Goal: Task Accomplishment & Management: Complete application form

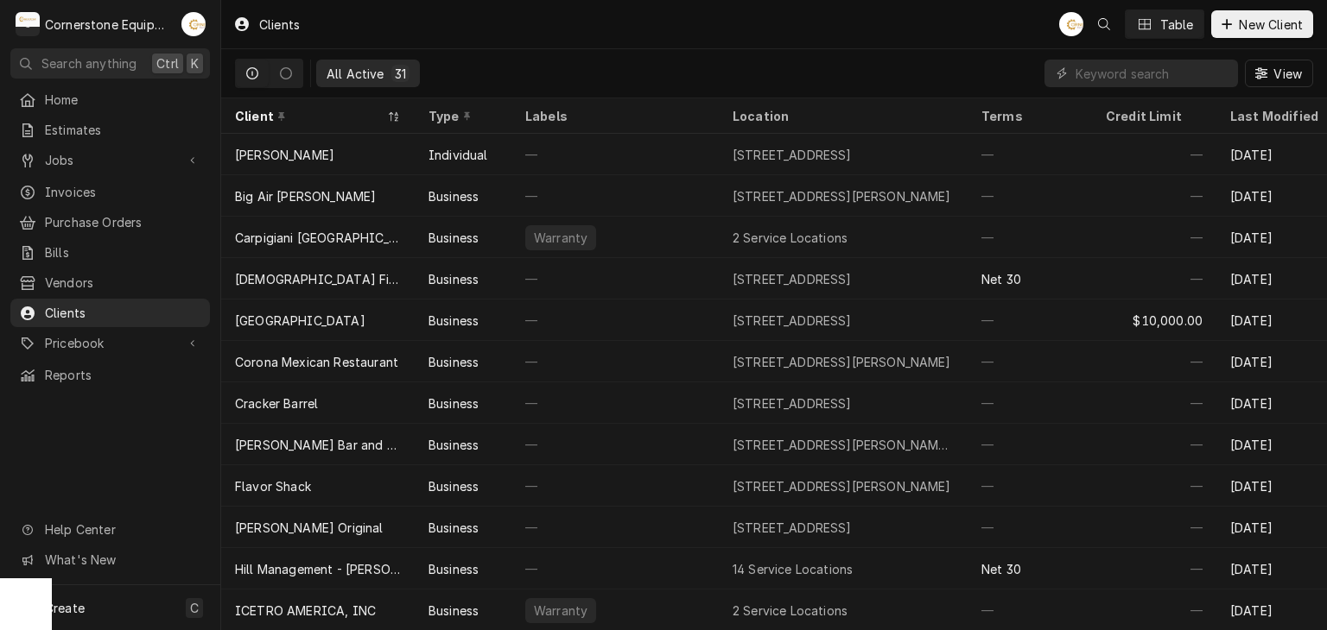
click at [896, 11] on div "Clients AB Table New Client" at bounding box center [773, 24] width 1105 height 48
click at [1226, 19] on icon "Dynamic Content Wrapper" at bounding box center [1226, 24] width 10 height 12
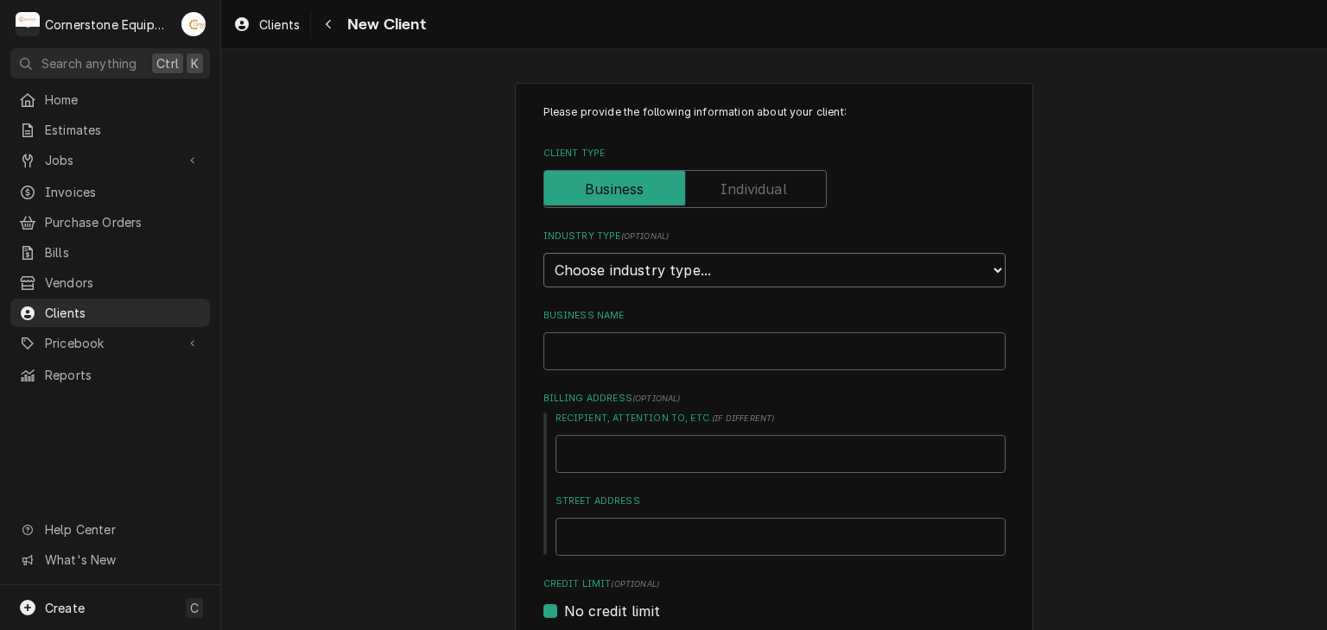
click at [647, 272] on select "Choose industry type... Residential Commercial Industrial Government" at bounding box center [774, 270] width 462 height 35
select select "2"
click at [543, 253] on select "Choose industry type... Residential Commercial Industrial Government" at bounding box center [774, 270] width 462 height 35
type textarea "x"
click at [629, 339] on input "Business Name" at bounding box center [774, 352] width 462 height 38
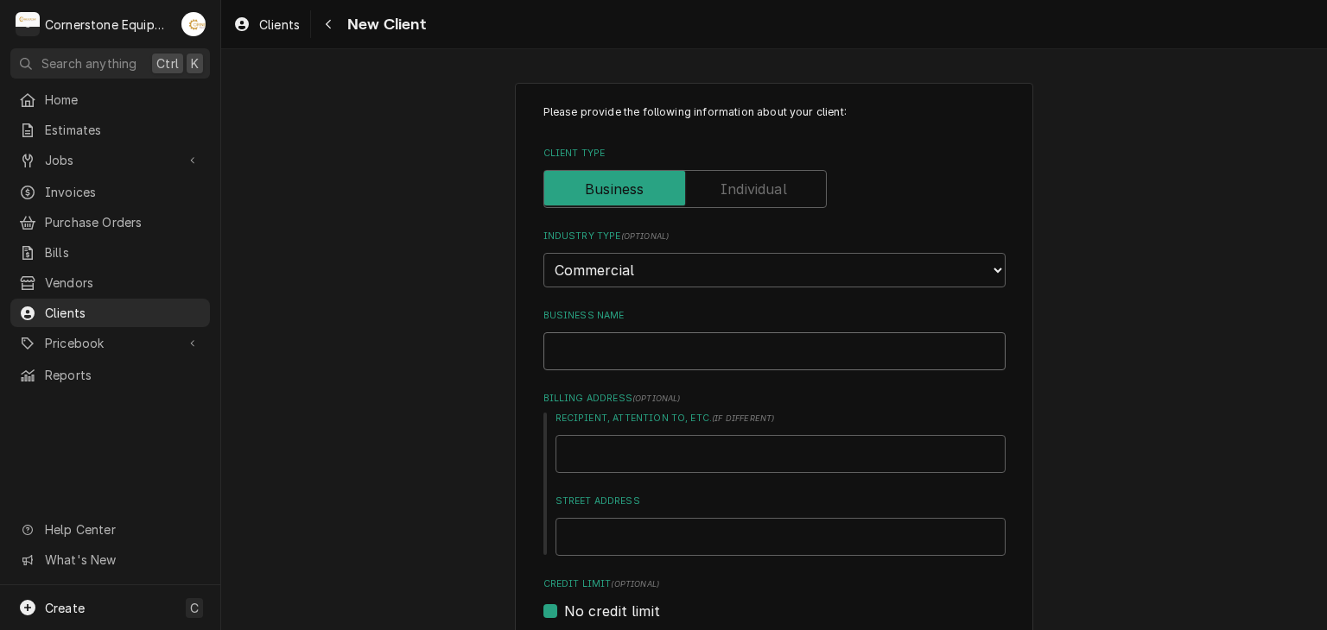
type input "Cornerstone Equipment Repair"
type input "1429 West Floyd Baker Boulevard; 234"
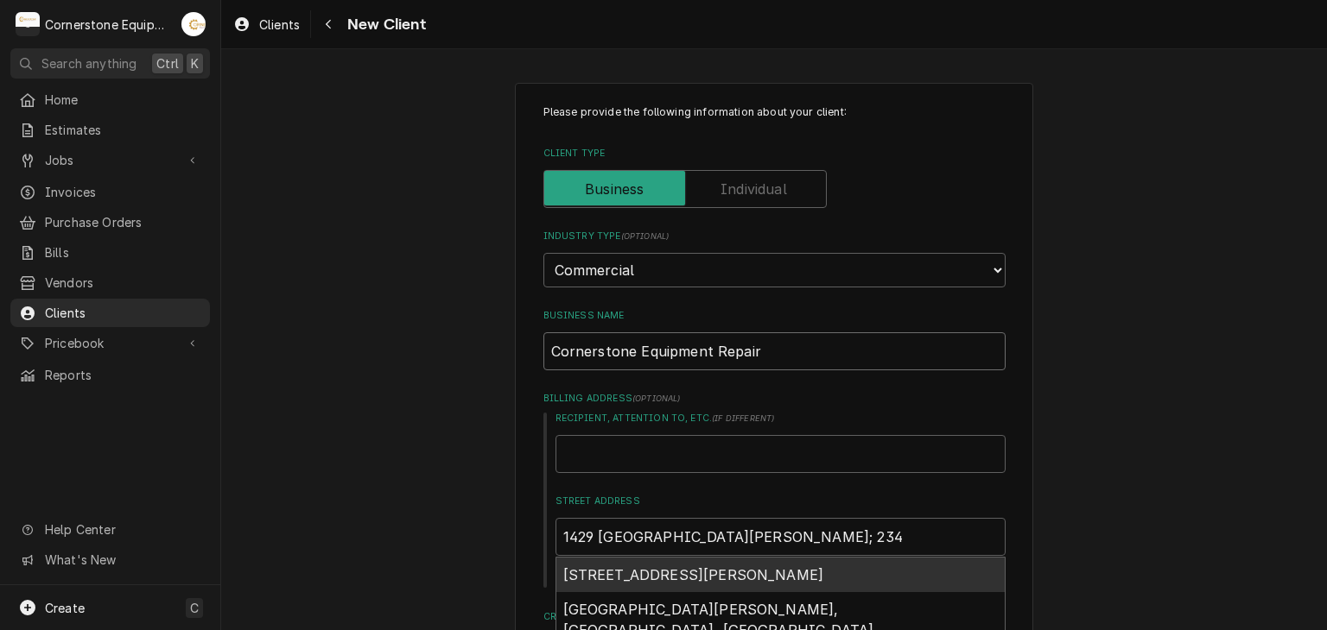
type textarea "x"
type input "Cornerstone Equipment Repai"
type textarea "x"
type input "Cornerstone Equipment Repa"
type textarea "x"
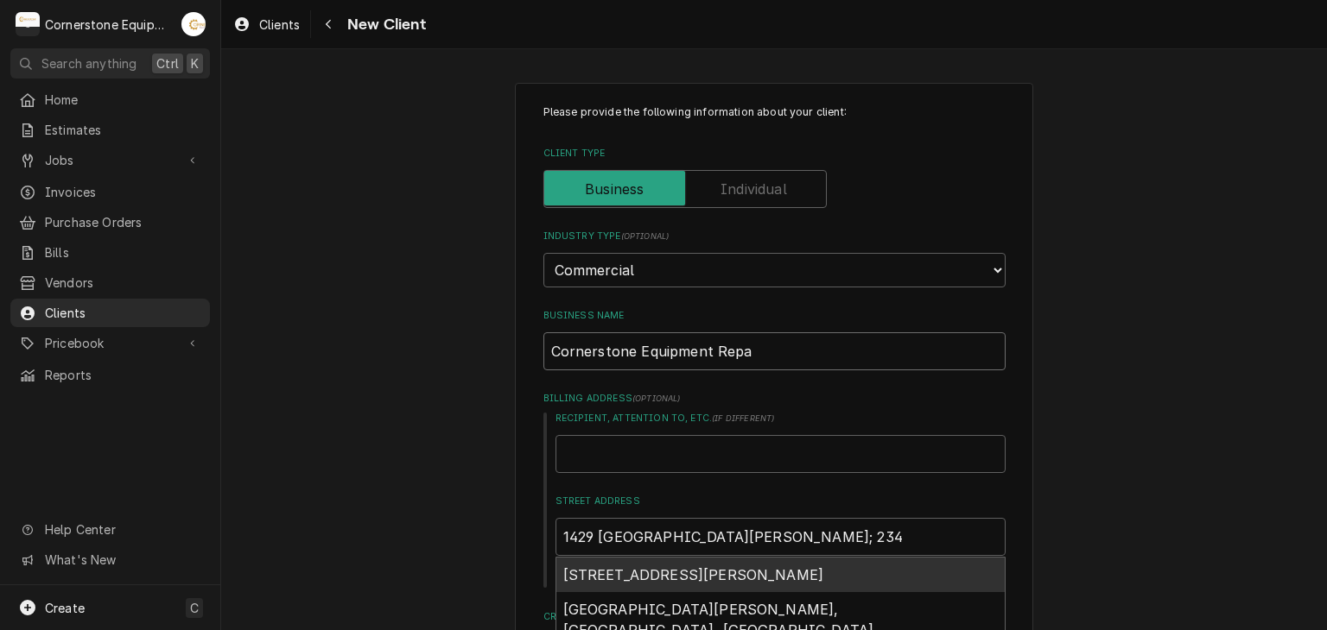
type input "Cornerstone Equipment Rep"
type textarea "x"
type input "Cornerstone Equipment Re"
type textarea "x"
type input "Cornerstone Equipment R"
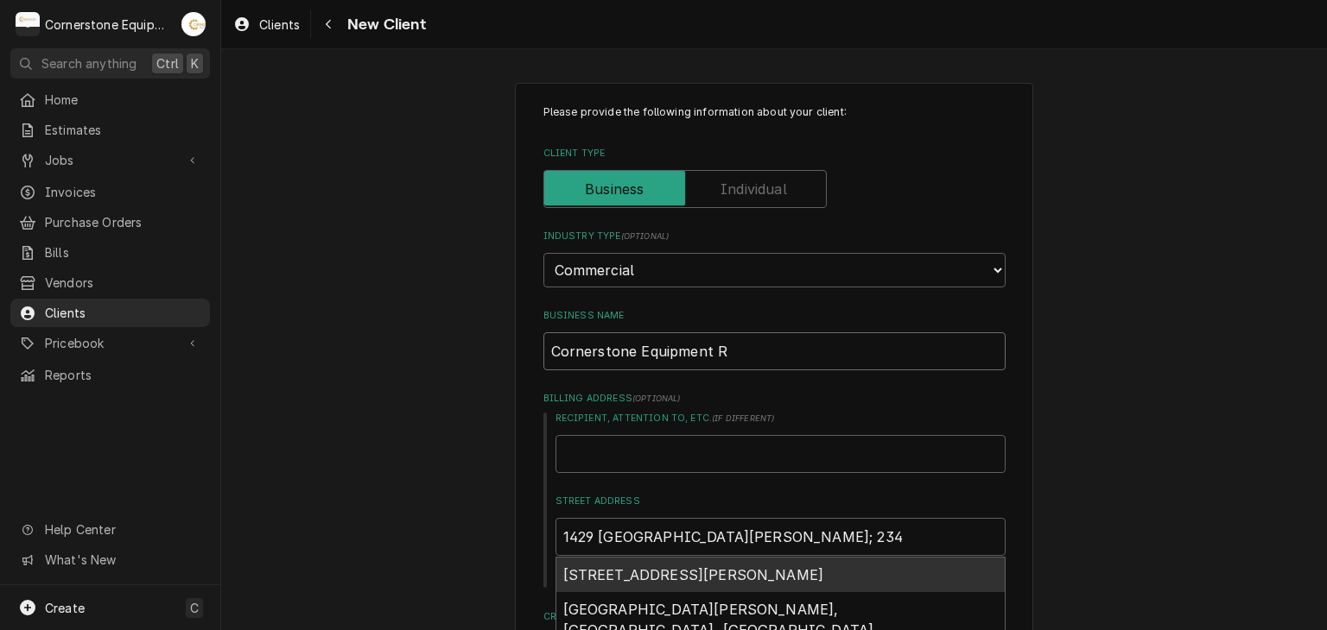
type textarea "x"
type input "Cornerstone Equipment"
type textarea "x"
type input "Cornerstone Equipment"
type textarea "x"
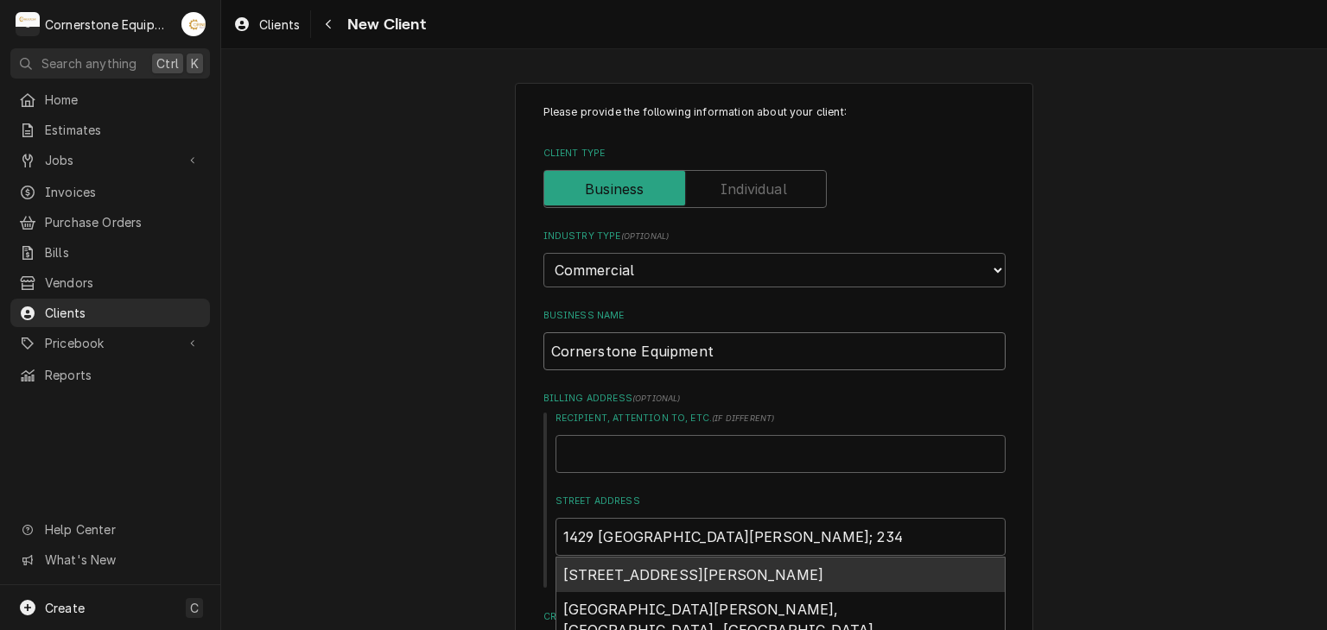
type input "Cornerstone Equipmen"
type textarea "x"
type input "Cornerstone Equipme"
type textarea "x"
type input "Cornerstone Equipm"
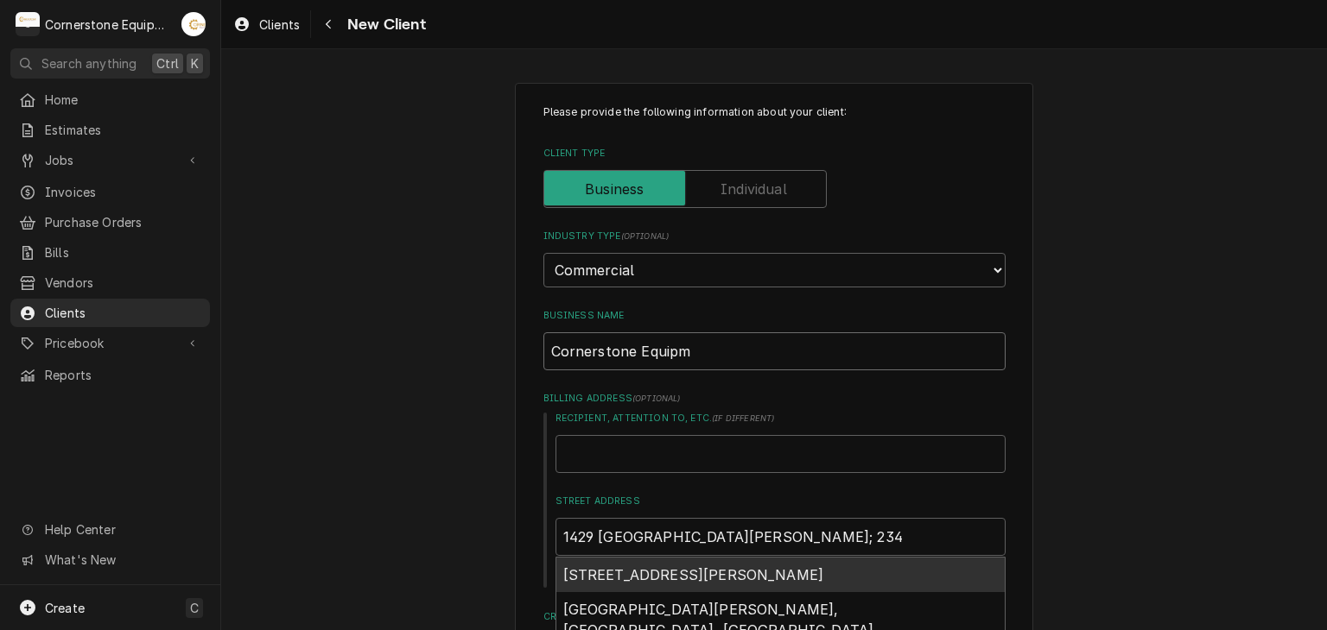
type textarea "x"
type input "Cornerstone Equip"
type textarea "x"
type input "Cornerstone Equi"
type textarea "x"
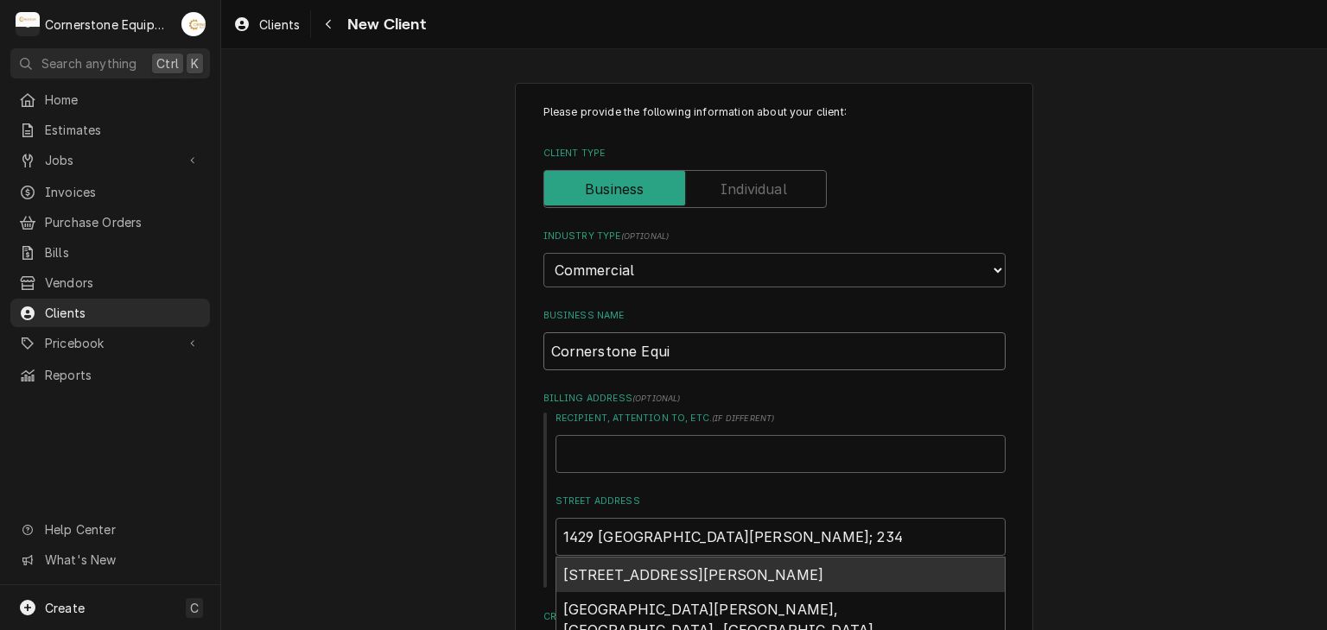
type input "Cornerstone Equ"
type textarea "x"
type input "Cornerstone Eq"
type textarea "x"
type input "Cornerstone E"
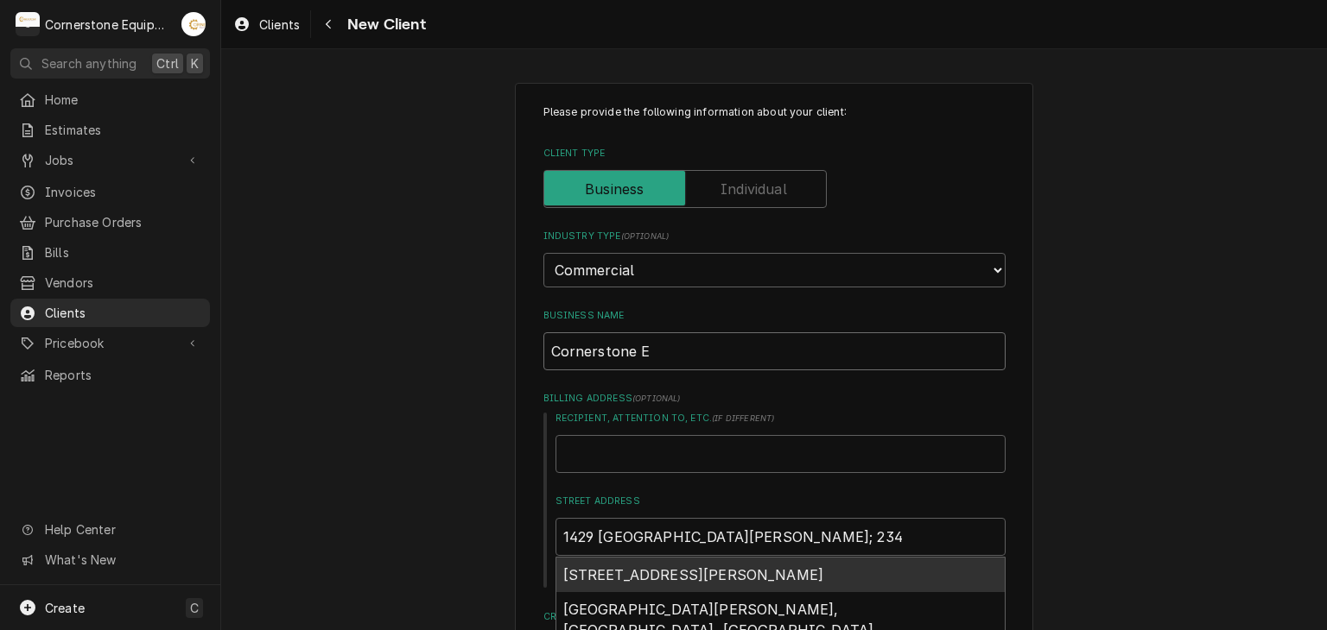
type textarea "x"
type input "Cornerstone"
type textarea "x"
type input "Cornerstone"
type textarea "x"
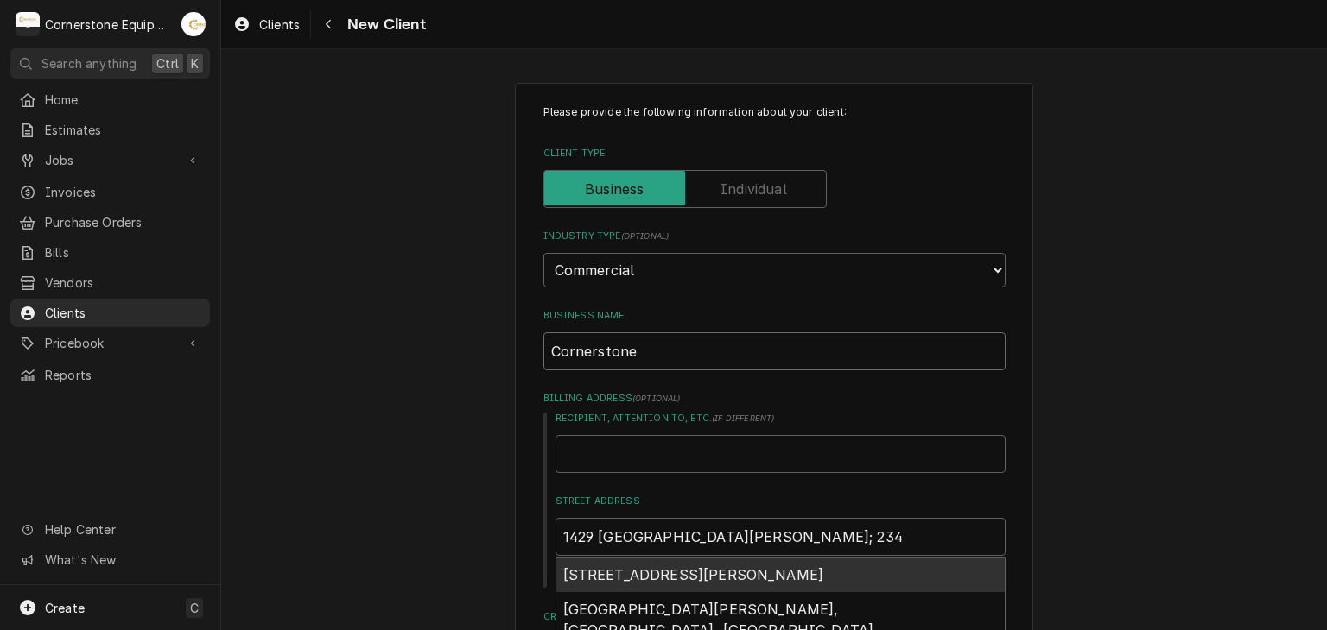
type input "Cornerston"
type textarea "x"
type input "Cornersto"
type textarea "x"
type input "Cornerst"
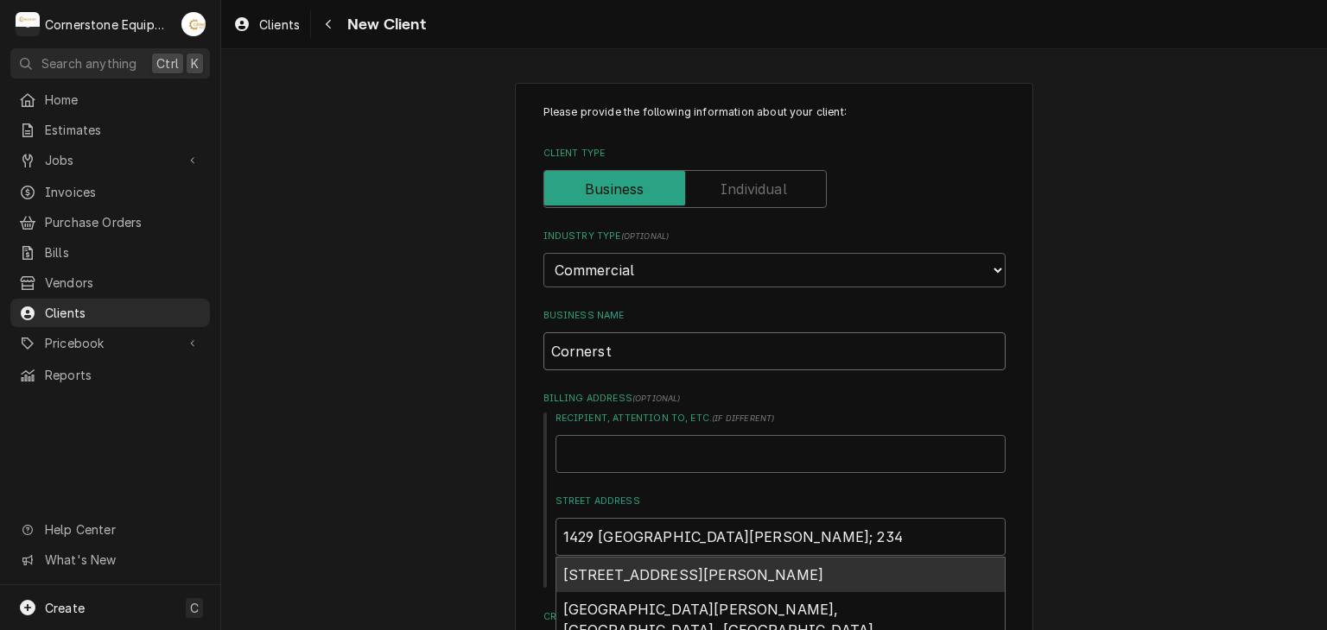
type textarea "x"
type input "Corners"
type textarea "x"
type input "Corner"
type textarea "x"
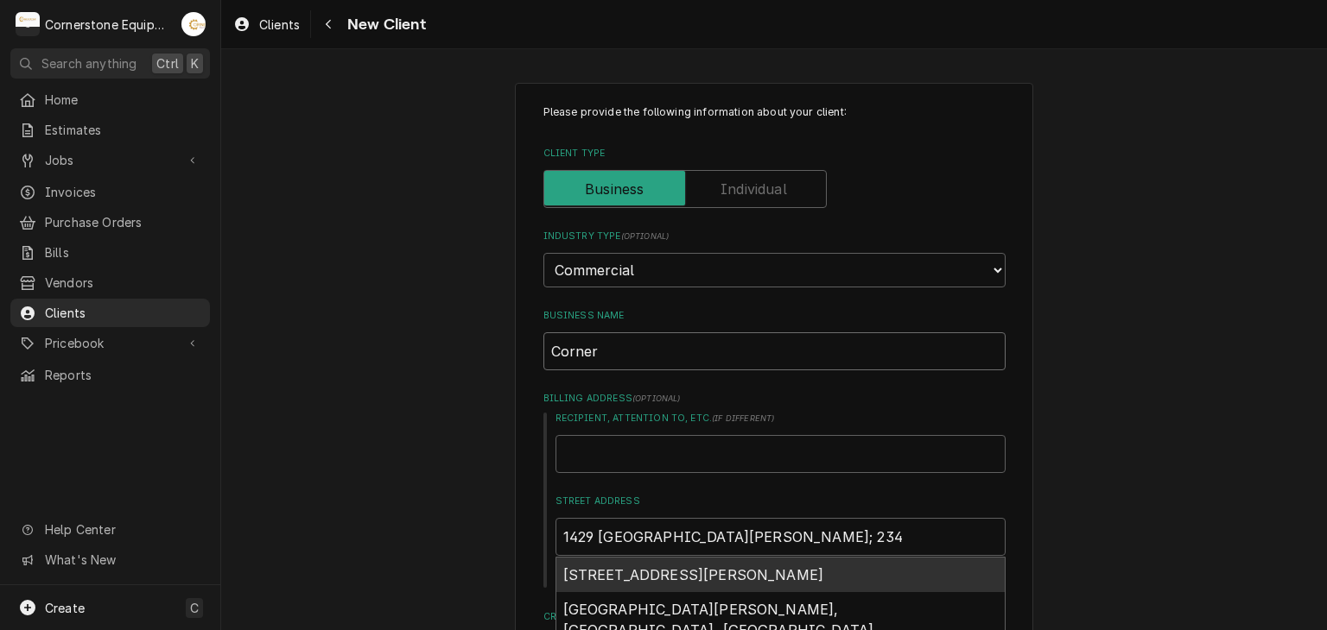
type input "Corne"
type textarea "x"
type input "Corn"
type textarea "x"
type input "Cor"
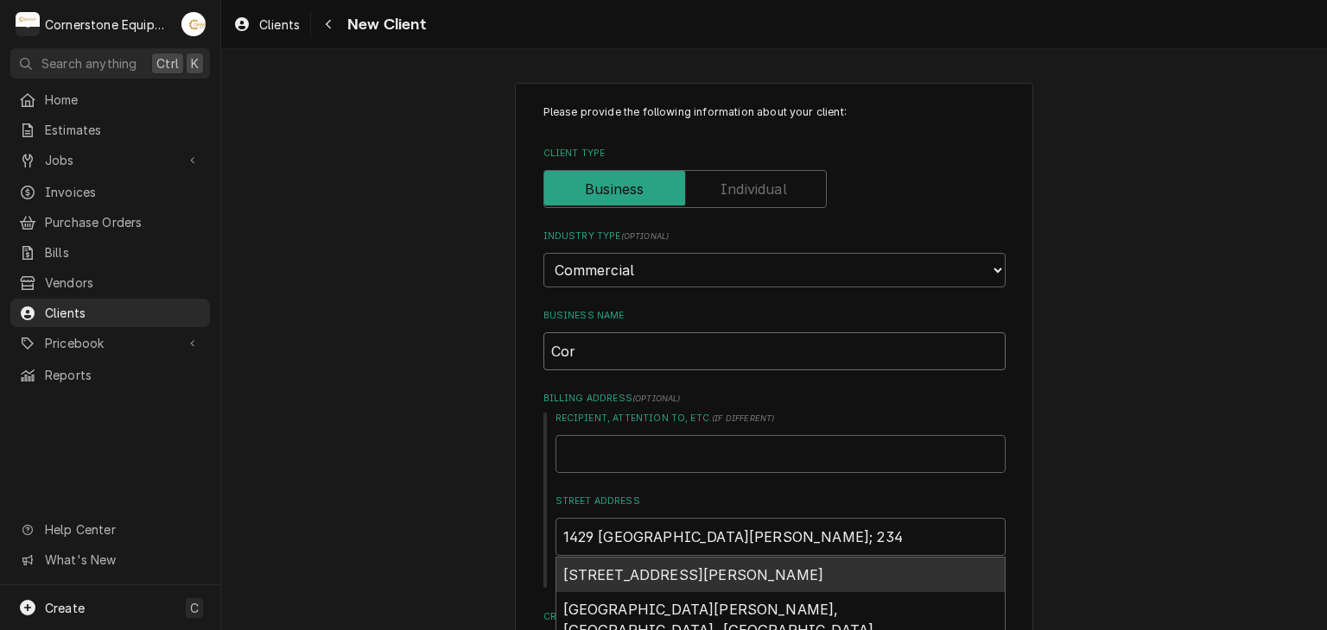
type textarea "x"
type input "Co"
type textarea "x"
type input "C"
type textarea "x"
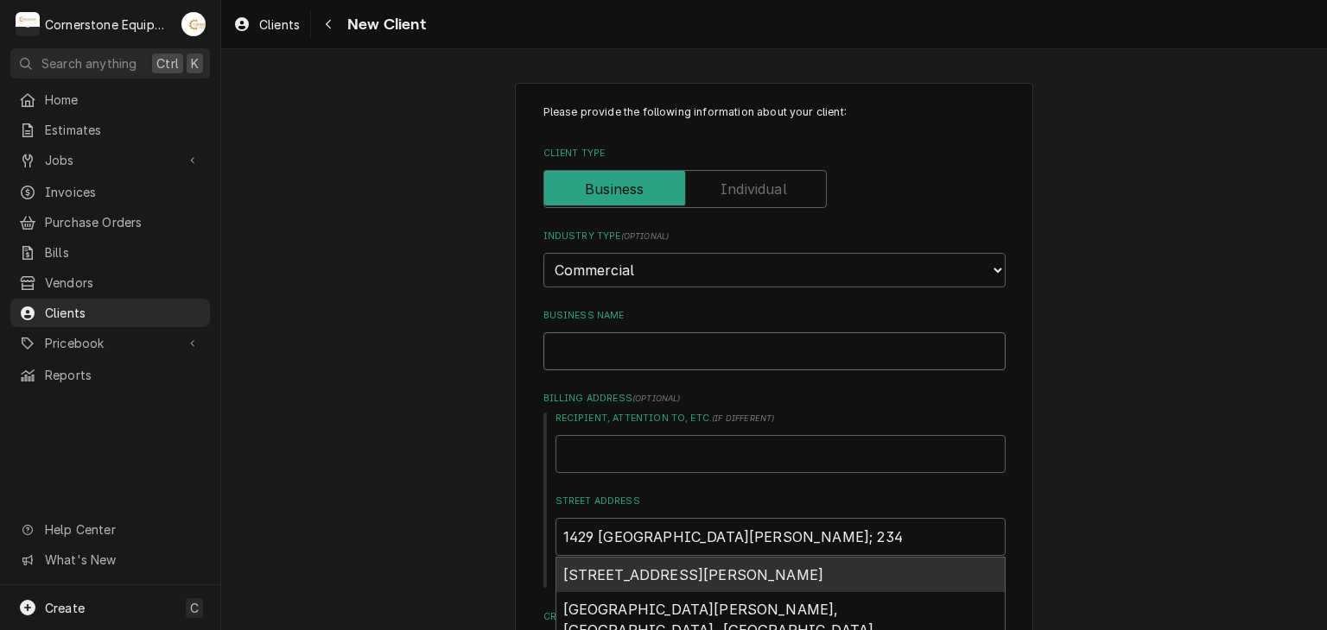
type textarea "x"
type input "N"
type textarea "x"
type input "Na"
type textarea "x"
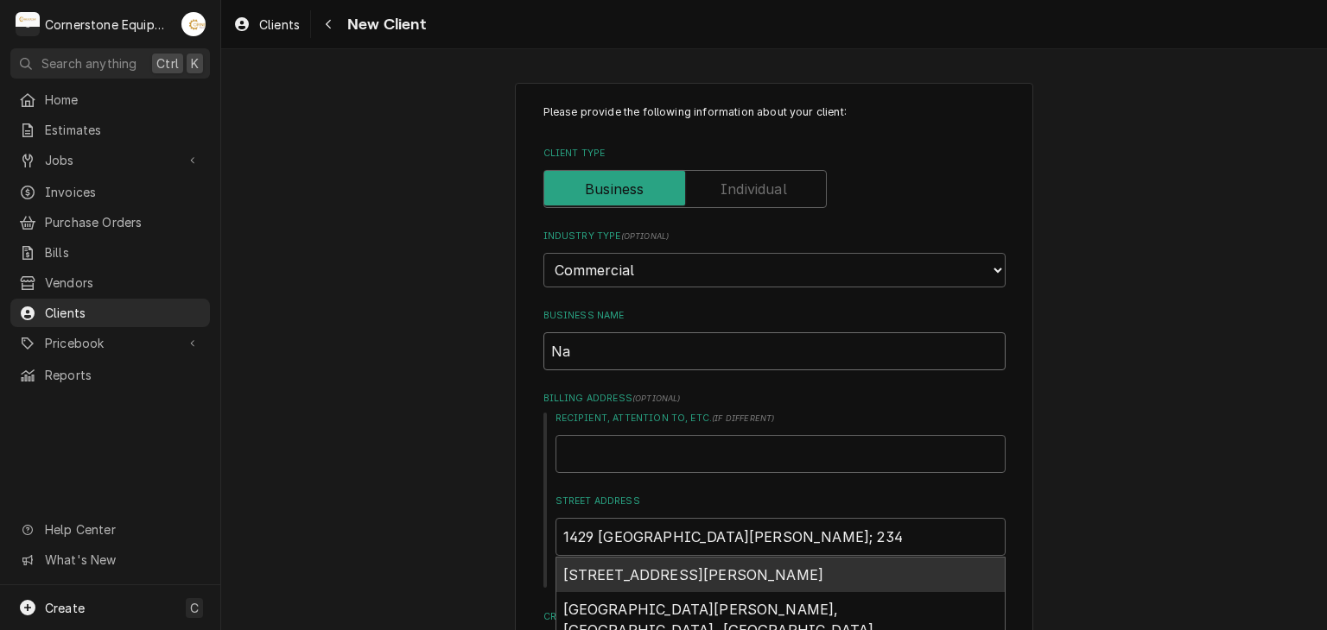
type input "Nat"
type textarea "x"
type input "Nati"
type textarea "x"
type input "Natio"
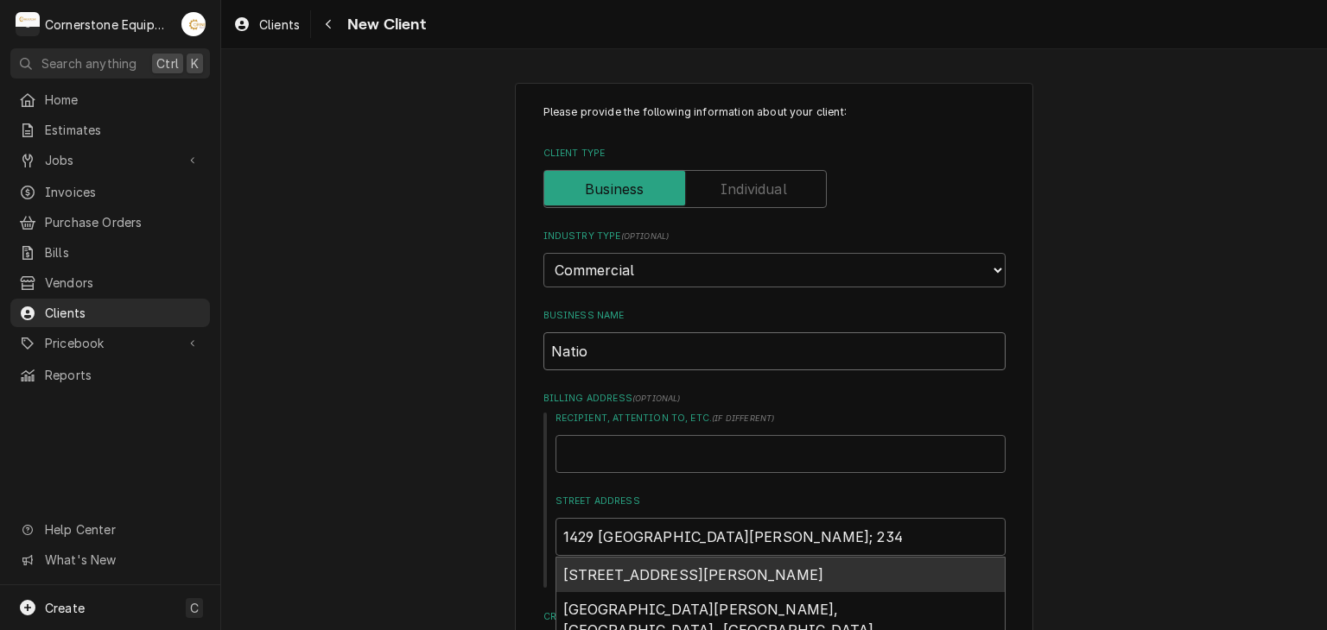
type textarea "x"
type input "Nation"
type textarea "x"
type input "Nationa"
type textarea "x"
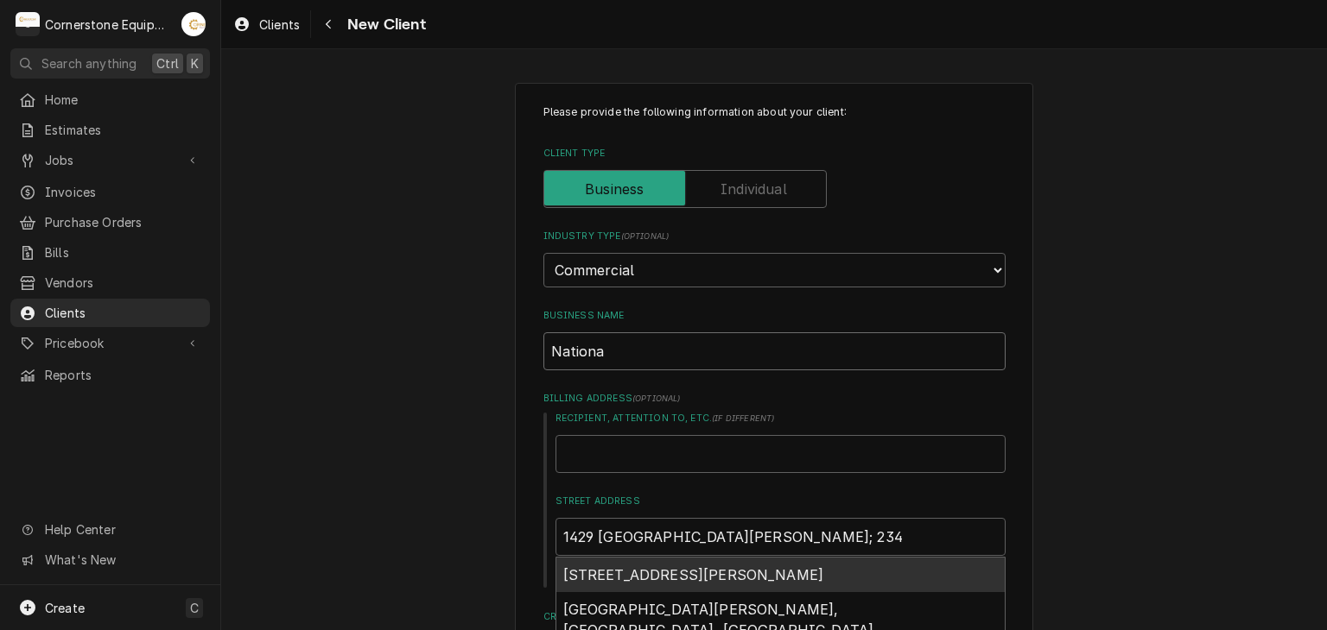
type input "National"
type textarea "x"
type input "National"
type textarea "x"
type input "National S"
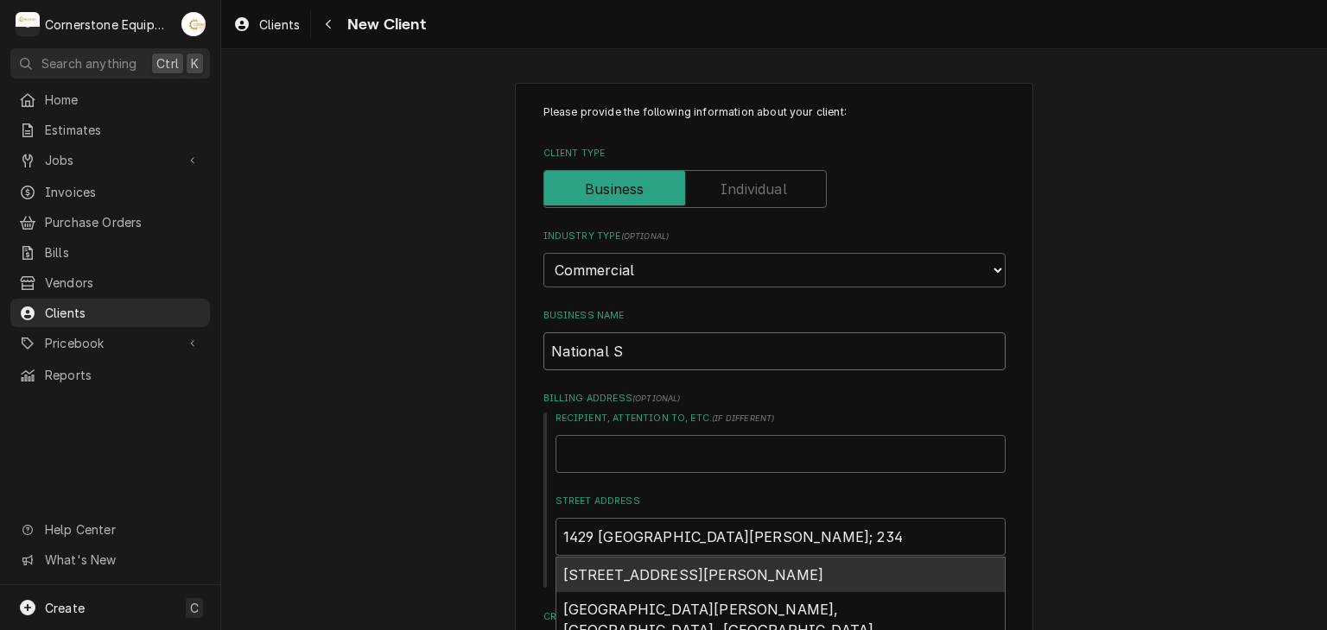
type textarea "x"
type input "National Se"
type textarea "x"
type input "National Ser"
type textarea "x"
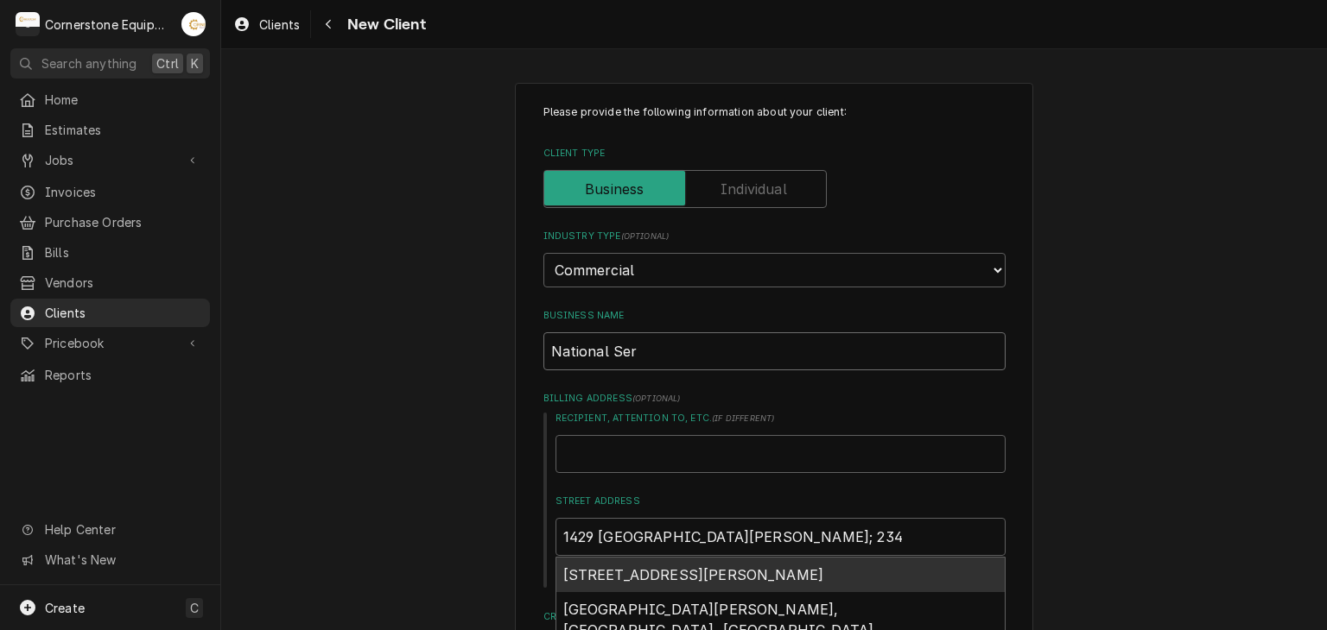
type input "National Serv"
type textarea "x"
type input "National Servi"
type textarea "x"
type input "National Servic"
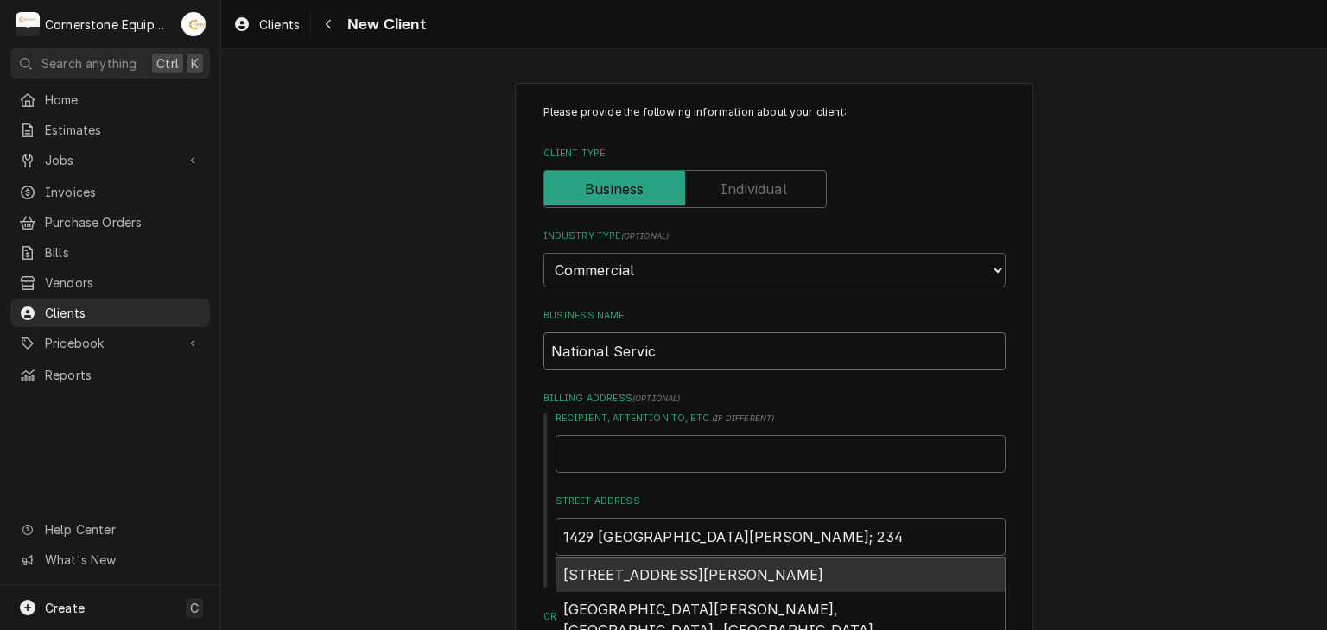
type textarea "x"
type input "National Service"
type textarea "x"
type input "National Service"
type textarea "x"
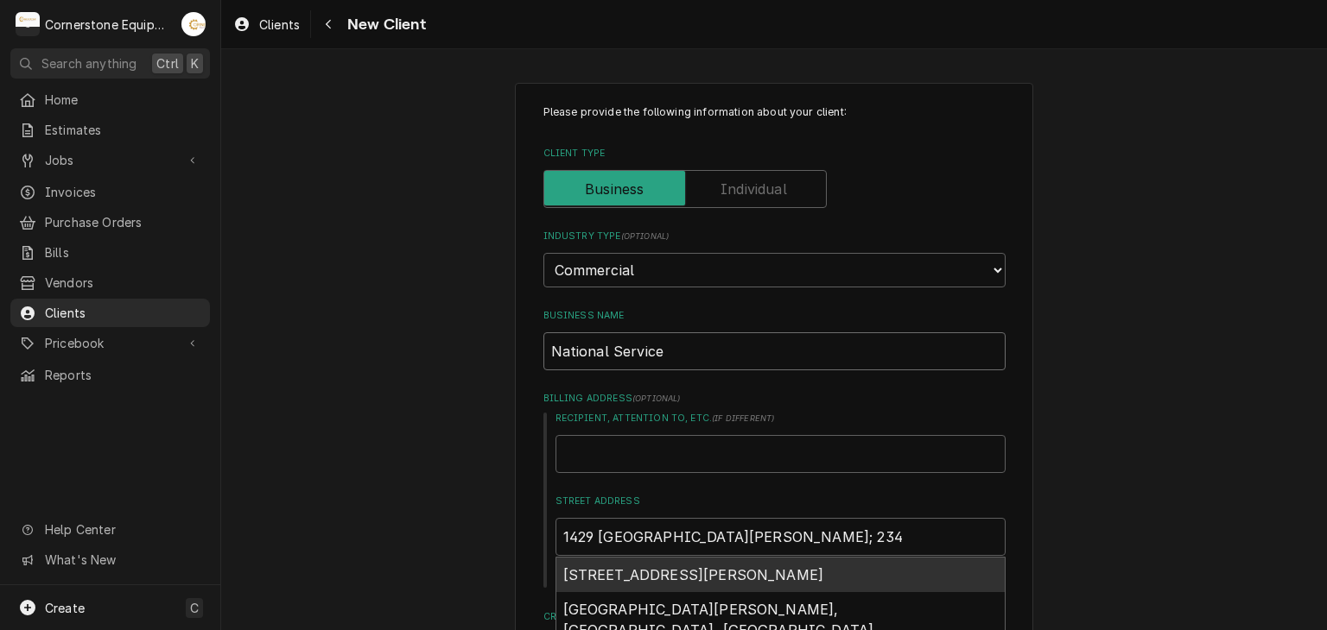
type input "National Service C"
type textarea "x"
type input "National Service Co"
type textarea "x"
type input "National Service Coo"
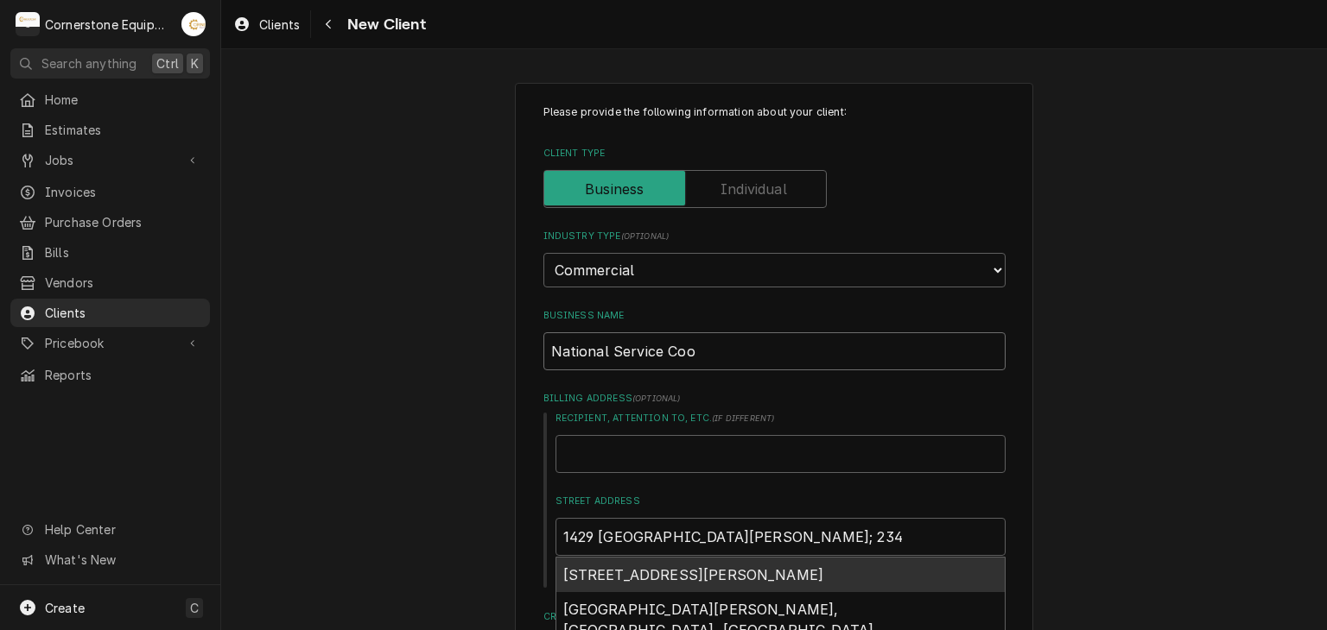
type textarea "x"
type input "National Service Coop"
type textarea "x"
type input "National Service Coope"
type textarea "x"
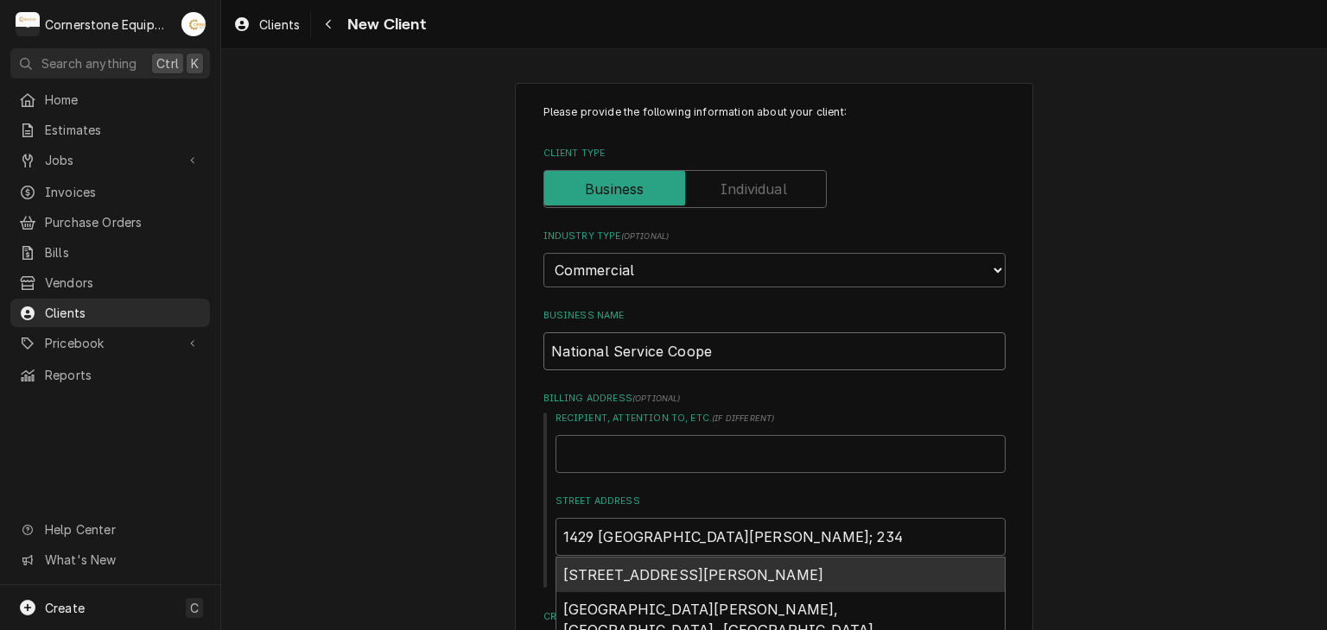
type input "National Service Cooper"
type textarea "x"
type input "National Service Coopera"
type textarea "x"
type input "National Service Cooperat"
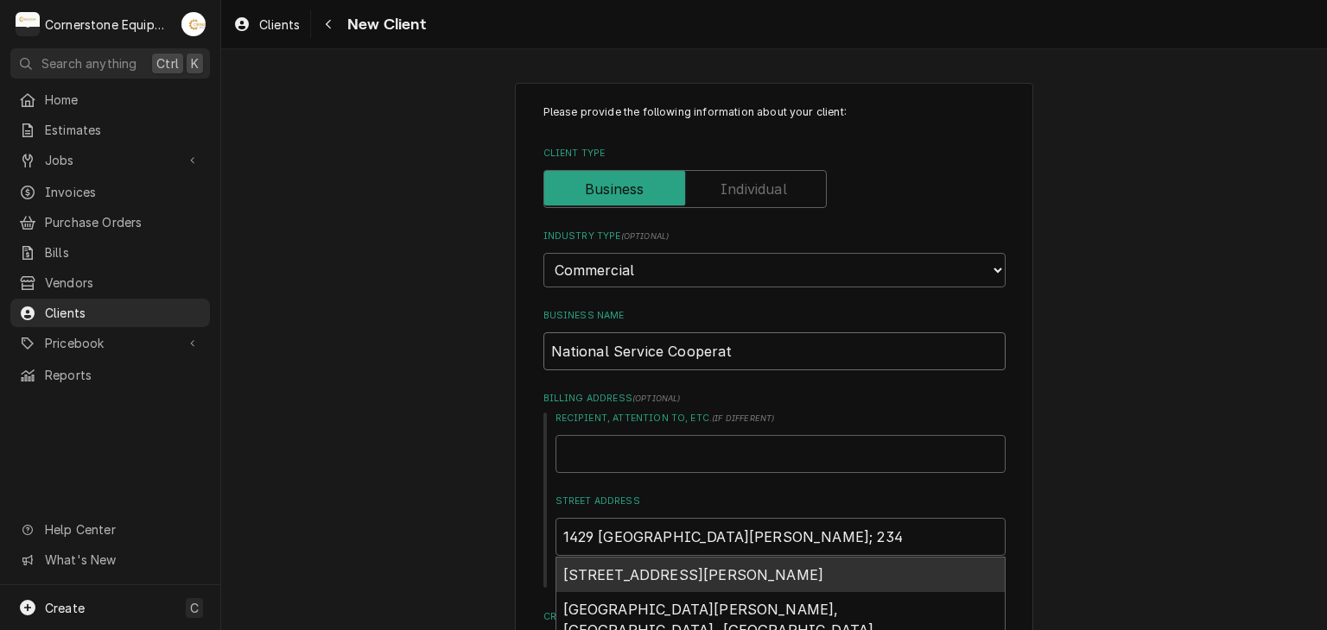
type textarea "x"
type input "National Service Cooperati"
type textarea "x"
type input "National Service Cooperativ"
type textarea "x"
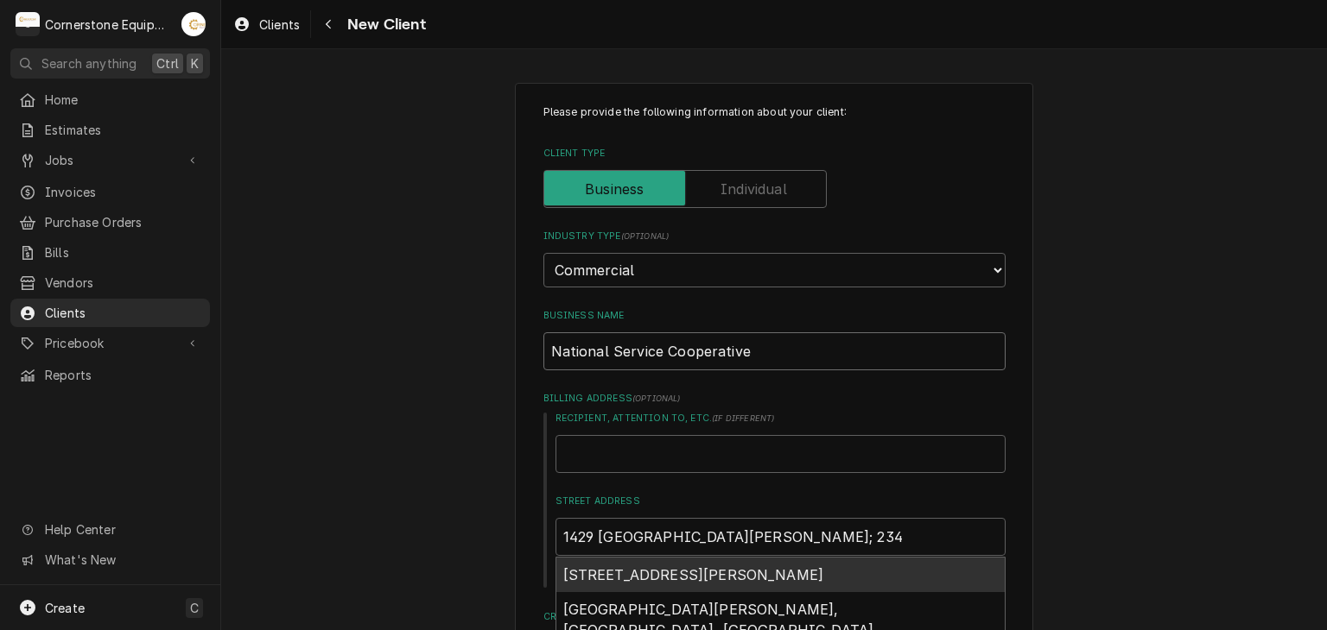
type input "National Service Cooperative"
click at [646, 454] on input "Recipient, Attention To, etc. ( if different )" at bounding box center [780, 454] width 450 height 38
drag, startPoint x: 631, startPoint y: 458, endPoint x: 624, endPoint y: 463, distance: 9.3
click at [631, 458] on input "Recipient, Attention To, etc. ( if different )" at bounding box center [780, 454] width 450 height 38
type textarea "x"
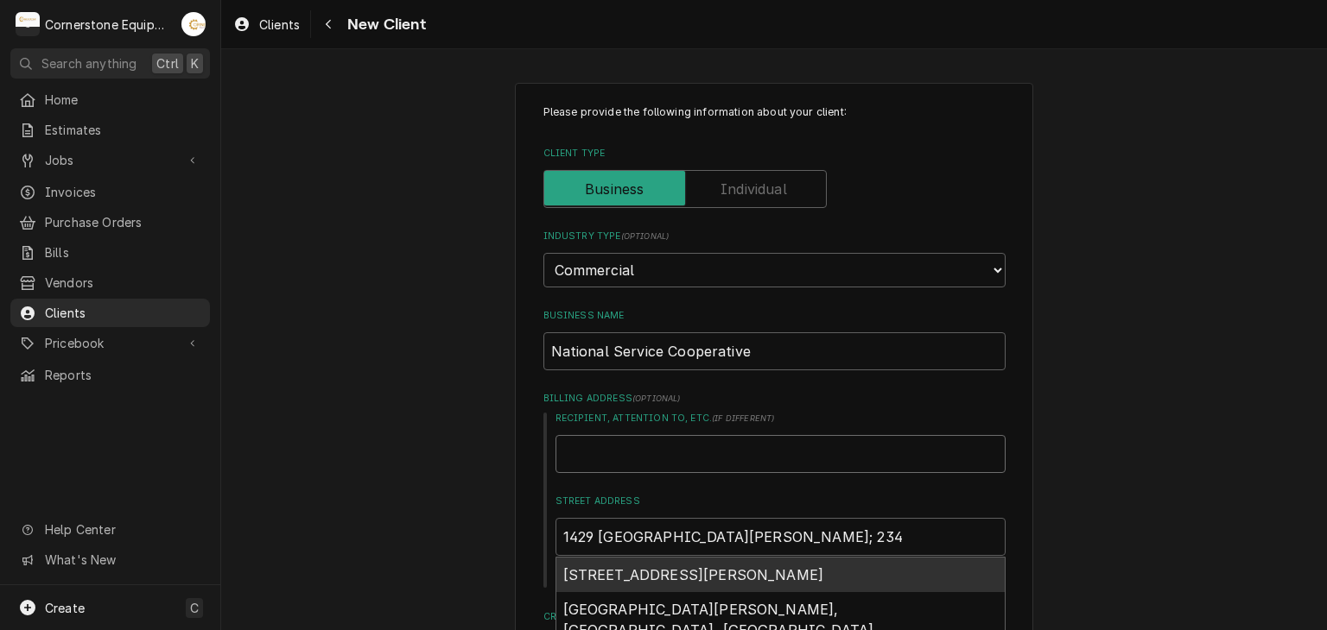
type input "4"
type textarea "x"
type input "40"
type textarea "x"
type input "404"
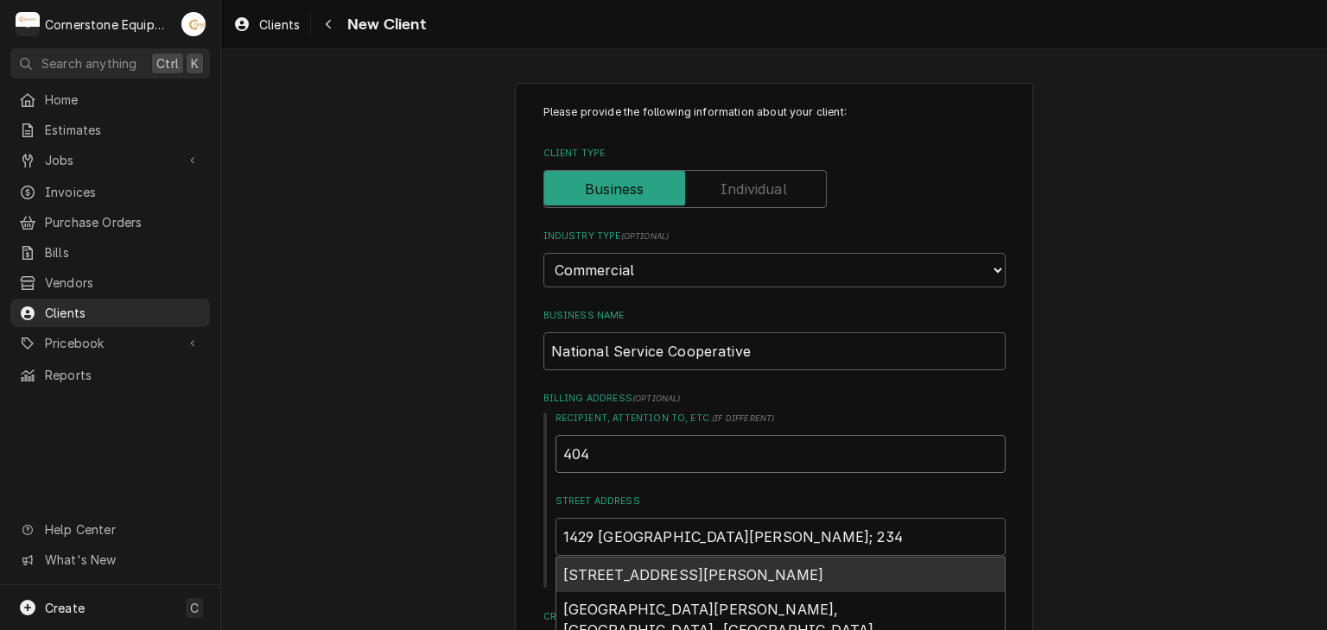
type textarea "x"
type input "4046"
type textarea "x"
type input "404"
type textarea "x"
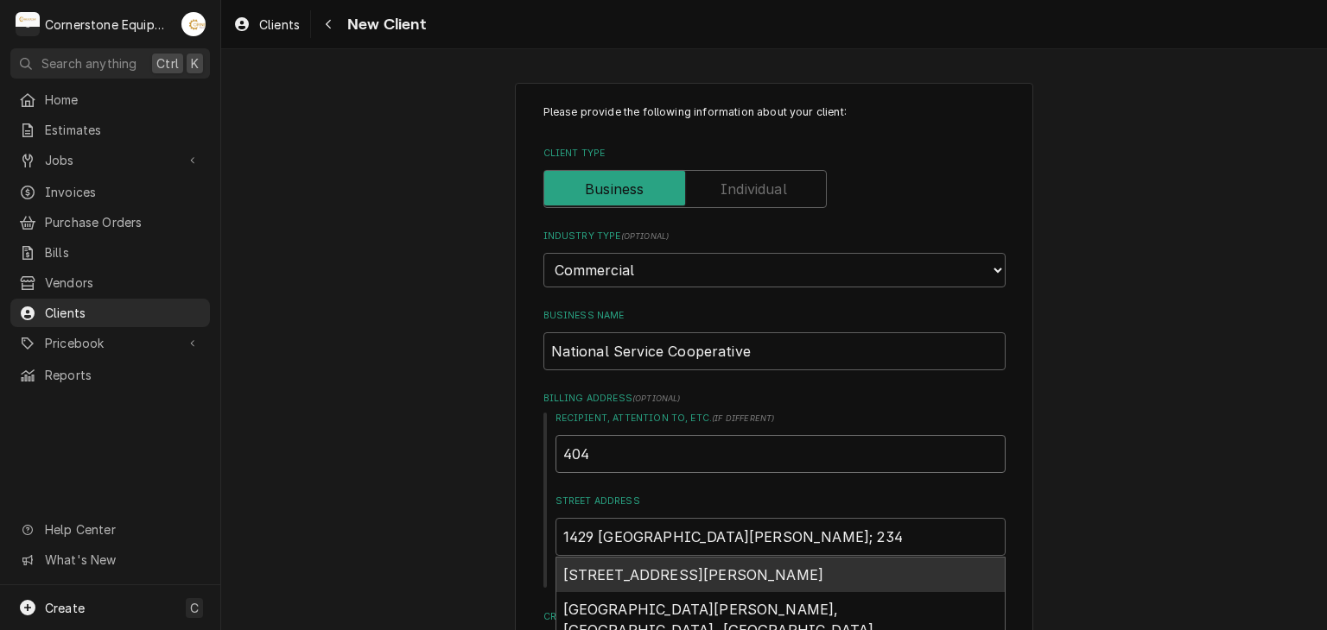
type input "40"
type textarea "x"
type input "4"
type textarea "x"
click at [632, 497] on label "Street Address" at bounding box center [780, 502] width 450 height 14
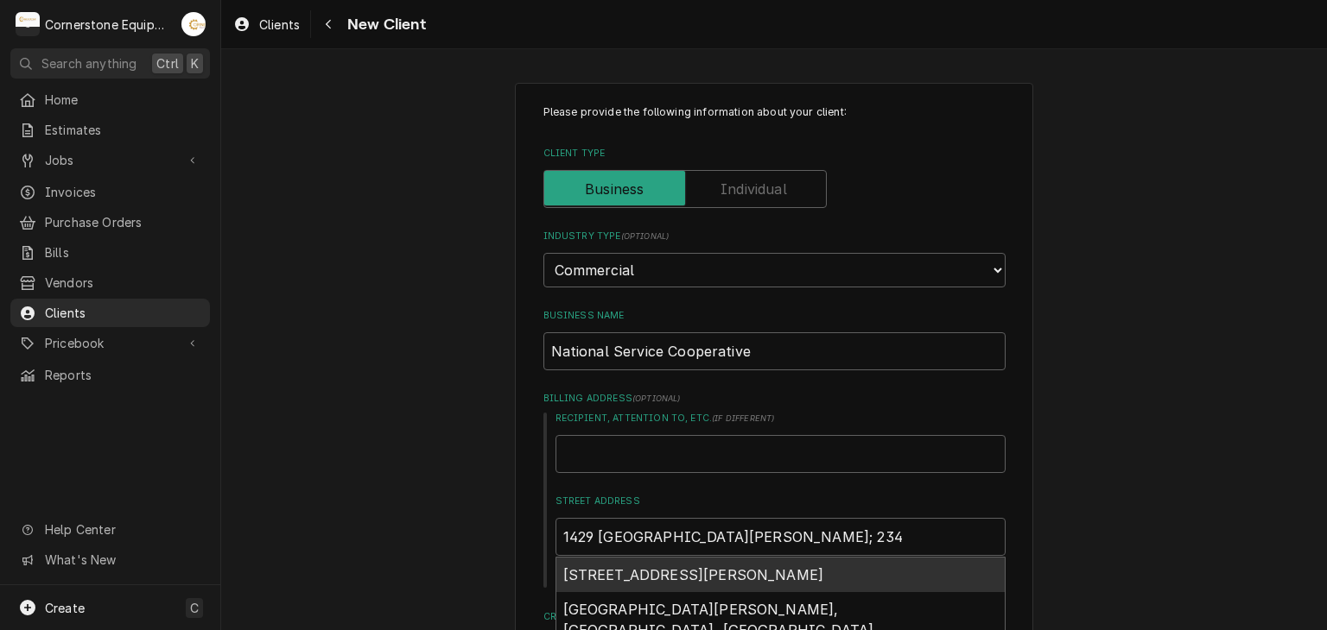
click at [632, 518] on input "1429 West Floyd Baker Boulevard; 234" at bounding box center [780, 537] width 450 height 38
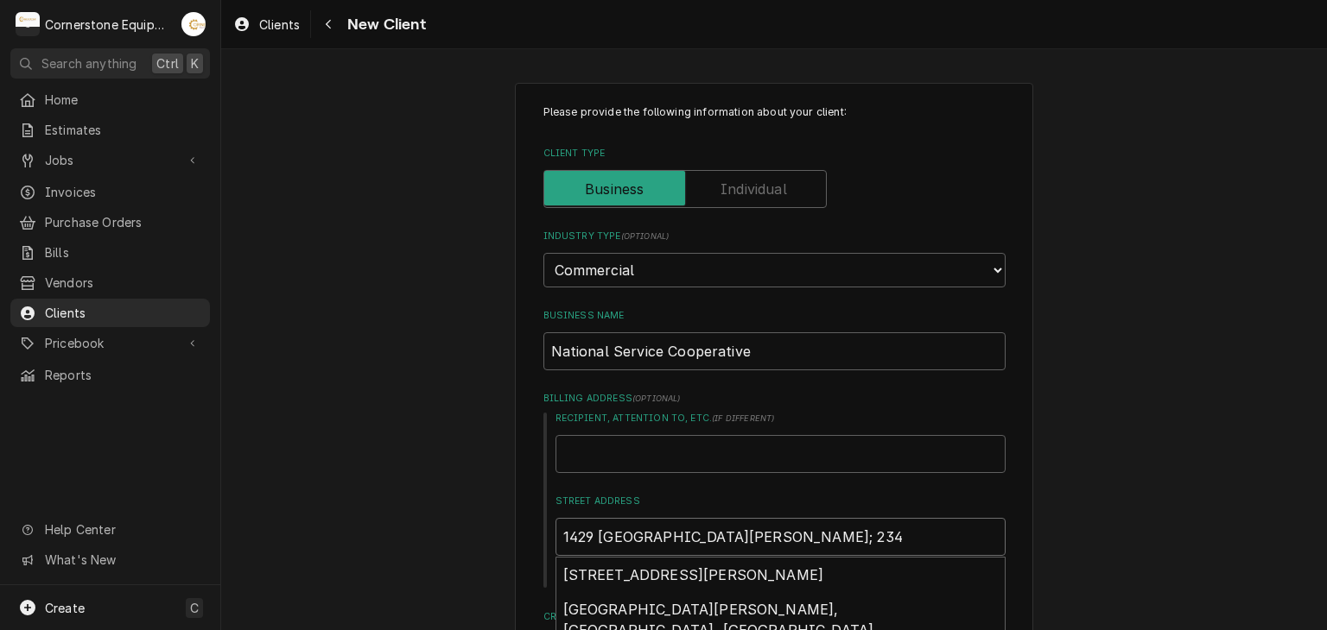
type textarea "x"
type input "1429 West Floyd Baker Boulevard; 23"
type textarea "x"
type input "1429 West Floyd Baker Boulevard; 2"
type textarea "x"
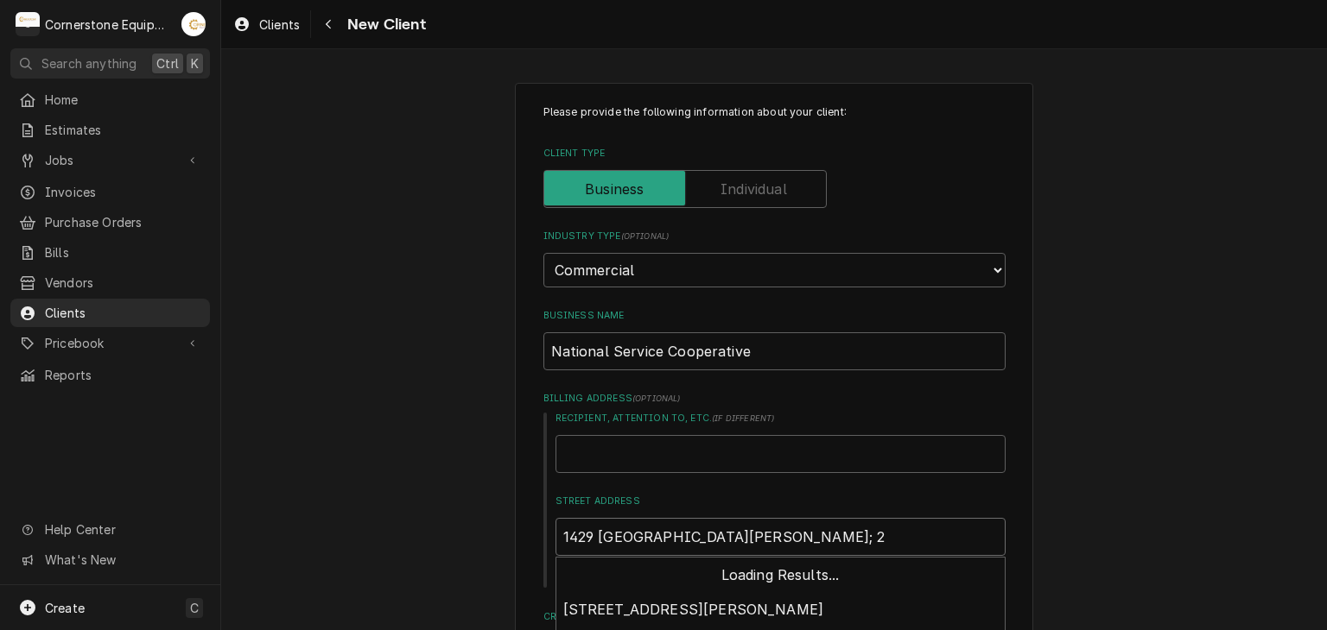
type input "1429 West Floyd Baker Boulevard;"
type textarea "x"
type input "1429 West Floyd Baker Boulevard;"
type textarea "x"
type input "1429 West Floyd Baker Boulevard"
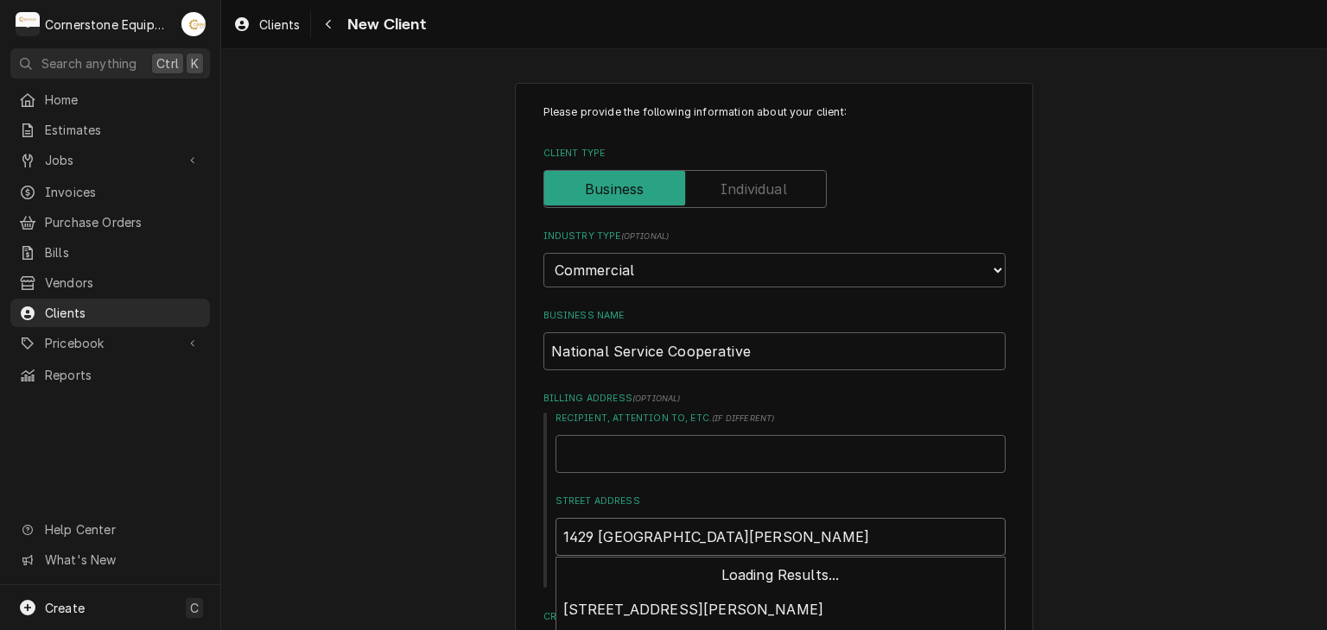
type textarea "x"
type input "1429 West Floyd Baker Boulevar"
type textarea "x"
type input "1429 West Floyd Baker Bouleva"
type textarea "x"
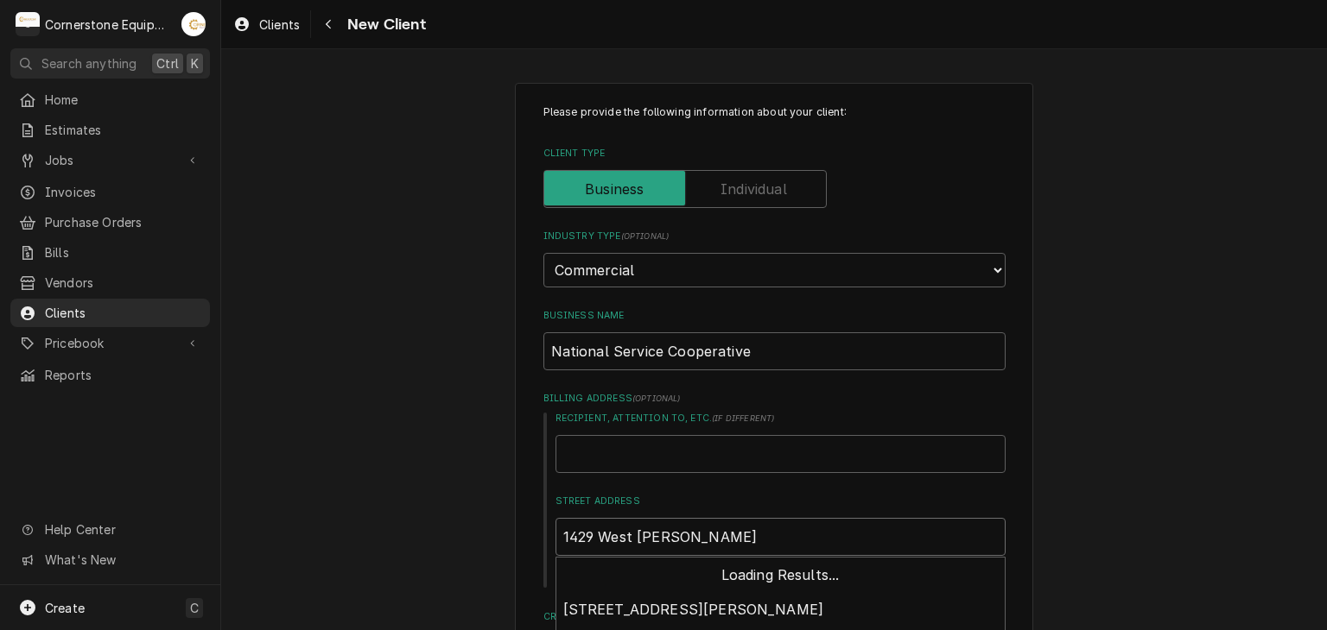
type input "1429 West Floyd Baker Boulev"
type textarea "x"
type input "1429 West Floyd Baker Boule"
type textarea "x"
type input "1429 West Floyd Baker Boul"
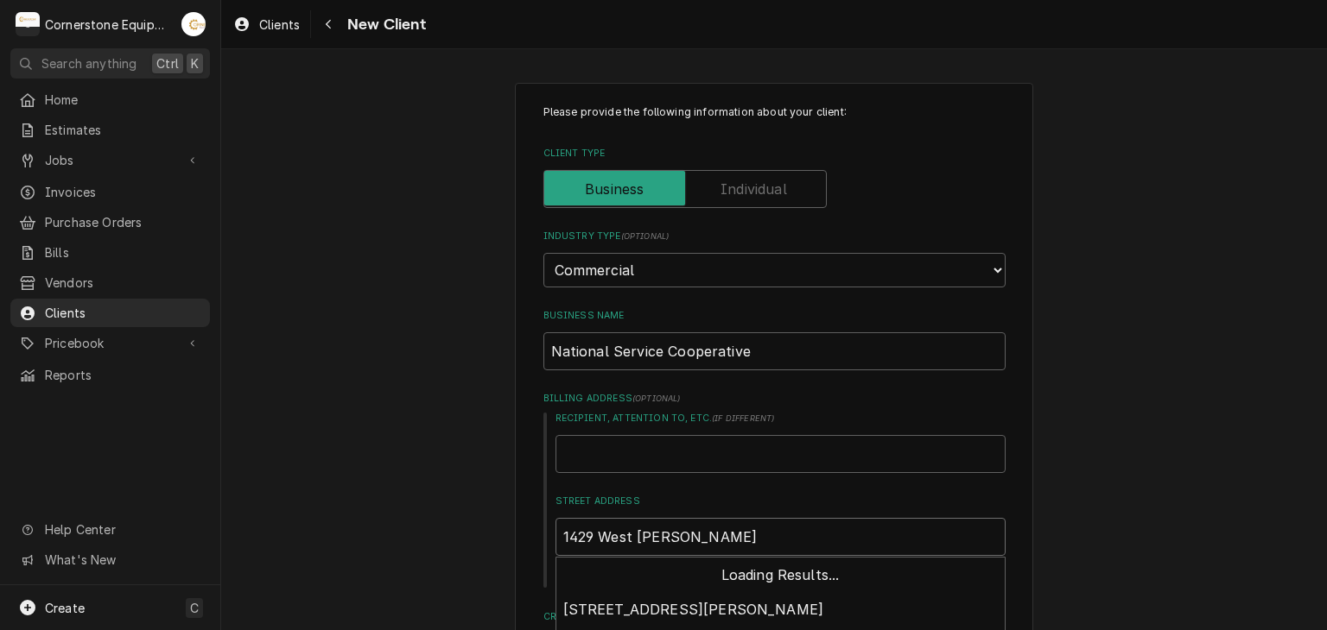
type textarea "x"
type input "1429 West Floyd Baker Bou"
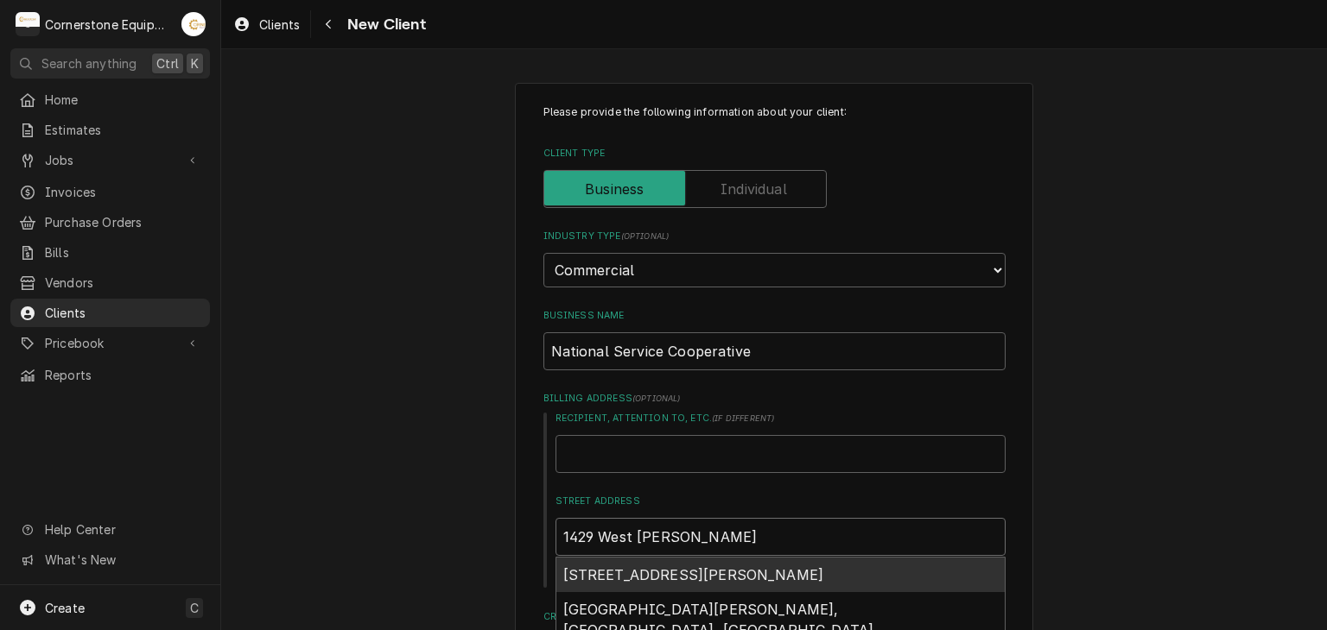
type textarea "x"
type input "1429 West Floyd Baker Bo"
type textarea "x"
type input "1429 West Floyd Baker B"
type textarea "x"
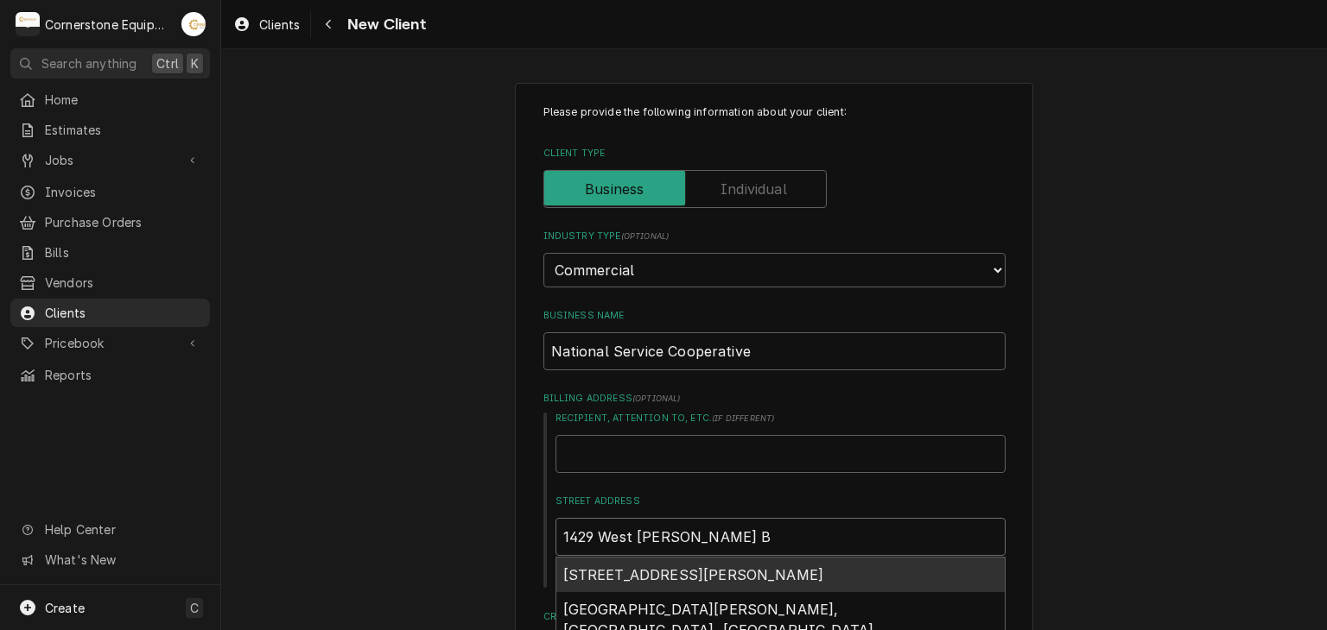
type input "1429 West Floyd Baker"
type textarea "x"
type input "1429 West Floyd Baker"
type textarea "x"
type input "1429 West Floyd Bake"
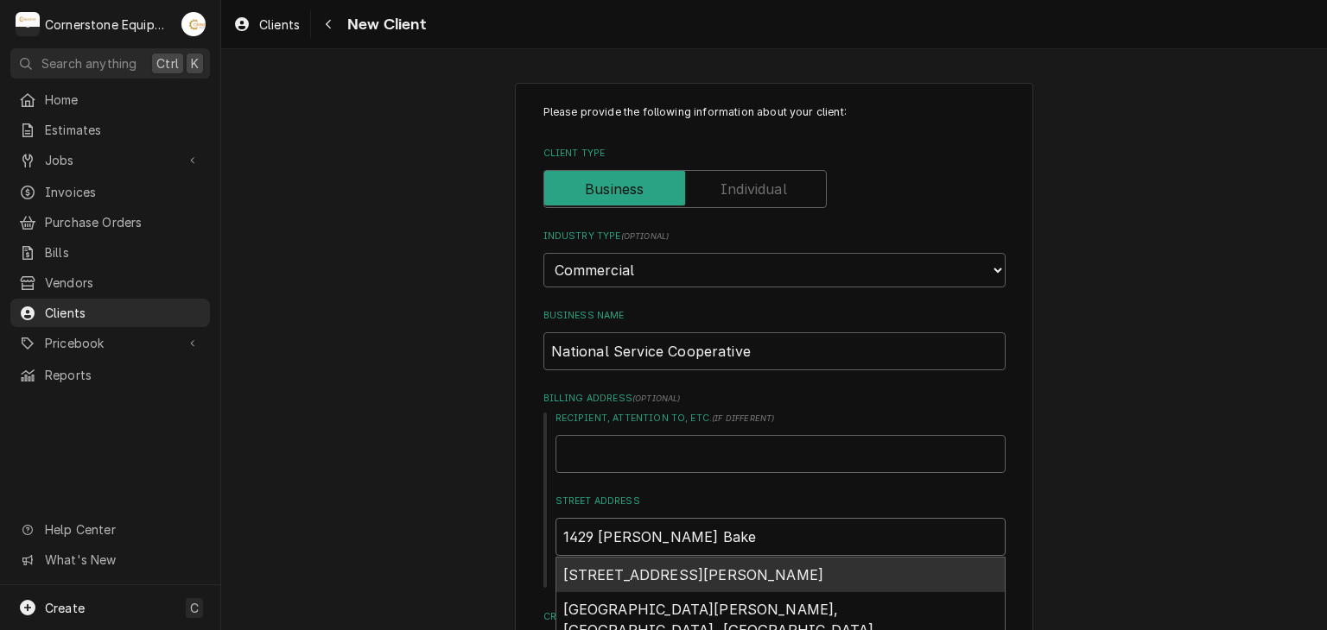
type textarea "x"
type input "1429 West Floyd Bak"
type textarea "x"
type input "1429 West Floyd Ba"
type textarea "x"
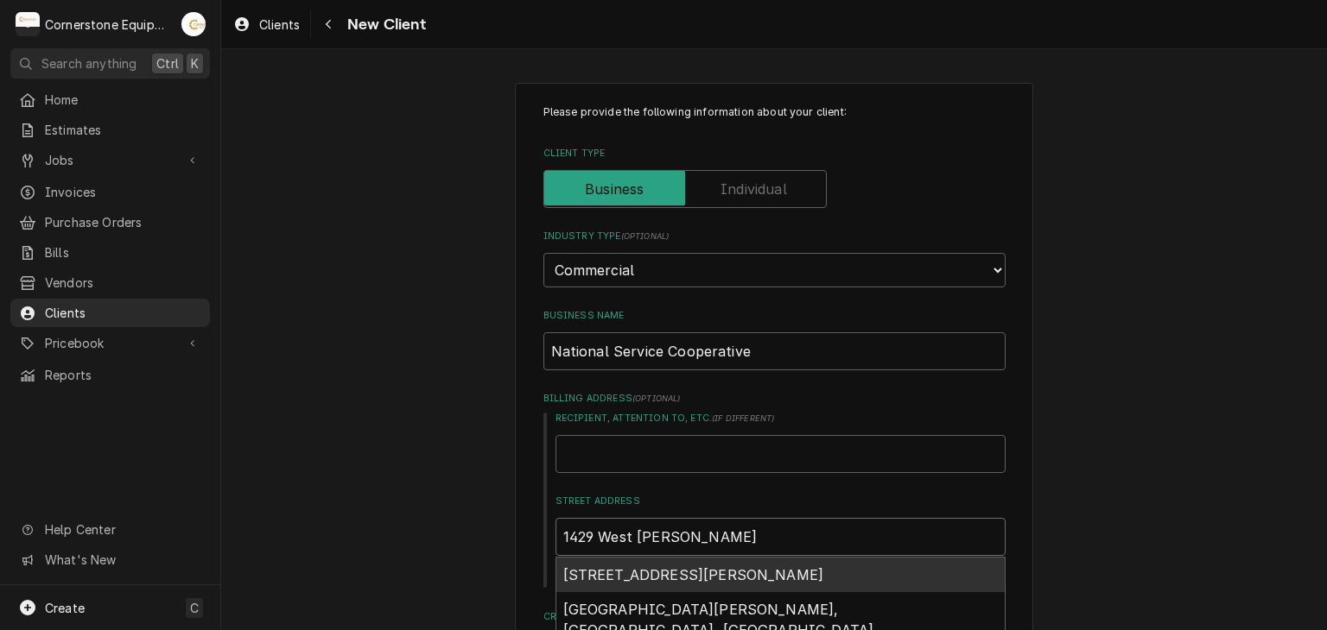
type input "1429 West Floyd B"
type textarea "x"
type input "1429 West Floyd"
type textarea "x"
type input "1429 West Floyd"
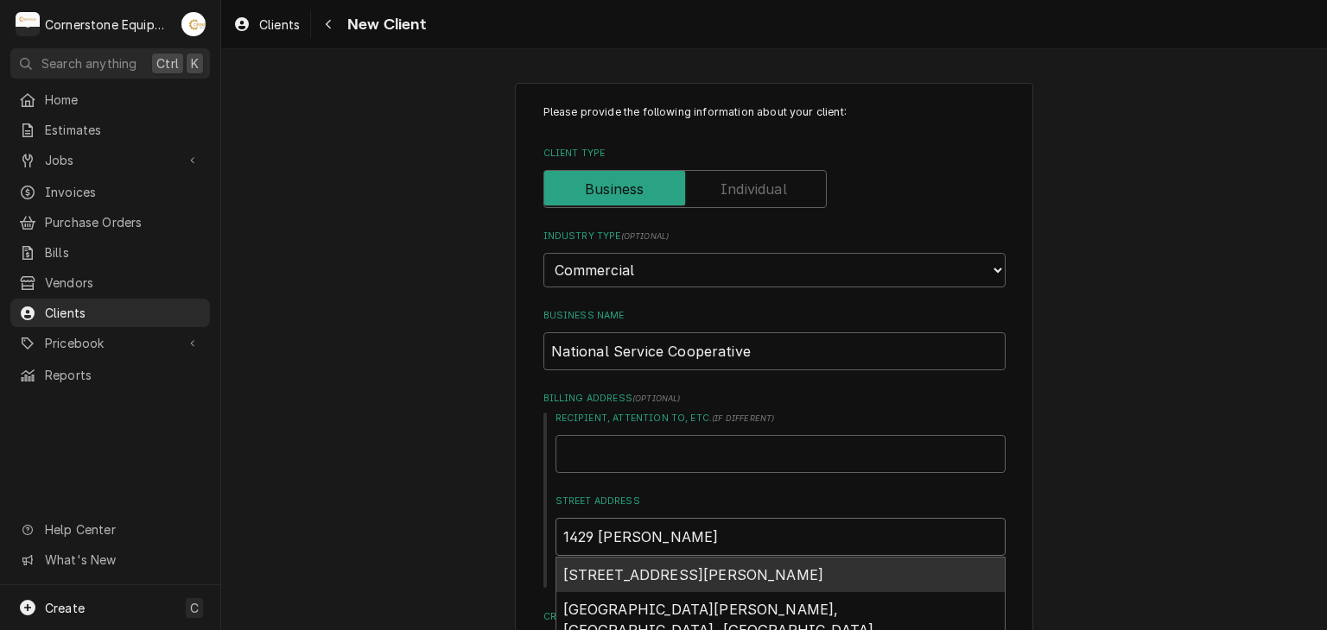
type textarea "x"
type input "1429 West Floy"
type textarea "x"
type input "1429 West Flo"
type textarea "x"
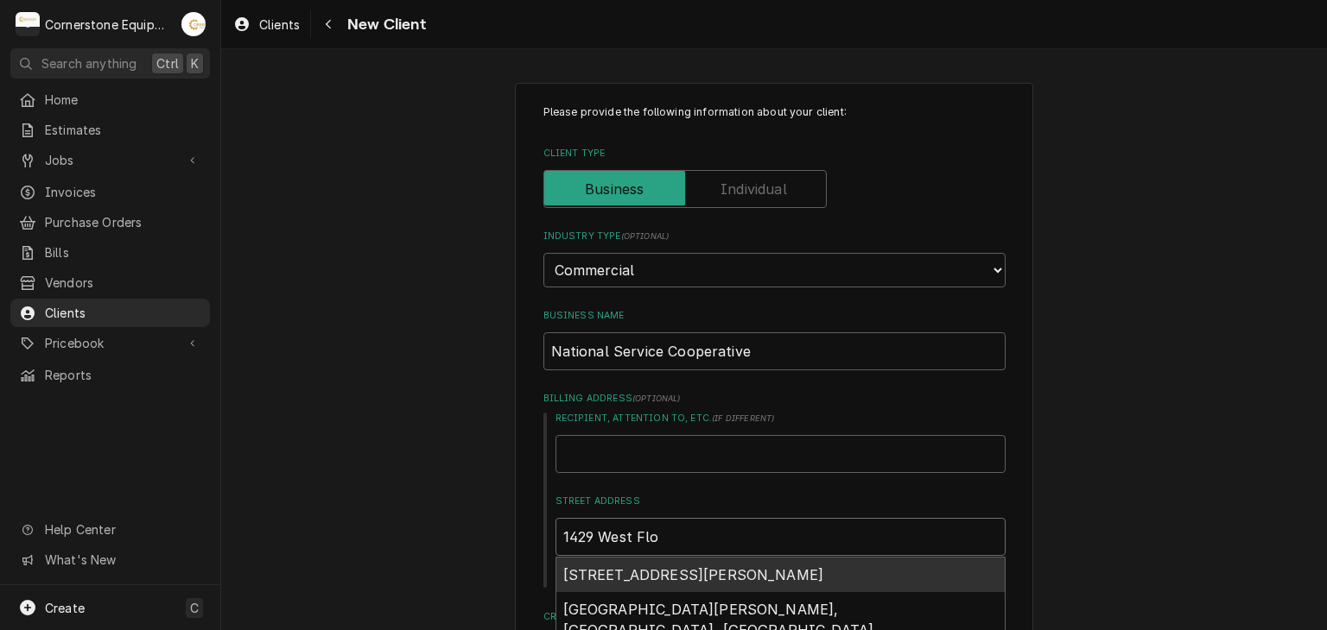
type input "1429 West Fl"
type textarea "x"
type input "1429 West F"
type textarea "x"
type input "1429 West"
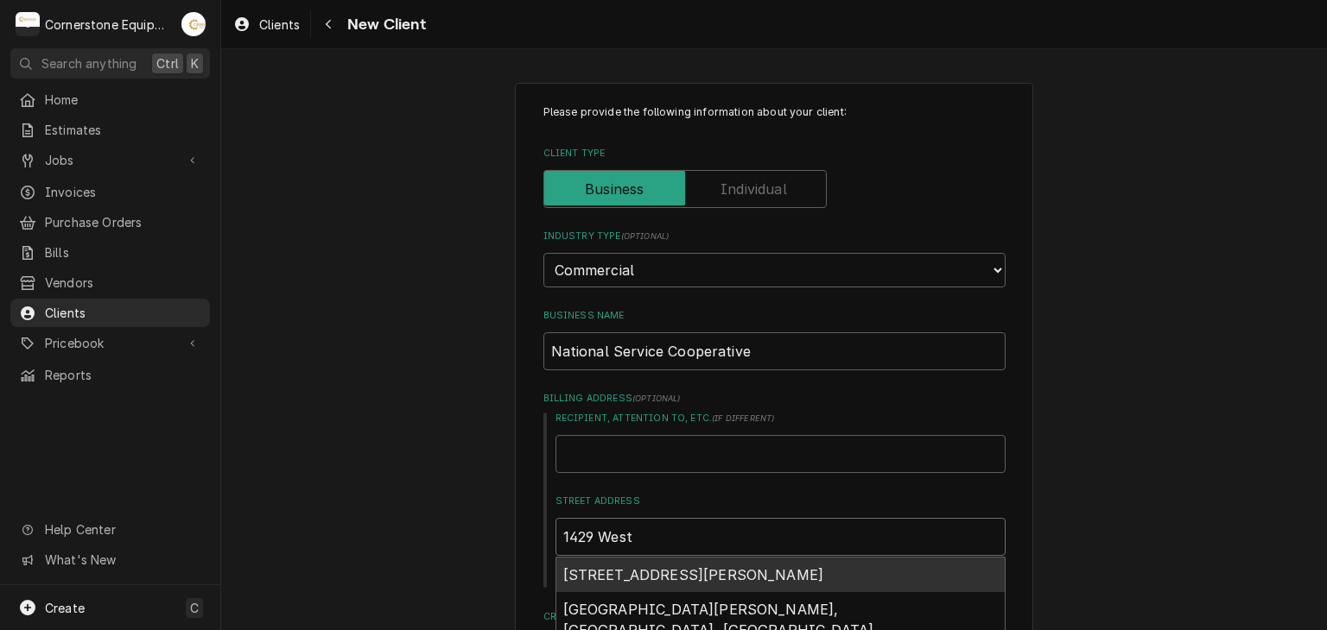
type textarea "x"
type input "1429 West"
type textarea "x"
type input "1429 Wes"
type textarea "x"
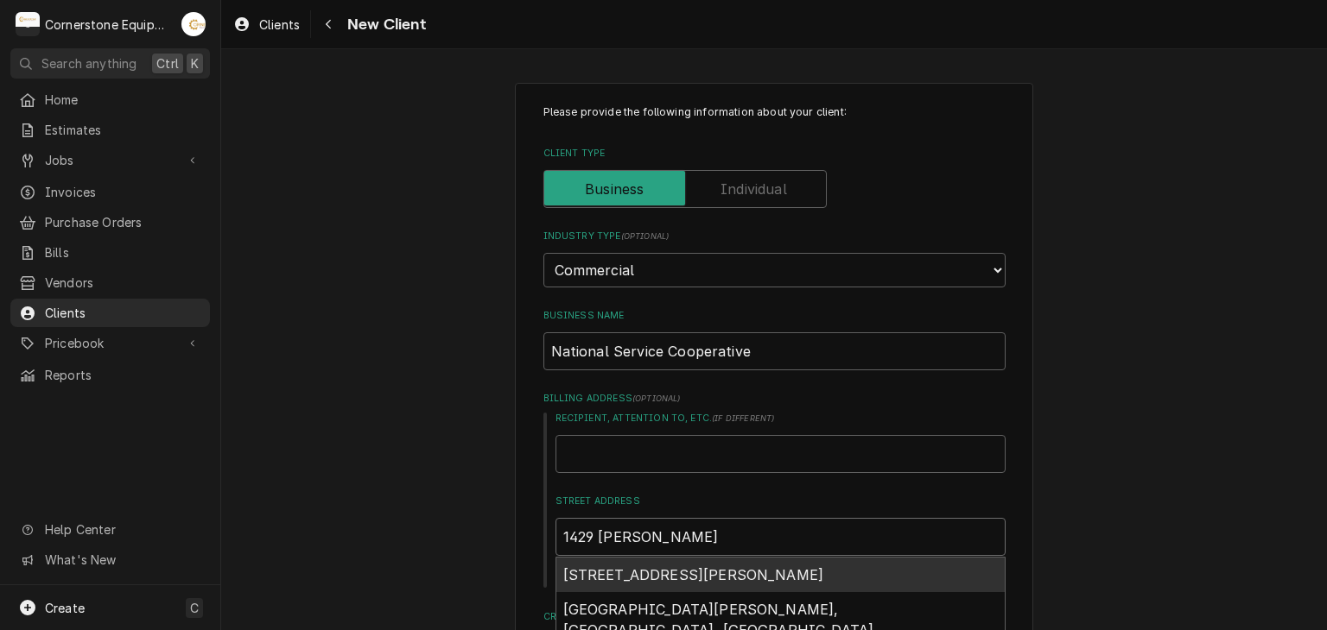
type input "1429 We"
type textarea "x"
type input "1429 W"
type textarea "x"
type input "1429"
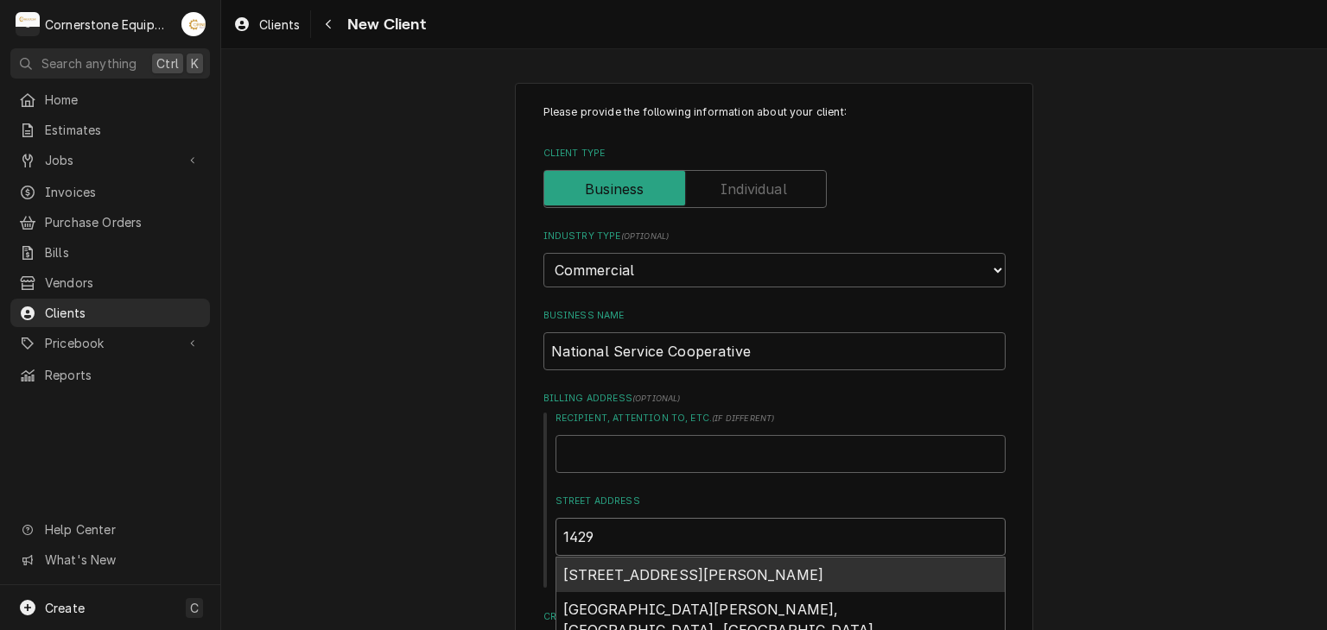
type textarea "x"
type input "1429"
type textarea "x"
type input "142"
type textarea "x"
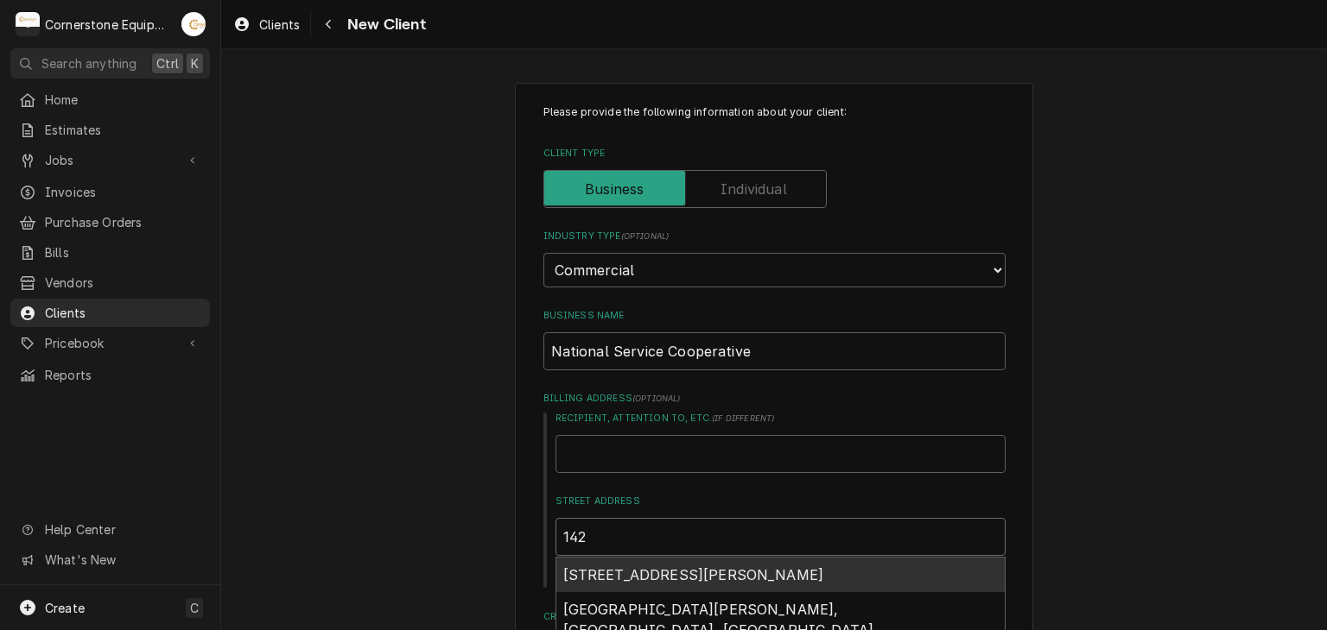
type input "14"
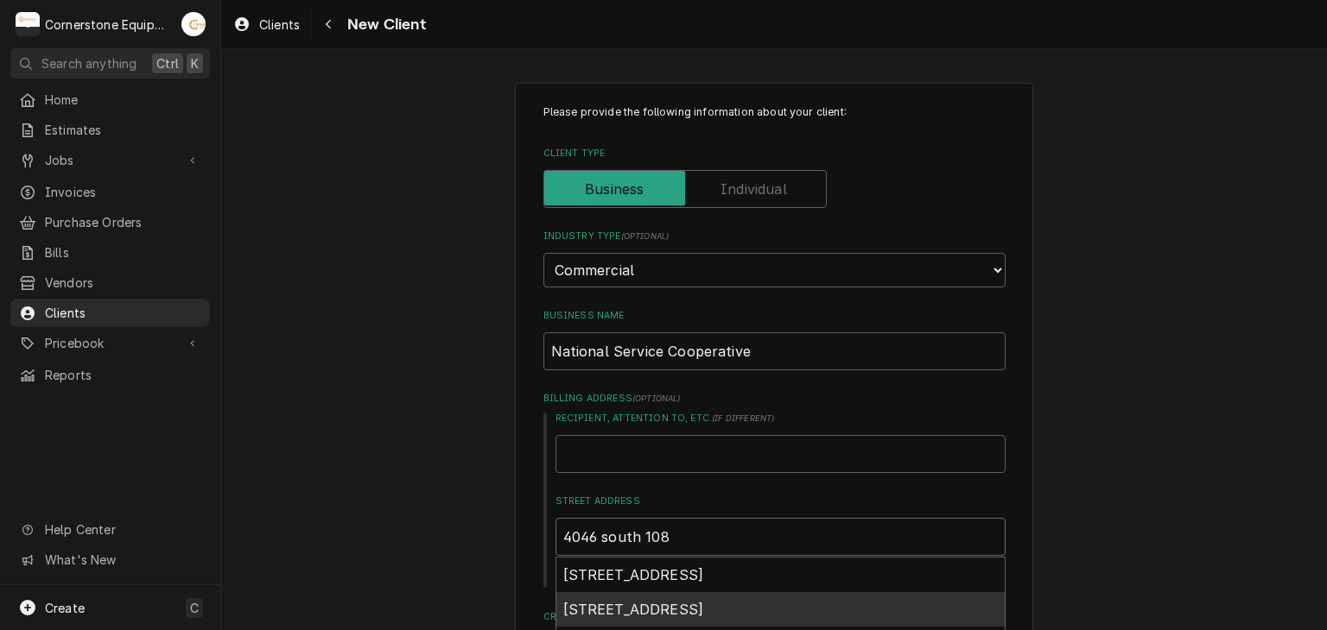
click at [847, 599] on div "4046 South 108th Street, Omaha, NE, USA" at bounding box center [780, 609] width 448 height 35
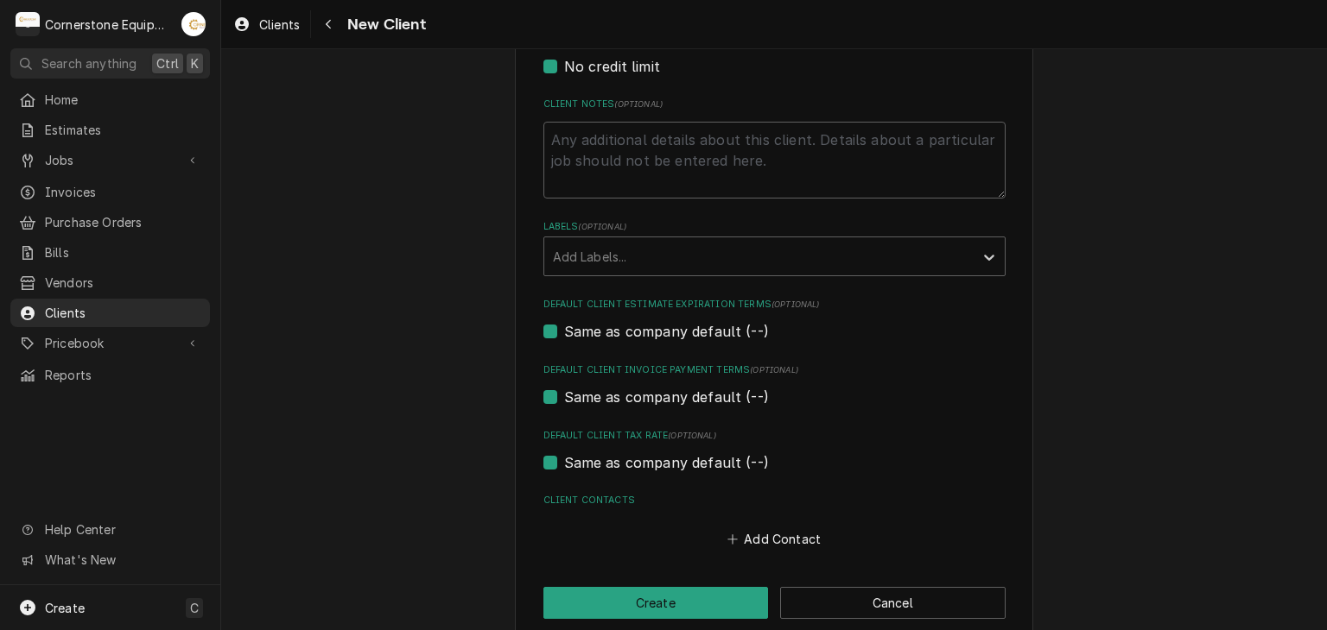
scroll to position [818, 0]
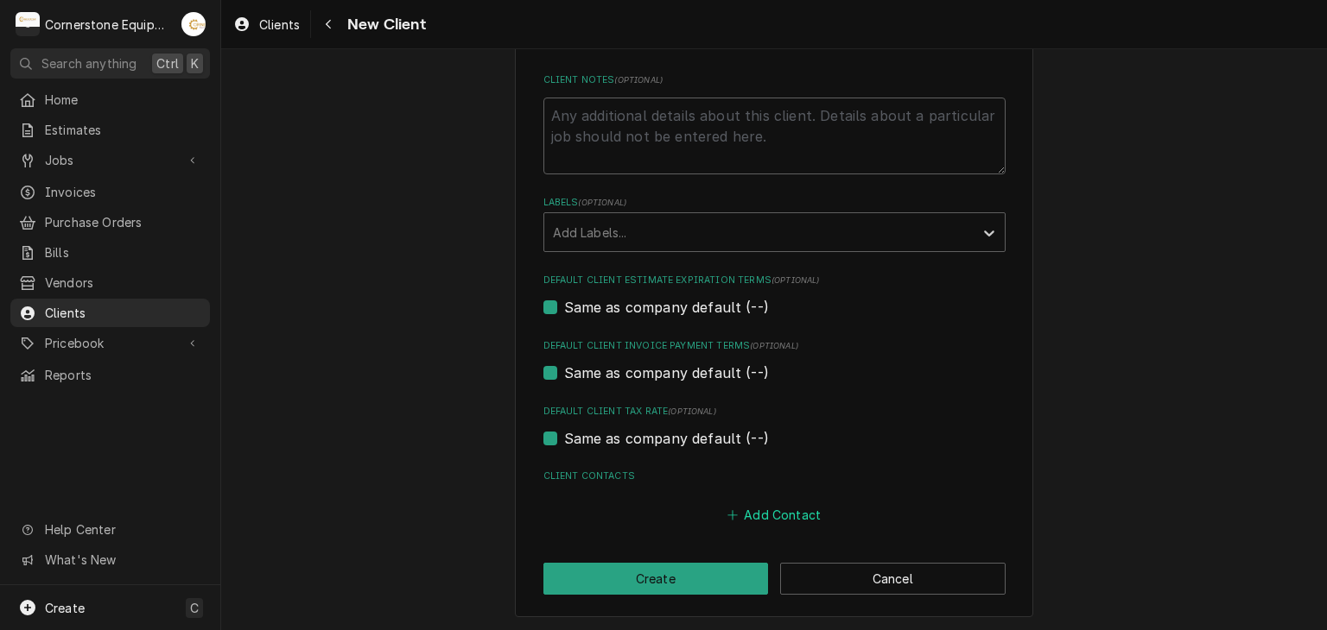
click at [756, 506] on button "Add Contact" at bounding box center [773, 515] width 99 height 24
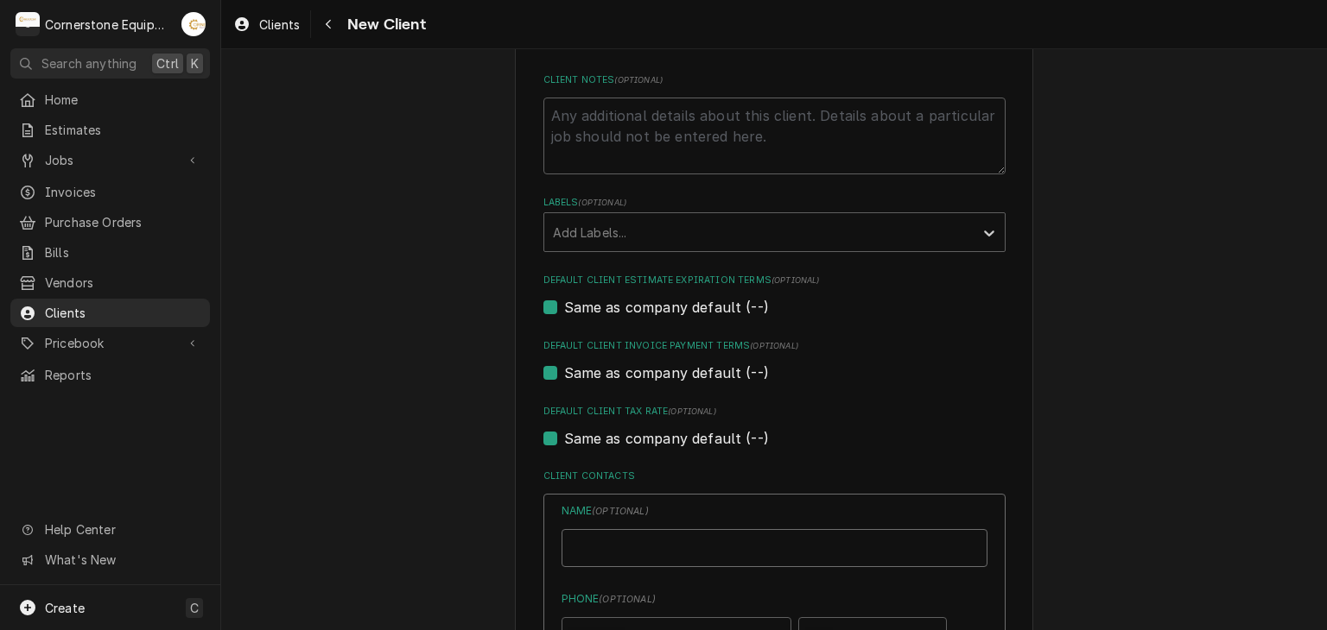
click at [591, 542] on input "Business Name" at bounding box center [774, 548] width 426 height 38
click at [450, 441] on div "Please provide the following information about your client: Client Type Industr…" at bounding box center [773, 229] width 1105 height 1960
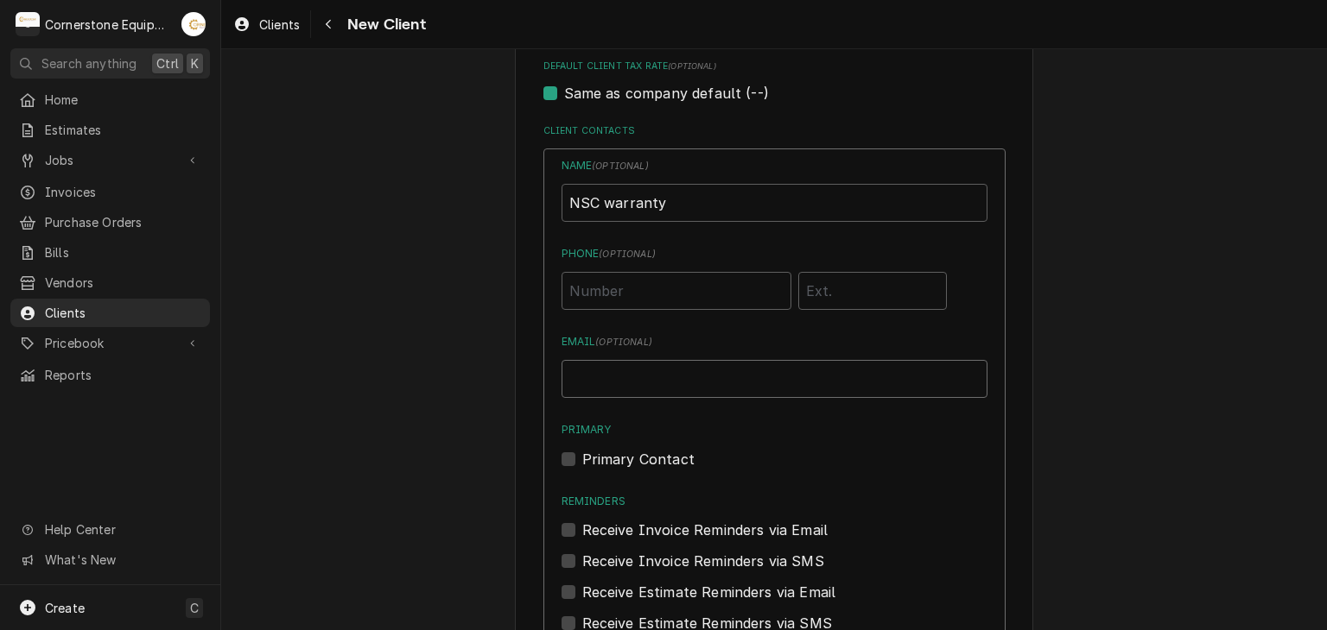
click at [624, 377] on input "Email ( optional )" at bounding box center [774, 379] width 426 height 38
paste input "accounting@nationalservicecoop.com"
click at [594, 467] on div "Name ( optional ) NSC warranty Phone ( optional ) Email ( optional ) accounting…" at bounding box center [774, 396] width 426 height 477
click at [606, 460] on label "Primary Contact" at bounding box center [638, 459] width 112 height 21
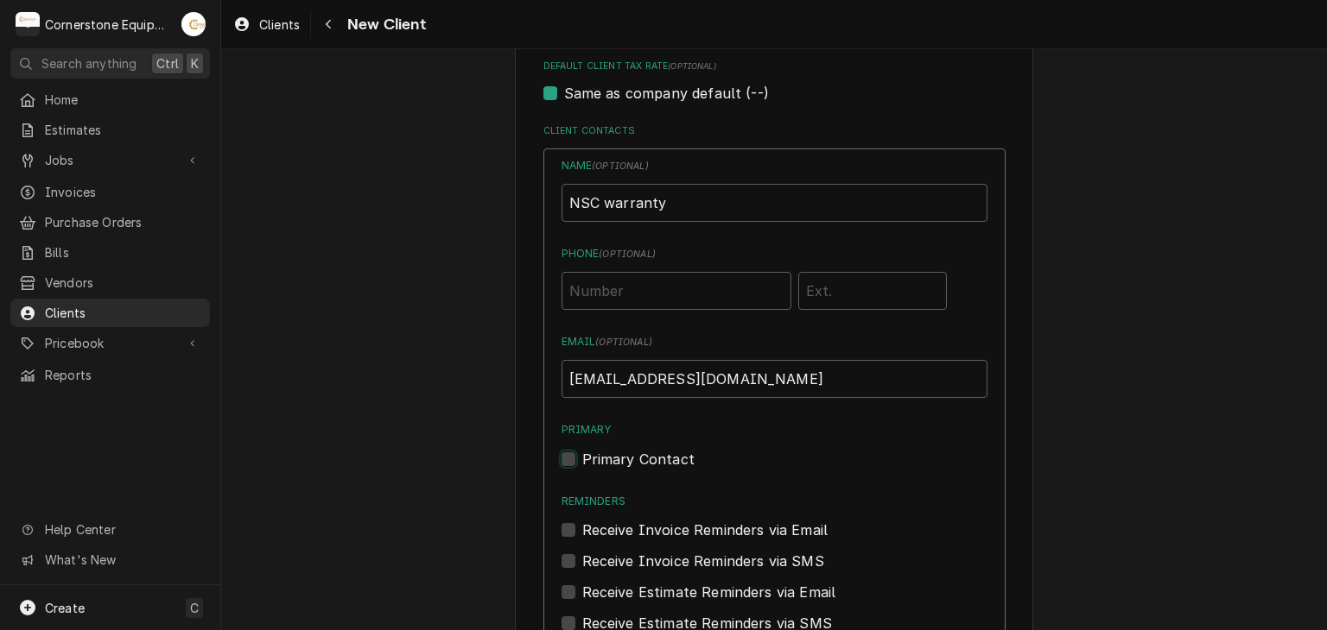
click at [606, 460] on input "Primary" at bounding box center [795, 468] width 426 height 38
click at [626, 557] on label "Receive Invoice Reminders via SMS" at bounding box center [703, 561] width 242 height 21
click at [626, 557] on input "Contact Edit Form" at bounding box center [795, 570] width 426 height 38
click at [632, 520] on label "Receive Invoice Reminders via Email" at bounding box center [705, 530] width 246 height 21
click at [632, 520] on input "Reminders" at bounding box center [795, 539] width 426 height 38
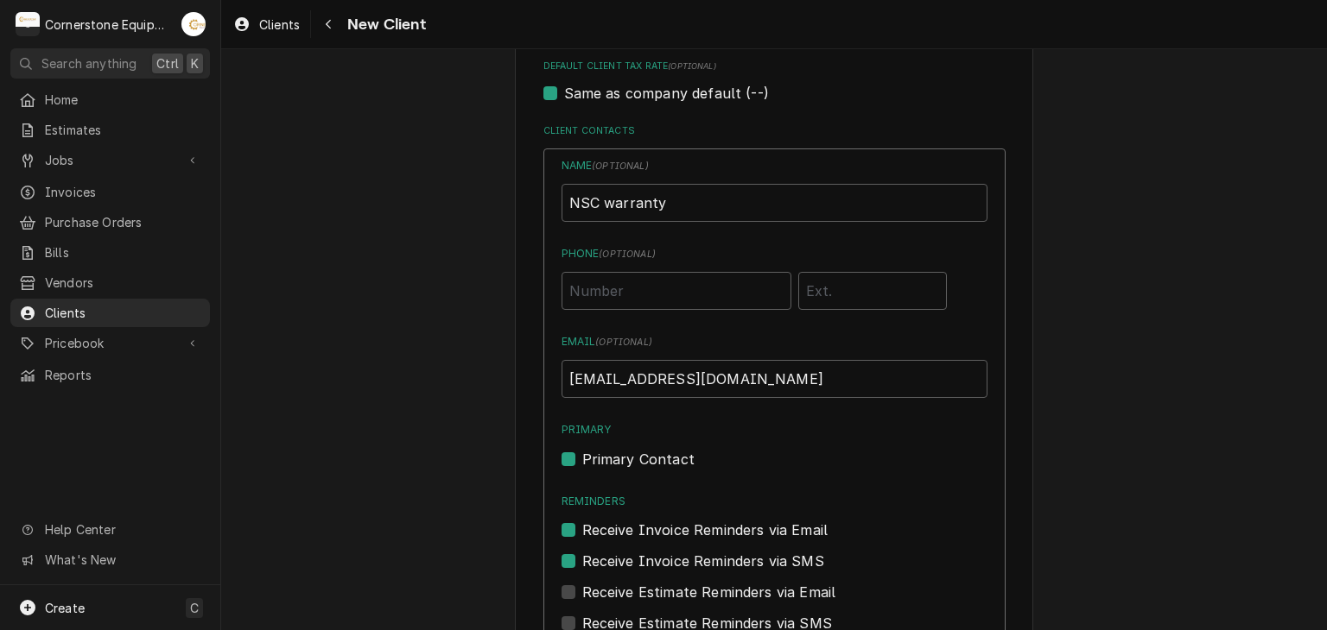
click at [624, 554] on label "Receive Invoice Reminders via SMS" at bounding box center [703, 561] width 242 height 21
click at [624, 554] on input "Contact Edit Form" at bounding box center [795, 570] width 426 height 38
click at [631, 588] on label "Receive Estimate Reminders via Email" at bounding box center [709, 592] width 254 height 21
click at [631, 588] on input "Contact Edit Form" at bounding box center [795, 601] width 426 height 38
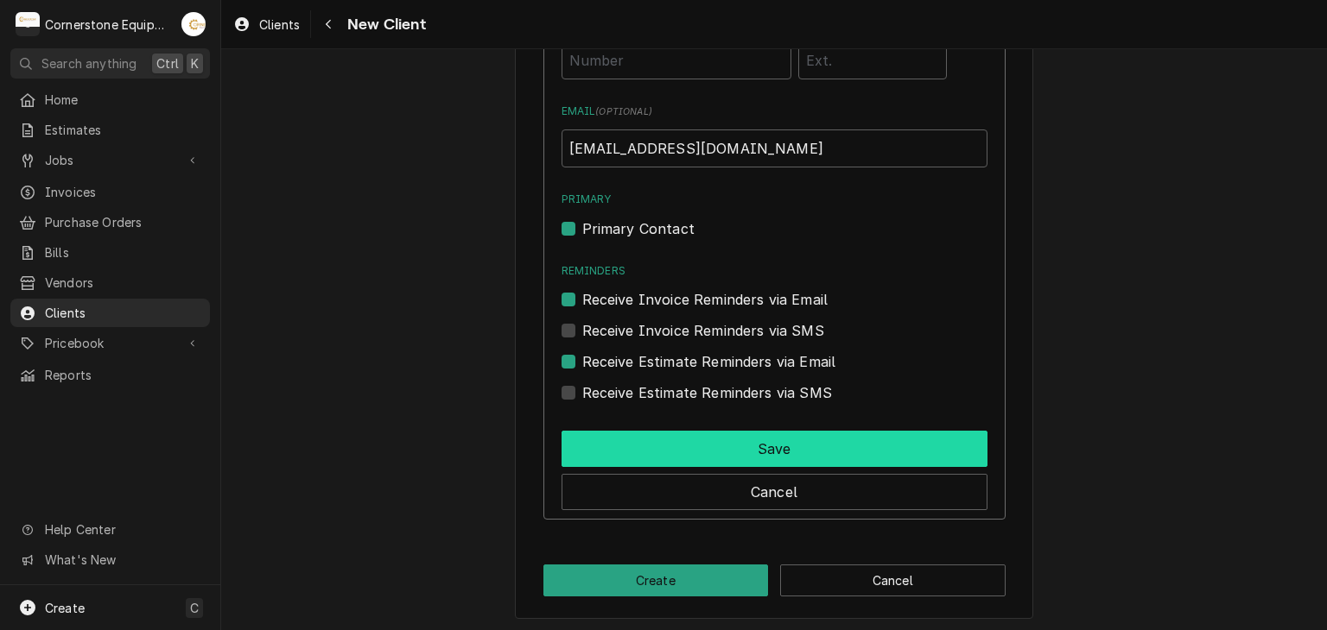
click at [701, 450] on button "Save" at bounding box center [774, 449] width 426 height 36
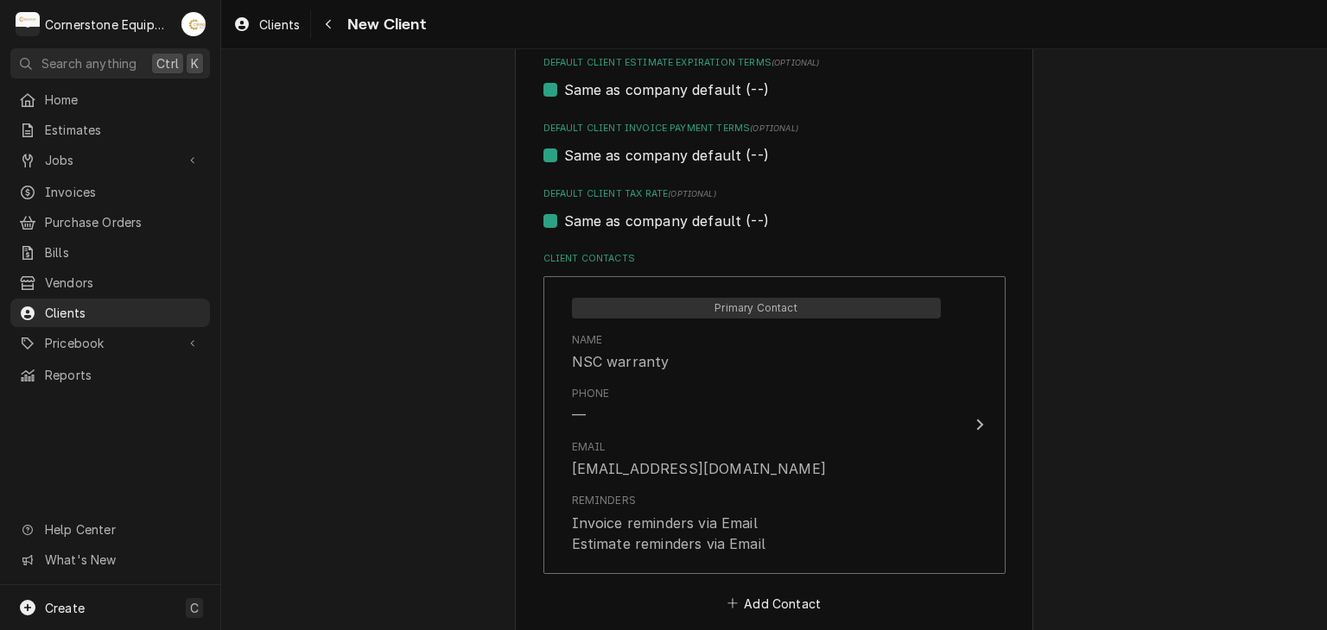
scroll to position [1123, 0]
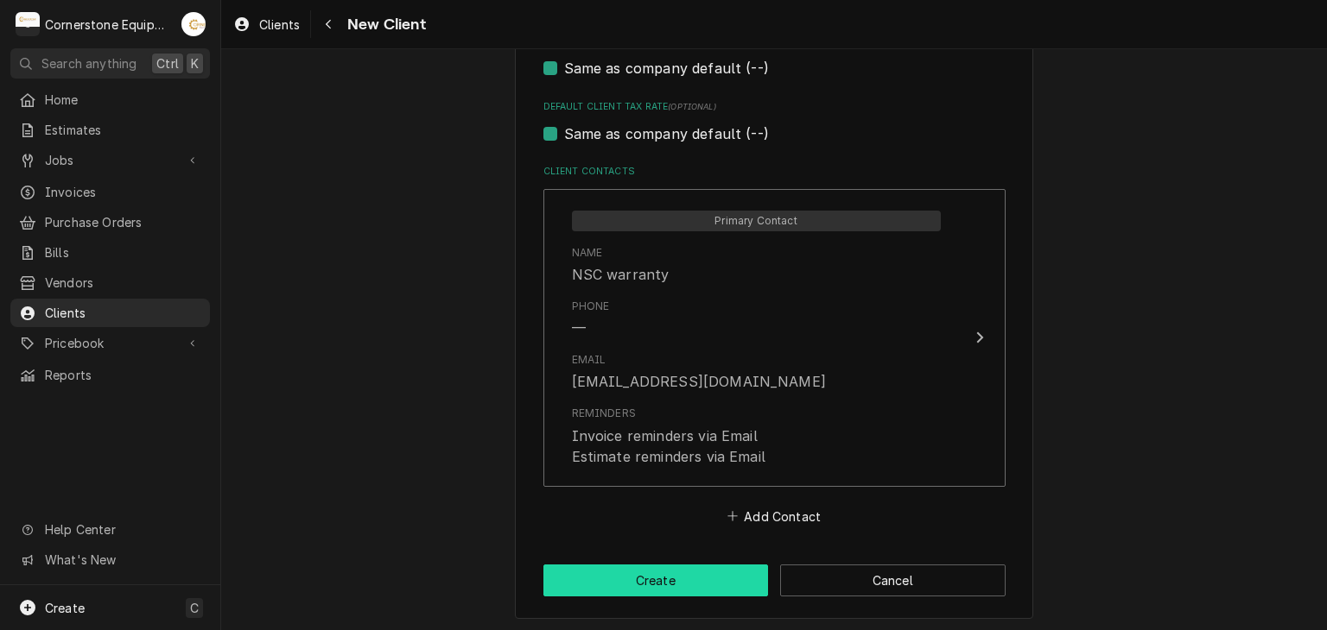
click at [702, 572] on button "Create" at bounding box center [655, 581] width 225 height 32
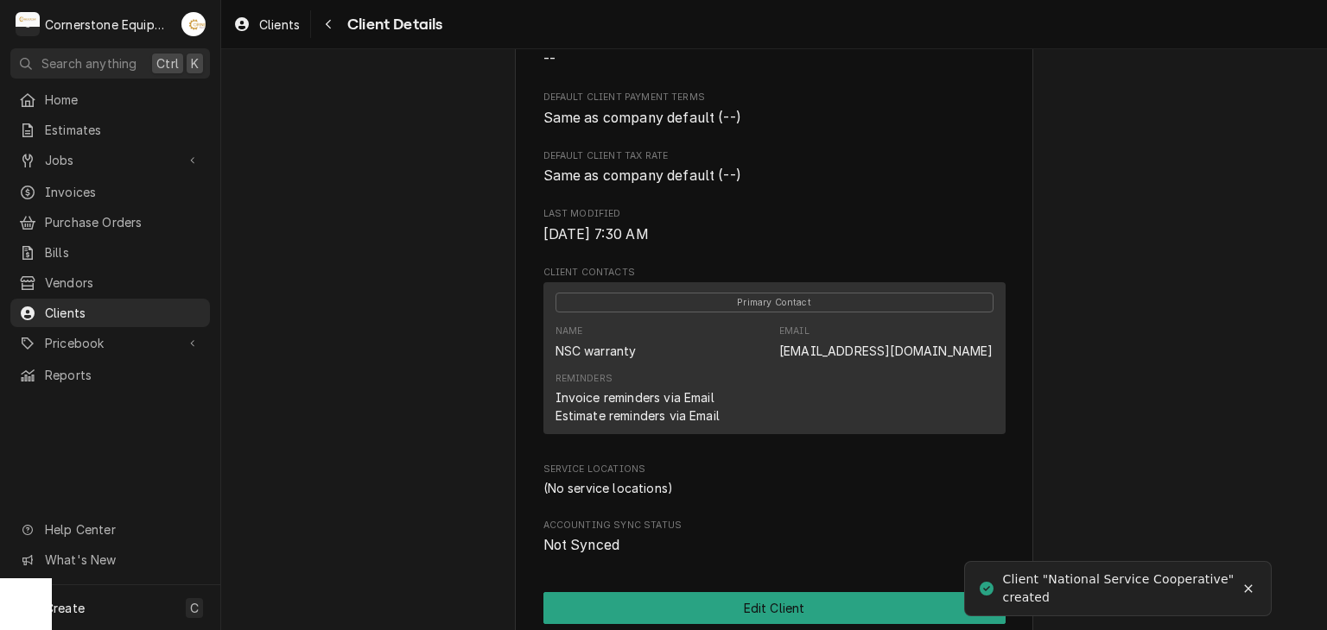
scroll to position [650, 0]
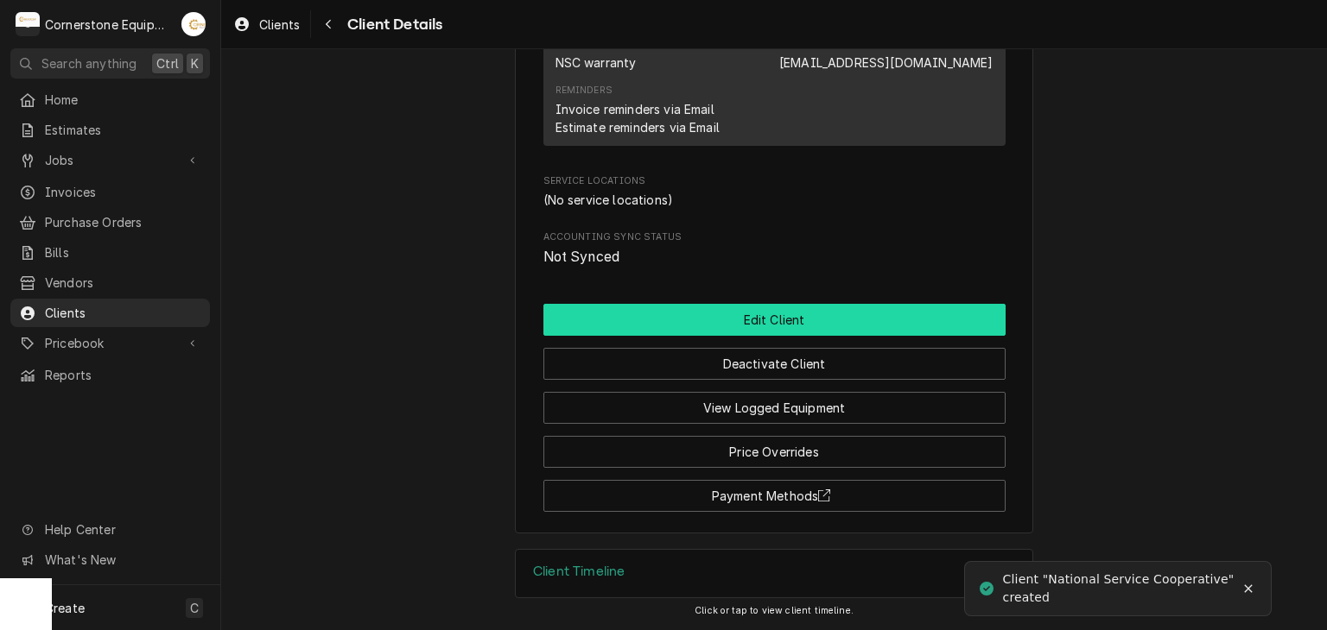
click at [776, 322] on button "Edit Client" at bounding box center [774, 320] width 462 height 32
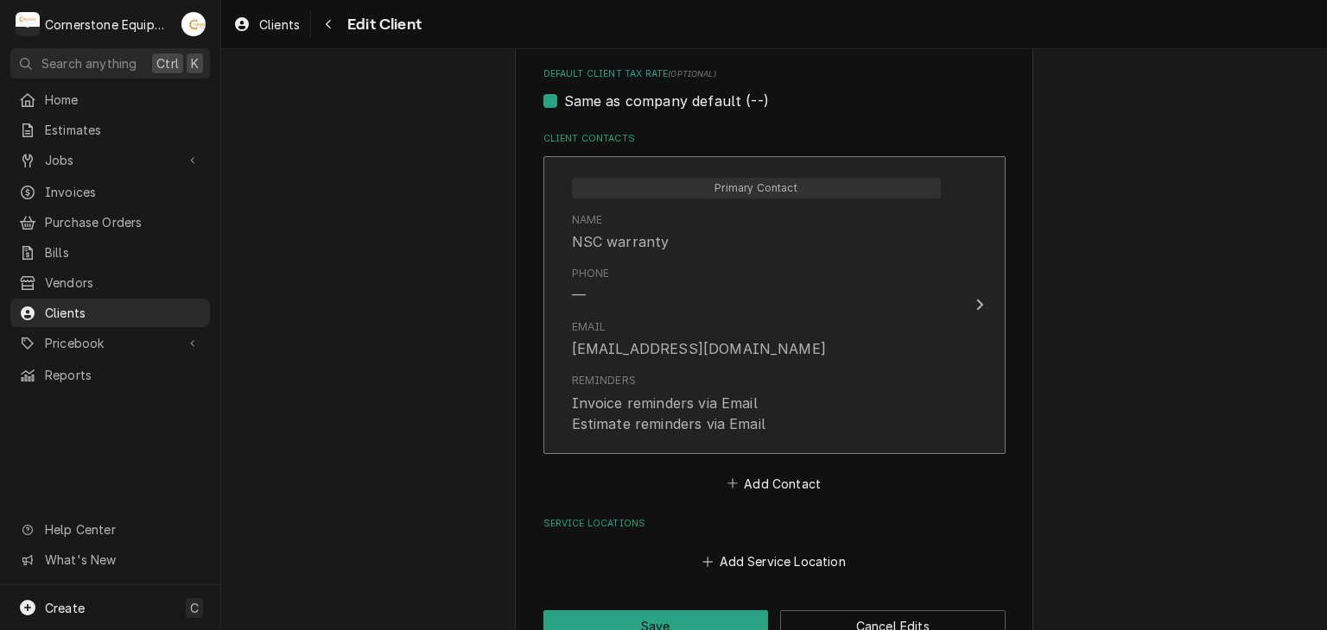
scroll to position [1201, 0]
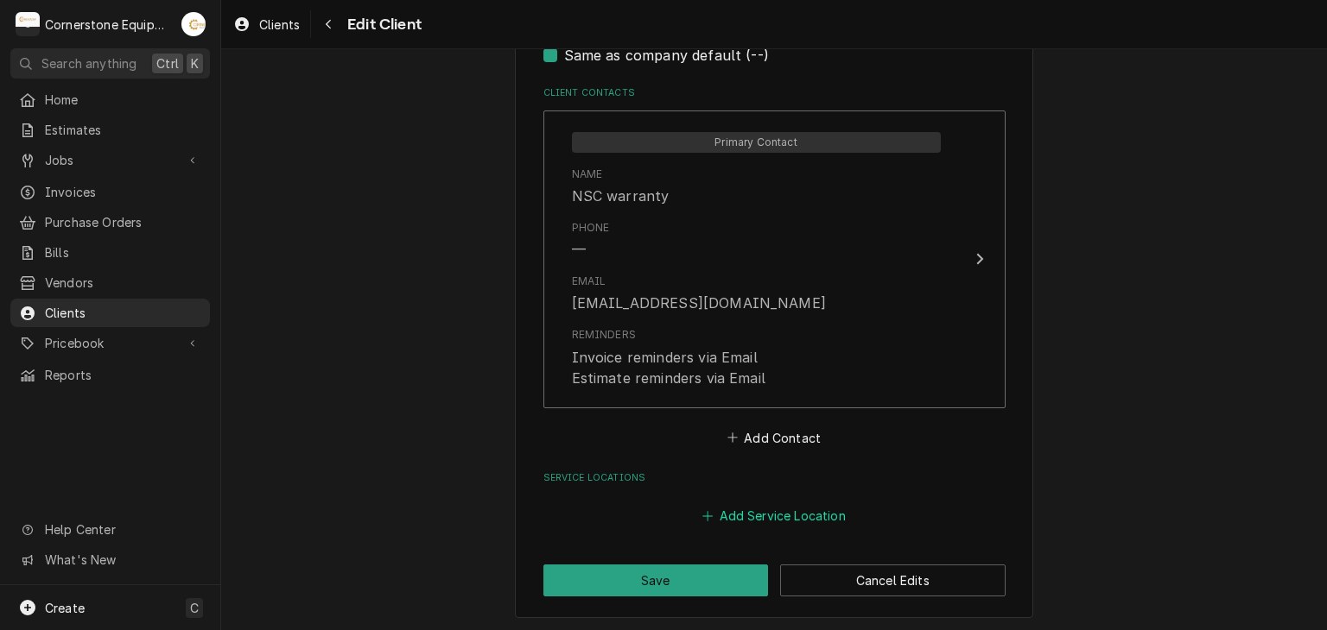
click at [795, 509] on button "Add Service Location" at bounding box center [774, 516] width 149 height 24
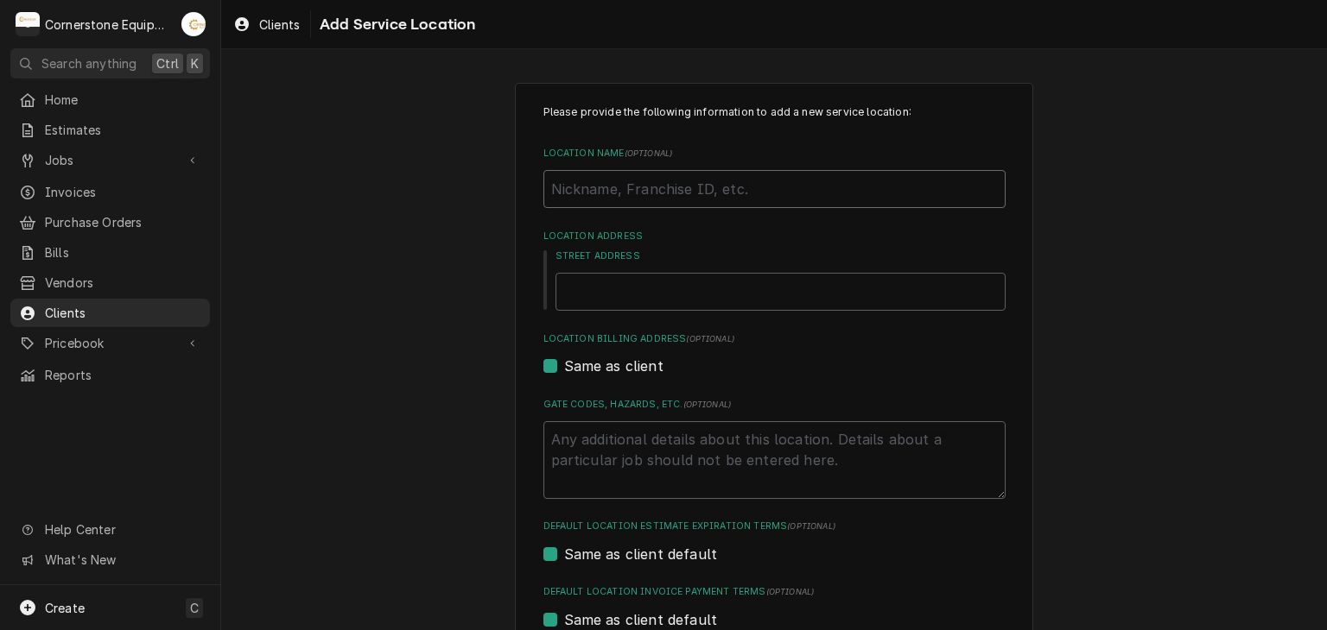
click at [746, 203] on input "Location Name ( optional )" at bounding box center [774, 189] width 462 height 38
click at [654, 193] on input "Location Name ( optional )" at bounding box center [774, 189] width 462 height 38
type textarea "x"
type input "L"
type textarea "x"
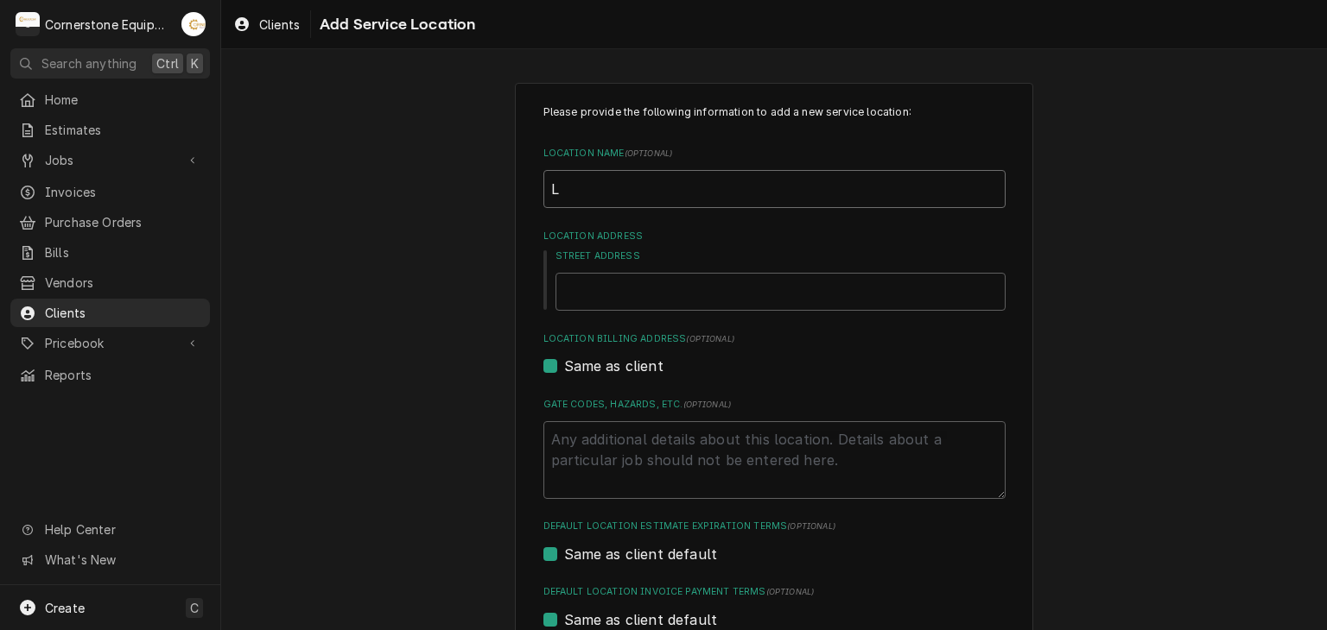
type input "La"
type textarea "x"
type input "La"
type textarea "x"
type input "La U"
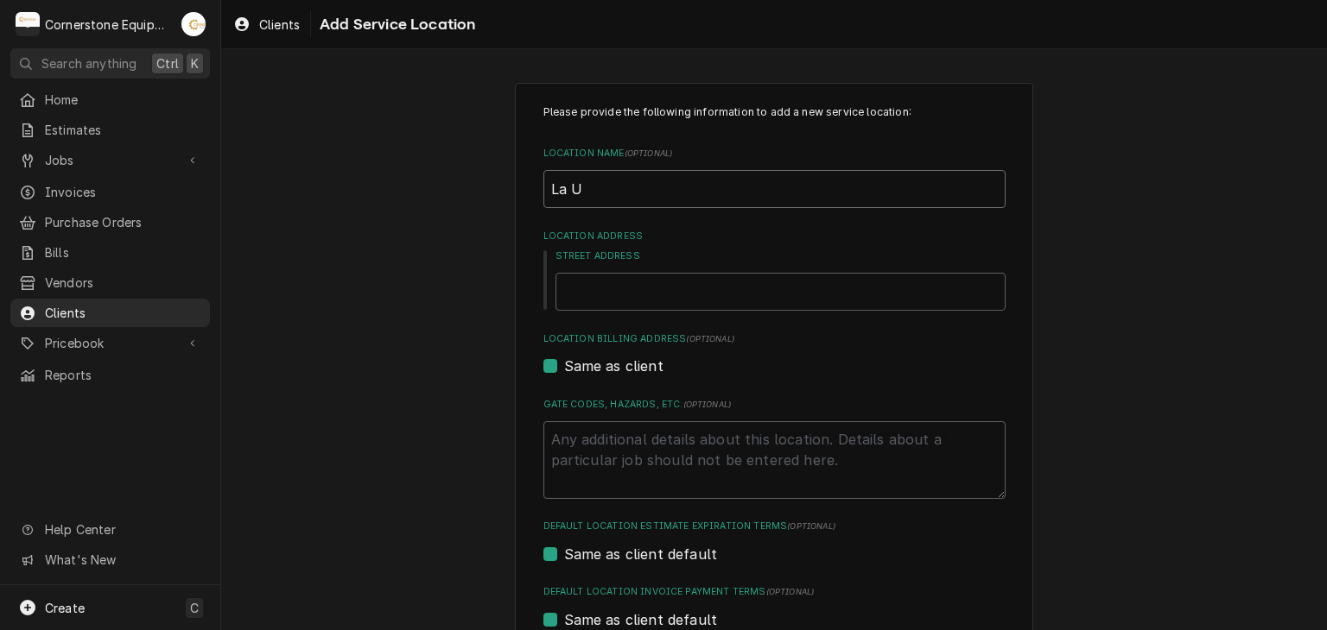
type textarea "x"
type input "La Un"
type textarea "x"
type input "La Uni"
type textarea "x"
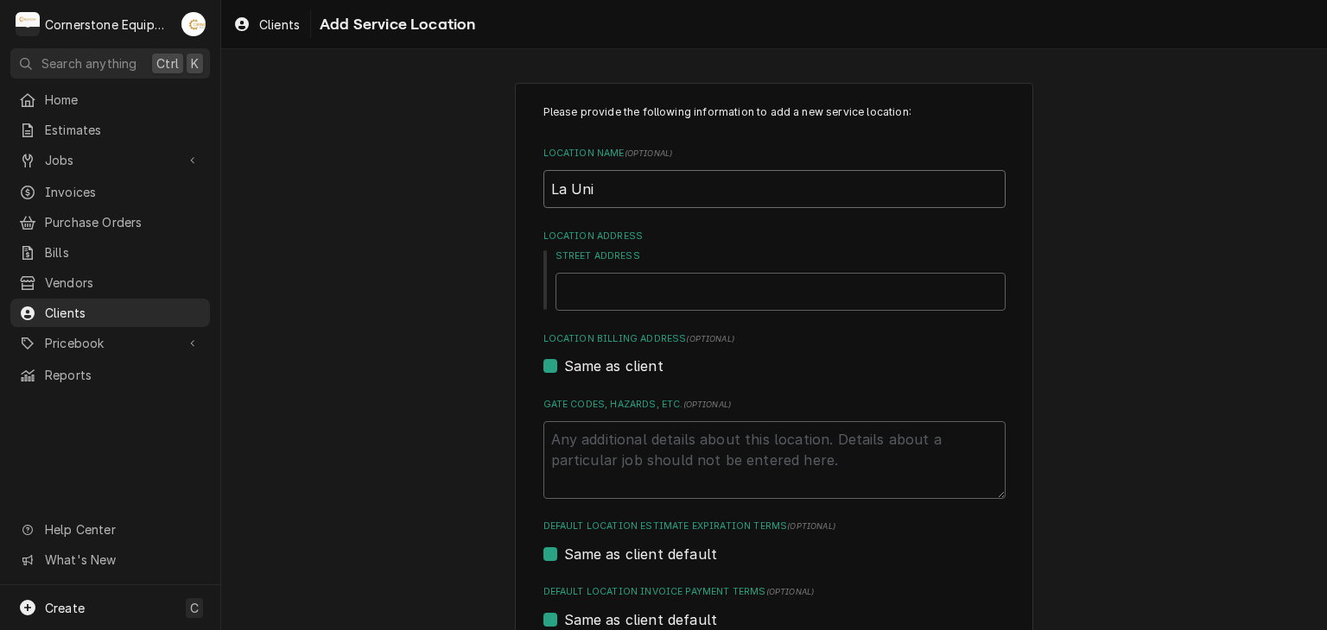
type input "La Unic"
type textarea "x"
type input "La Unica"
type textarea "x"
type input "La Unica"
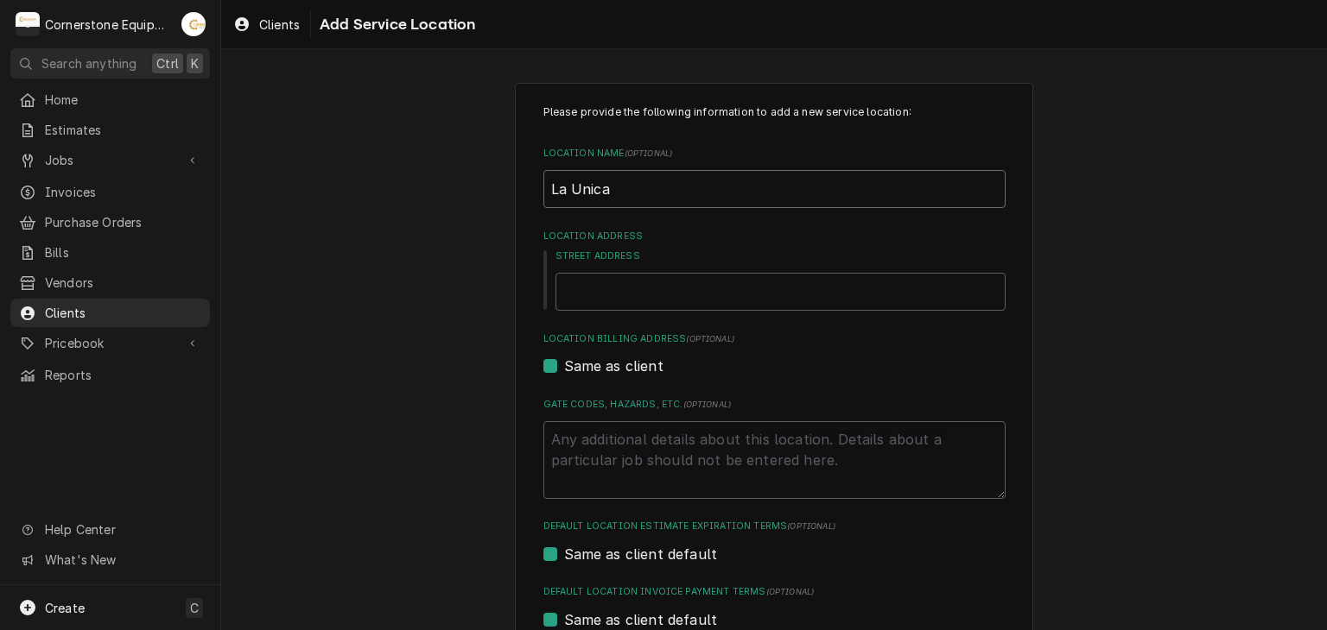
type textarea "x"
type input "La Unica I"
type textarea "x"
type input "La Unica In"
type textarea "x"
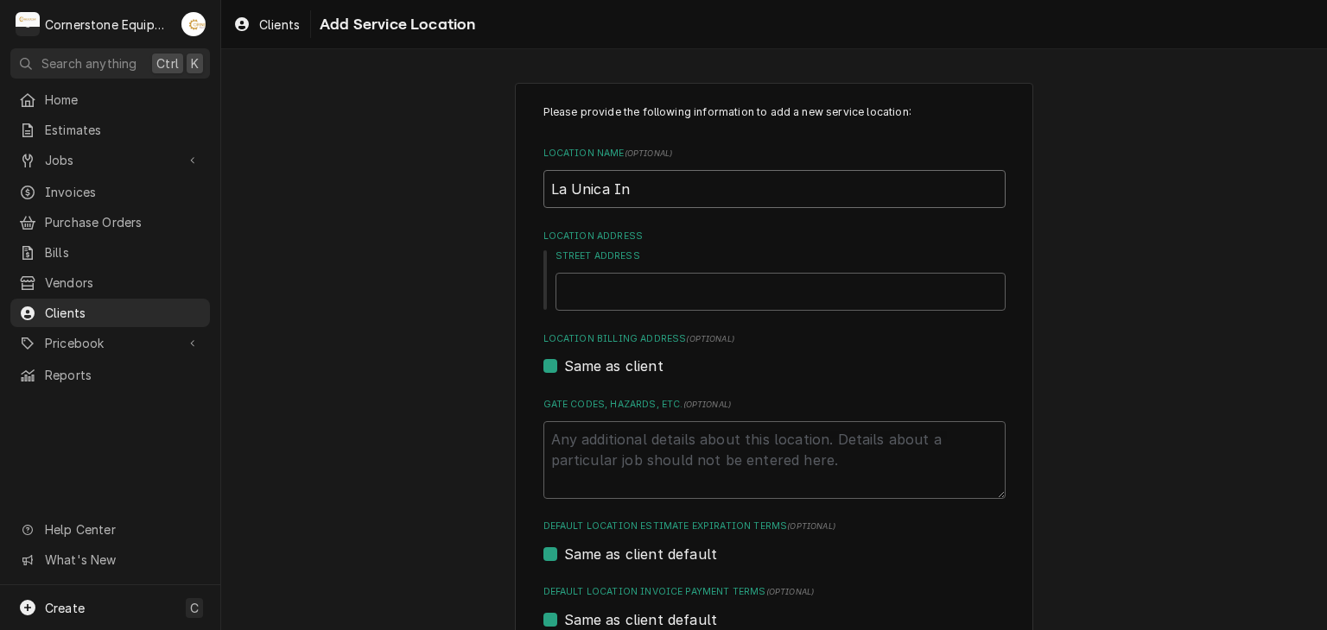
type input "La Unica Int"
type textarea "x"
type input "La Unica Inte"
type textarea "x"
type input "La Unica Inter"
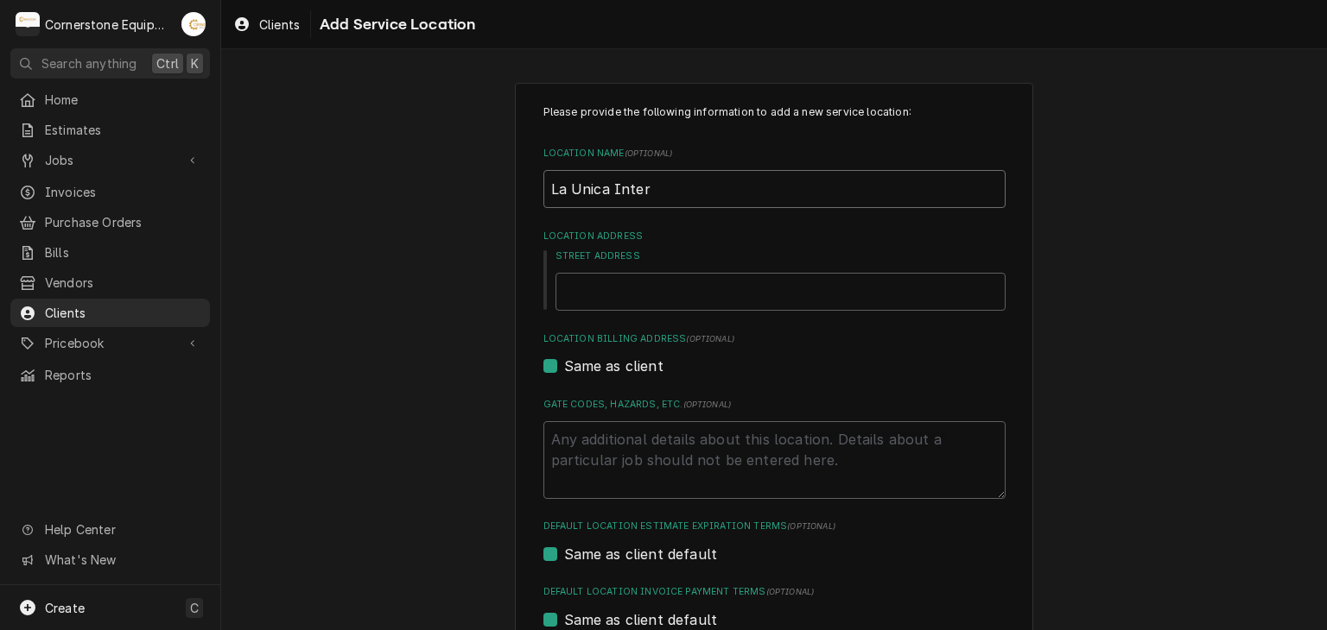
type textarea "x"
type input "La Unica Intern"
type textarea "x"
type input "La Unica Interna"
type textarea "x"
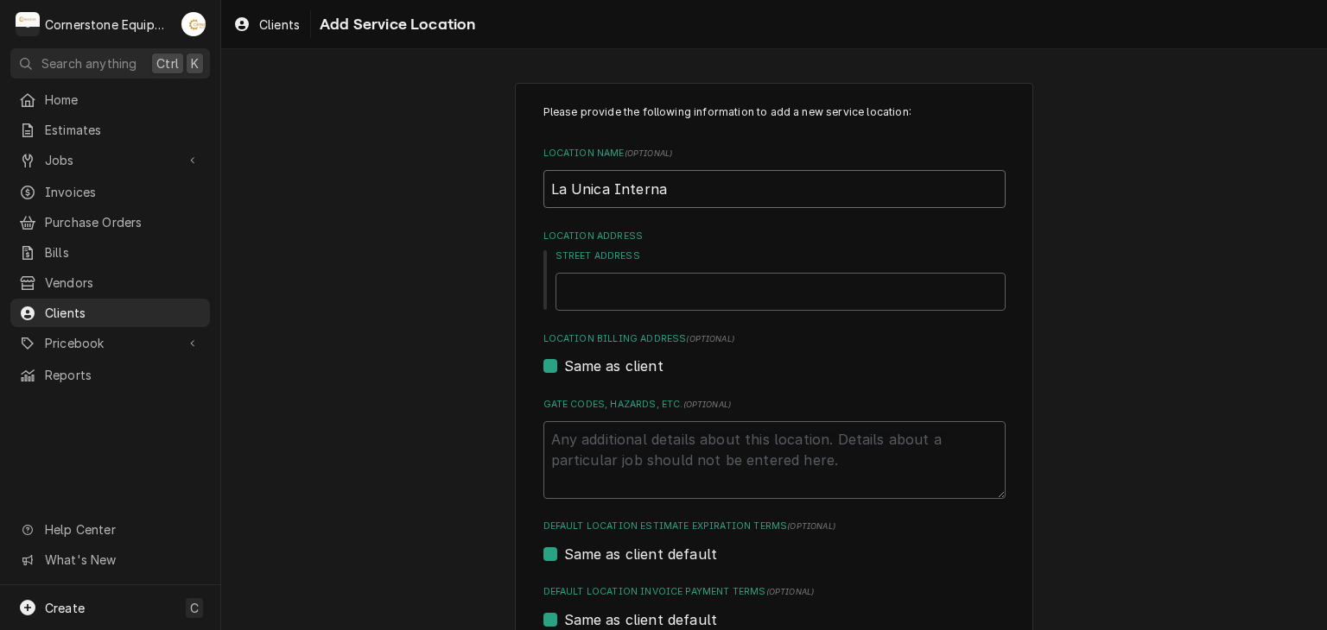
type input "La Unica Internat"
type textarea "x"
type input "La Unica Internati"
type textarea "x"
type input "La Unica Internatin"
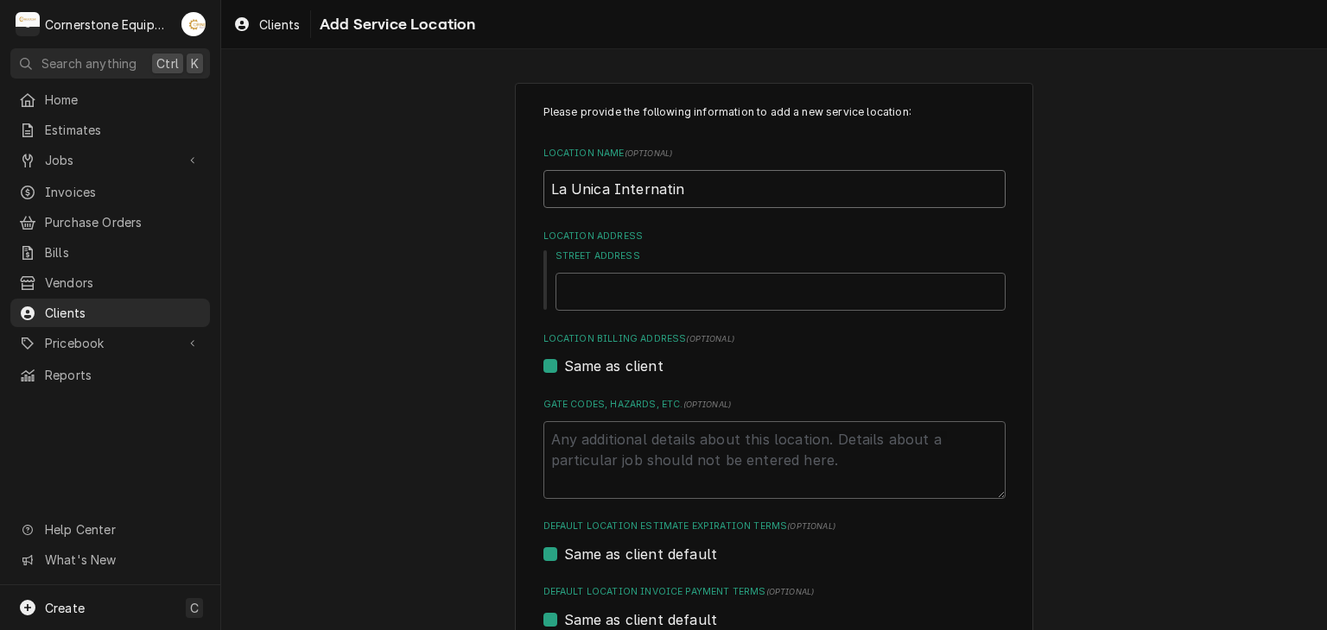
type textarea "x"
type input "La Unica Internatina"
type textarea "x"
type input "La Unica Internatinal"
type textarea "x"
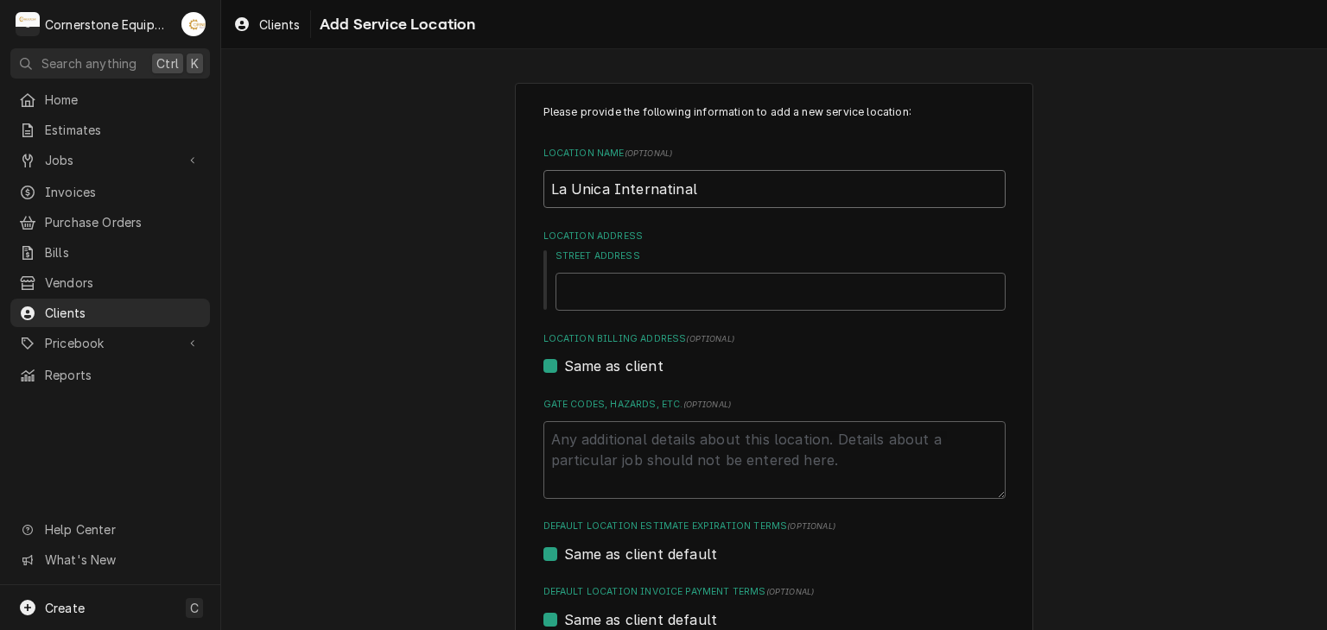
type input "La Unica Internatina"
type textarea "x"
type input "La Unica Internatin"
type textarea "x"
type input "La Unica Internati"
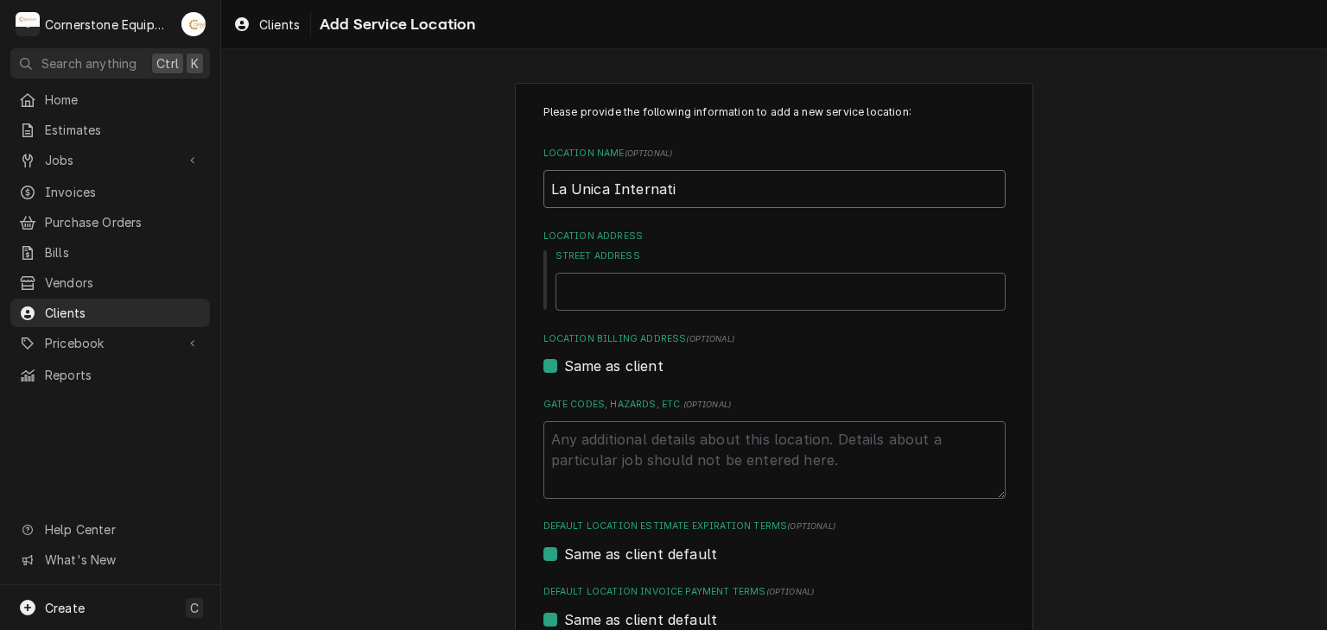
type textarea "x"
type input "La Unica Internatio"
type textarea "x"
type input "La Unica Internation"
type textarea "x"
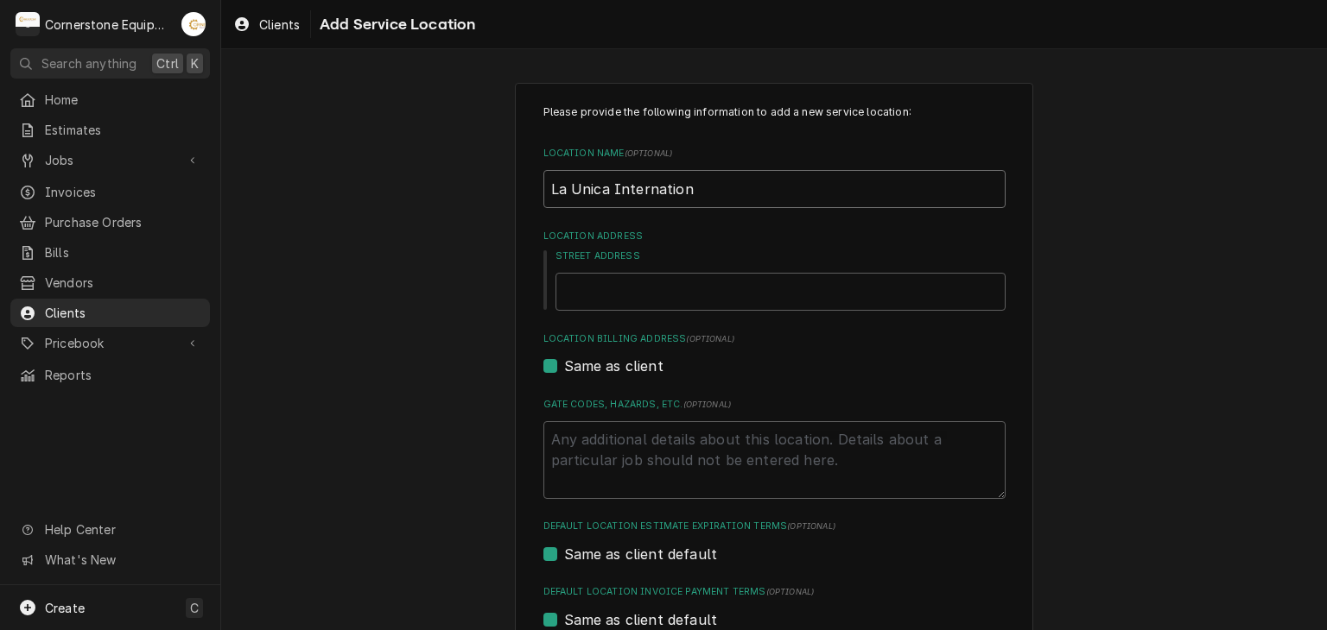
type input "La Unica Internationa"
type textarea "x"
type input "La Unica International"
type textarea "x"
type input "La Unica International"
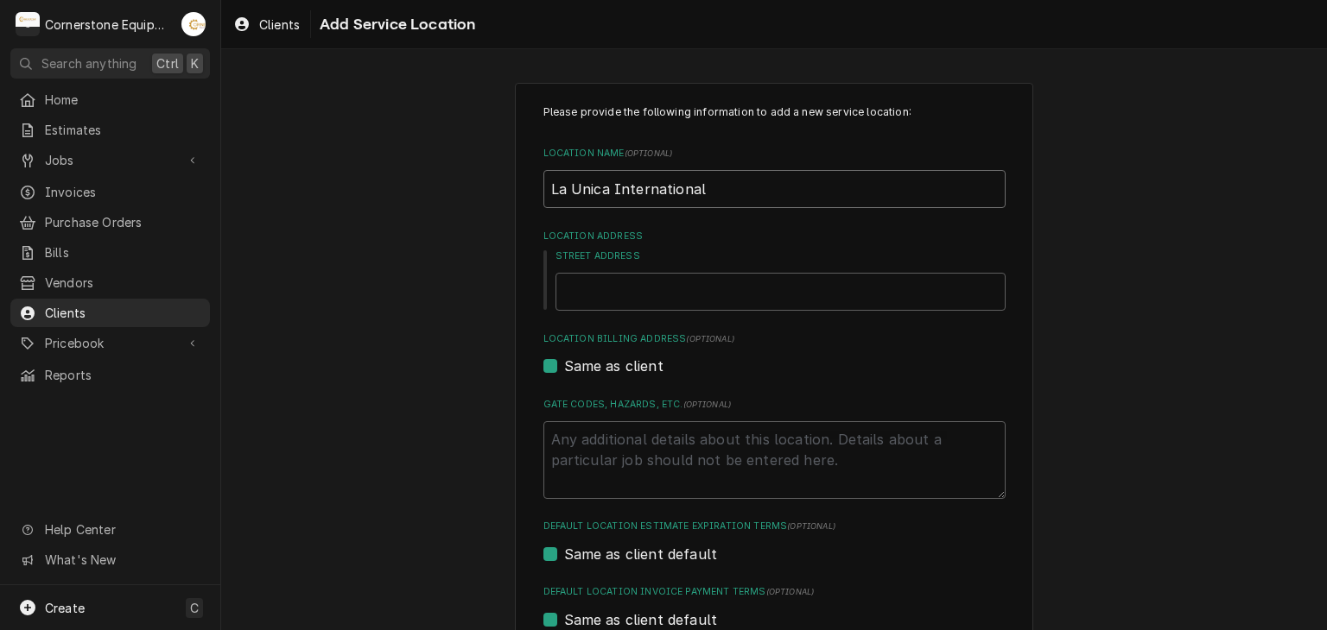
type textarea "x"
type input "La Unica International"
type textarea "x"
type input "La Unica Internationa"
type textarea "x"
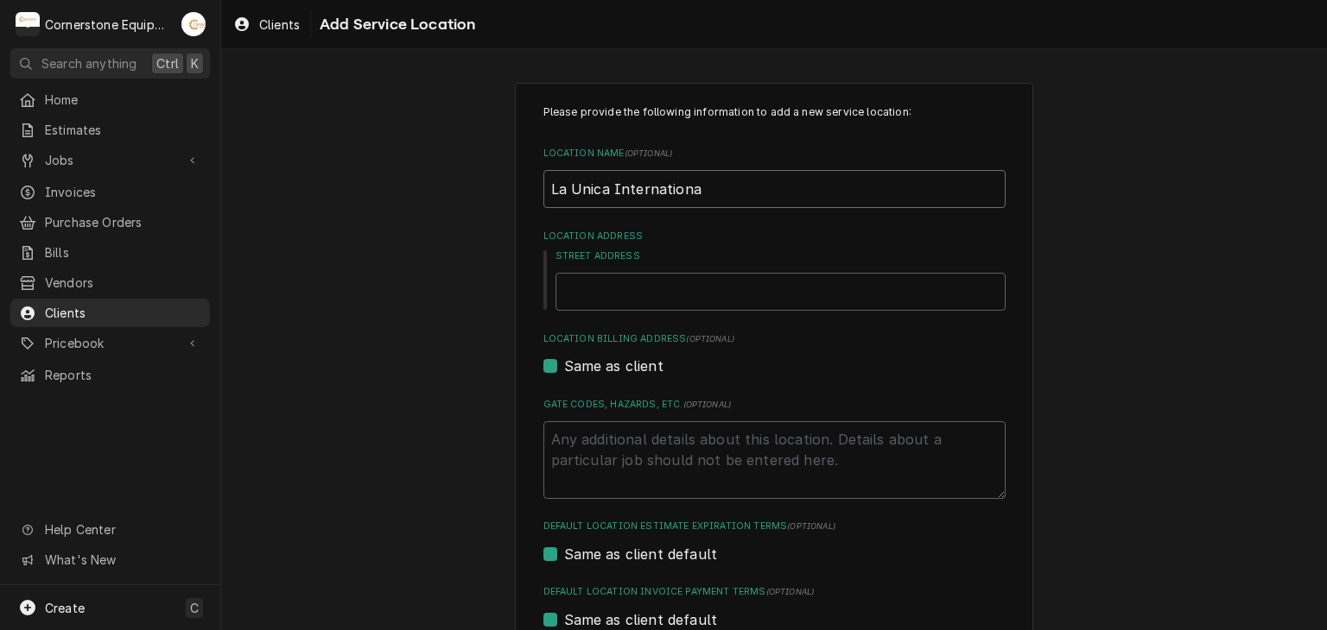
type input "La Unica Internation"
type textarea "x"
type input "La Unica Internatio"
type textarea "x"
type input "La Unica Internati"
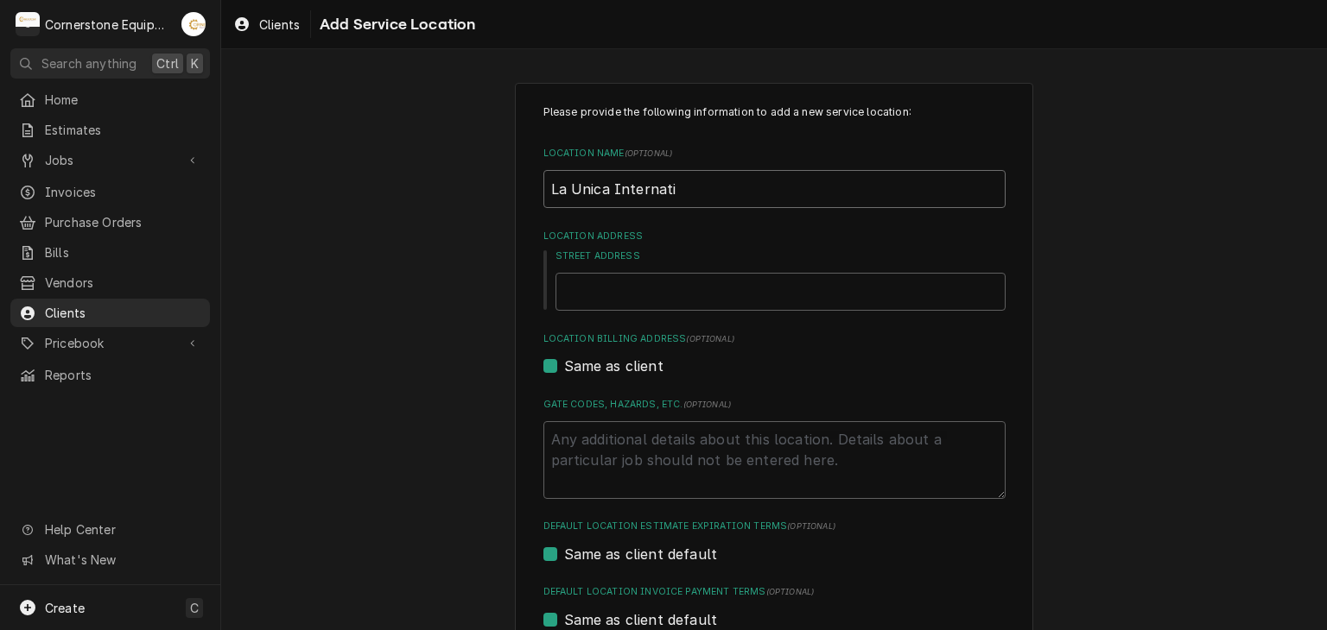
type textarea "x"
type input "La Unica Internat"
type textarea "x"
type input "La Unica Interna"
type textarea "x"
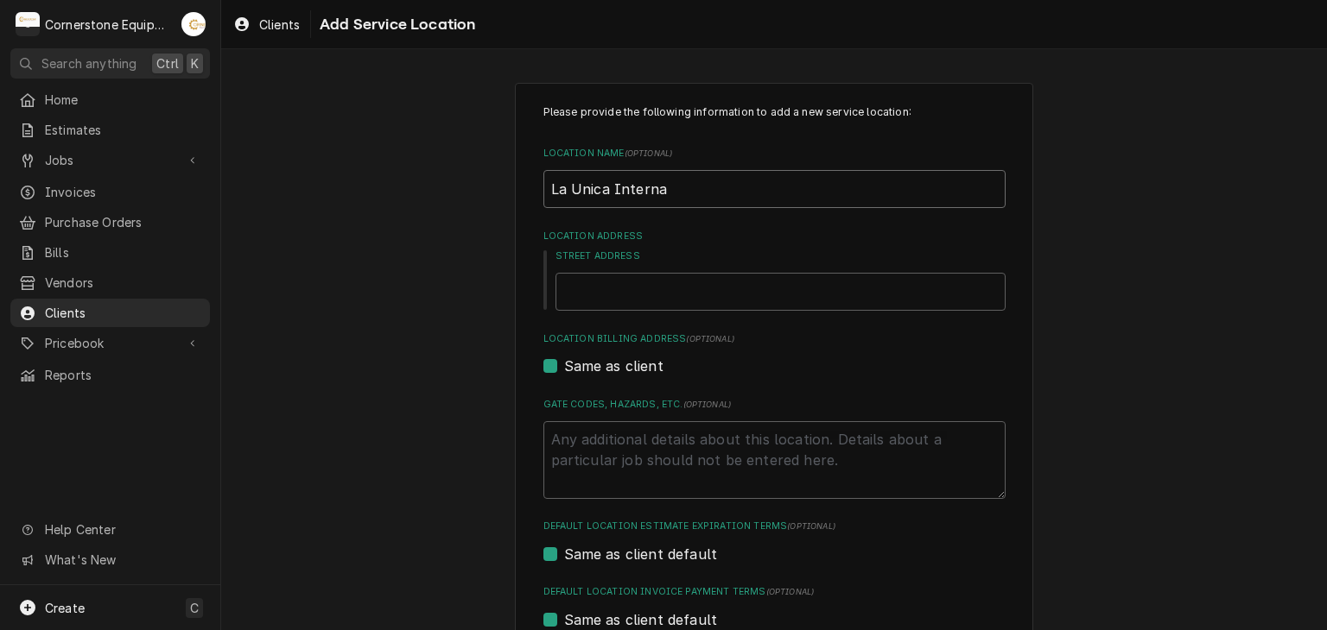
type input "La Unica Internac"
type textarea "x"
type input "La Unica Internaci"
type textarea "x"
type input "La Unica Internacio"
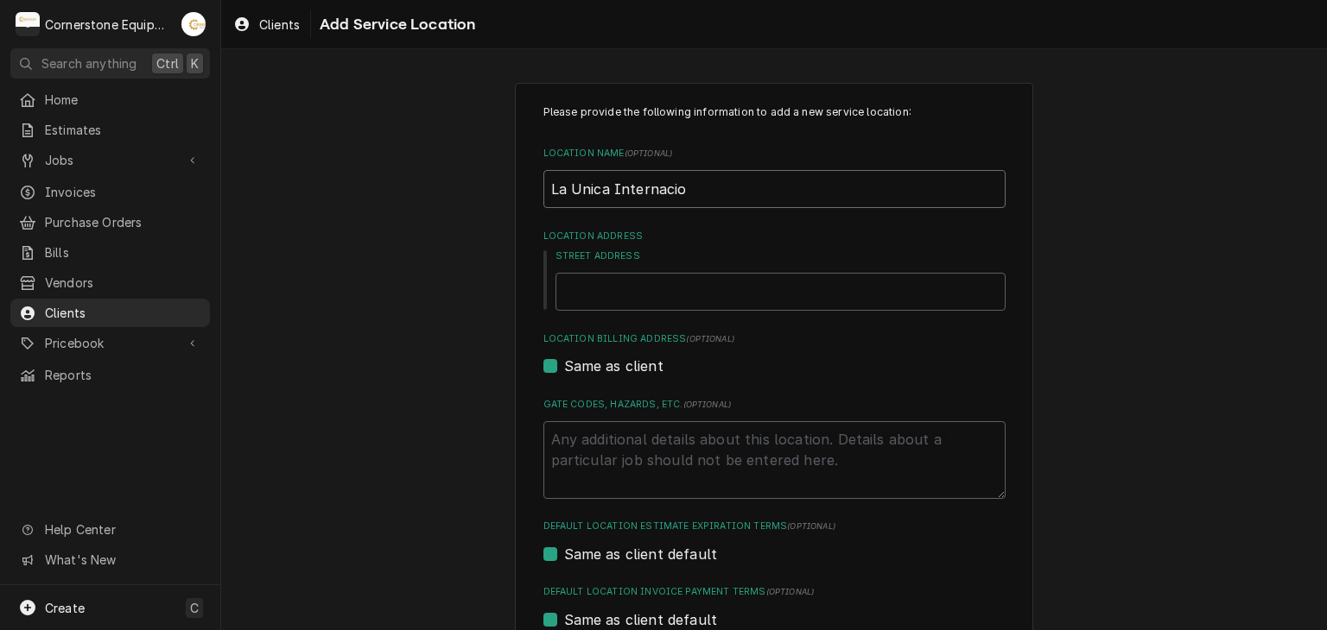
type textarea "x"
type input "La Unica Internacion"
type textarea "x"
type input "La Unica Internaciona"
type textarea "x"
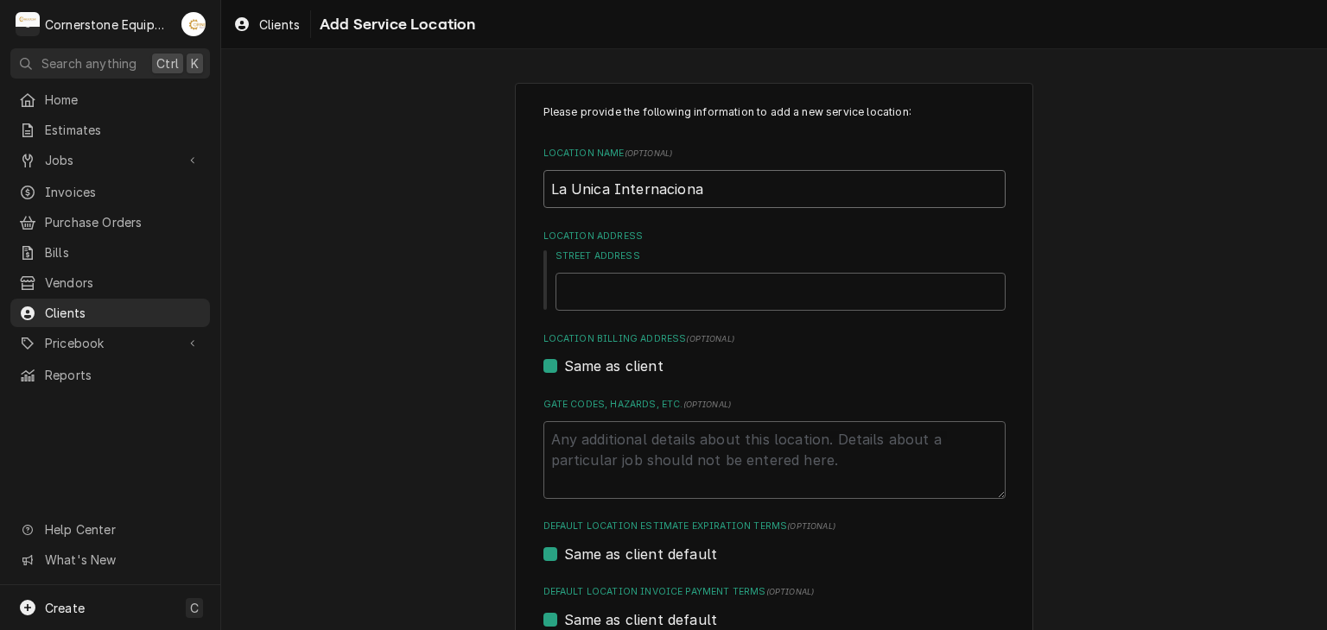
type input "La Unica Internacional"
type textarea "x"
type input "La Unica Internacional"
type textarea "x"
type input "La Unica Internacional S"
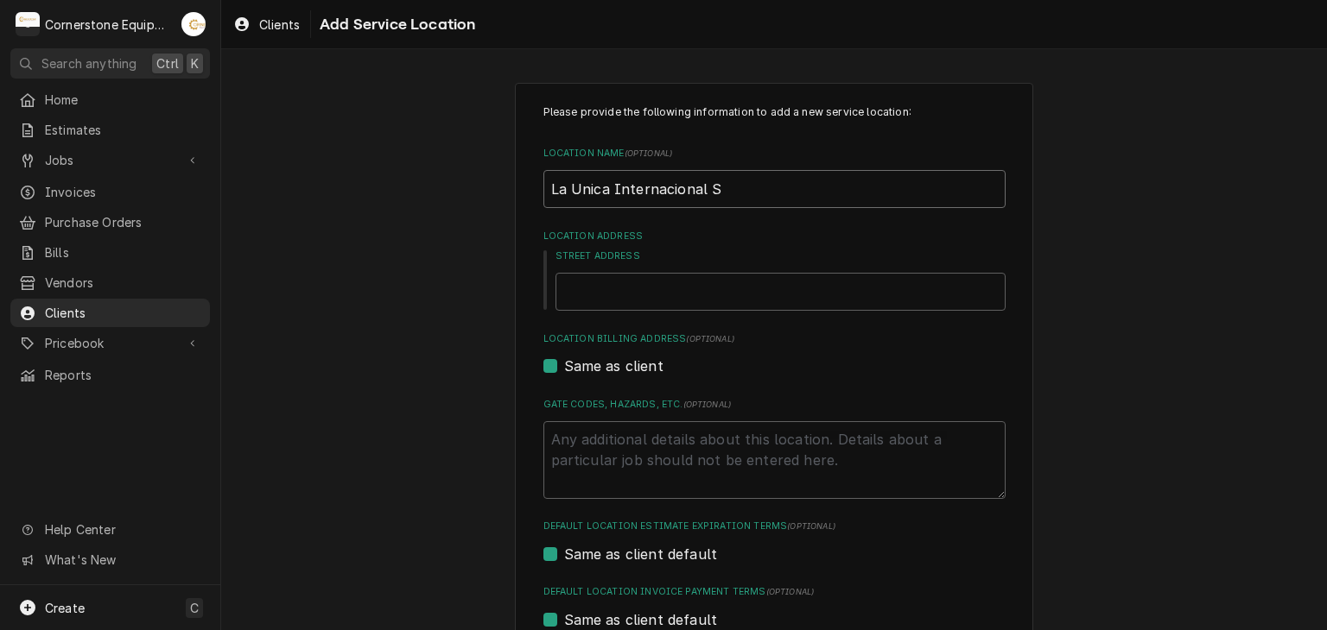
type textarea "x"
type input "La Unica Internacional Su"
type textarea "x"
type input "La Unica Internacional Sup"
type textarea "x"
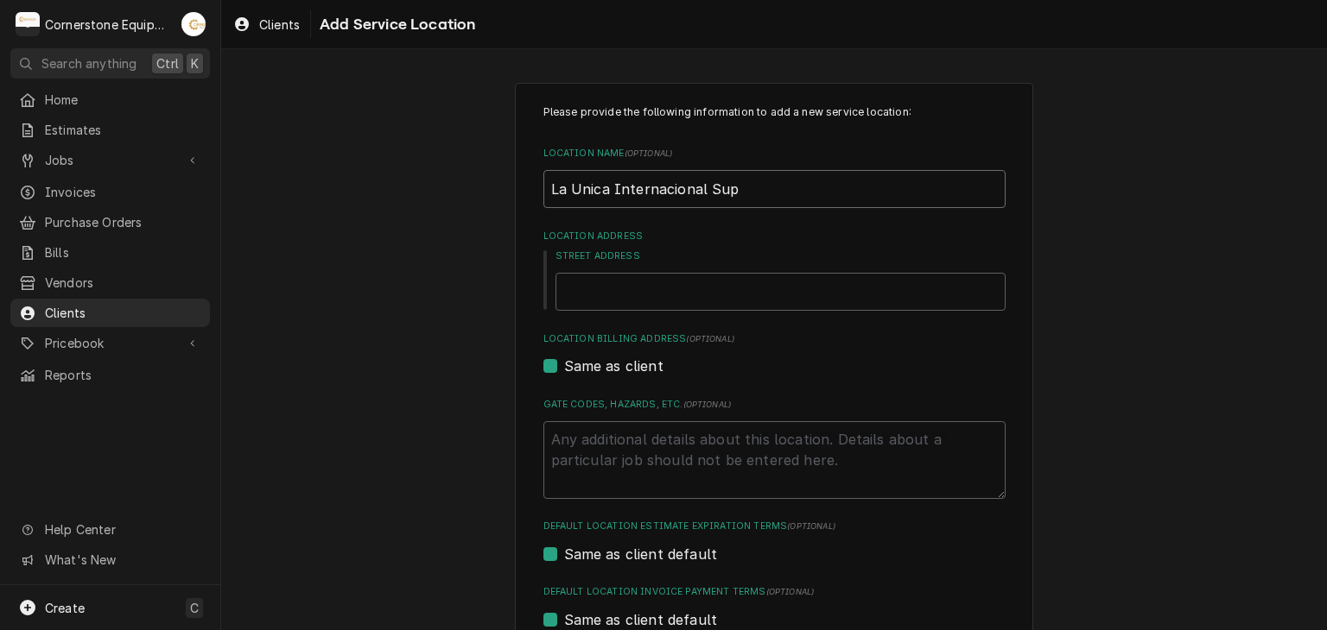
type input "La Unica Internacional Supe"
type textarea "x"
type input "La Unica Internacional Super"
type textarea "x"
type input "La Unica Internacional Superc"
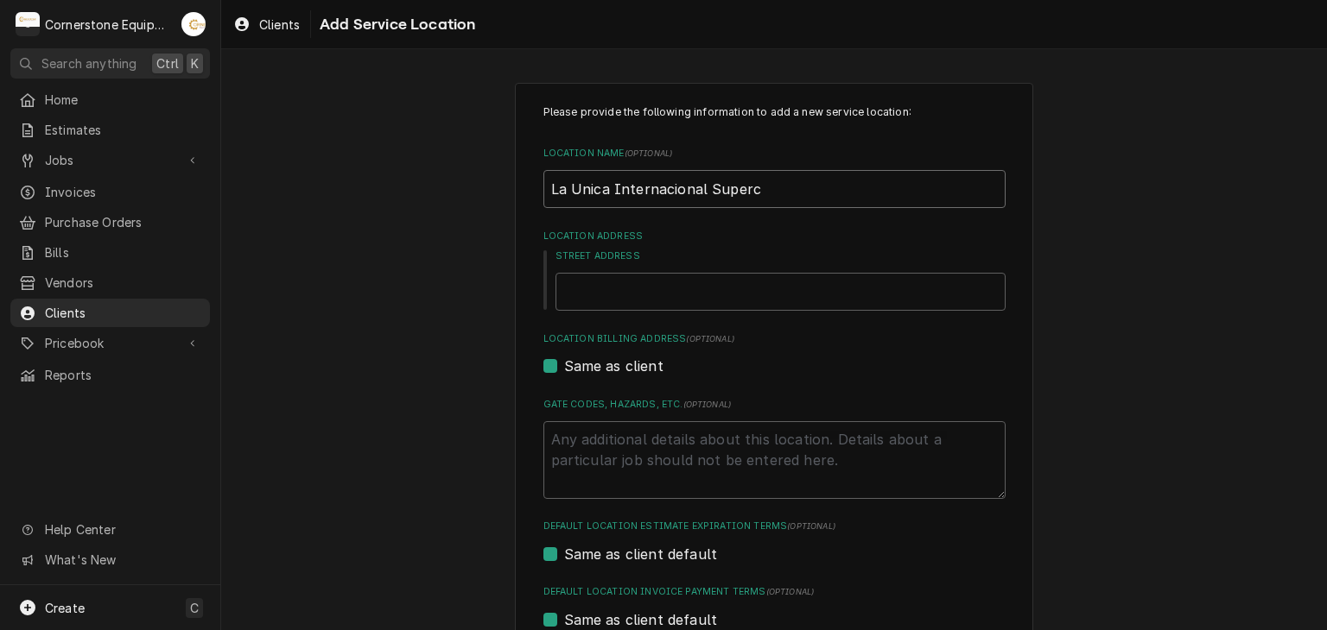
type textarea "x"
type input "La Unica Internacional Superce"
type textarea "x"
type input "La Unica Internacional Supercer"
type textarea "x"
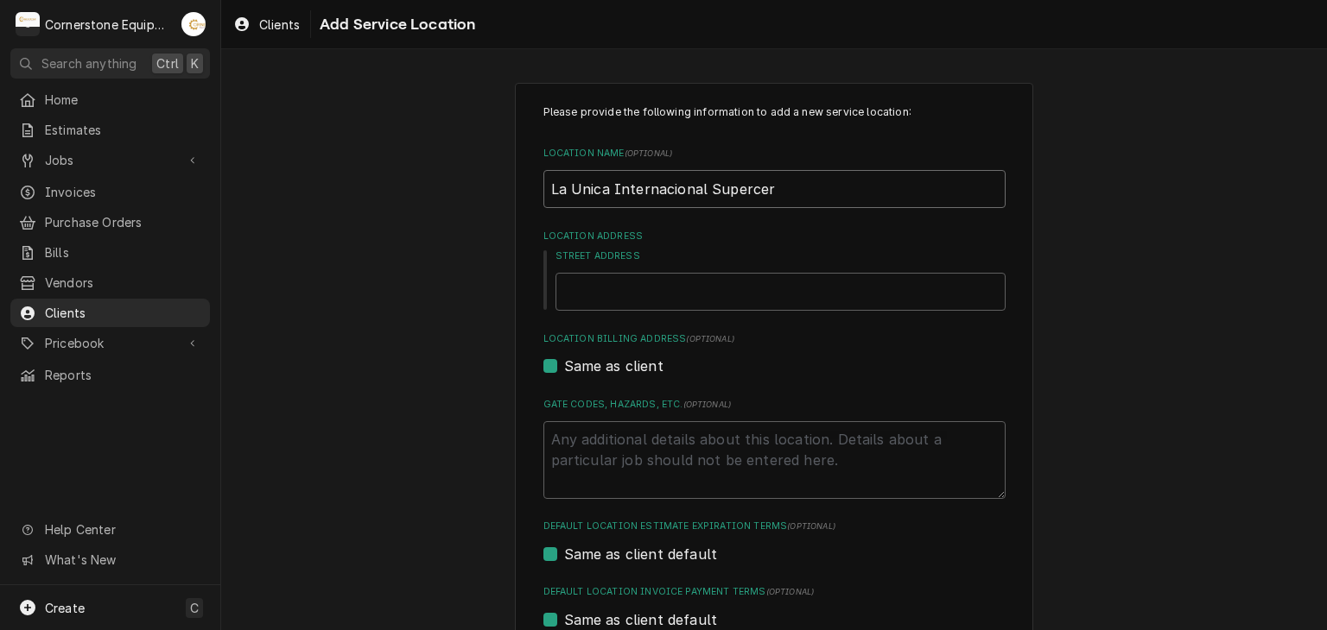
type input "La Unica Internacional Superce"
type textarea "x"
type input "La Unica Internacional Supercen"
type textarea "x"
type input "La Unica Internacional Supercent"
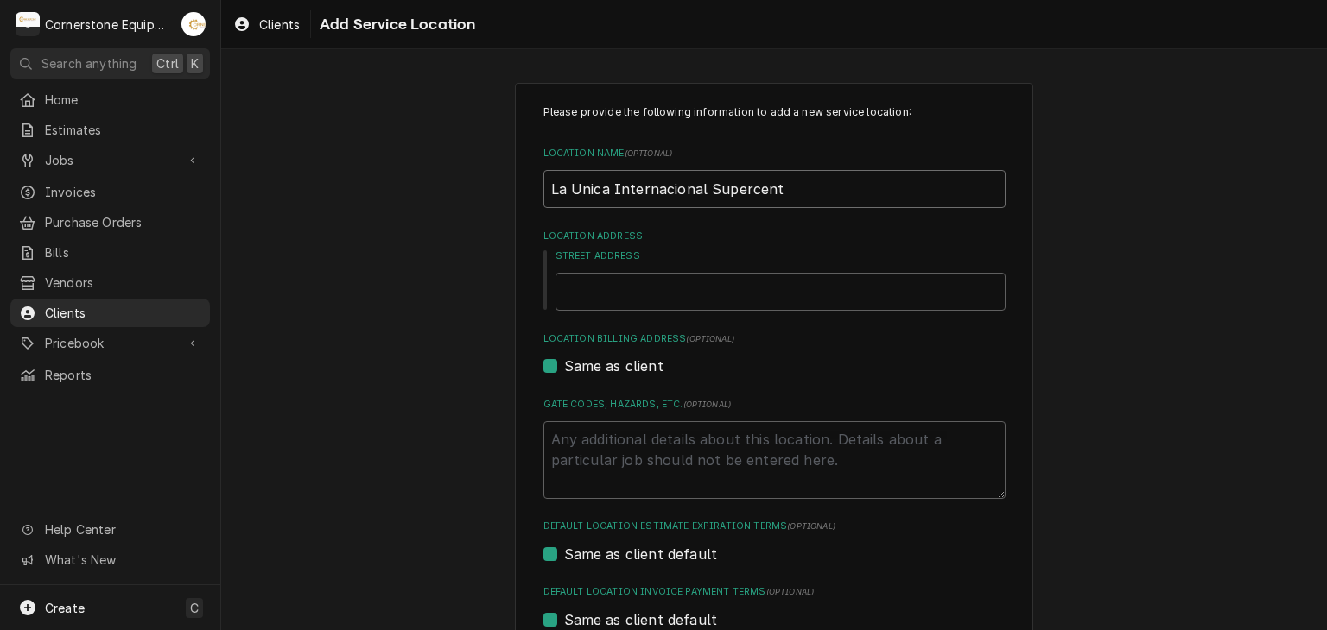
type textarea "x"
type input "La Unica Internacional Supercente"
type textarea "x"
type input "La Unica Internacional Supercenter"
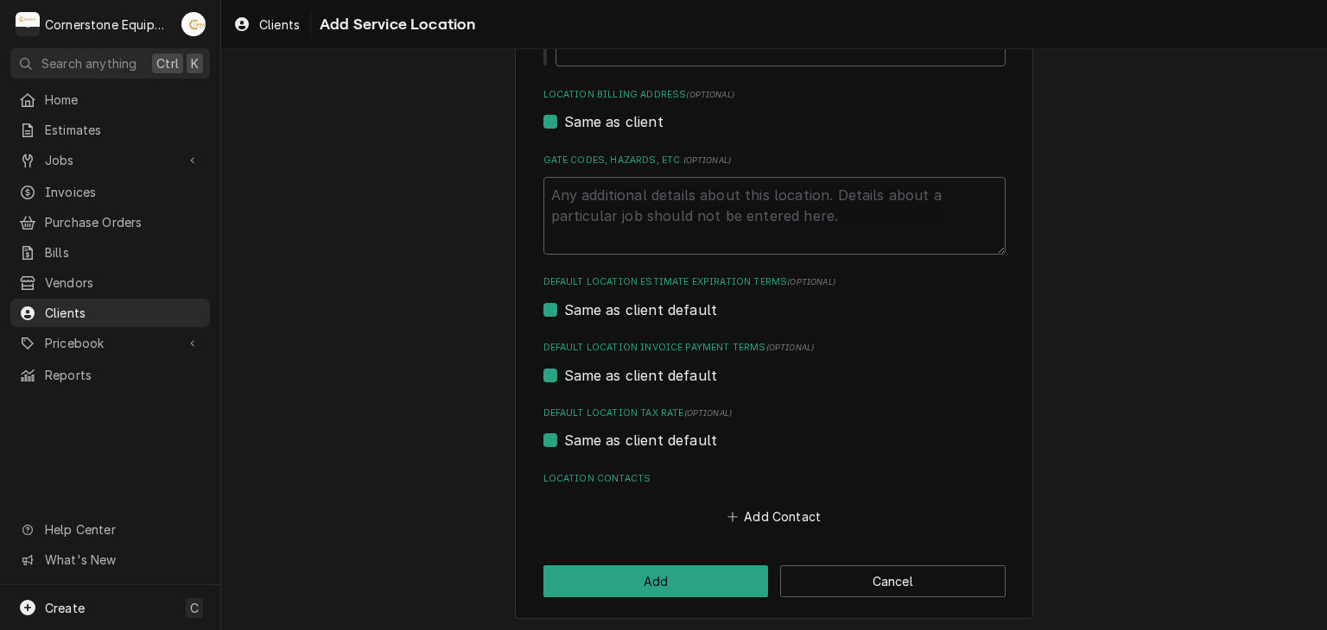
scroll to position [248, 0]
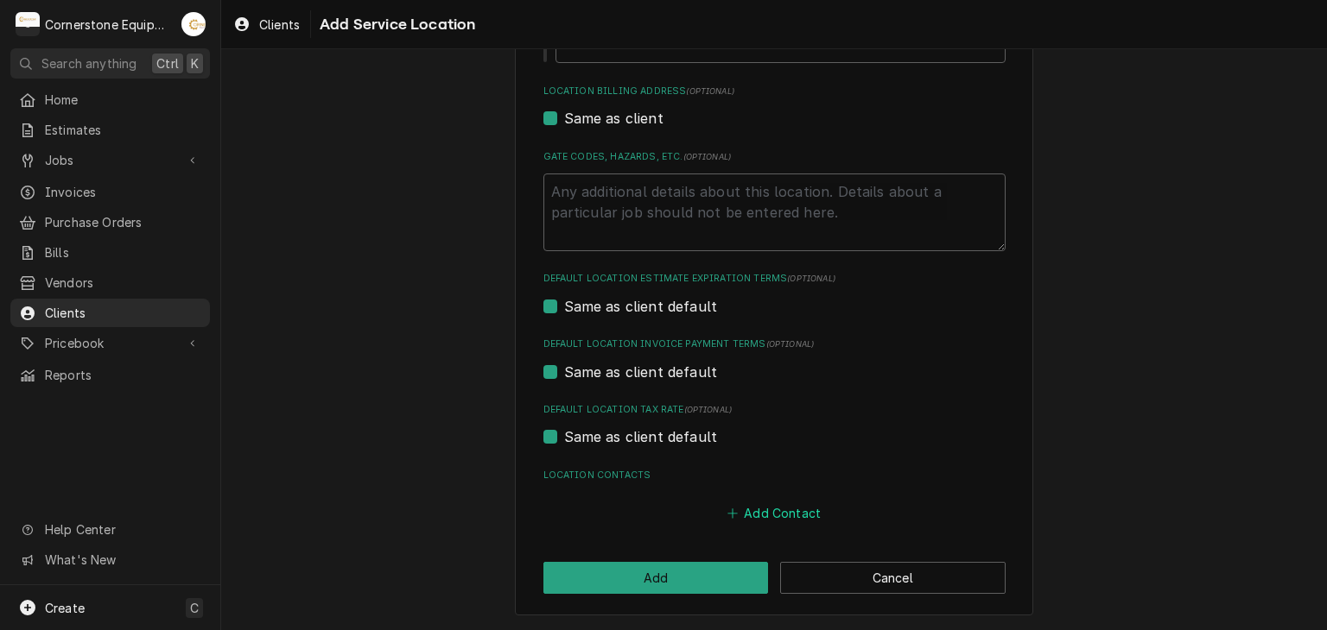
click at [757, 508] on button "Add Contact" at bounding box center [773, 514] width 99 height 24
type textarea "x"
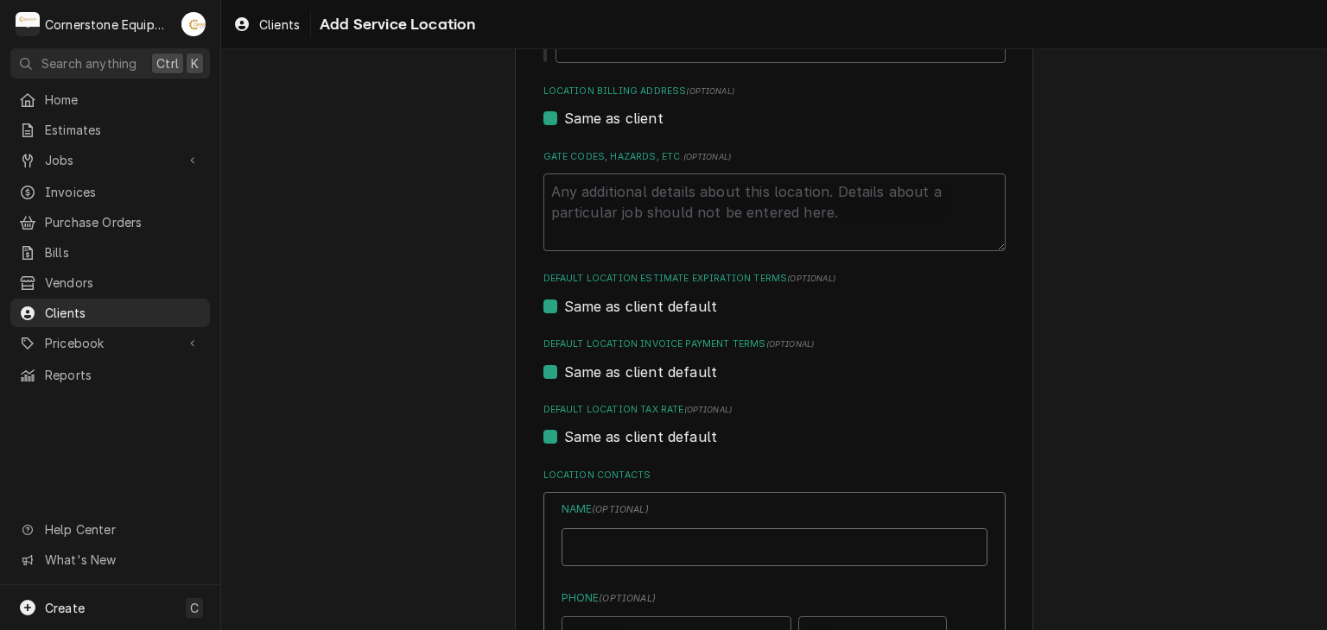
click at [703, 546] on input "Location Name ( optional )" at bounding box center [774, 548] width 426 height 38
click at [654, 555] on input "Lit" at bounding box center [774, 548] width 426 height 38
type input "Litzie"
click at [434, 507] on div "Please provide the following information to add a new service location: Locatio…" at bounding box center [773, 514] width 1105 height 1390
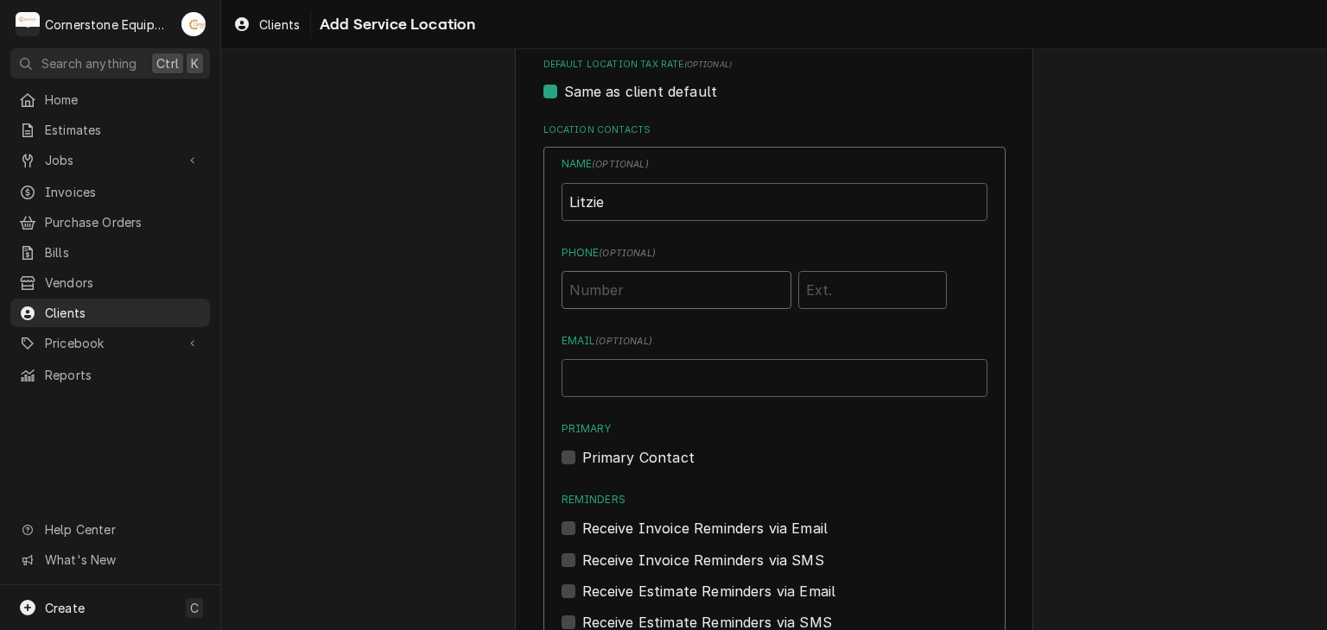
click at [608, 295] on input "Phone ( optional )" at bounding box center [676, 290] width 230 height 38
type input "[PHONE_NUMBER]"
click at [667, 463] on label "Primary Contact" at bounding box center [638, 457] width 112 height 21
click at [667, 463] on input "Primary" at bounding box center [795, 466] width 426 height 38
checkbox input "true"
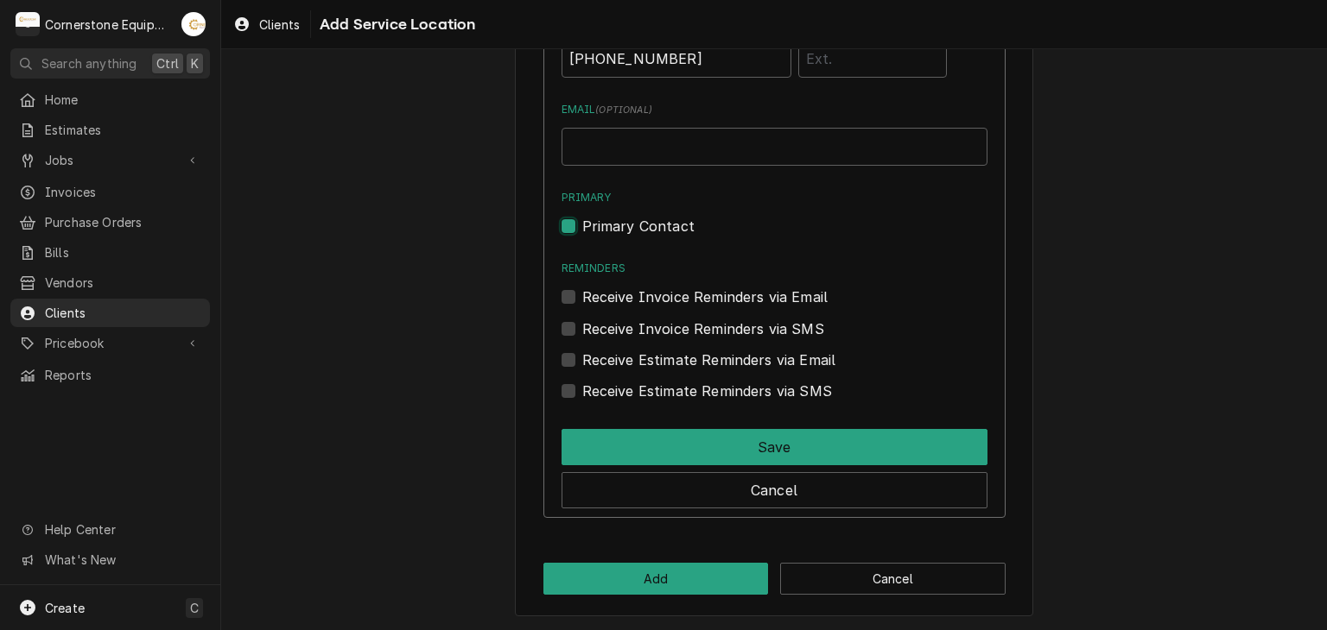
scroll to position [134, 0]
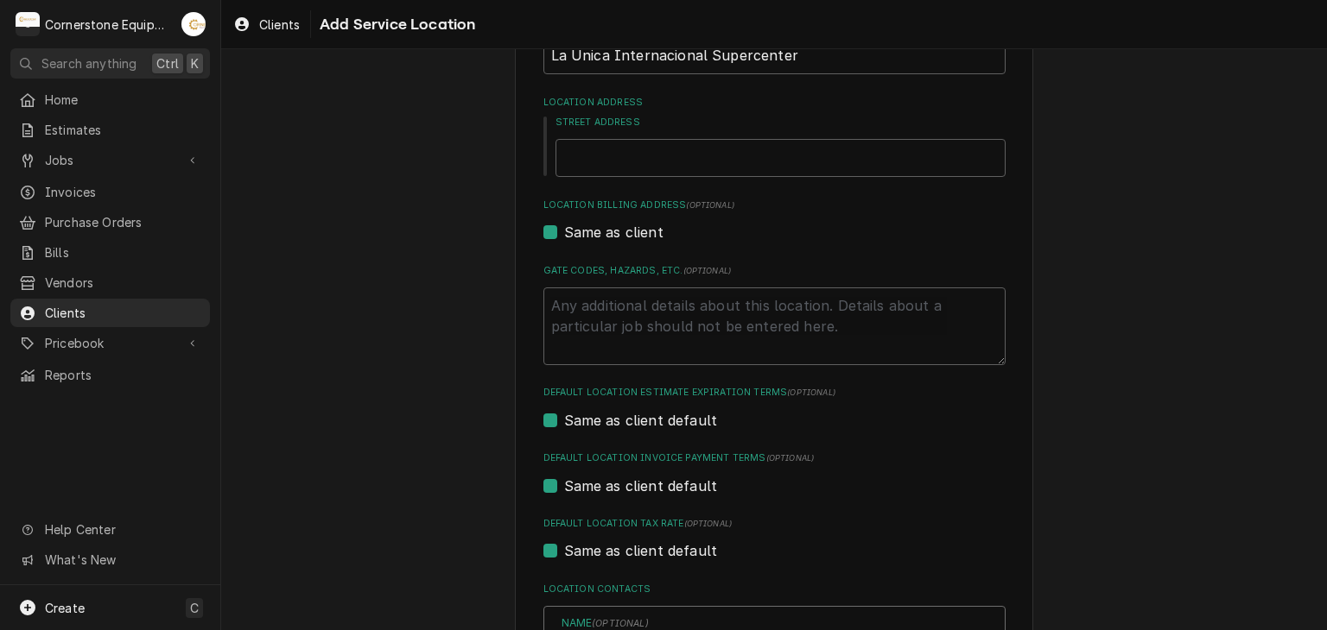
click at [618, 233] on label "Same as client" at bounding box center [613, 232] width 99 height 21
click at [618, 233] on input "Same as client" at bounding box center [795, 241] width 462 height 38
checkbox input "false"
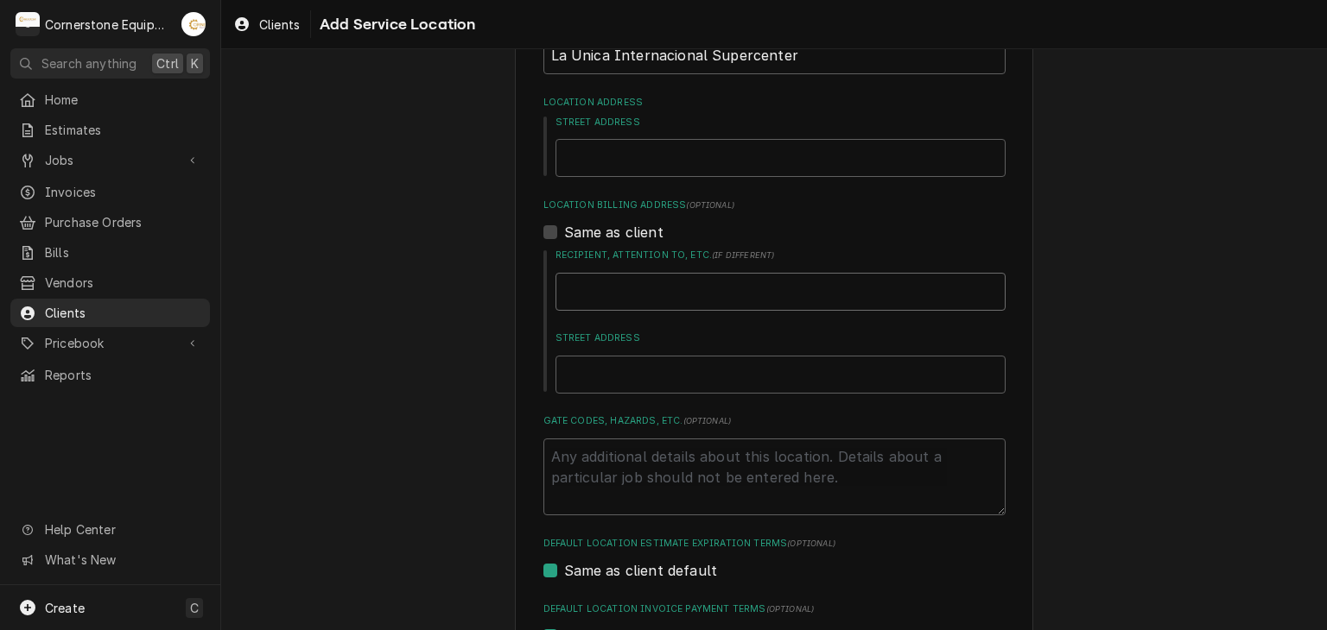
click at [632, 288] on input "Recipient, Attention To, etc. ( if different )" at bounding box center [780, 292] width 450 height 38
type textarea "x"
type input "L"
type textarea "x"
type input "Li"
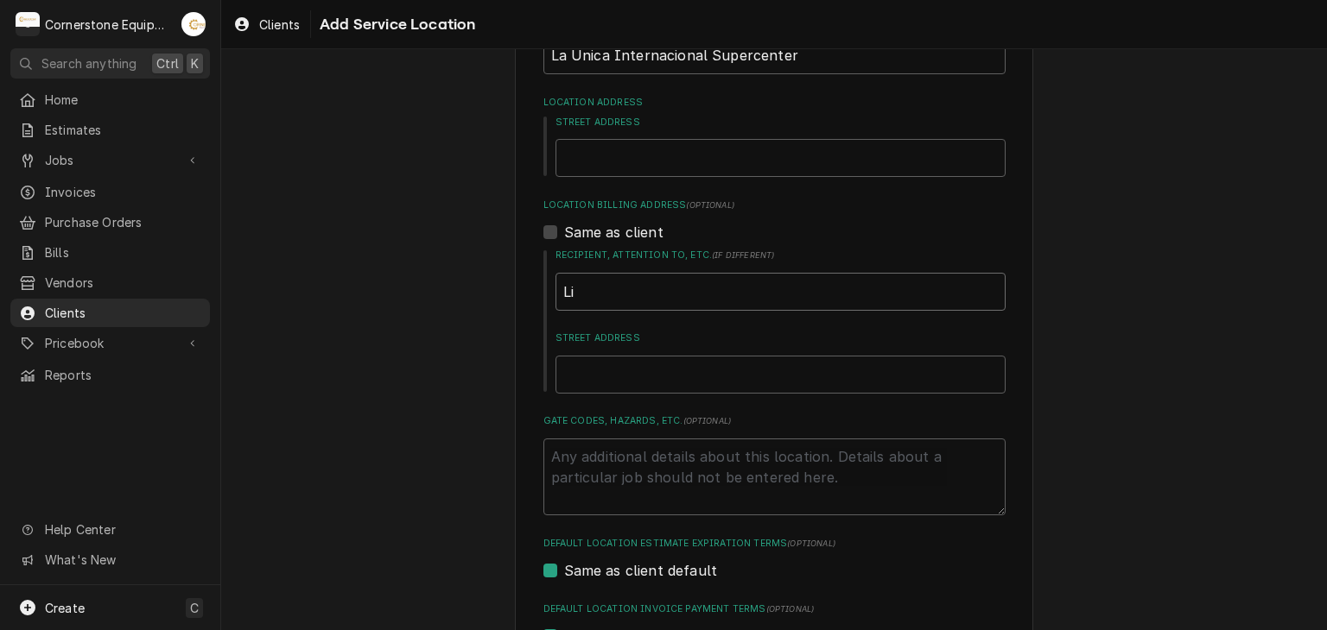
type textarea "x"
type input "Lit"
type textarea "x"
type input "Litz"
type textarea "x"
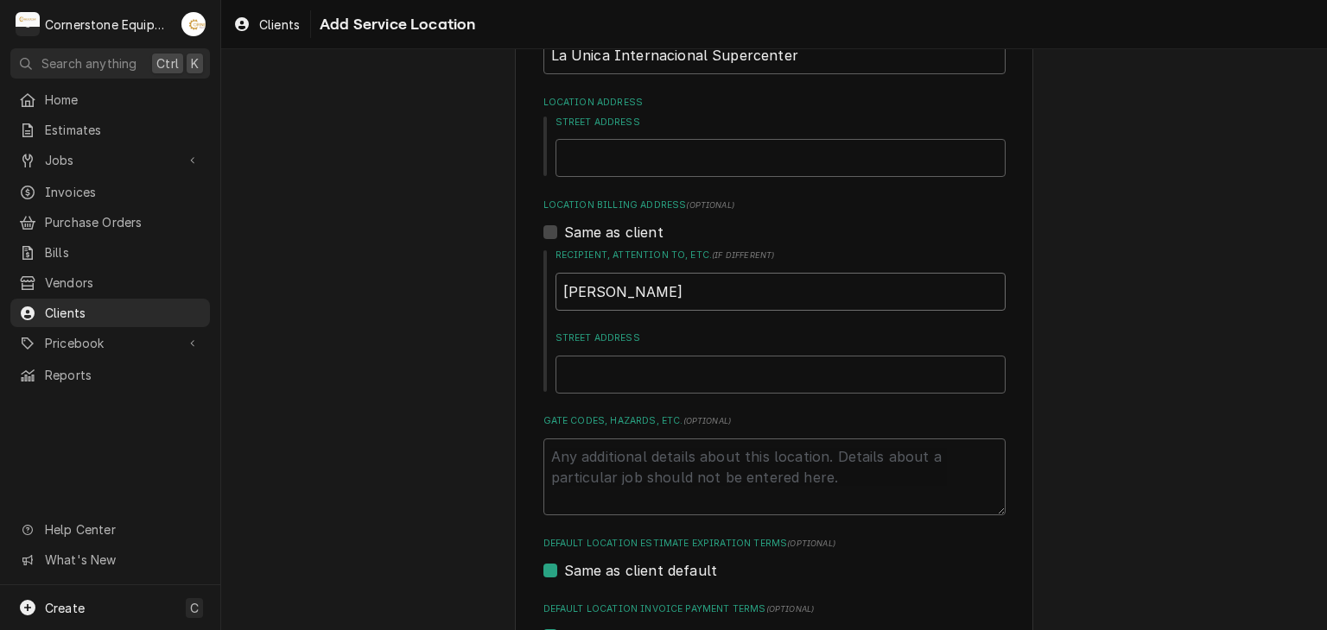
type input "Litzi"
type textarea "x"
type input "Litzie"
type textarea "x"
type input "Litzie"
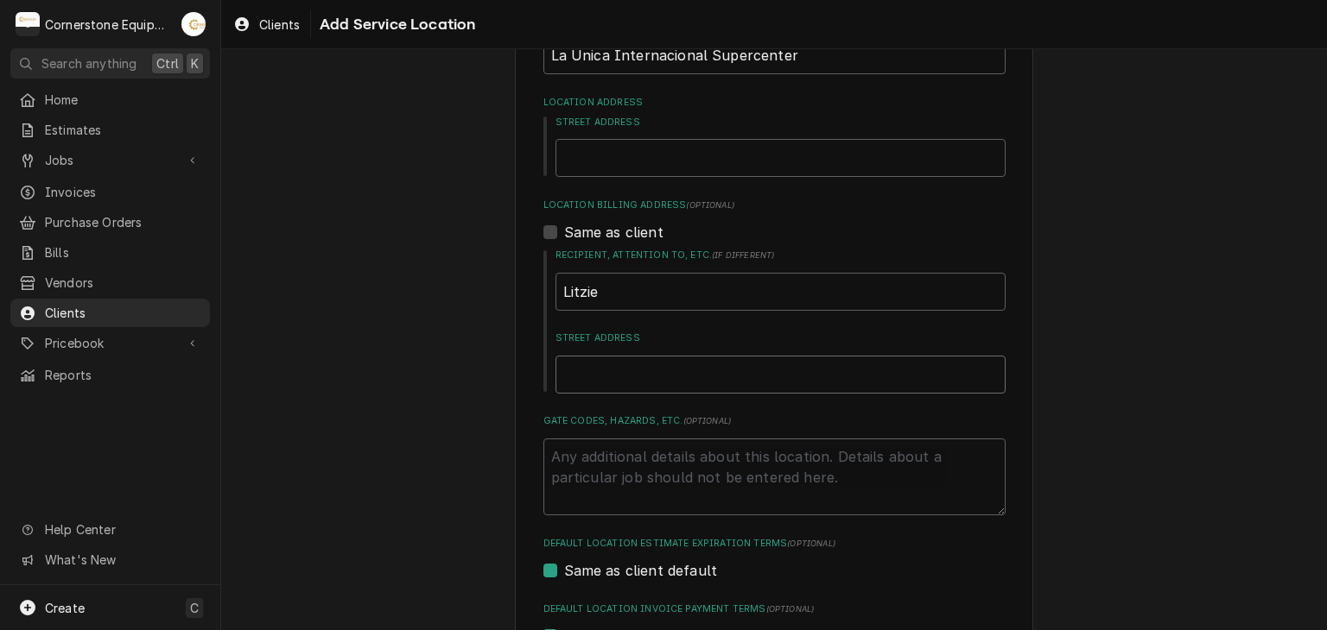
click at [637, 380] on input "Street Address" at bounding box center [780, 375] width 450 height 38
type textarea "x"
type input "3"
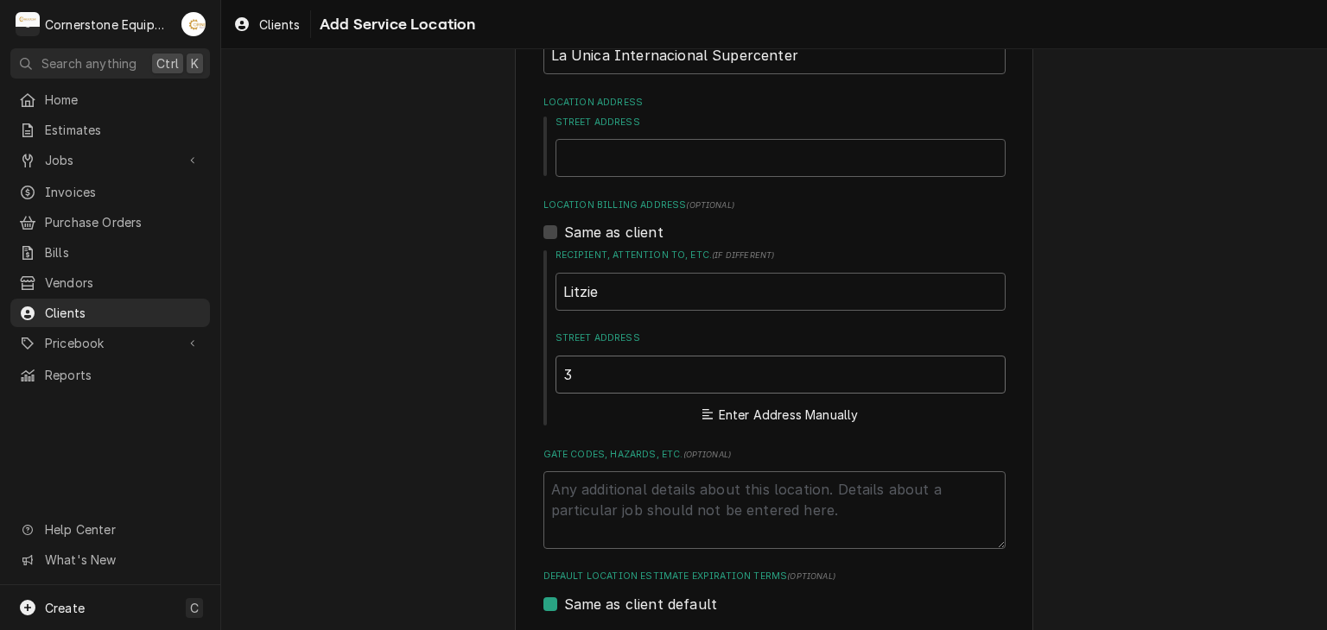
type textarea "x"
type input "37"
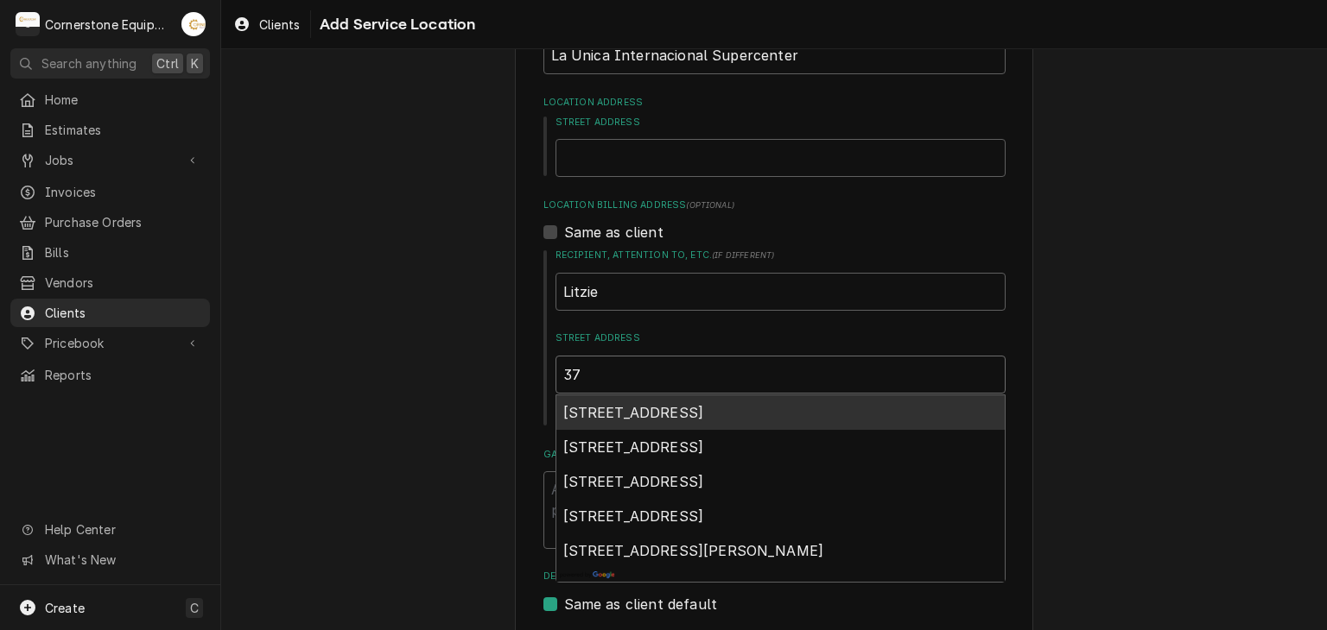
type textarea "x"
type input "372"
type textarea "x"
type input "3720"
type textarea "x"
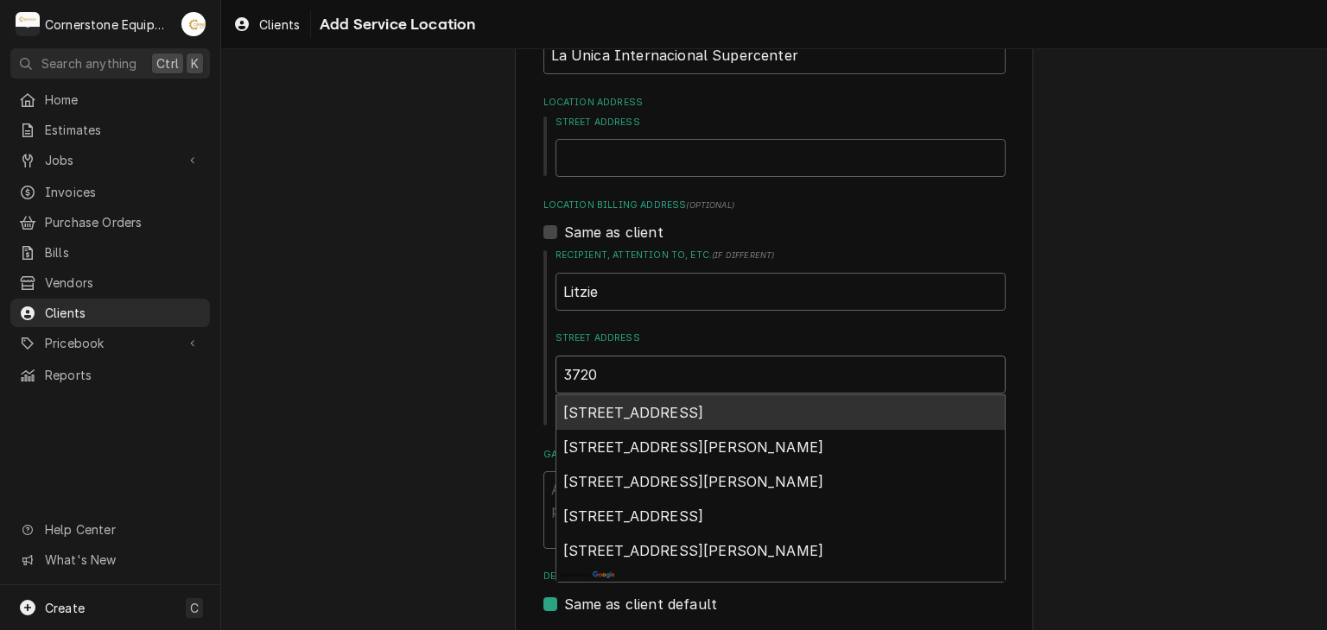
type input "3720"
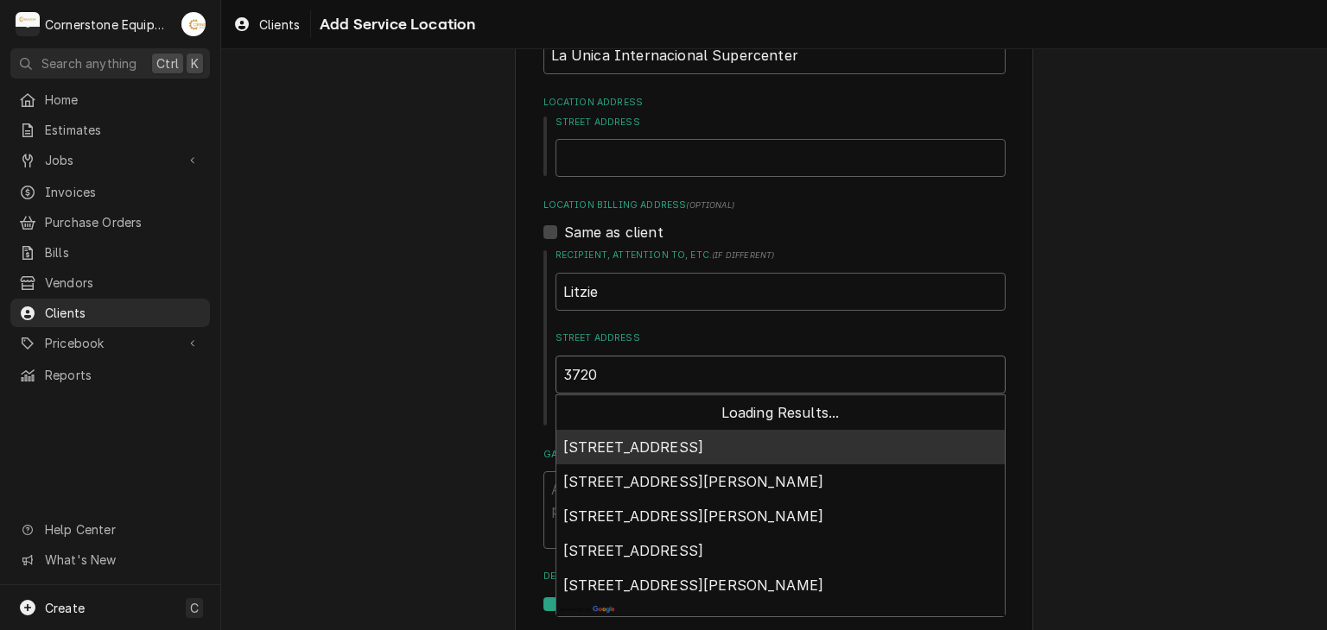
type textarea "x"
type input "3720 B"
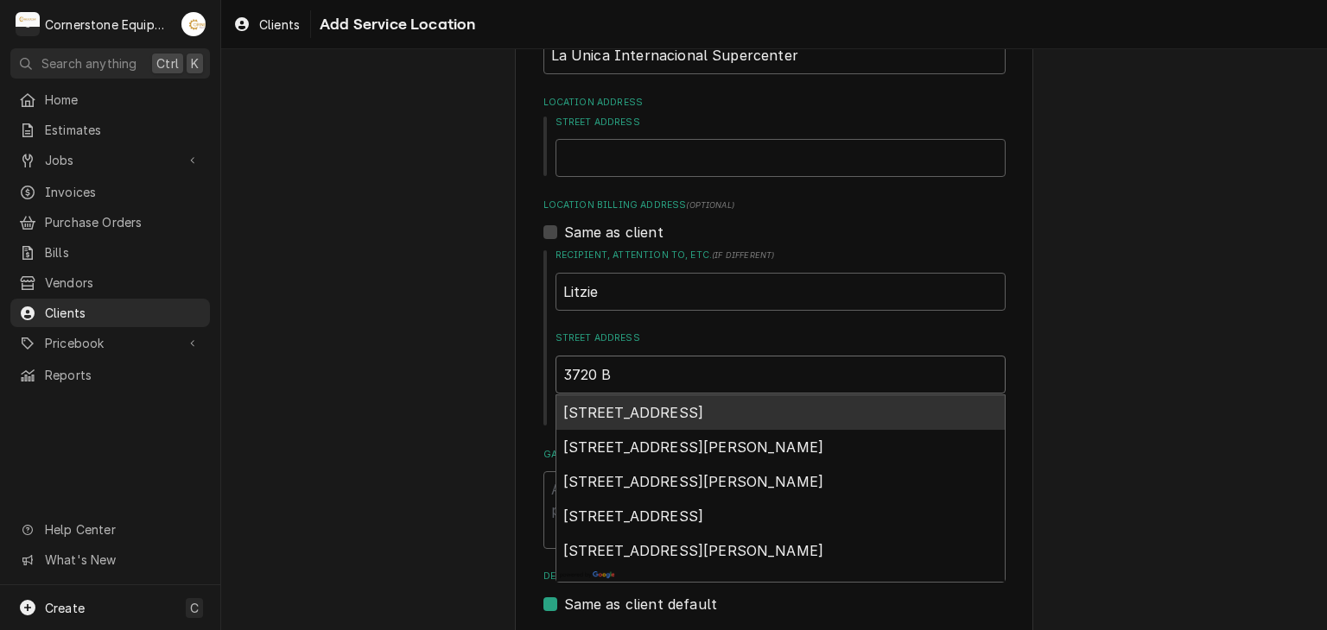
type textarea "x"
type input "3720 Bo"
type textarea "x"
type input "3720 Boi"
type textarea "x"
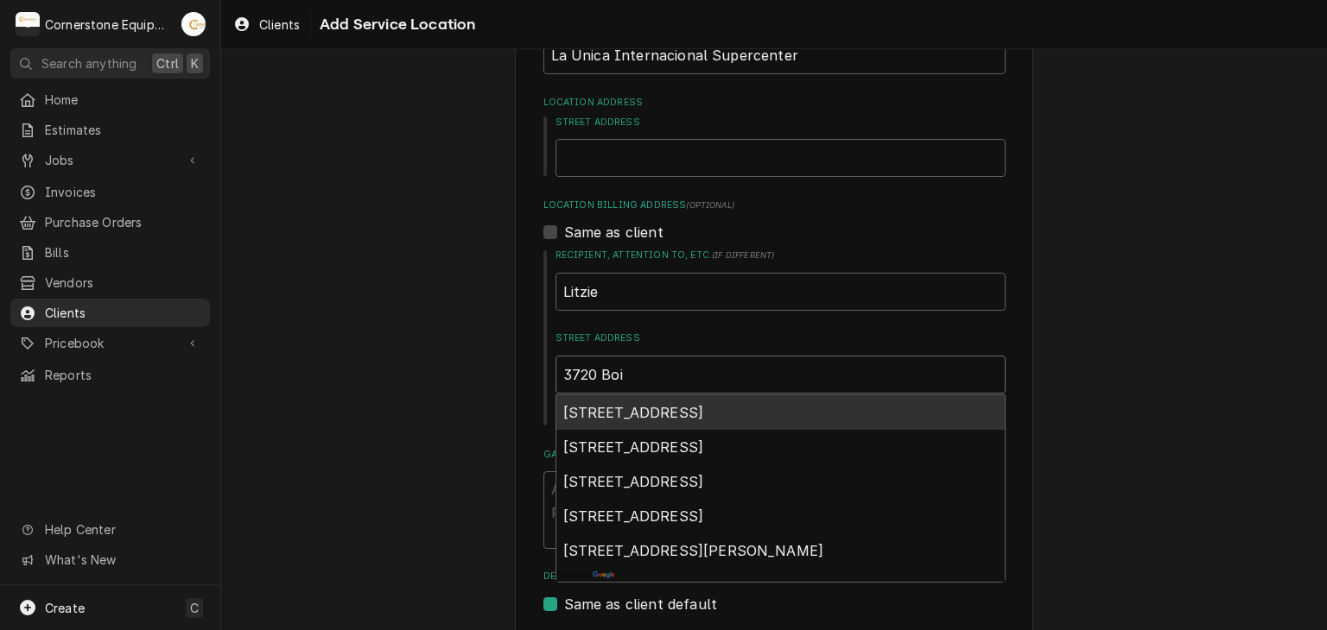
type input "3720 Boil"
type textarea "x"
type input "3720 Boili"
type textarea "x"
type input "3720 Boilin"
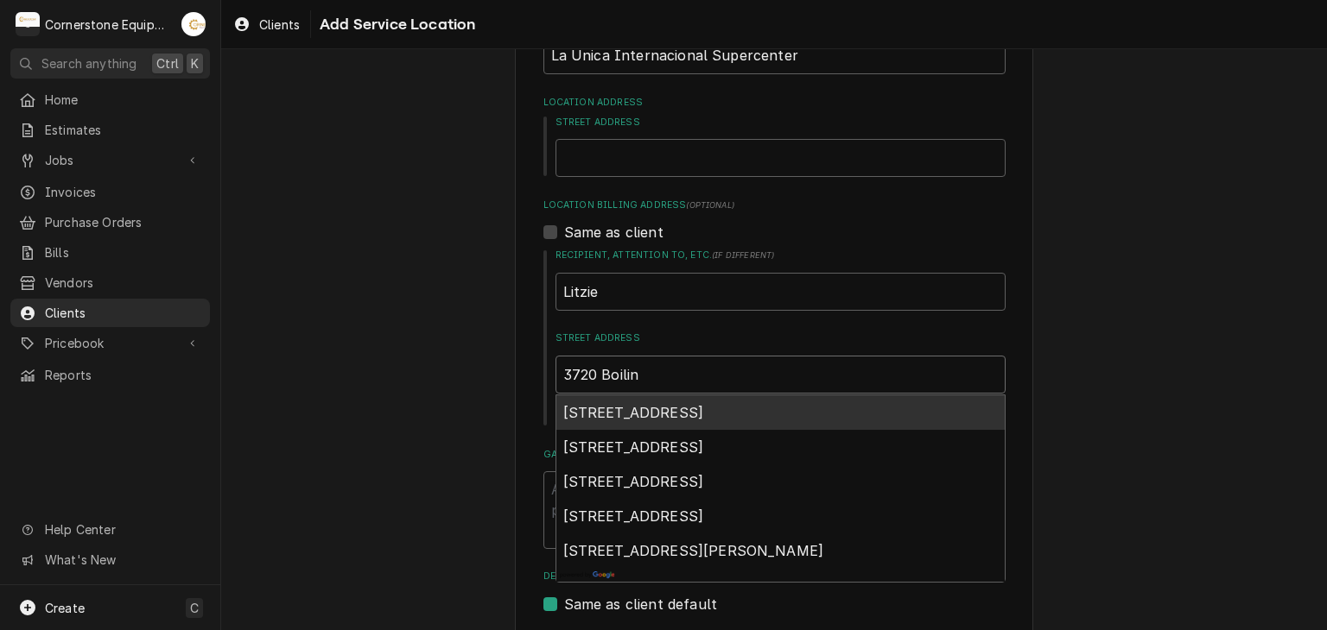
type textarea "x"
type input "3720 Boiling"
click at [687, 422] on div "3720 Boiling Springs Road, Boiling Springs, SC, USA" at bounding box center [780, 413] width 448 height 35
type textarea "x"
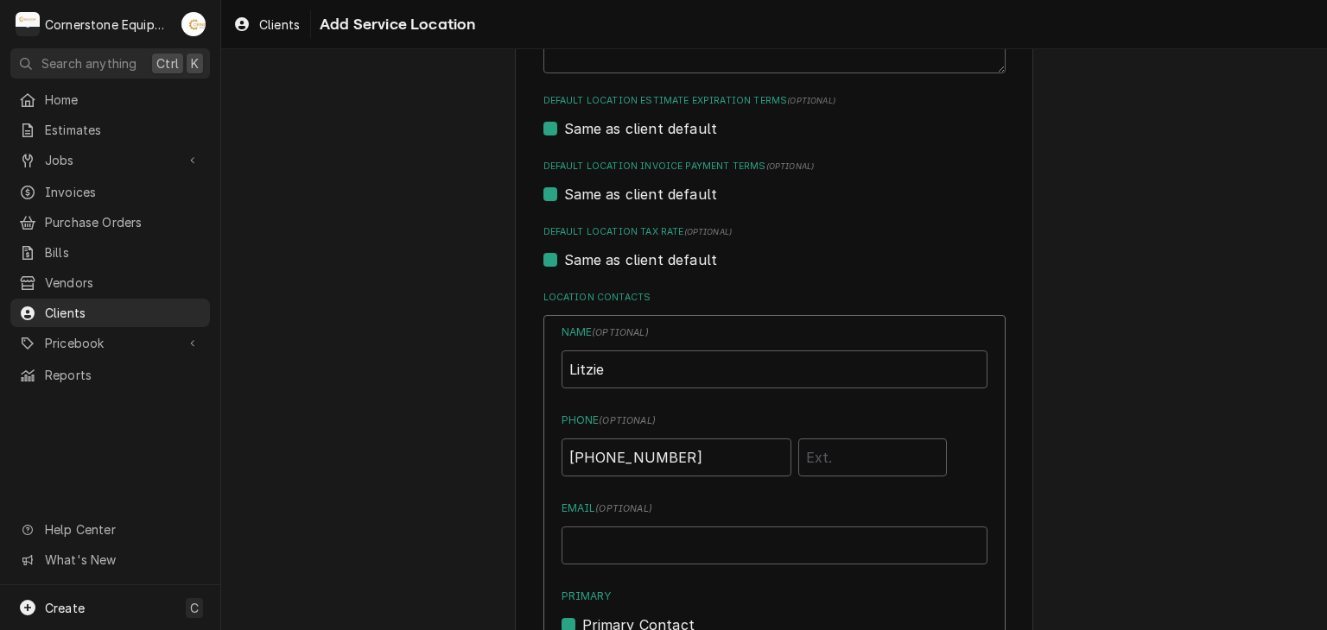
scroll to position [1170, 0]
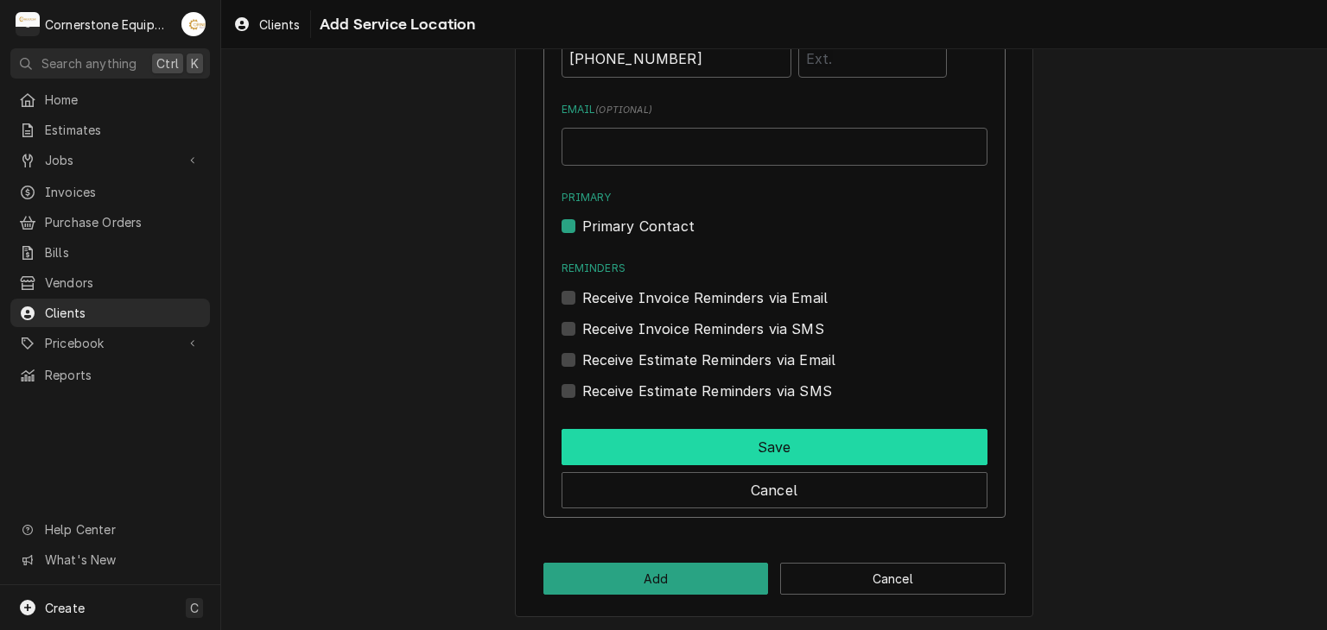
type input "3720 Boiling Springs Rd"
click at [636, 447] on button "Save" at bounding box center [774, 447] width 426 height 36
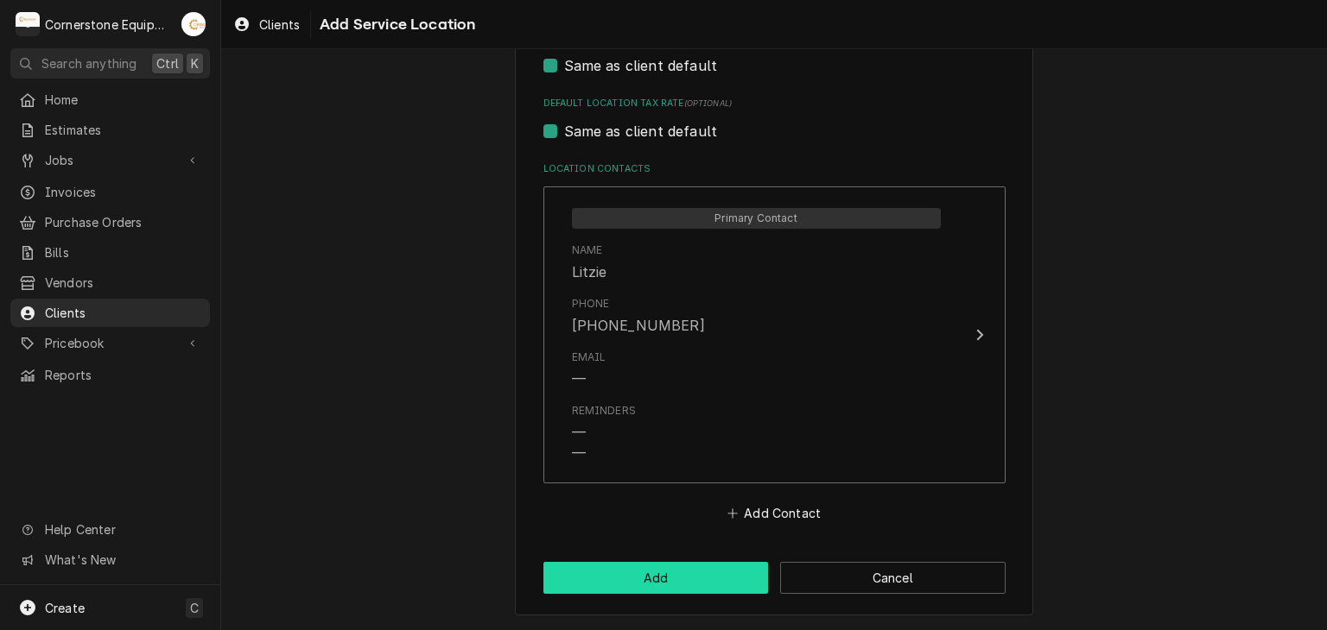
click at [645, 574] on button "Add" at bounding box center [655, 578] width 225 height 32
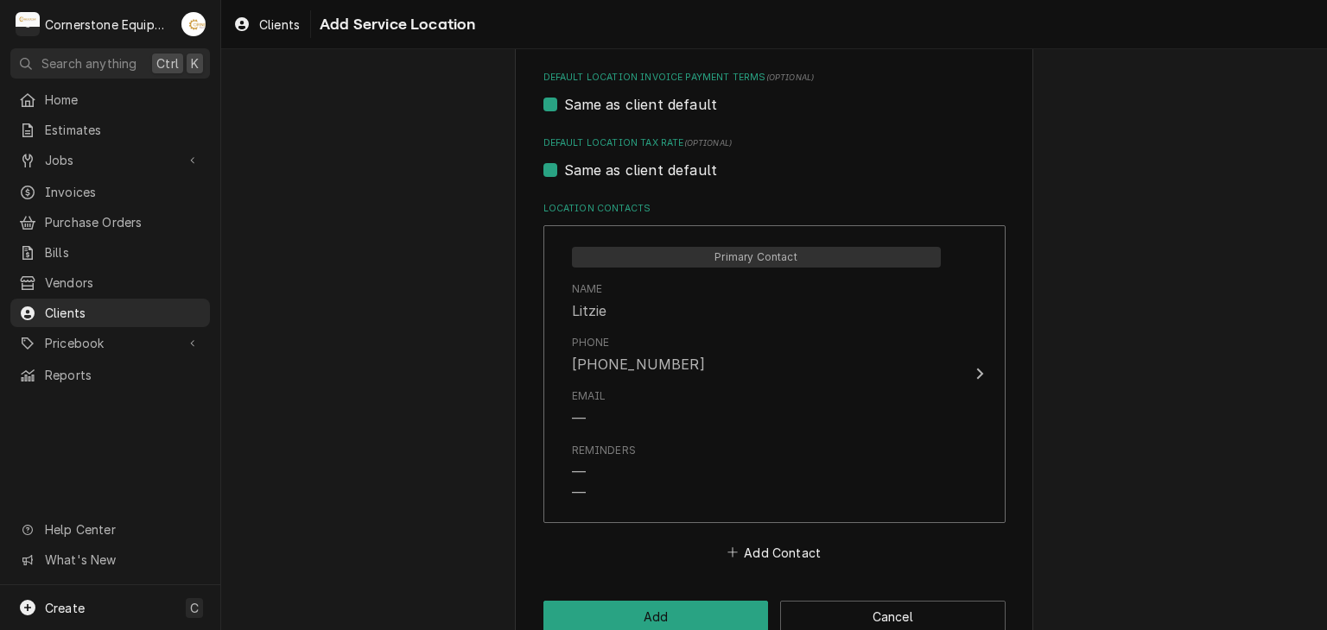
type textarea "x"
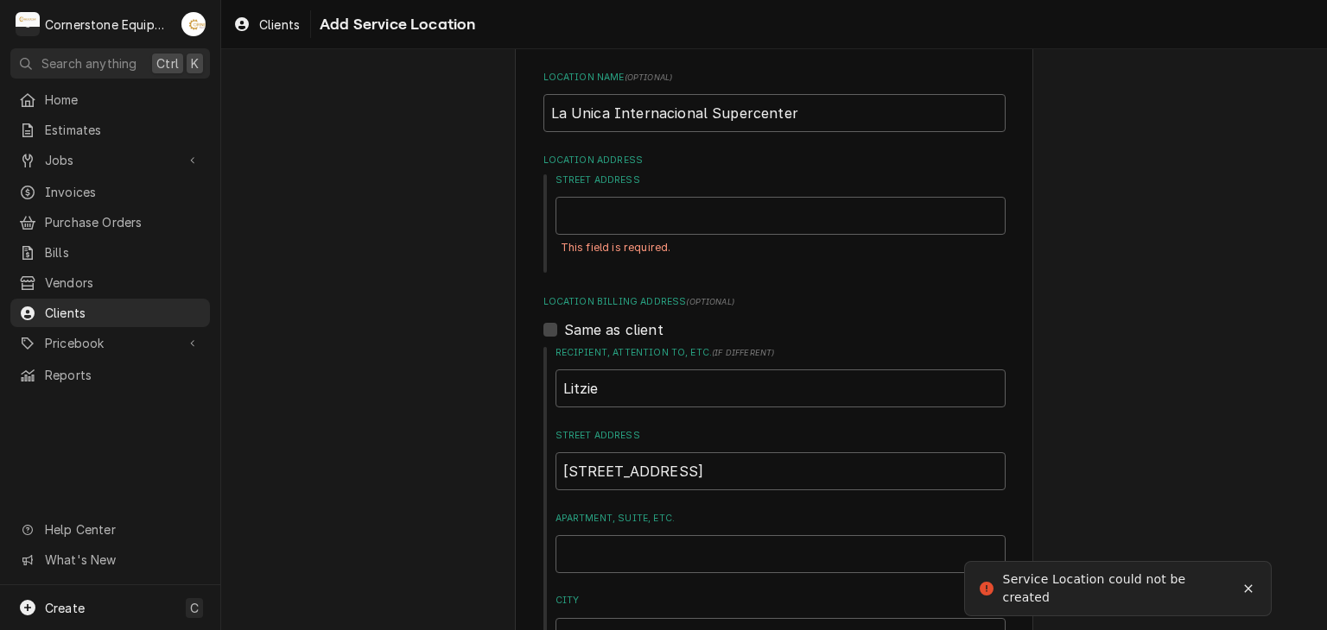
scroll to position [0, 0]
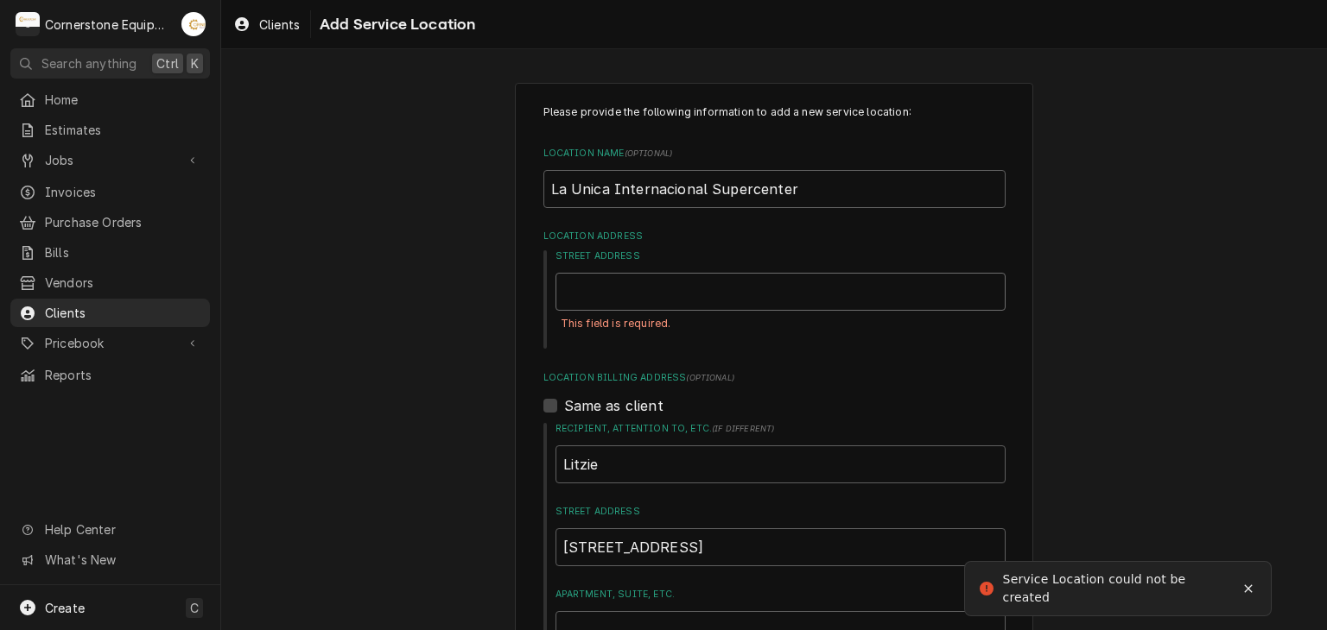
click at [635, 298] on input "Street Address" at bounding box center [780, 292] width 450 height 38
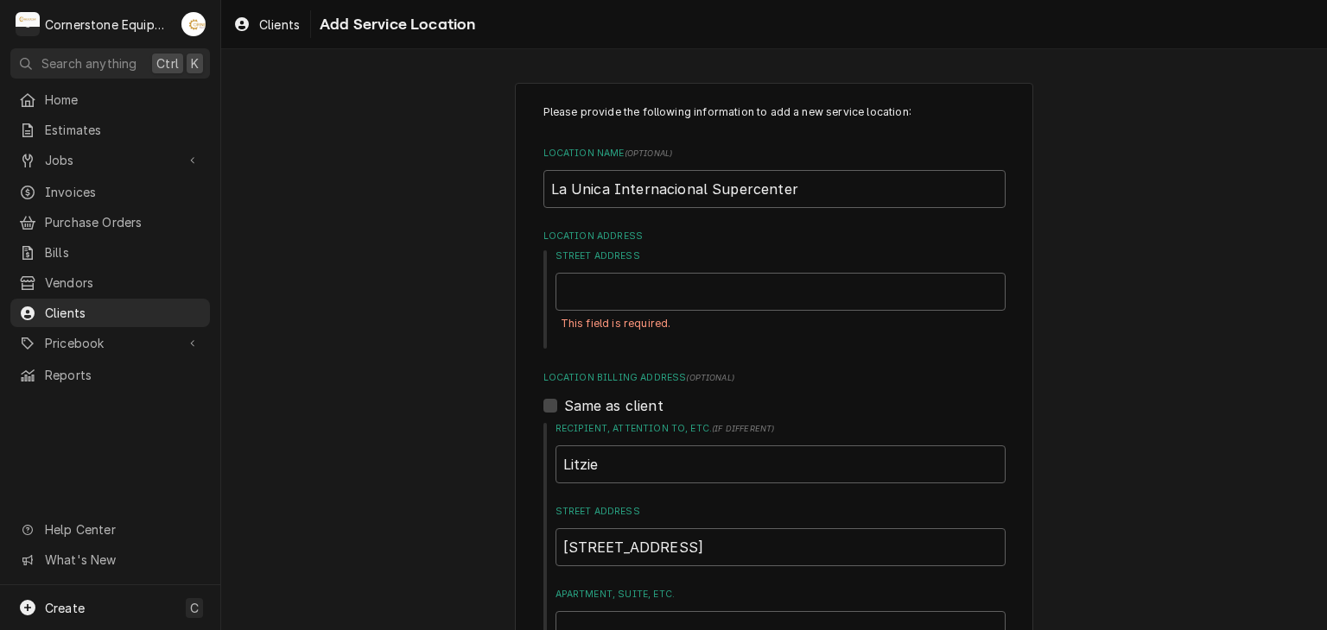
click at [564, 410] on label "Same as client" at bounding box center [613, 406] width 99 height 21
click at [564, 410] on input "Same as client" at bounding box center [795, 415] width 462 height 38
checkbox input "true"
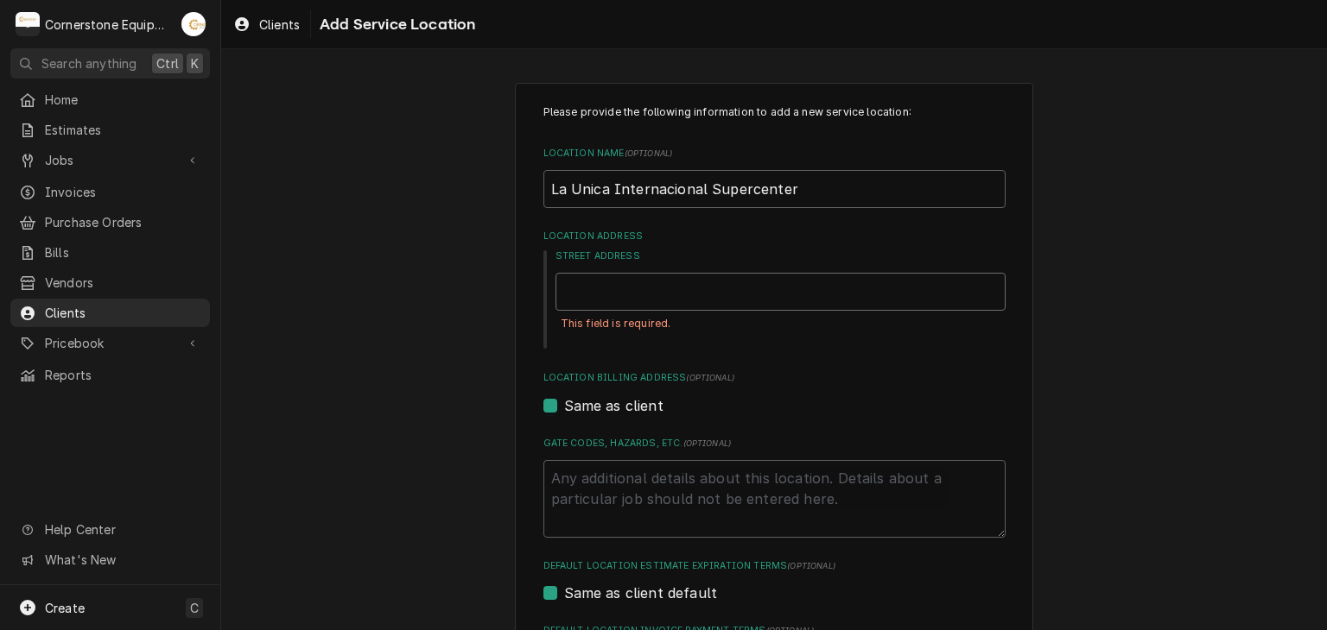
click at [618, 285] on input "Street Address" at bounding box center [780, 292] width 450 height 38
type textarea "x"
type input "3"
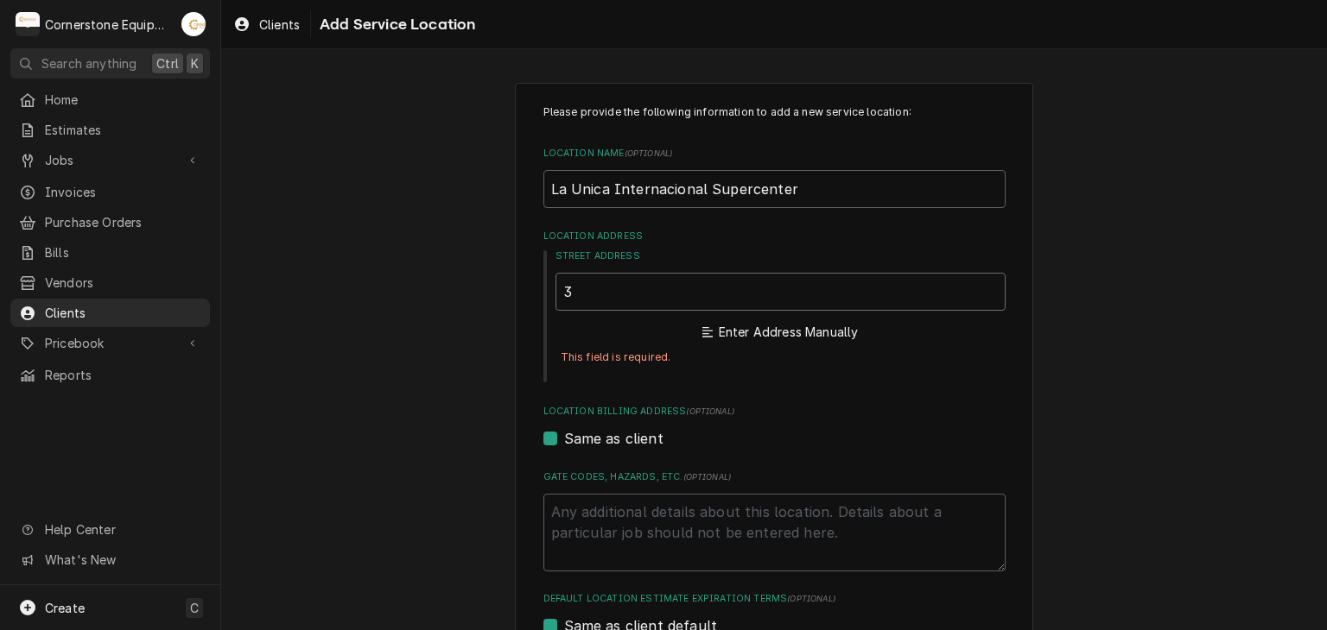
type textarea "x"
type input "37"
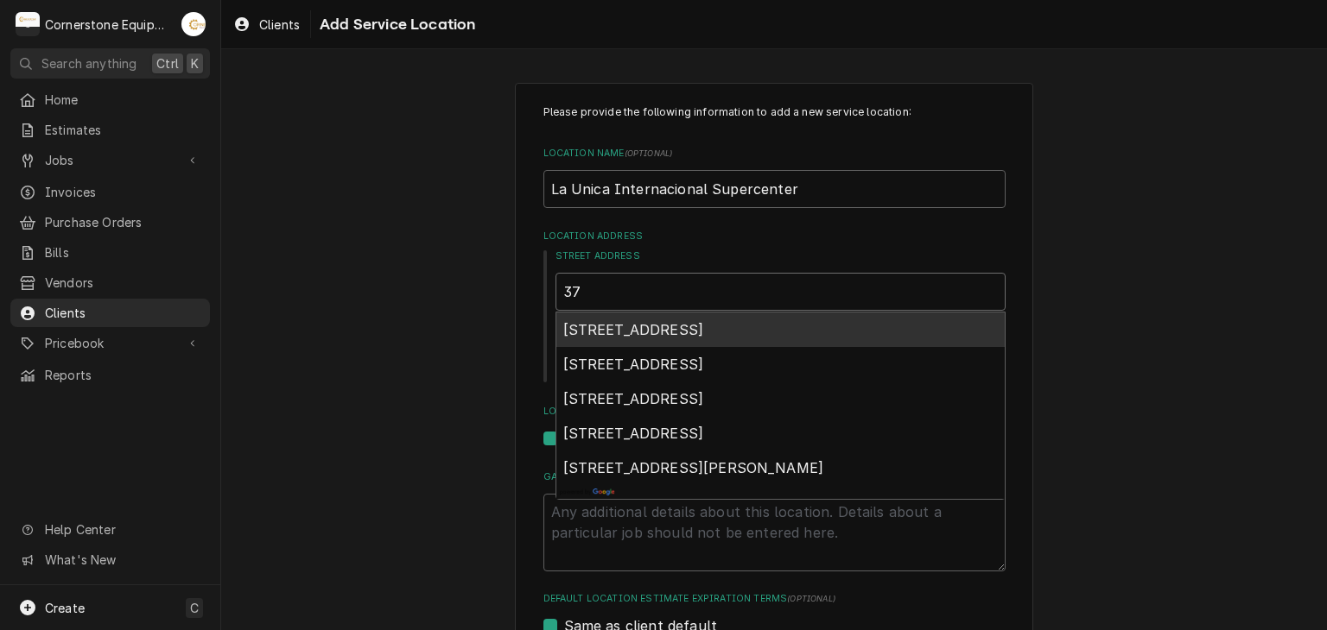
type textarea "x"
type input "372"
type textarea "x"
type input "3720"
click at [613, 333] on span "3720 Boiling Springs Road, Boiling Springs, SC, USA" at bounding box center [633, 329] width 141 height 17
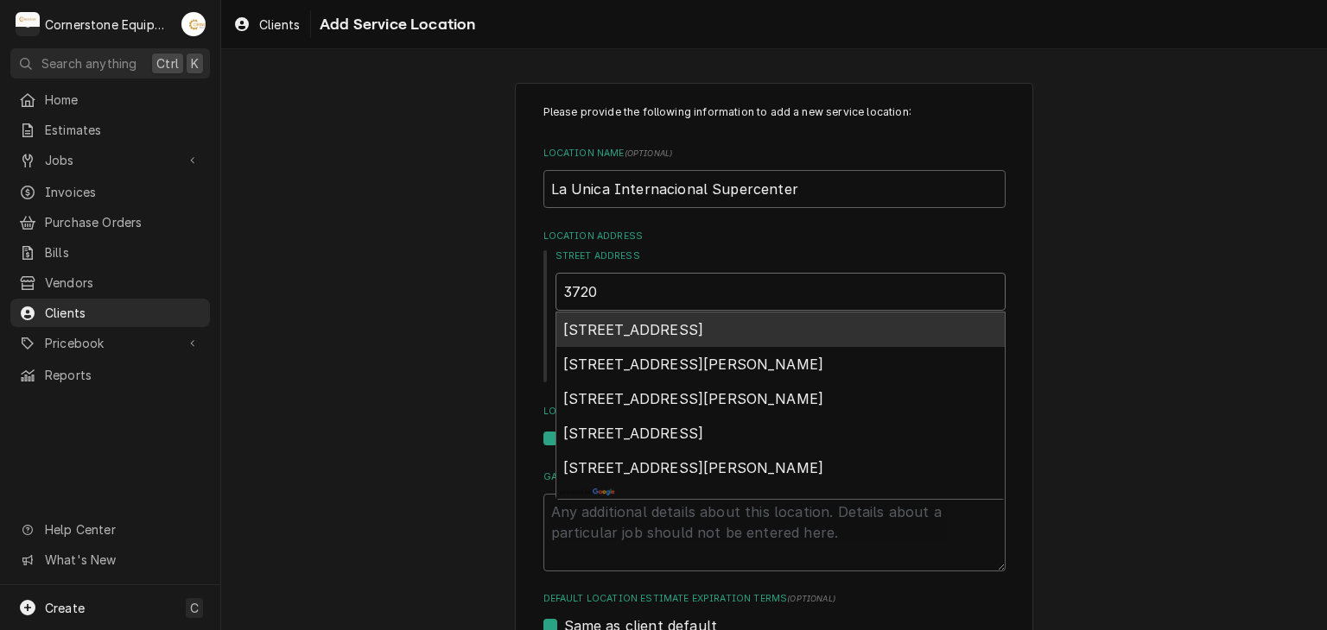
type textarea "x"
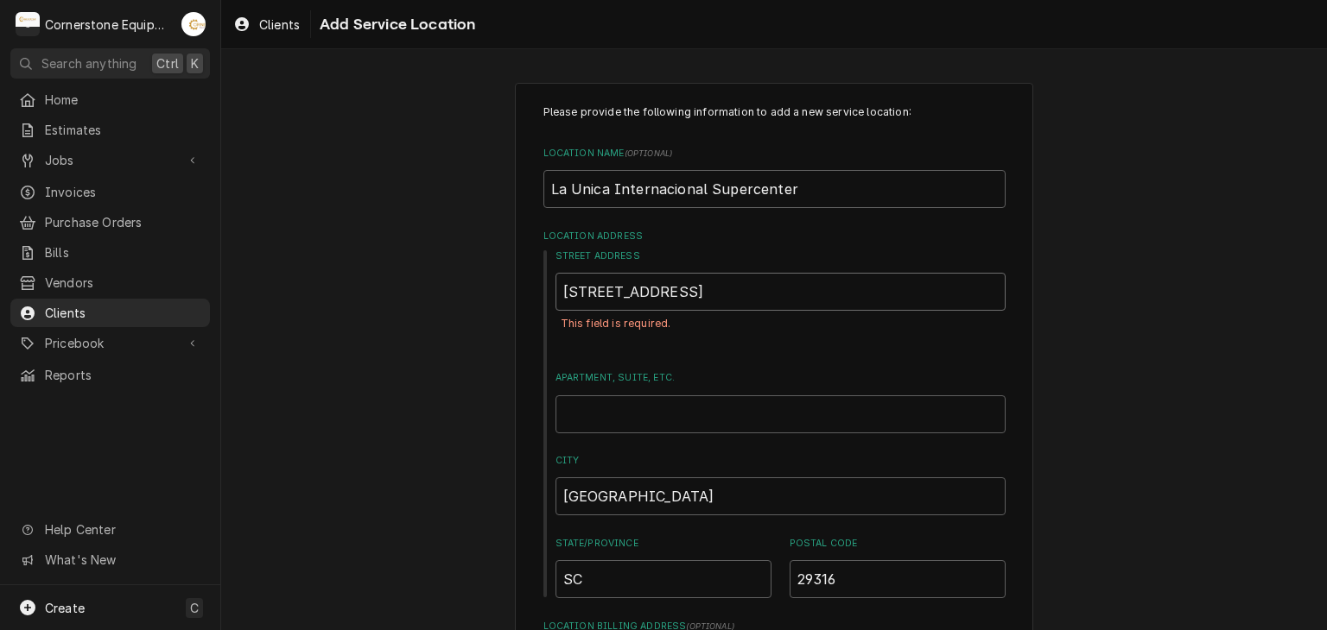
type input "3720 Boiling Springs Rd"
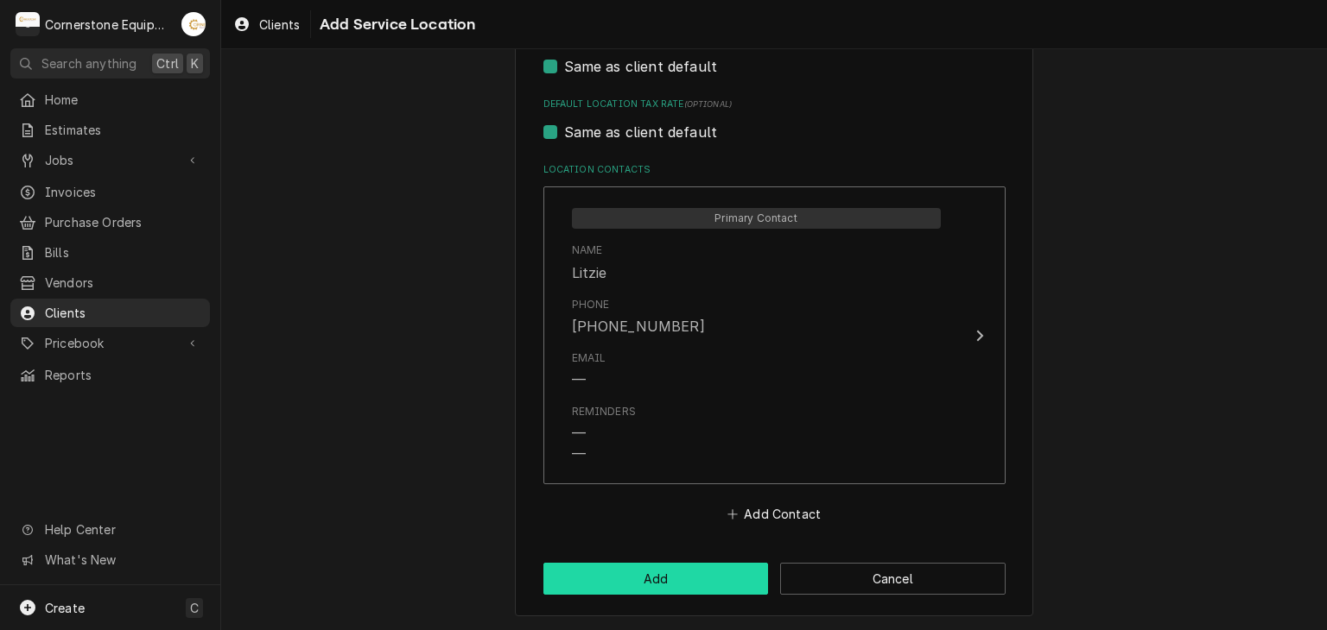
click at [594, 573] on button "Add" at bounding box center [655, 579] width 225 height 32
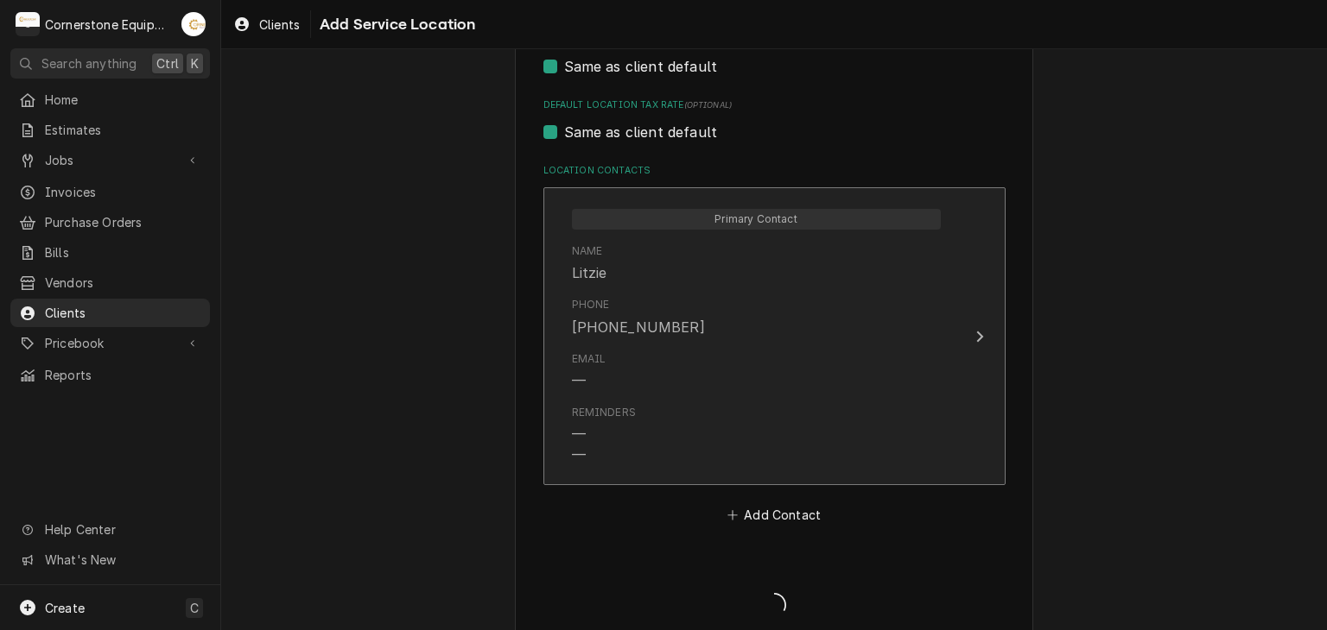
scroll to position [1180, 0]
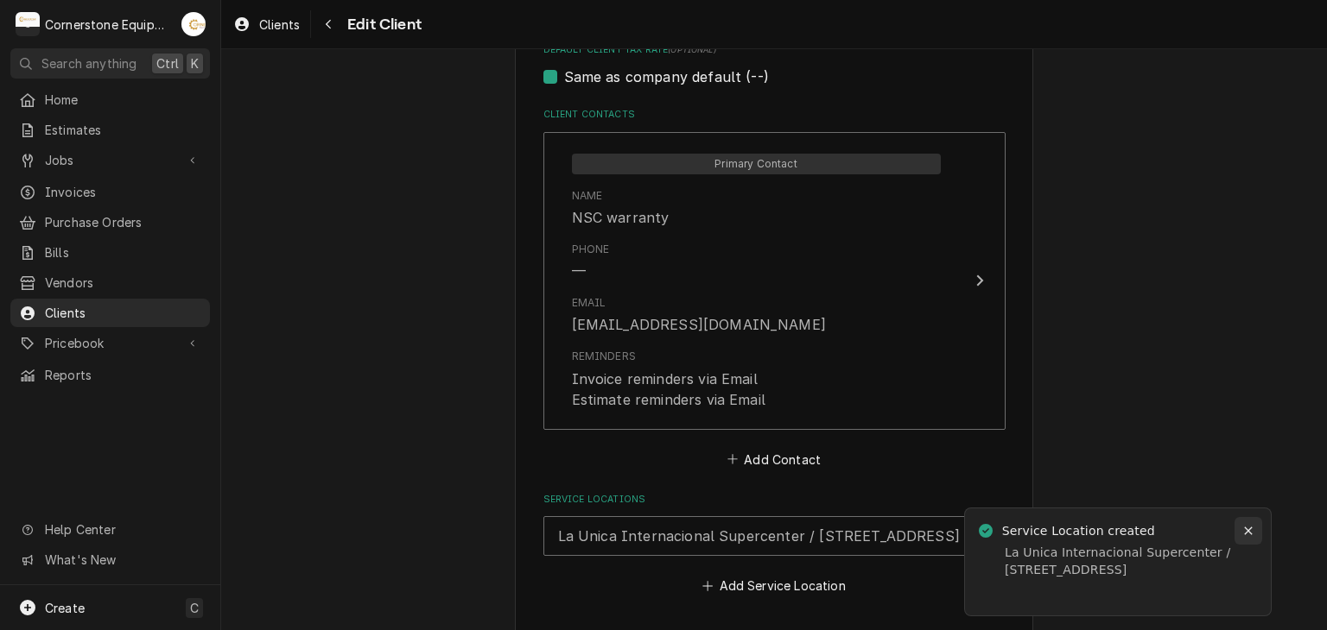
click at [1254, 534] on button "Notifications alt+T" at bounding box center [1248, 531] width 28 height 28
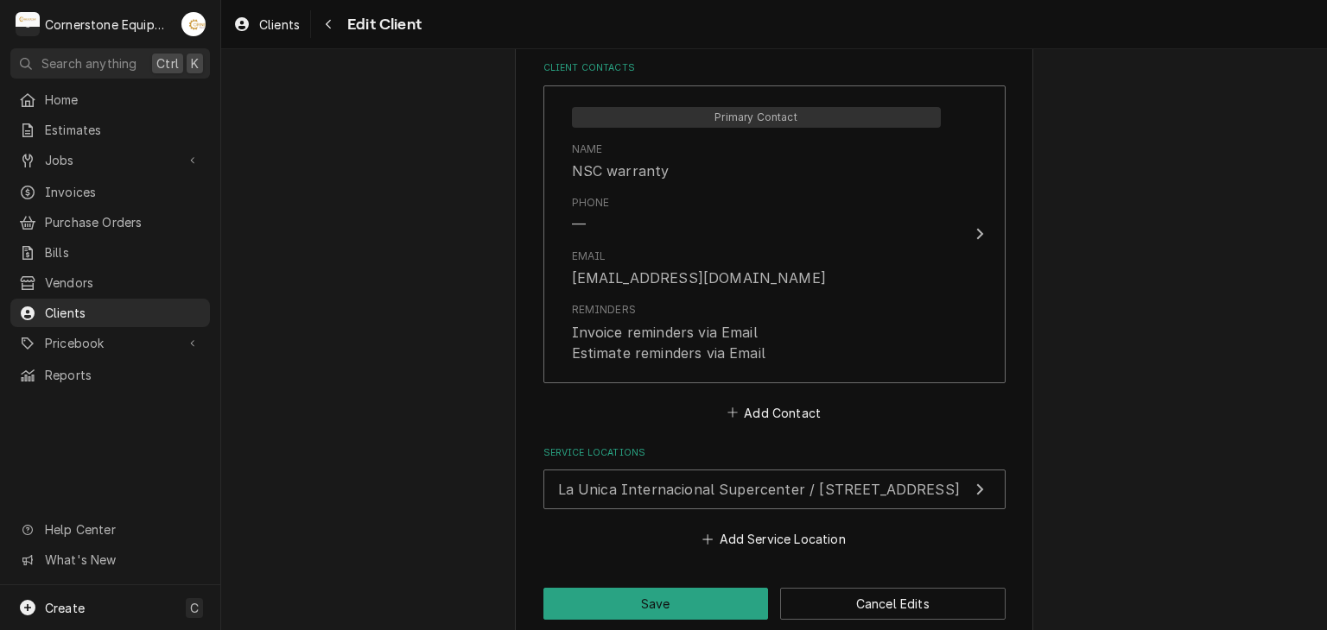
scroll to position [1250, 0]
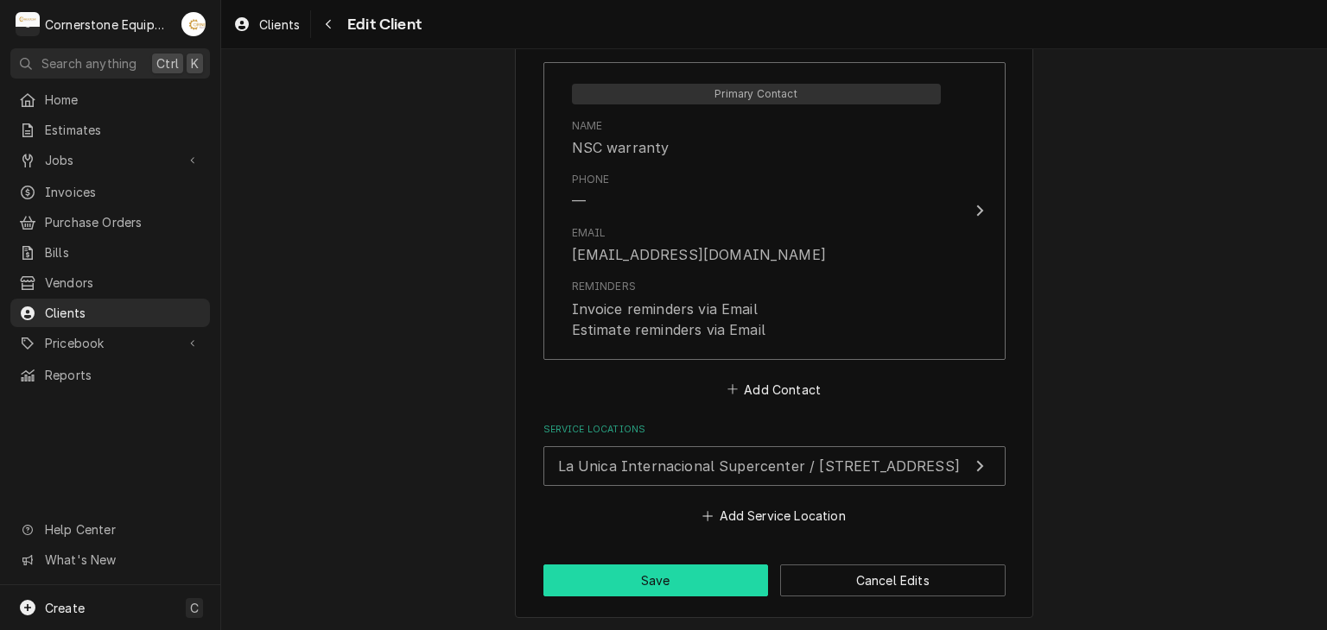
click at [671, 565] on button "Save" at bounding box center [655, 581] width 225 height 32
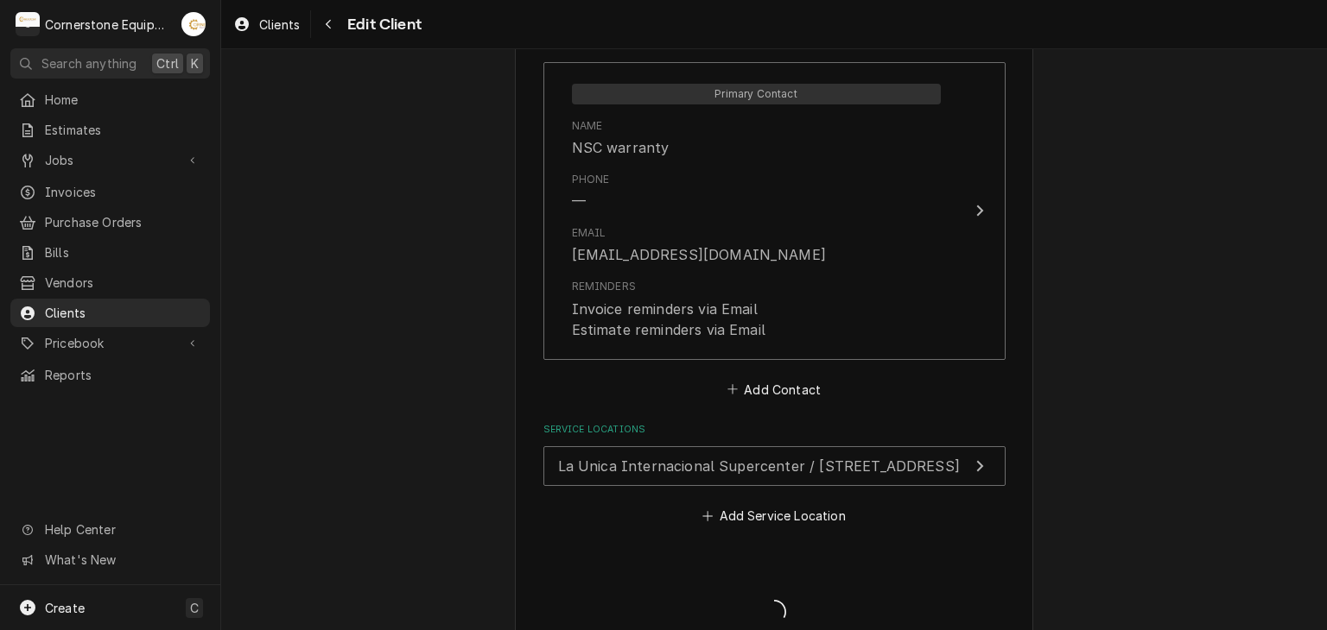
type textarea "x"
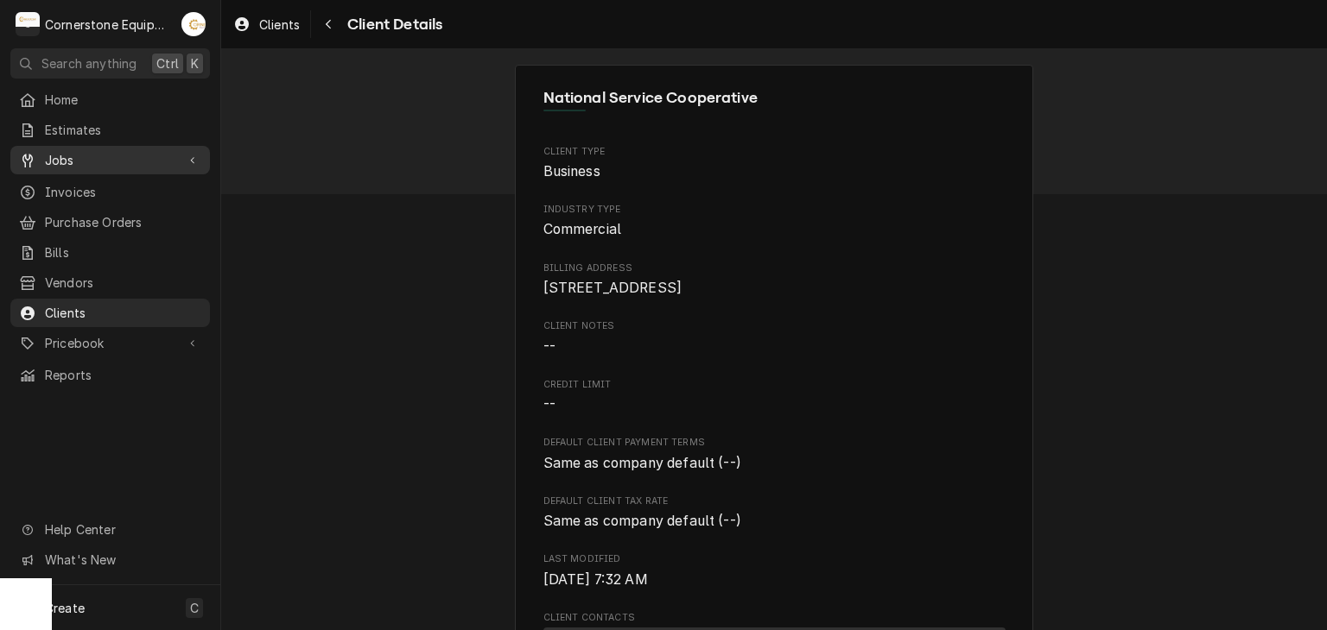
click at [114, 151] on span "Jobs" at bounding box center [110, 160] width 130 height 18
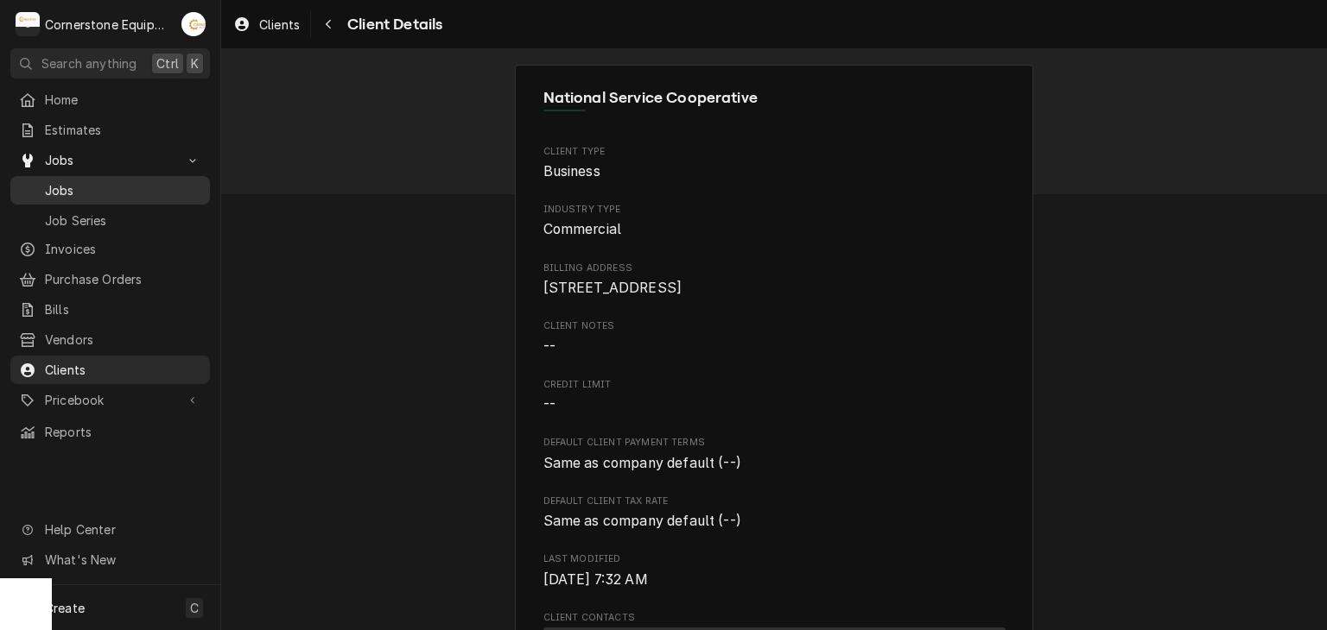
click at [104, 181] on span "Jobs" at bounding box center [123, 190] width 156 height 18
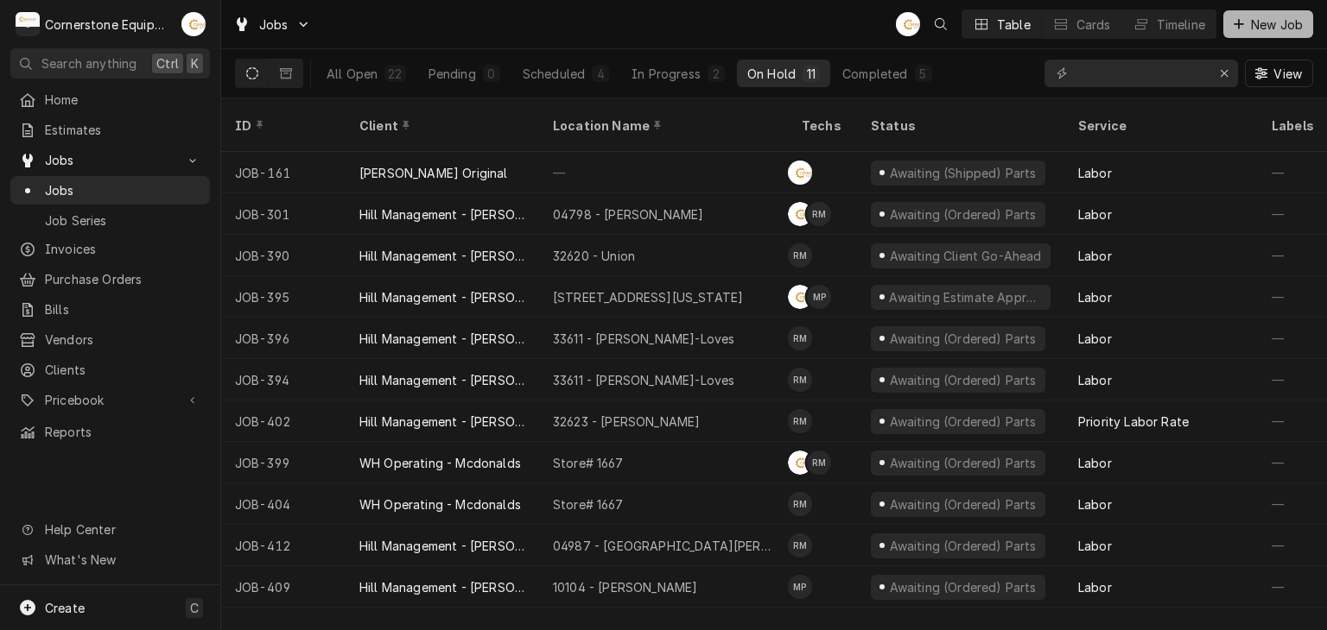
click at [1295, 29] on span "New Job" at bounding box center [1276, 25] width 59 height 18
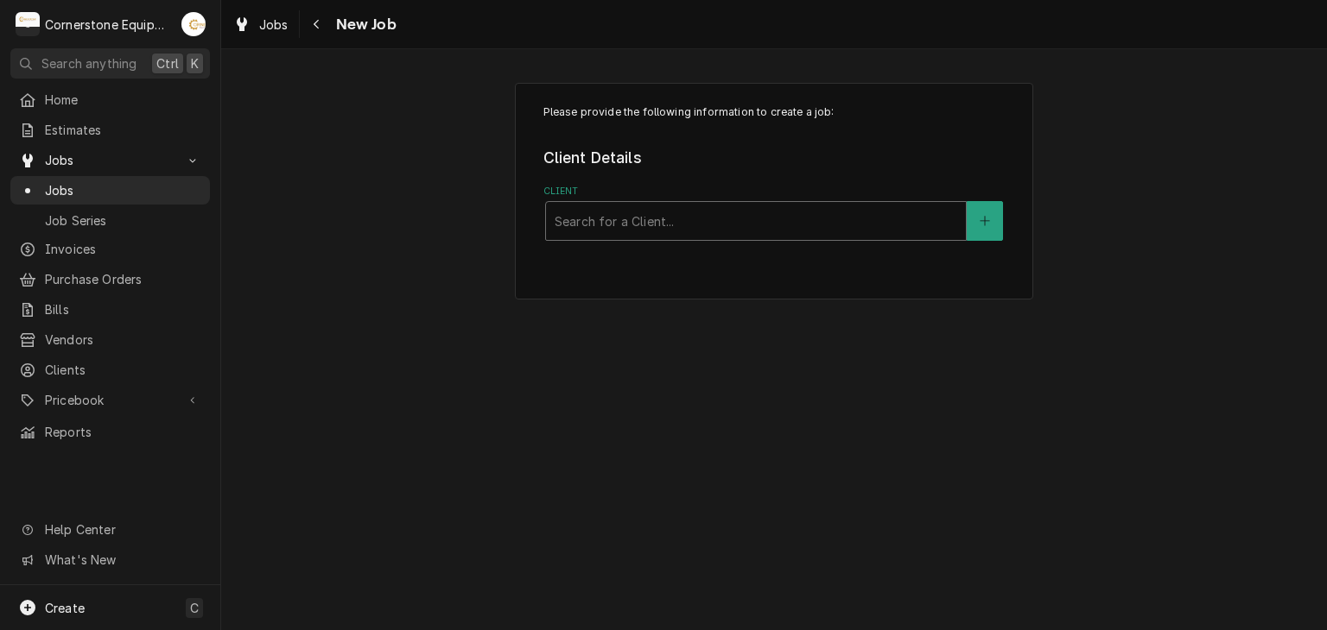
click at [796, 221] on div "Client" at bounding box center [755, 221] width 402 height 31
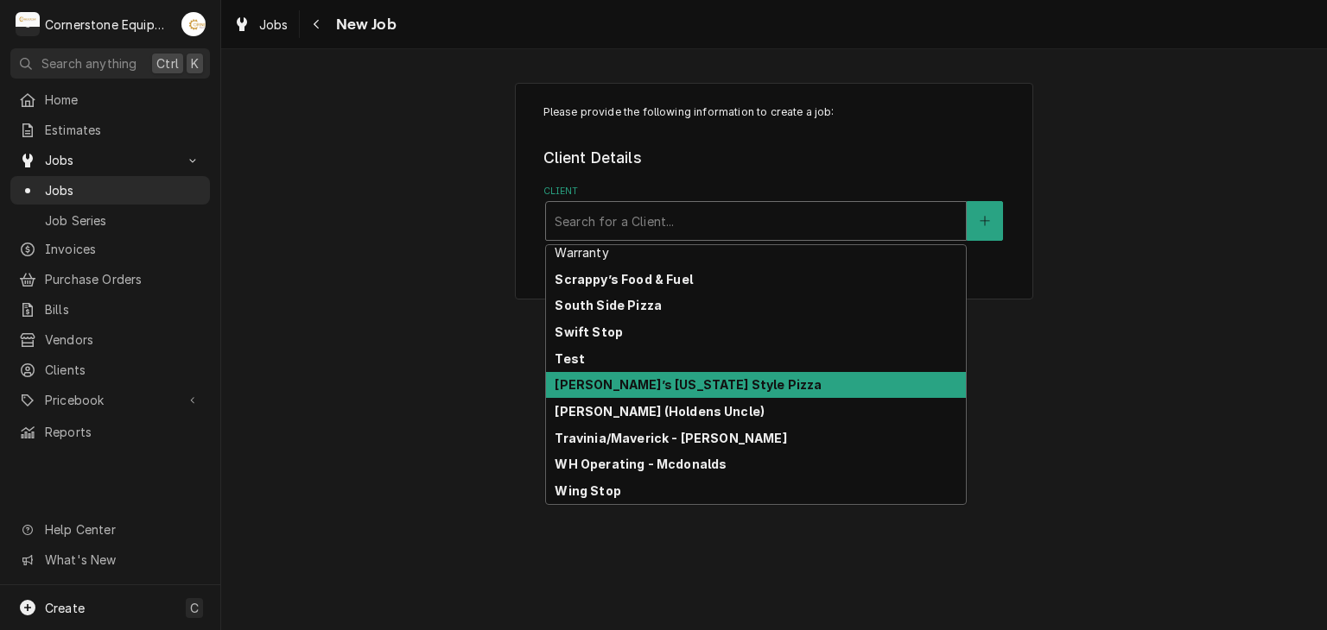
scroll to position [296, 0]
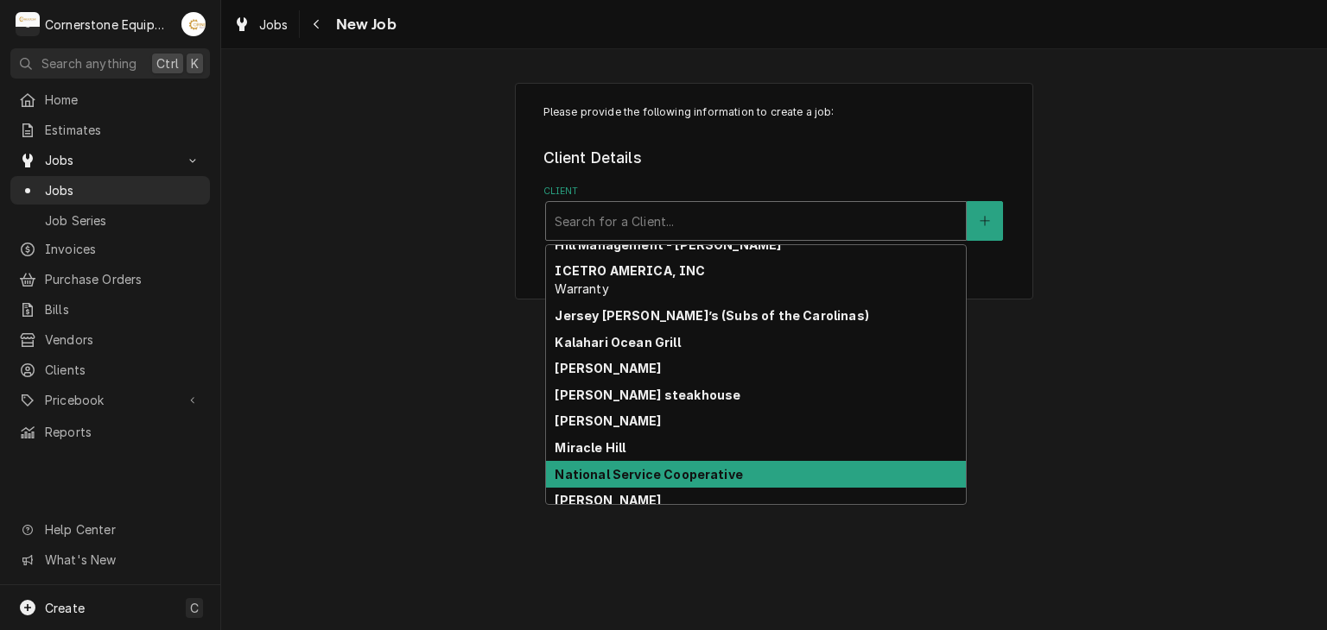
click at [672, 467] on strong "National Service Cooperative" at bounding box center [647, 474] width 187 height 15
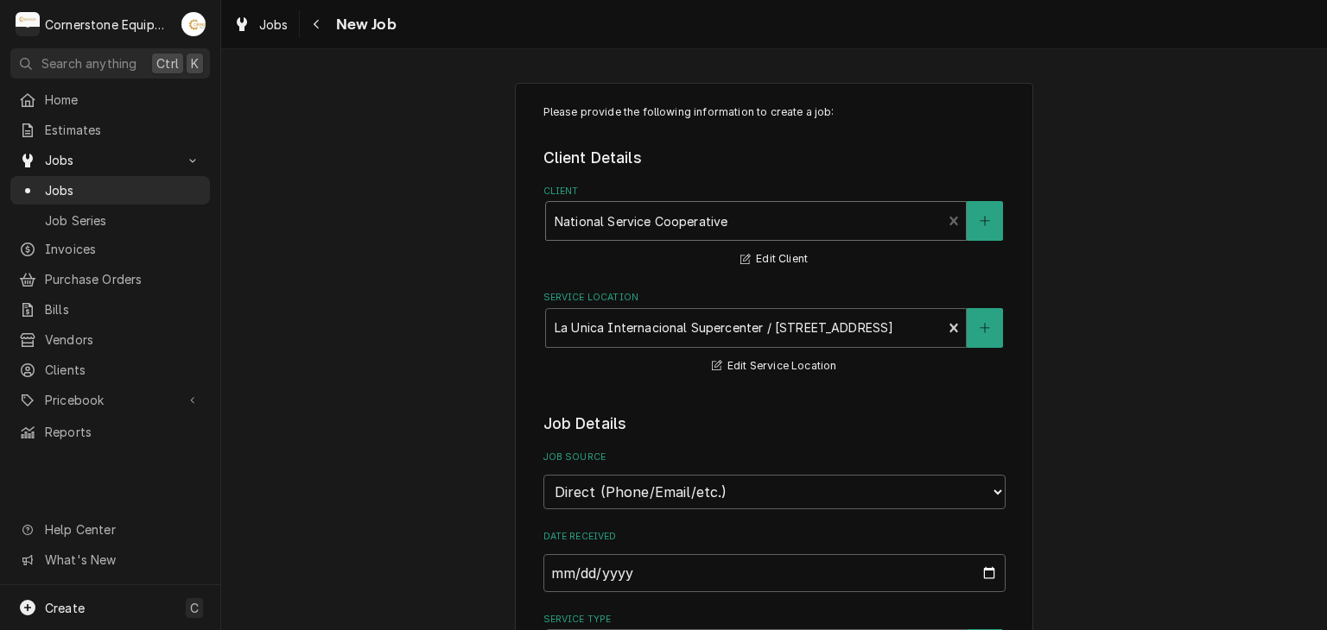
type textarea "x"
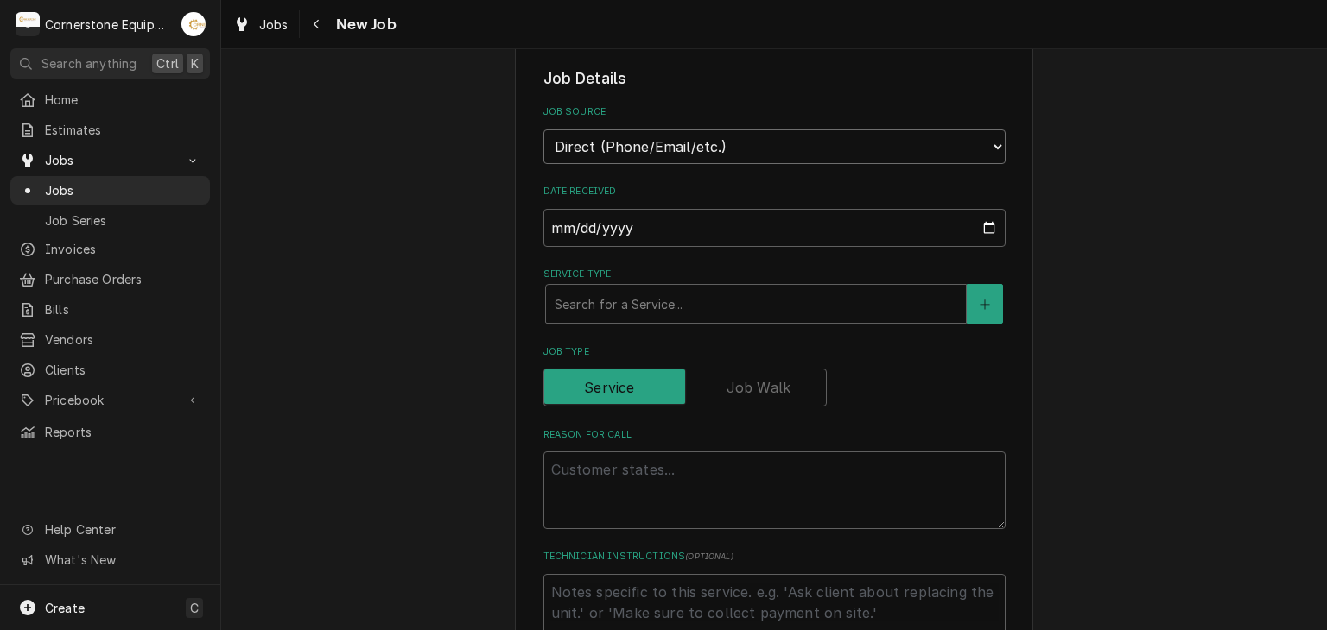
click at [657, 159] on select "Direct (Phone/Email/etc.) Other" at bounding box center [774, 147] width 462 height 35
select select "100"
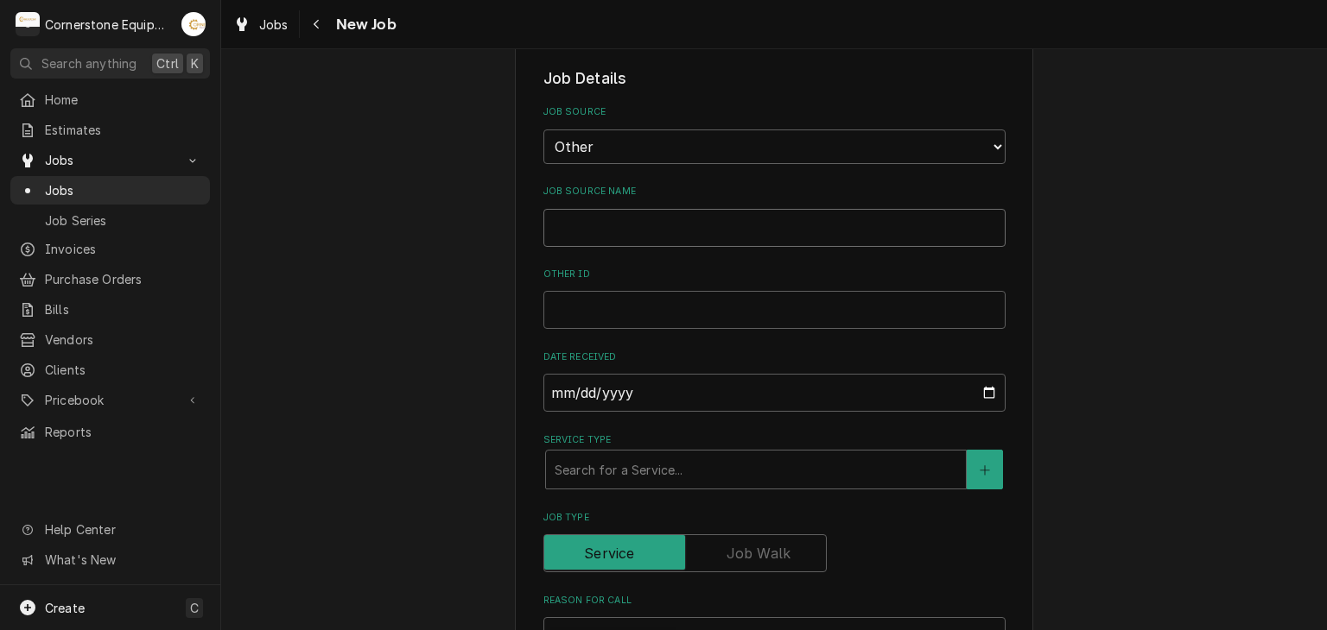
click at [632, 236] on input "Job Source Name" at bounding box center [774, 228] width 462 height 38
type textarea "x"
type input "N"
type textarea "x"
type input "NS"
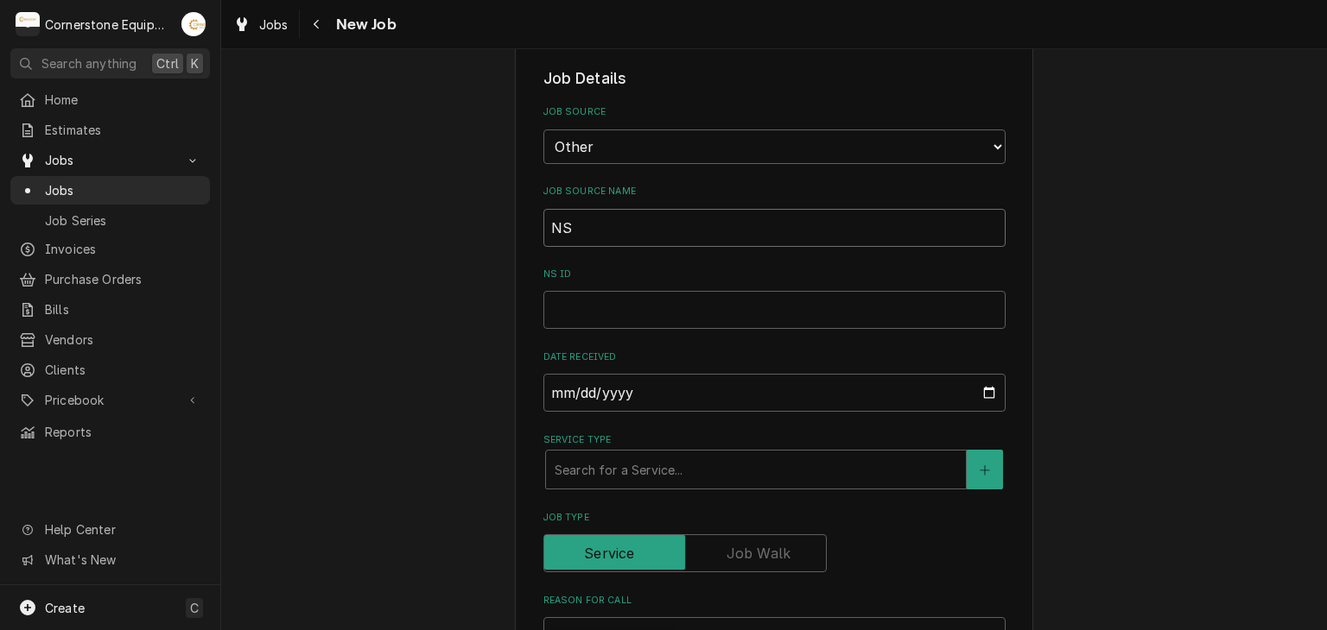
type textarea "x"
type input "NSC"
type textarea "x"
type input "NSC"
type textarea "x"
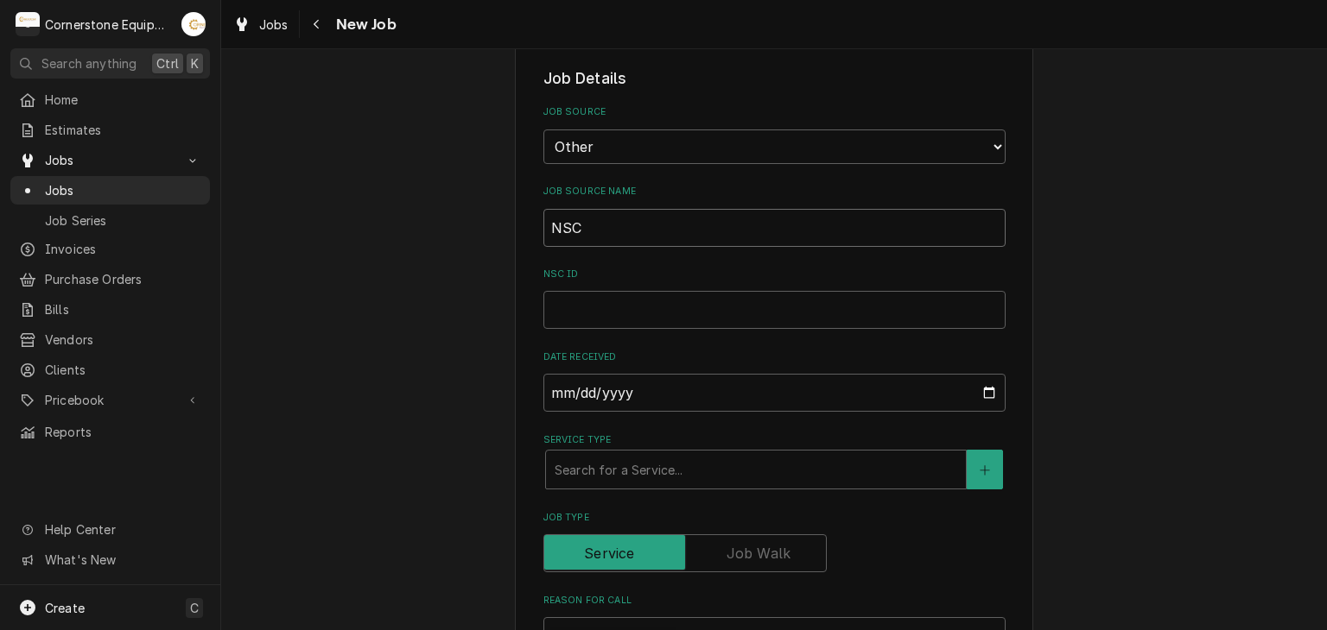
type input "NSC R"
type textarea "x"
type input "NSC Re"
type textarea "x"
type input "NSC R"
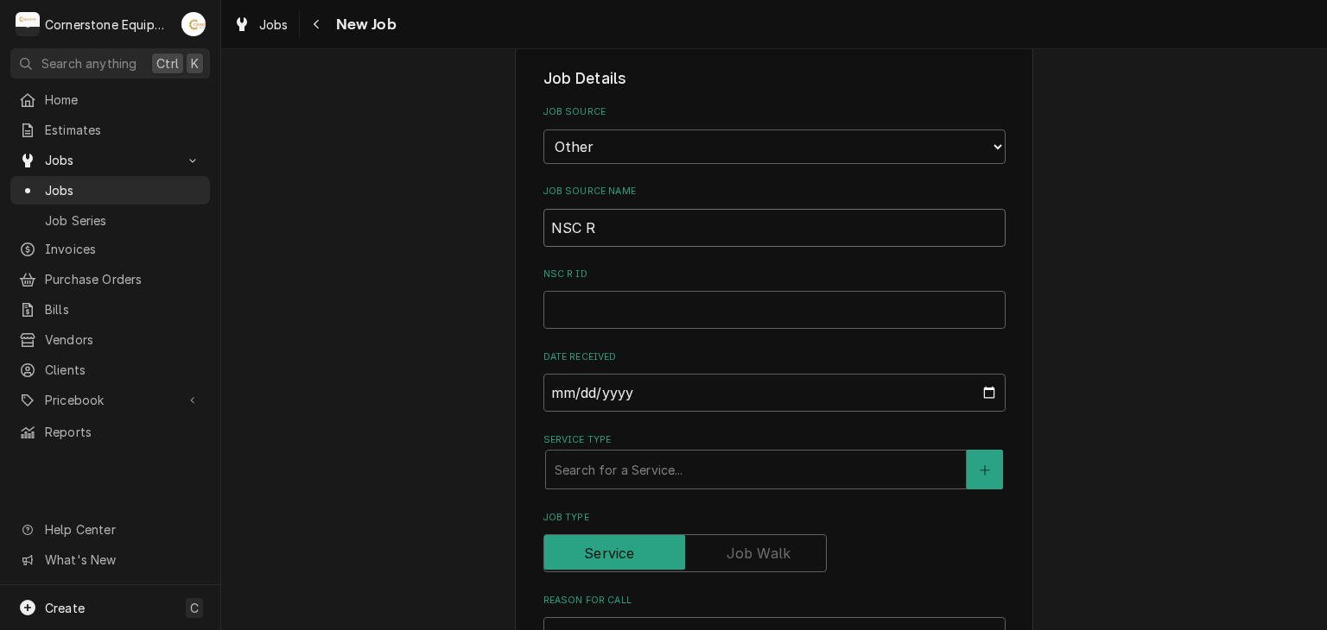
type textarea "x"
type input "NSC"
type textarea "x"
type input "NSC"
type textarea "x"
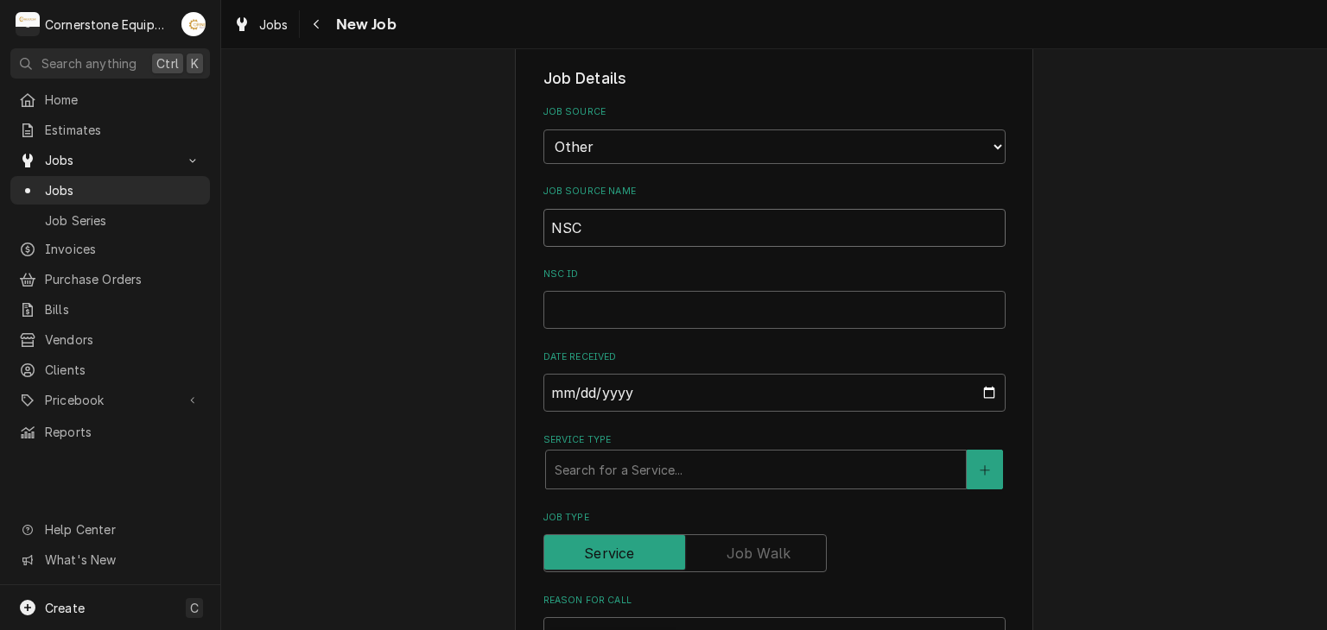
type input "NS"
type textarea "x"
type input "N"
type textarea "x"
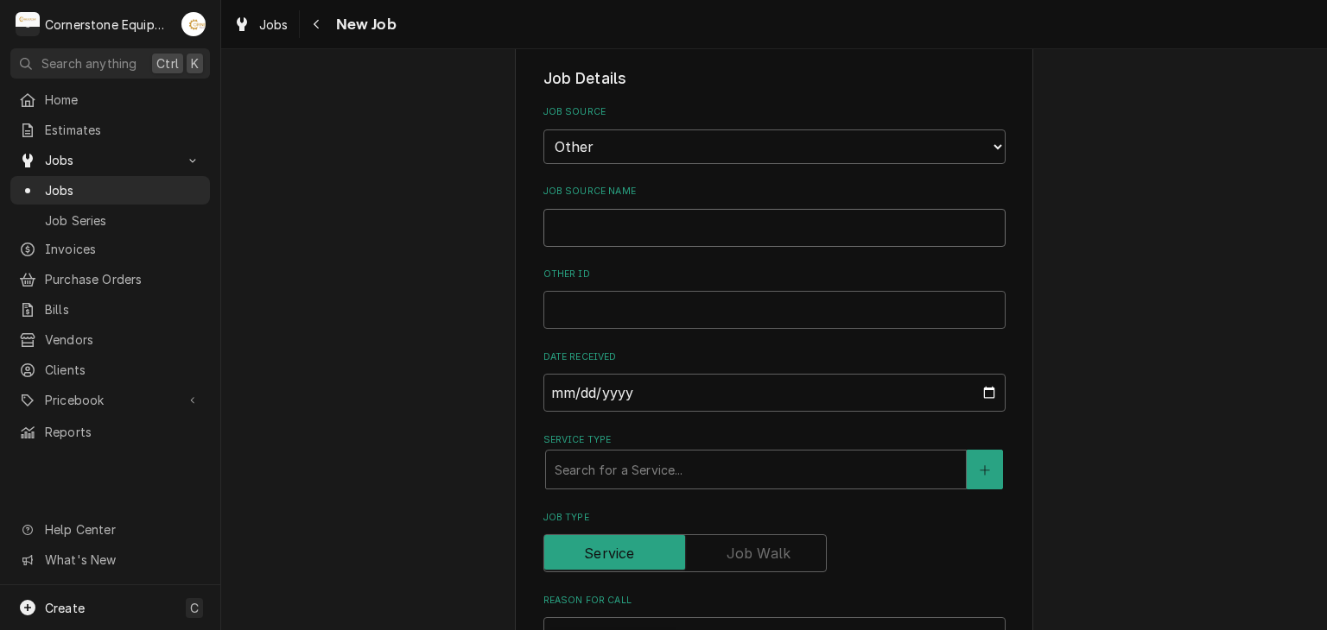
type input "R"
type textarea "x"
type input "Re"
type textarea "x"
type input "Req"
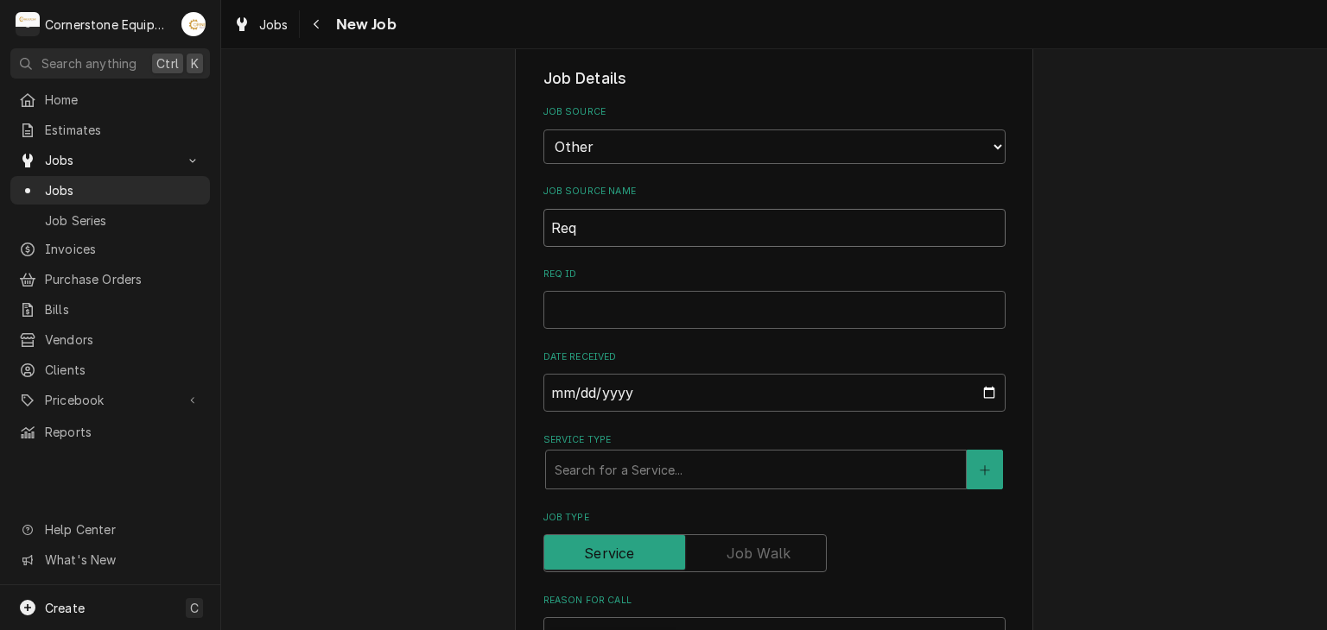
type textarea "x"
type input "Requ"
type textarea "x"
type input "Reque"
type textarea "x"
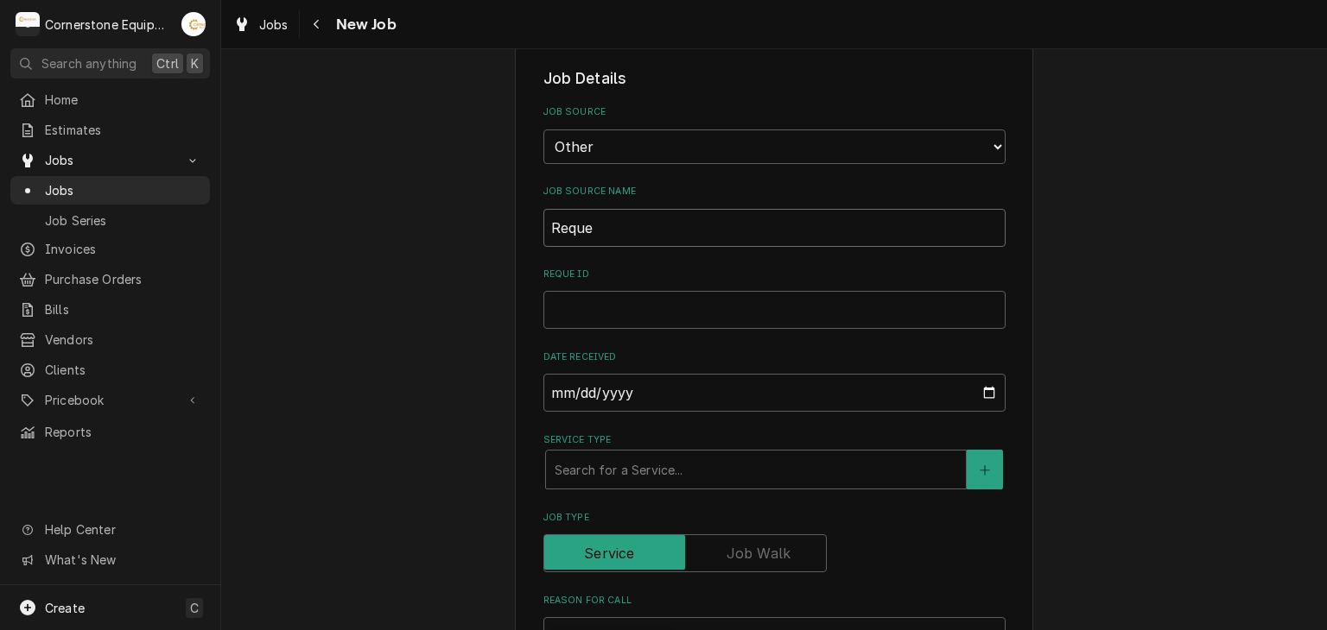
type input "Reques"
type textarea "x"
type input "Request"
type textarea "x"
type input "Request"
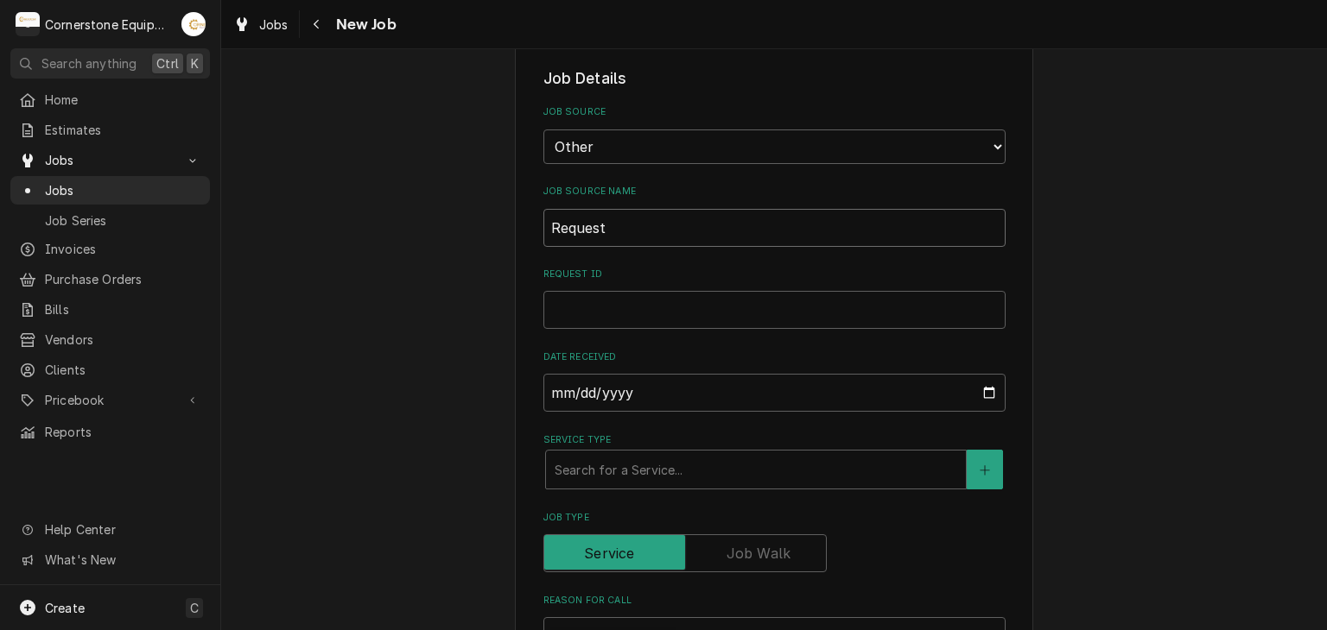
type textarea "x"
type input "Request N"
type textarea "x"
type input "Request Nu"
type textarea "x"
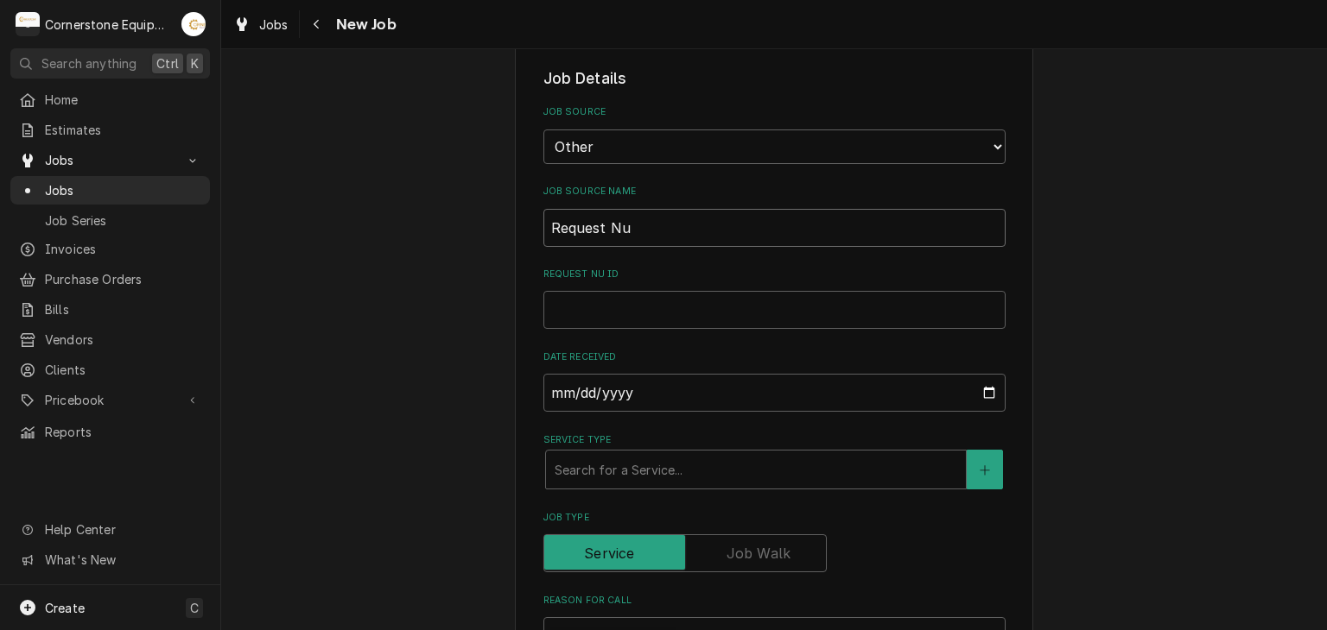
type input "Request Num"
type textarea "x"
type input "Request Numb"
type textarea "x"
type input "Request Numbe"
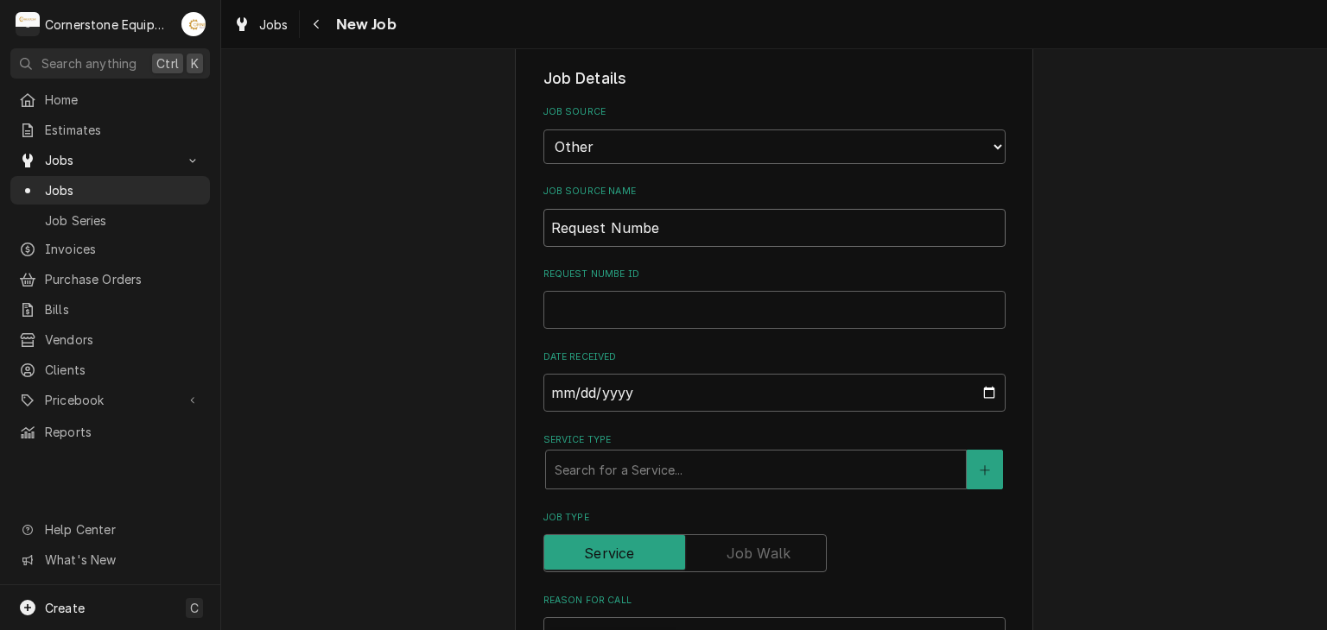
type textarea "x"
type input "Request Number"
type textarea "x"
type input "Request Number"
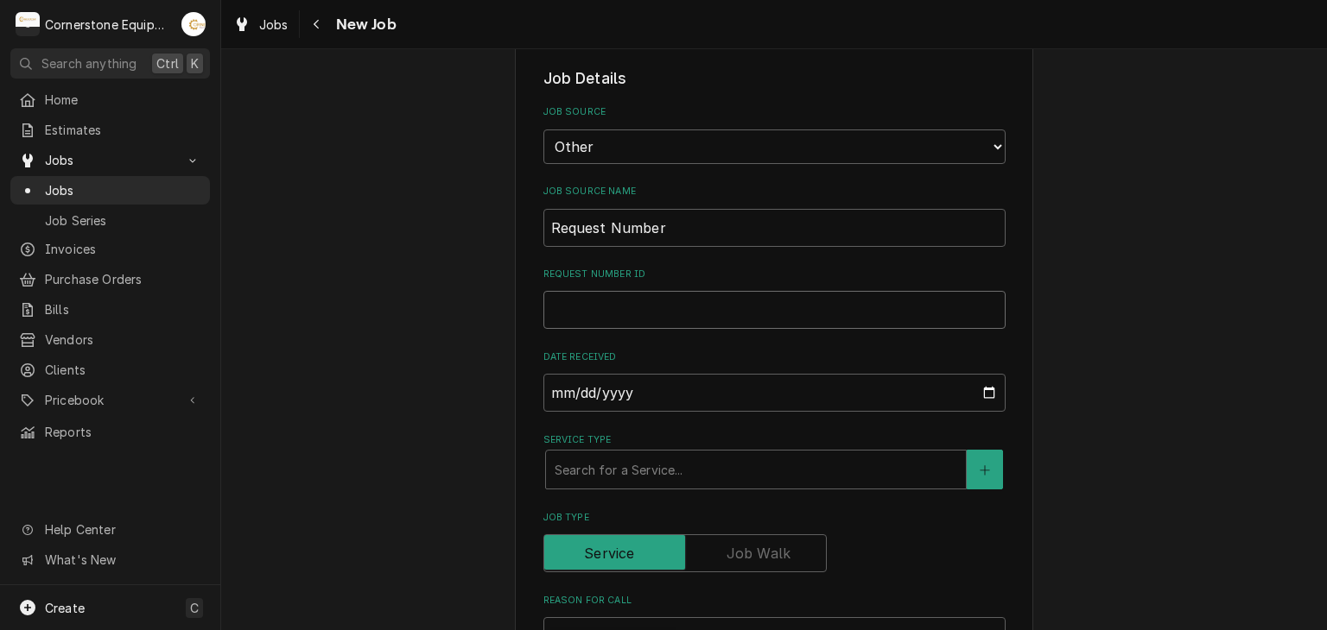
click at [816, 301] on input "Request Number ID" at bounding box center [774, 310] width 462 height 38
type textarea "x"
type input "R"
type textarea "x"
type input "R2"
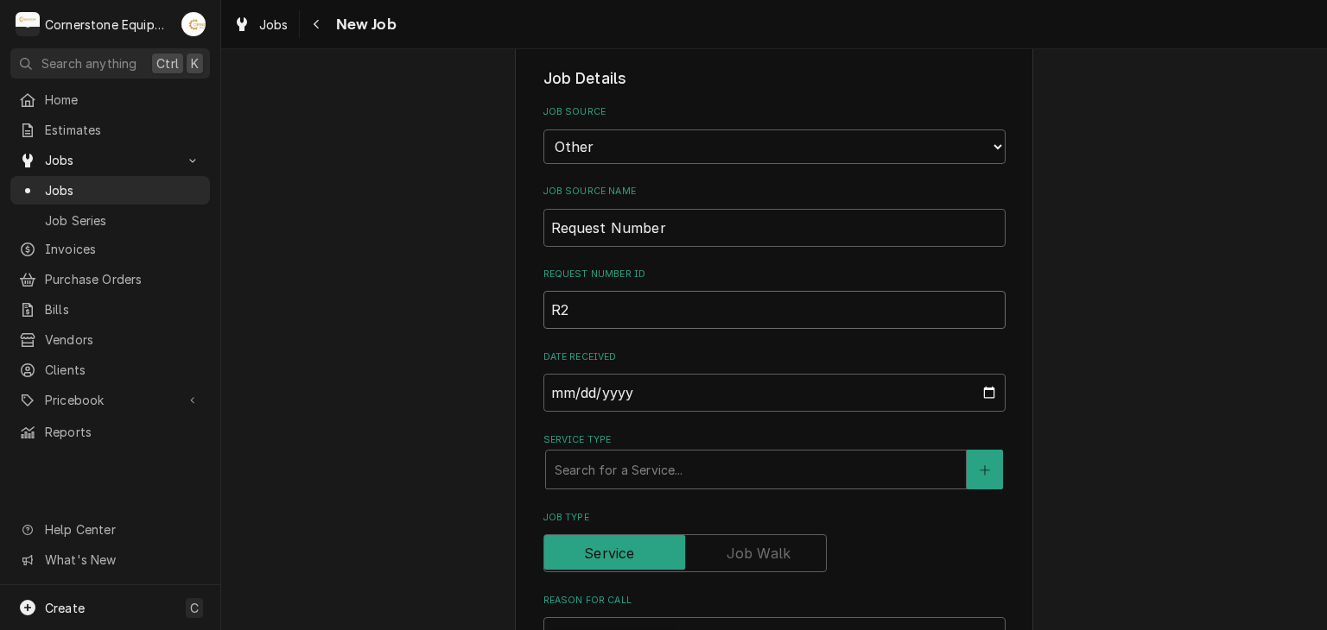
type textarea "x"
type input "R26"
type textarea "x"
type input "R262"
type textarea "x"
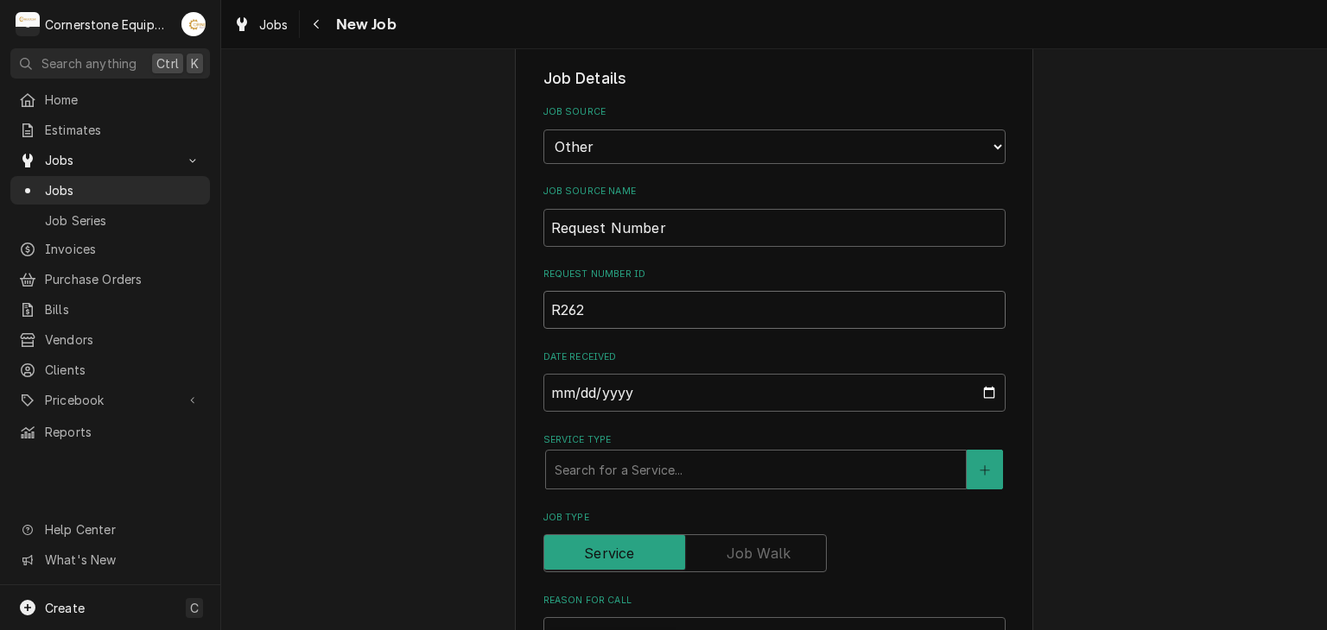
type input "R2626"
type textarea "x"
type input "R26261"
type textarea "x"
type input "R262611"
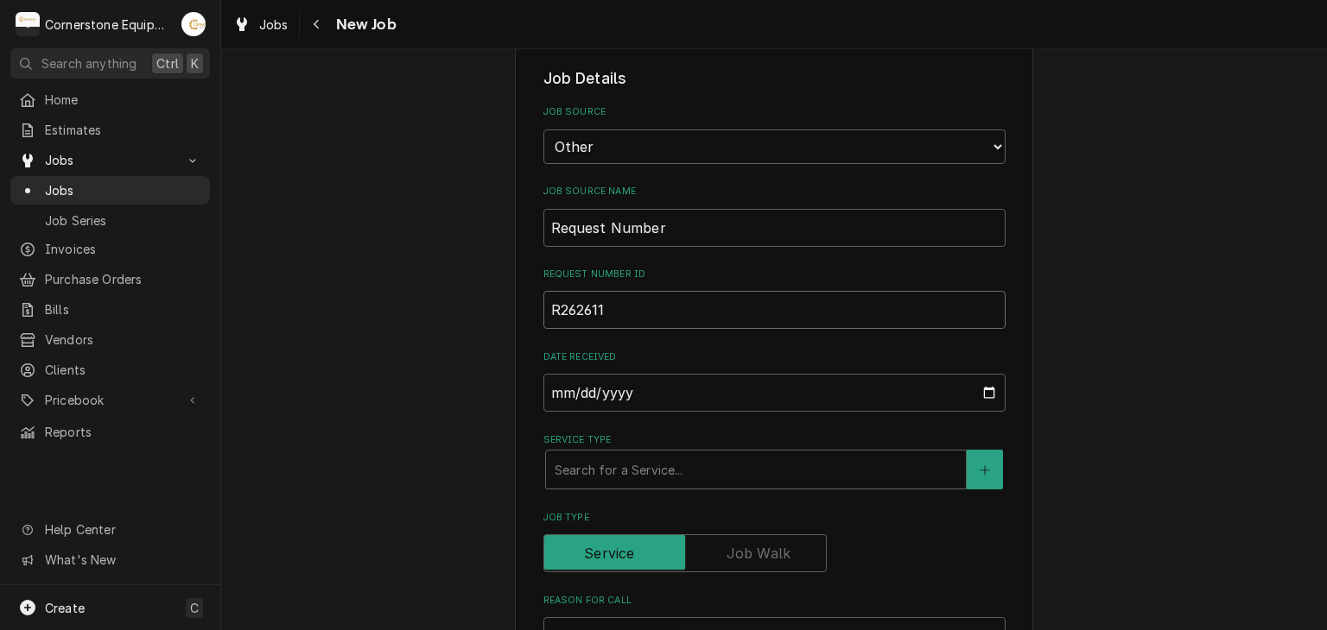
type textarea "x"
type input "R262611"
drag, startPoint x: 1124, startPoint y: 305, endPoint x: 1111, endPoint y: 315, distance: 16.6
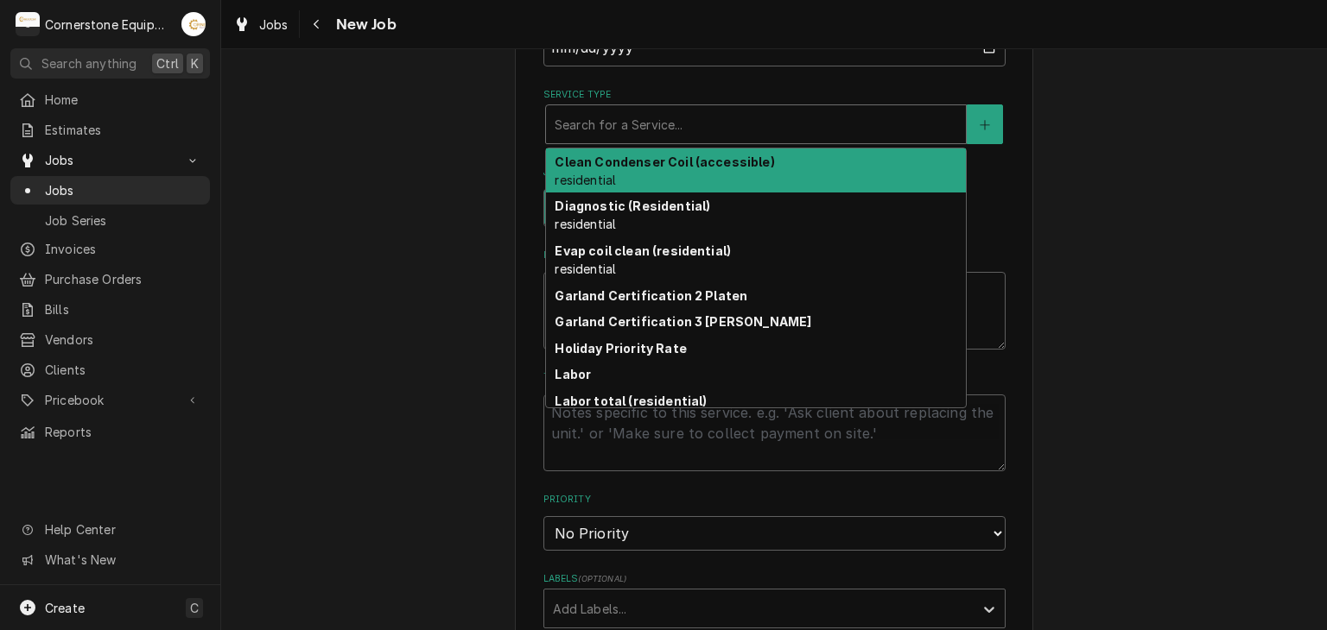
click at [805, 130] on div "Service Type" at bounding box center [755, 124] width 402 height 31
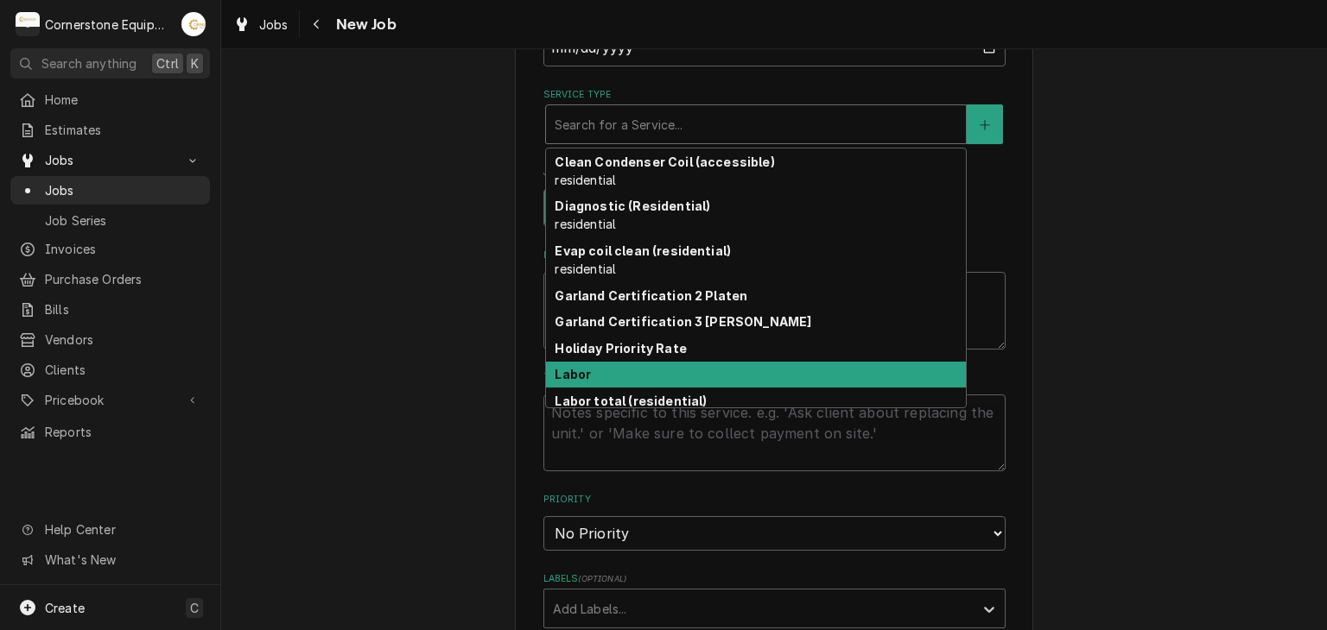
click at [692, 371] on div "Labor" at bounding box center [756, 375] width 420 height 27
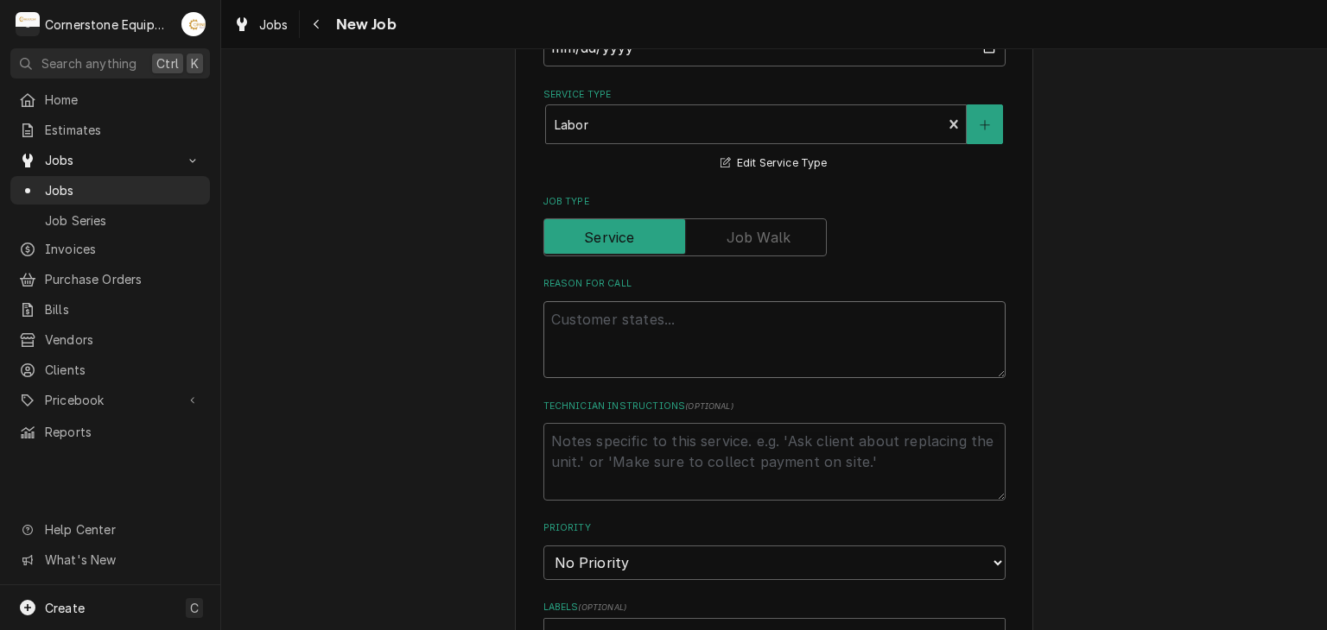
click at [674, 348] on textarea "Reason For Call" at bounding box center [774, 340] width 462 height 78
type textarea "x"
type textarea "3"
type textarea "x"
type textarea "3"
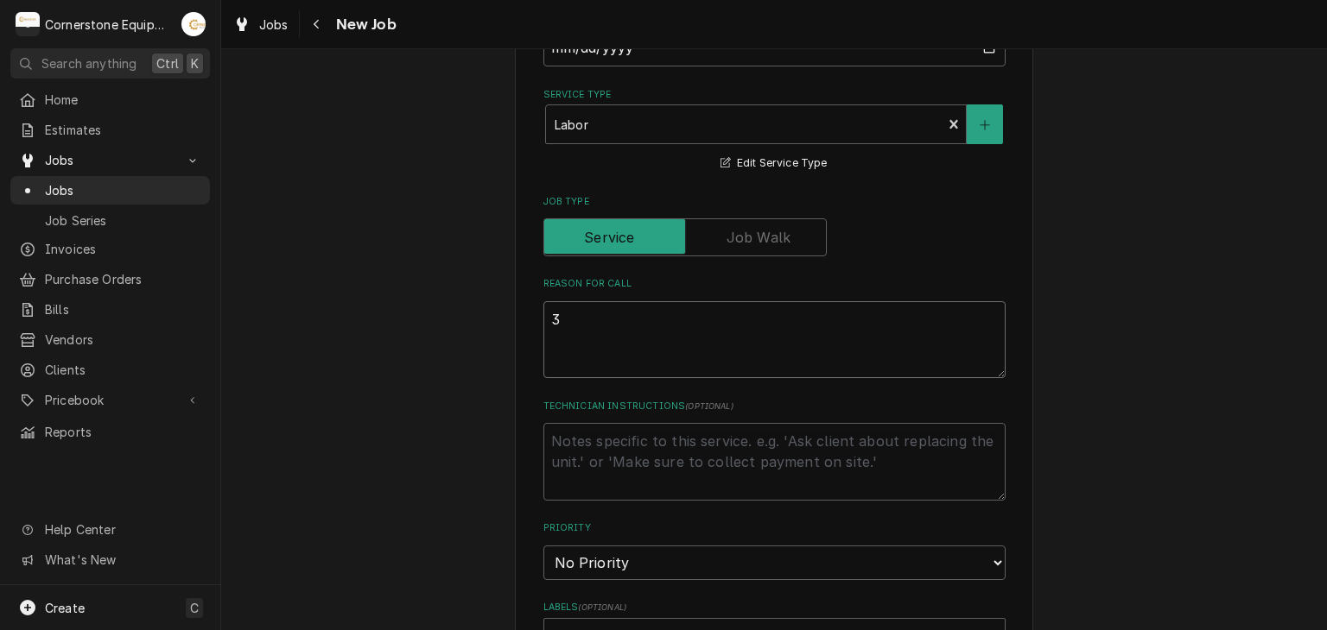
type textarea "x"
type textarea "3 D"
type textarea "x"
type textarea "3 Do"
type textarea "x"
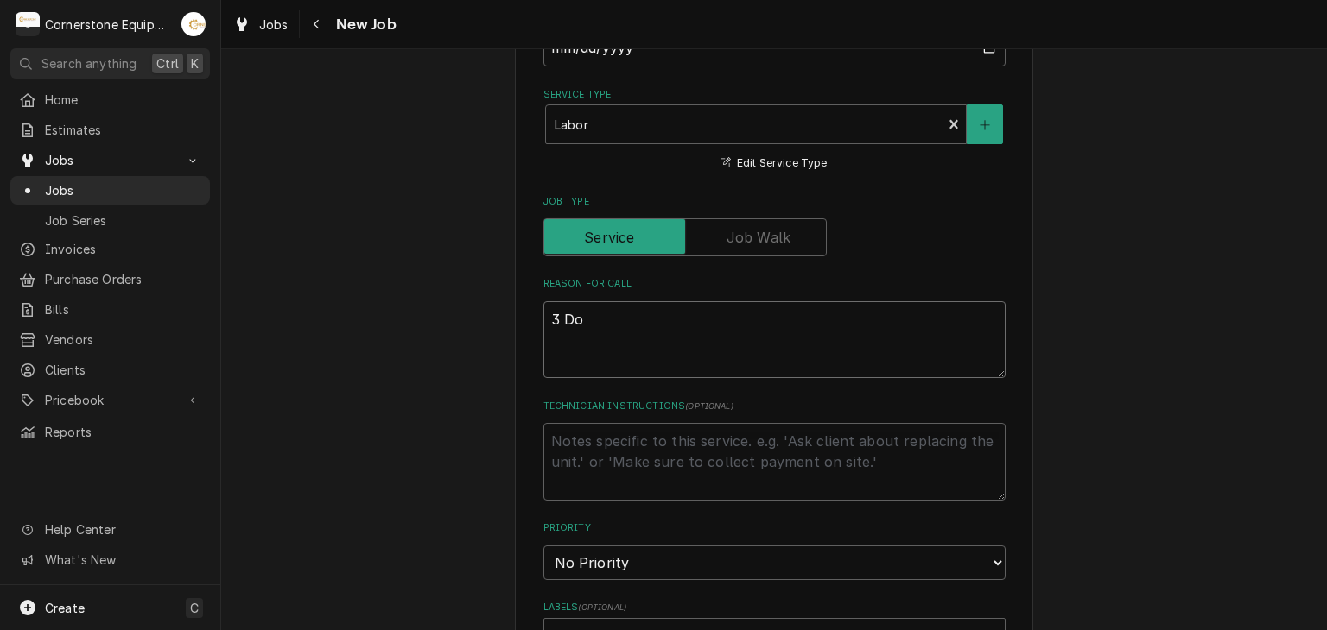
type textarea "3 Dor"
type textarea "x"
type textarea "3 Dorr"
type textarea "x"
type textarea "3 Dor"
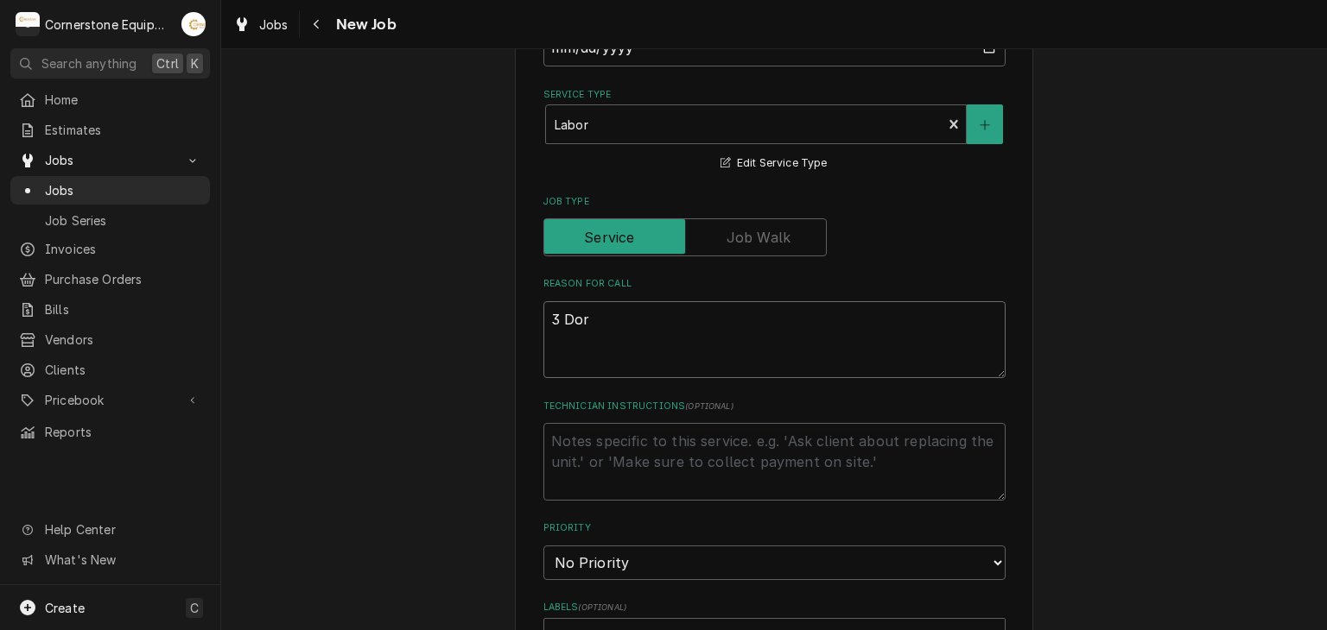
type textarea "x"
type textarea "3 Do"
type textarea "x"
type textarea "3 Doo"
type textarea "x"
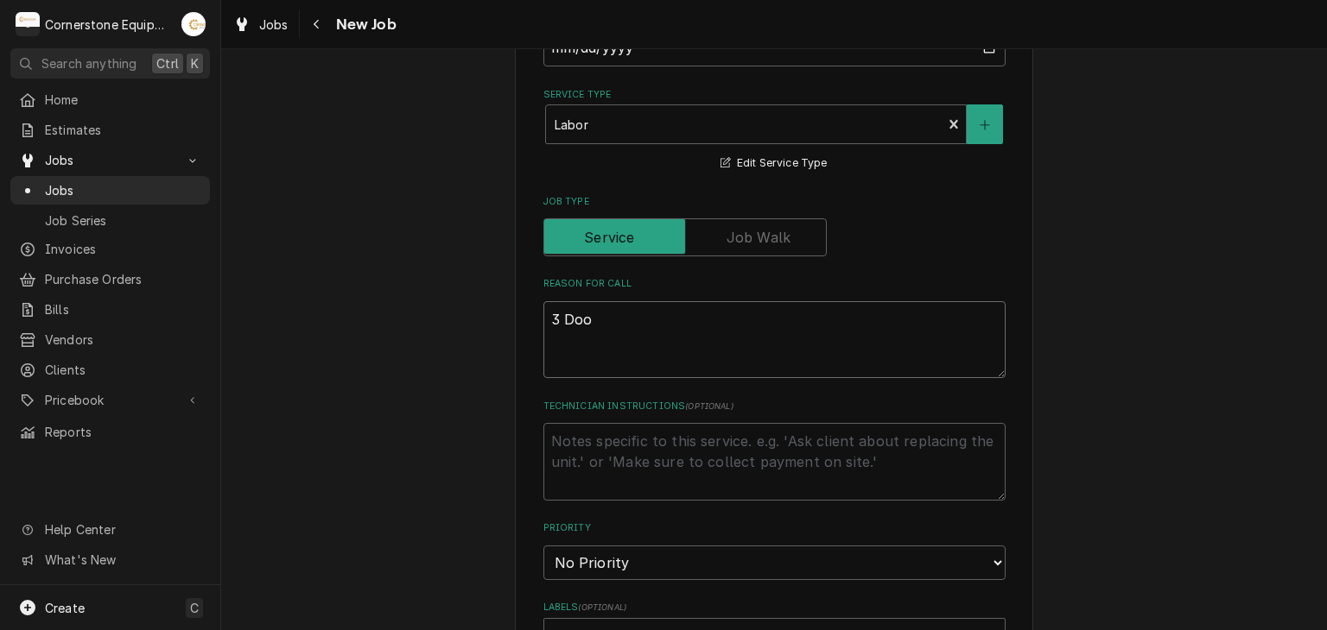
type textarea "3 Door"
type textarea "x"
type textarea "3 Door"
type textarea "x"
type textarea "3 Door f"
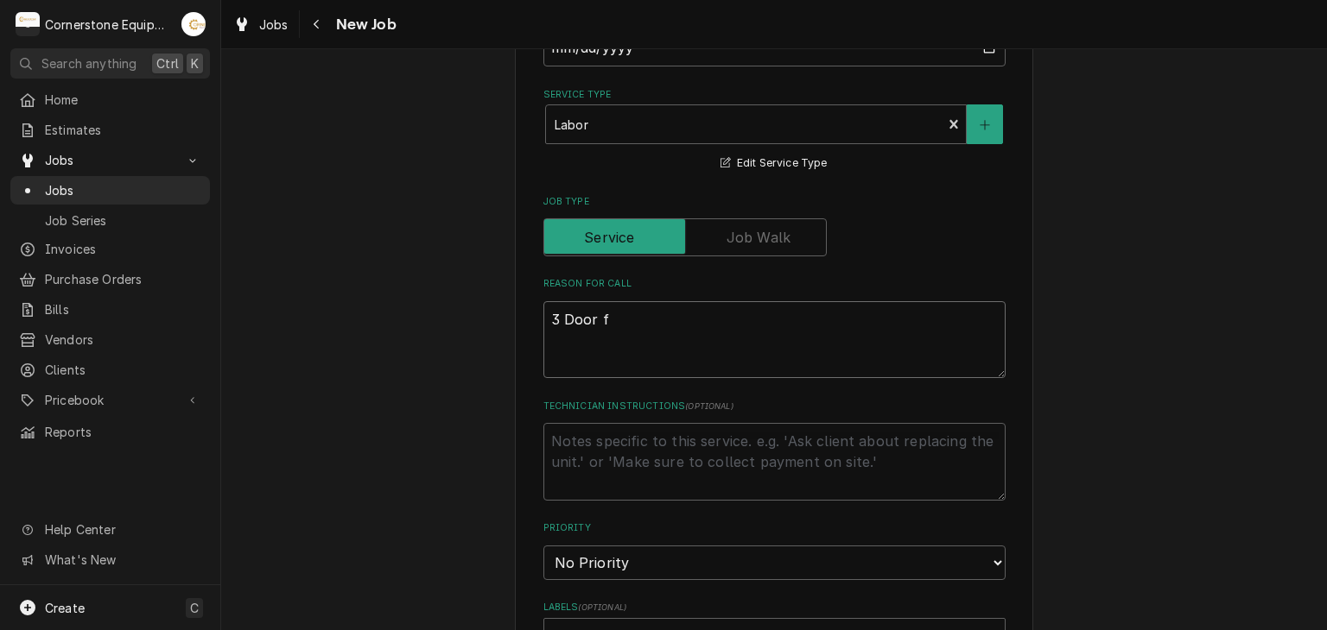
type textarea "x"
type textarea "3 Door fr"
type textarea "x"
type textarea "3 Door fre"
type textarea "x"
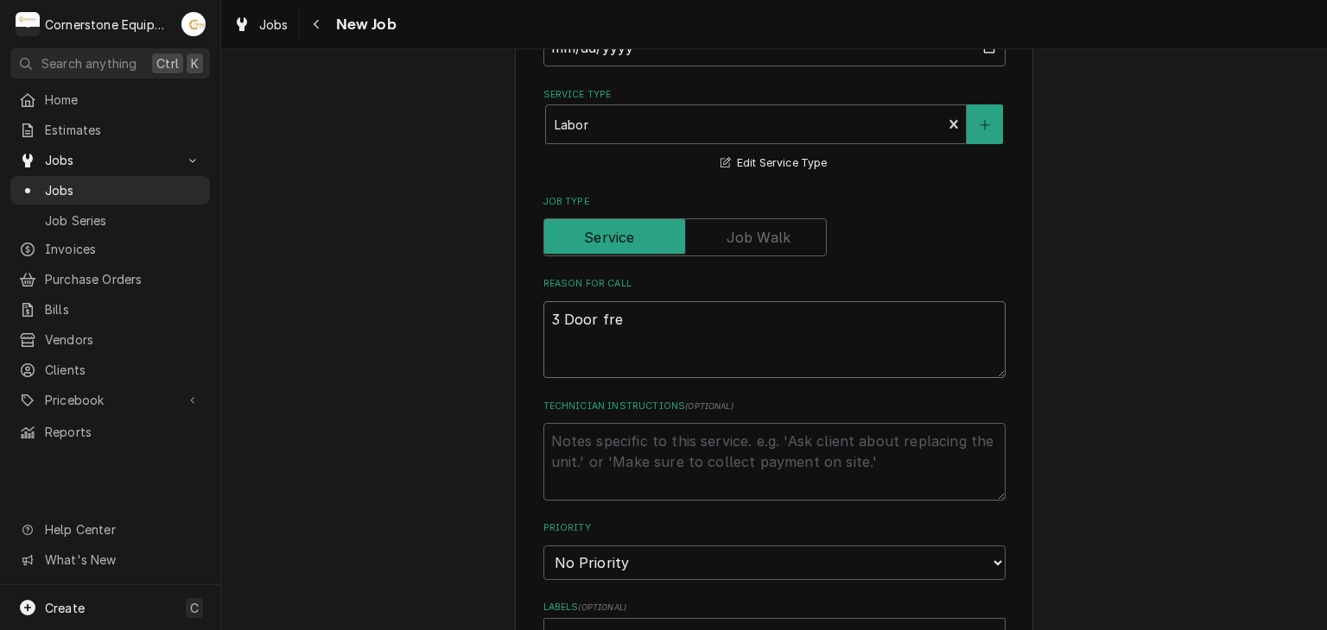
type textarea "3 Door free"
type textarea "x"
type textarea "3 Door freez"
type textarea "x"
type textarea "3 Door freeze"
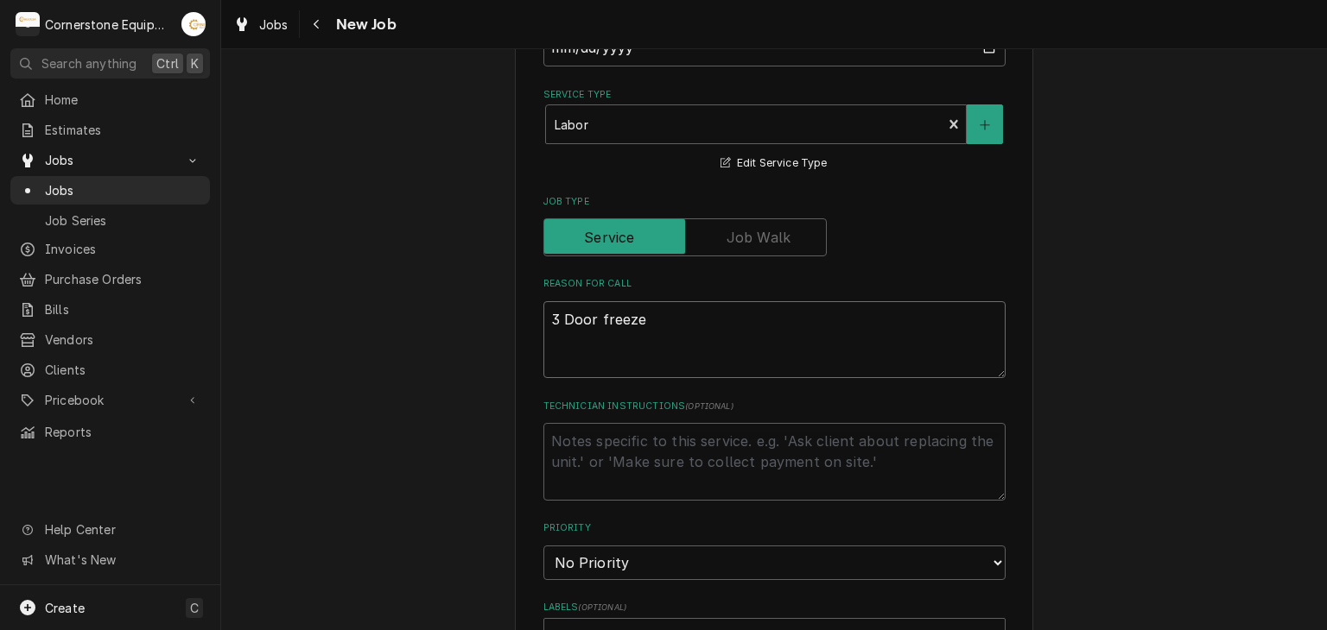
type textarea "x"
type textarea "3 Door freezer"
type textarea "x"
type textarea "3 Door freezer"
type textarea "x"
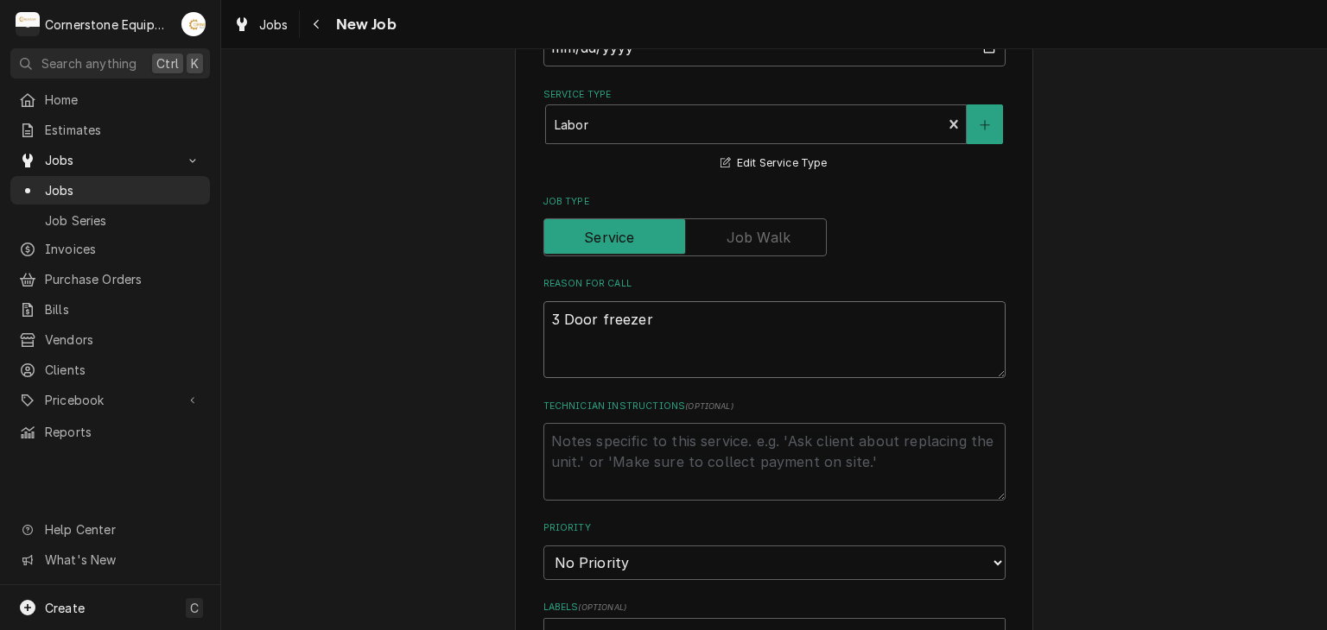
type textarea "3 Door freezer n"
type textarea "x"
type textarea "3 Door freezer no"
type textarea "x"
type textarea "3 Door freezer not"
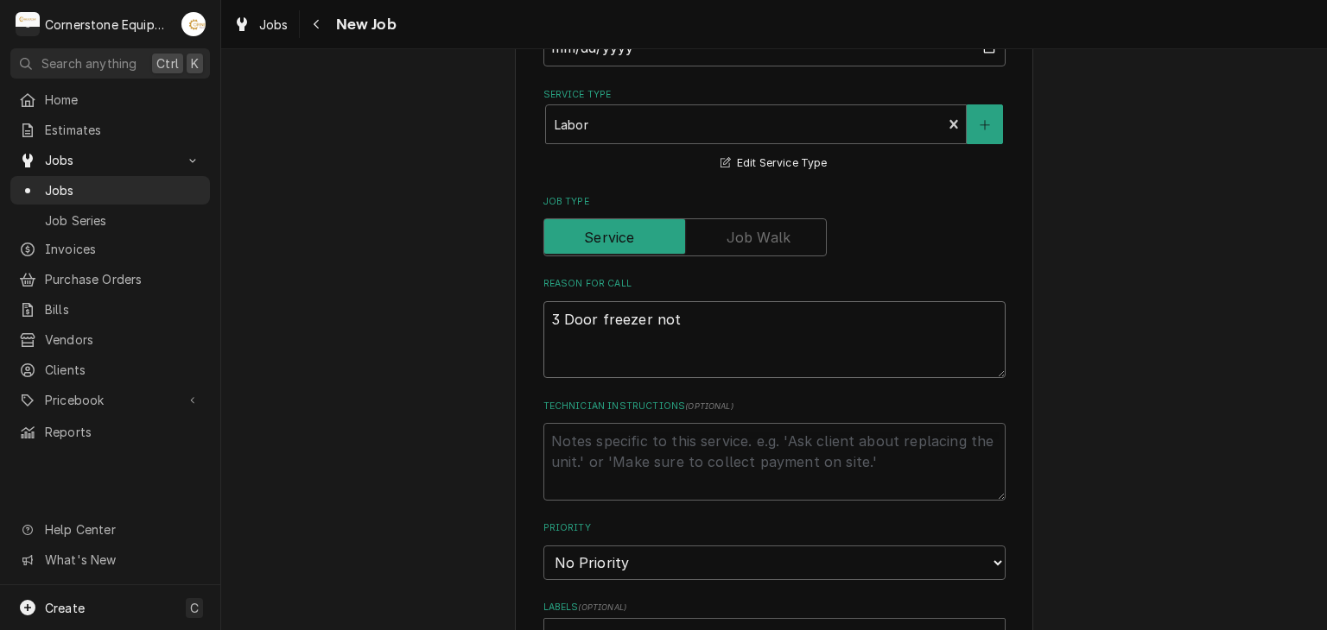
type textarea "x"
type textarea "3 Door freezer not"
type textarea "x"
type textarea "3 Door freezer not c"
type textarea "x"
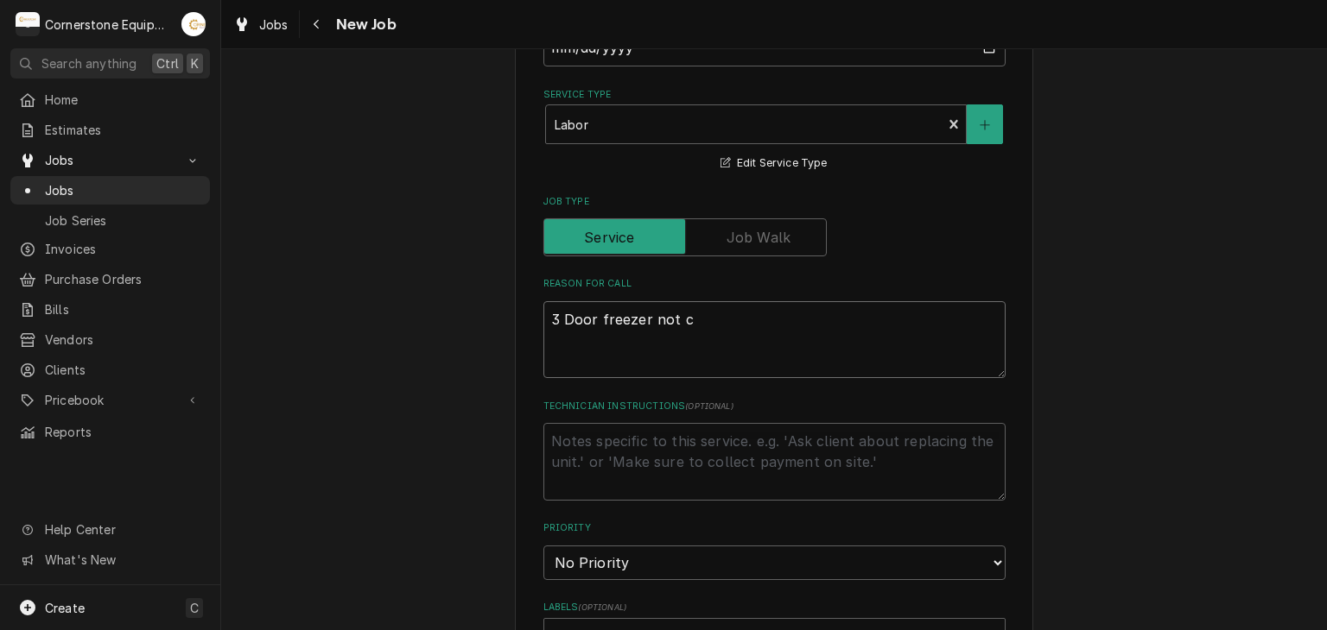
type textarea "3 Door freezer not co"
type textarea "x"
type textarea "3 Door freezer not col"
type textarea "x"
type textarea "3 Door freezer not co"
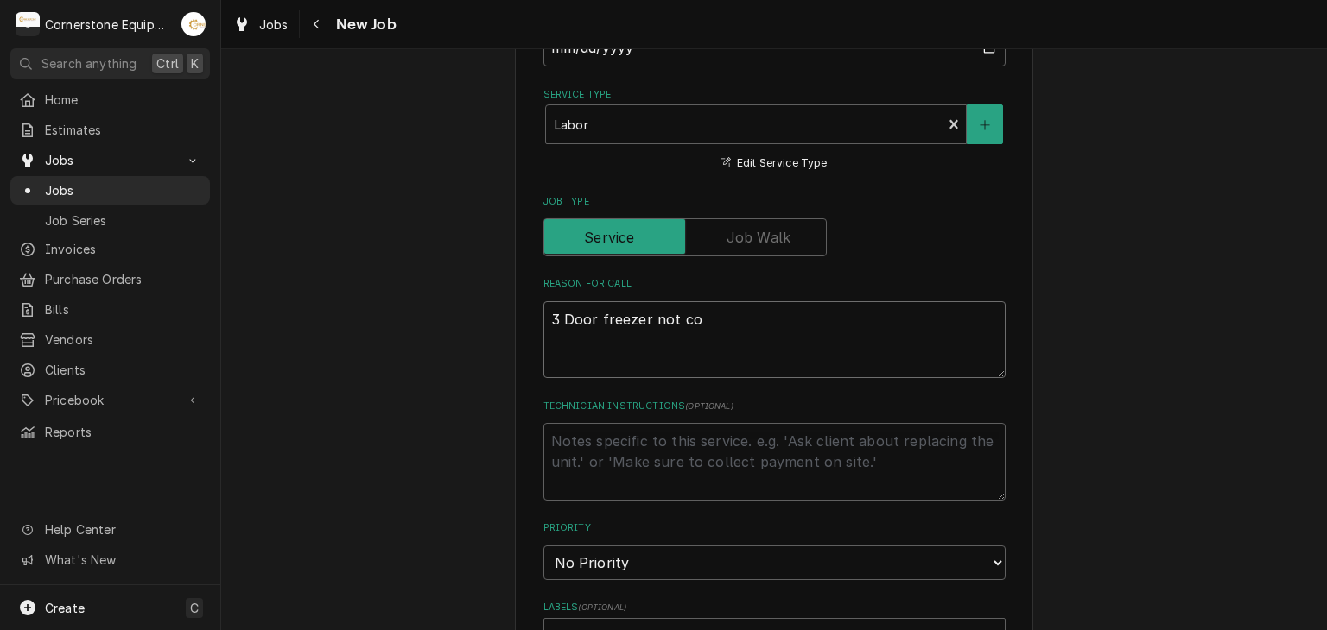
type textarea "x"
type textarea "3 Door freezer not coo"
type textarea "x"
type textarea "3 Door freezer not cool"
type textarea "x"
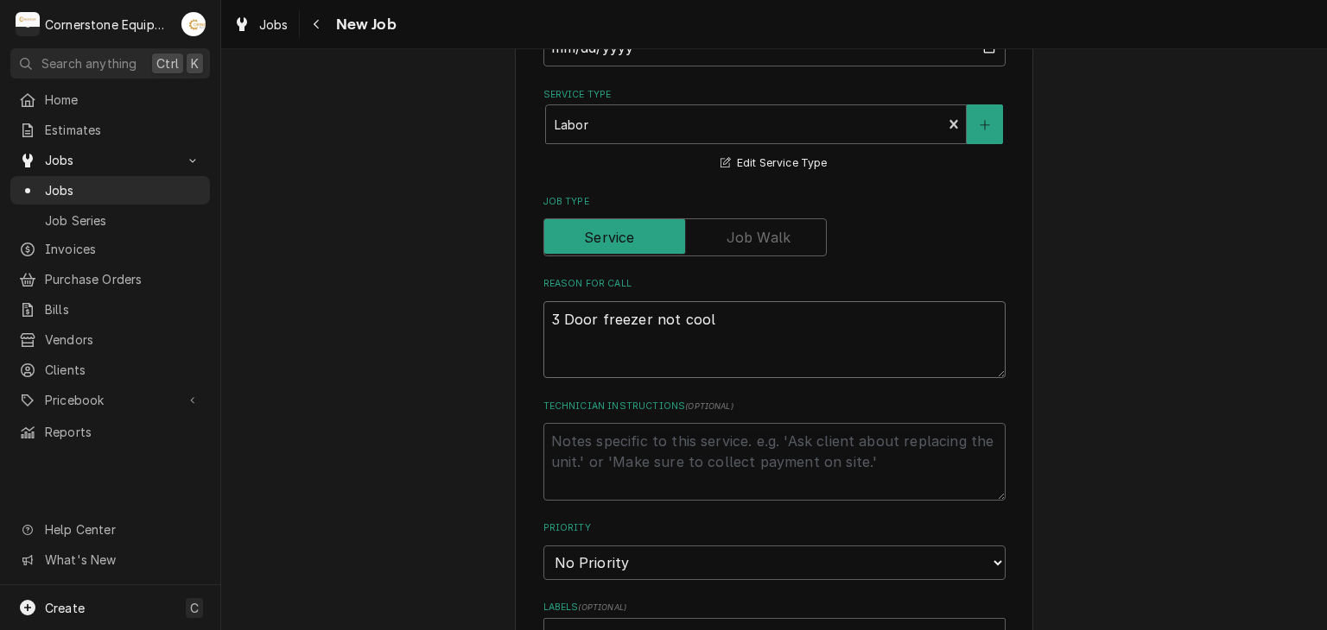
type textarea "3 Door freezer not cooli"
type textarea "x"
type textarea "3 Door freezer not coolin"
type textarea "x"
type textarea "3 Door freezer not cooling"
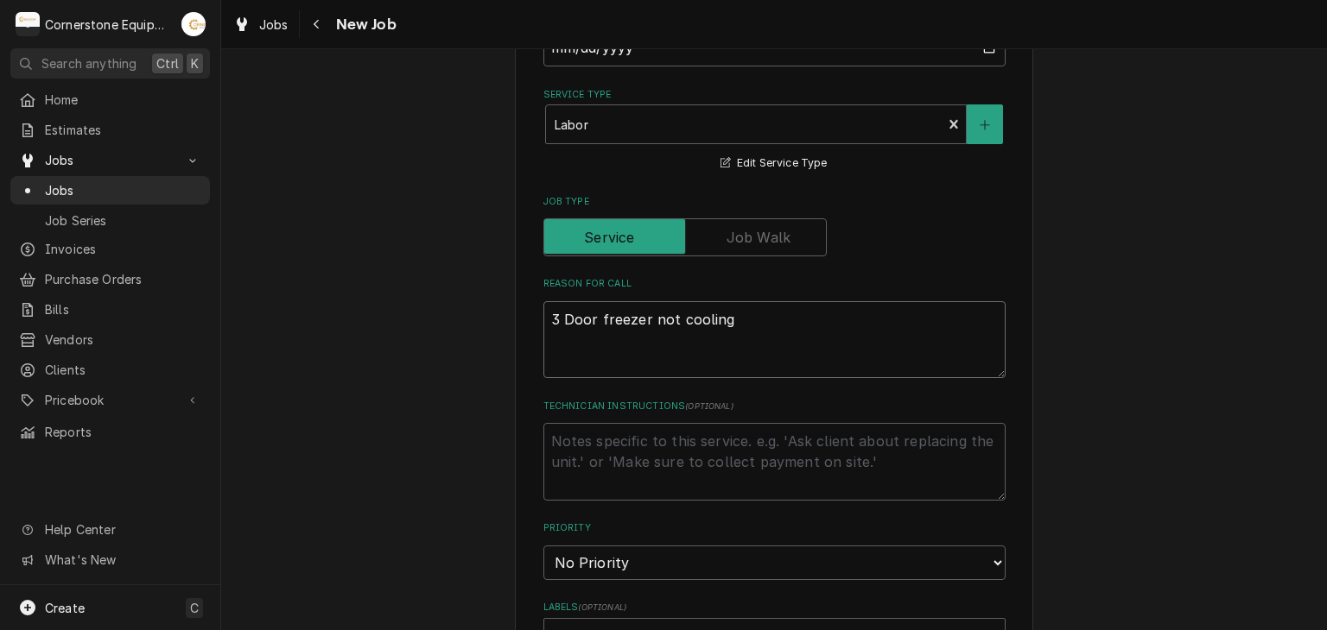
type textarea "x"
type textarea "3 Door freezer not cooling"
type textarea "x"
type textarea "3 Door freezer not cooling"
click at [686, 455] on textarea "Technician Instructions ( optional )" at bounding box center [774, 462] width 462 height 78
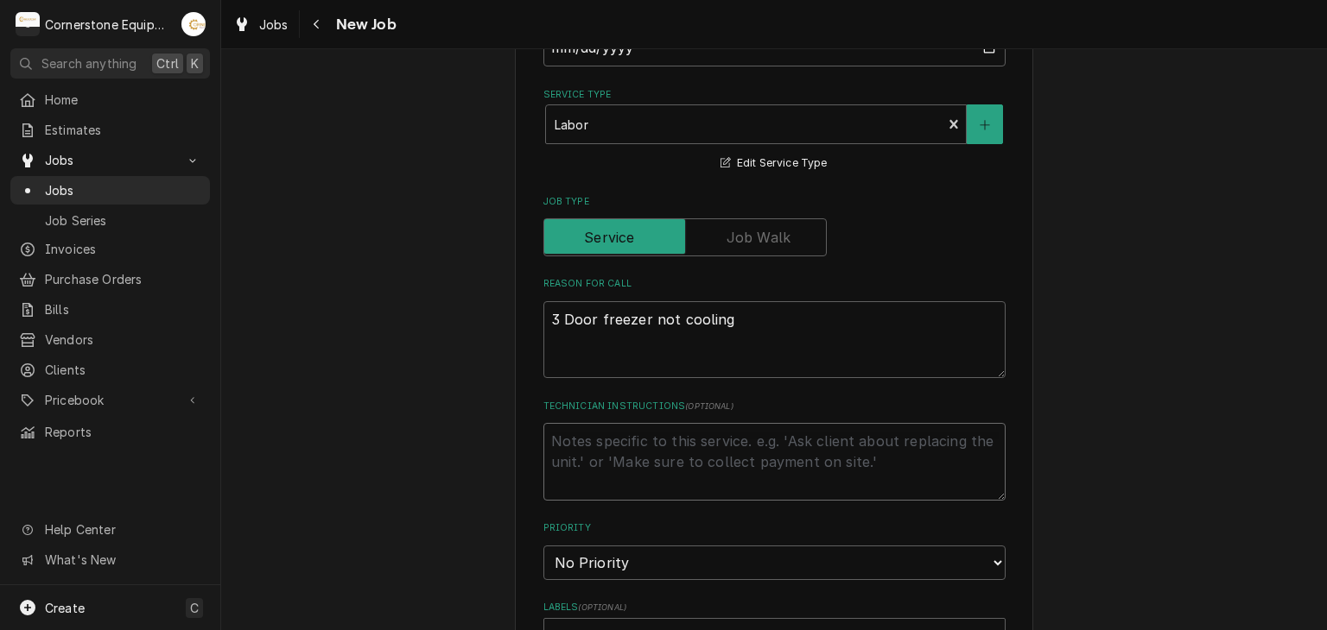
type textarea "x"
type textarea "w"
type textarea "x"
type textarea "wa"
type textarea "x"
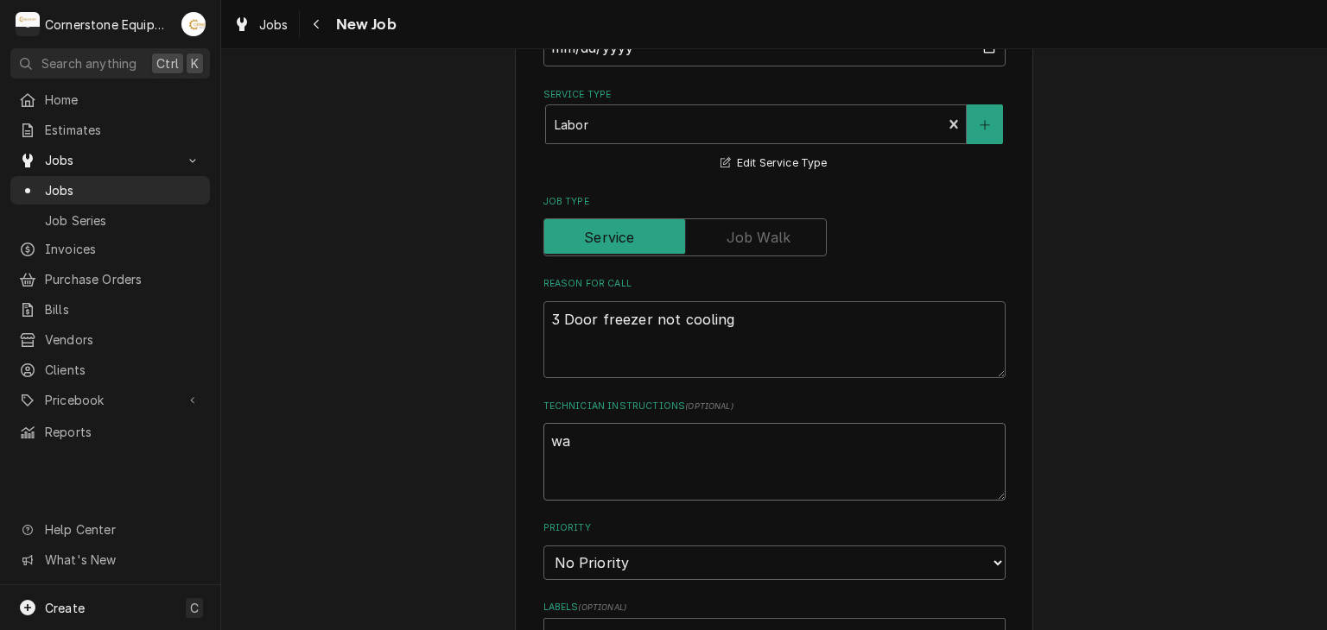
type textarea "war"
type textarea "x"
type textarea "warr"
type textarea "x"
type textarea "warra"
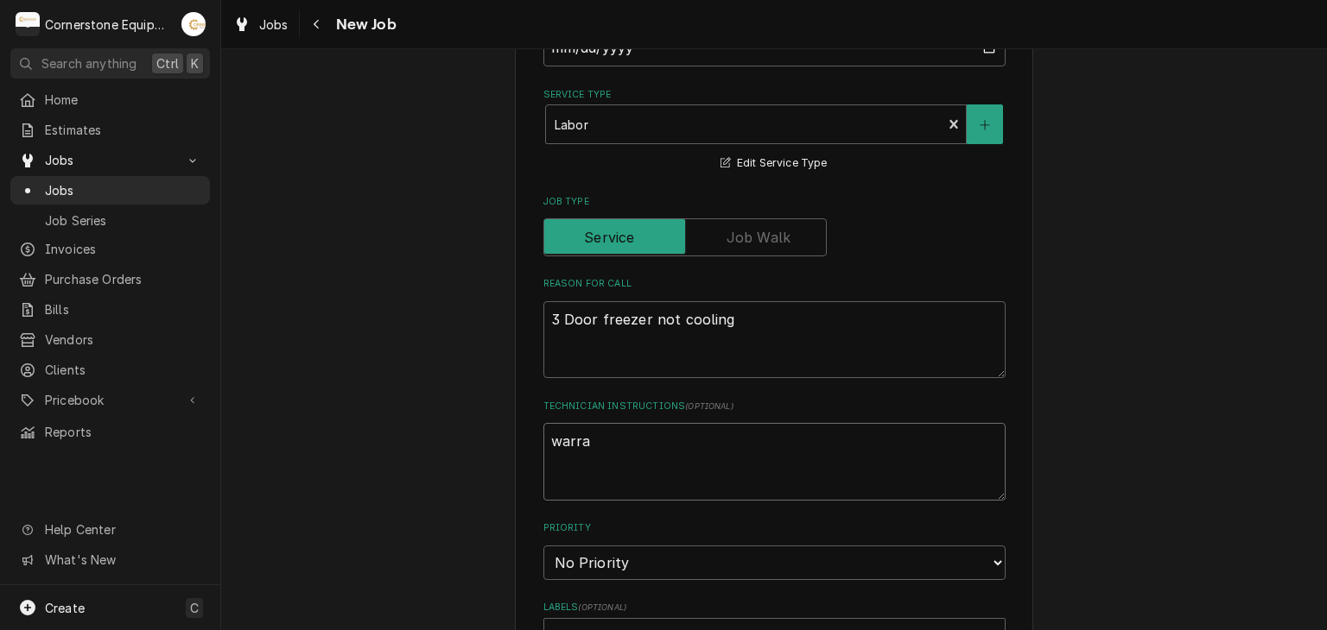
type textarea "x"
type textarea "warran"
type textarea "x"
type textarea "warrant"
type textarea "x"
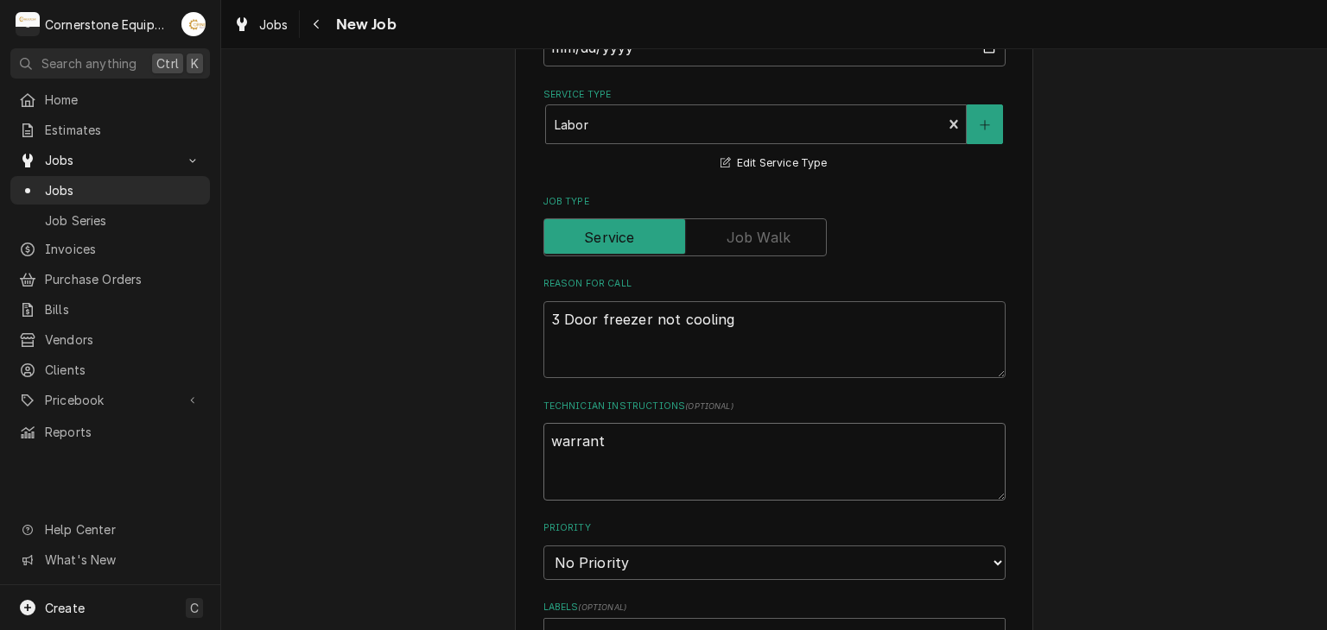
type textarea "warranty"
type textarea "x"
type textarea "warranty"
click at [478, 458] on div "Please provide the following information to create a job: Client Details Client…" at bounding box center [773, 362] width 1105 height 1973
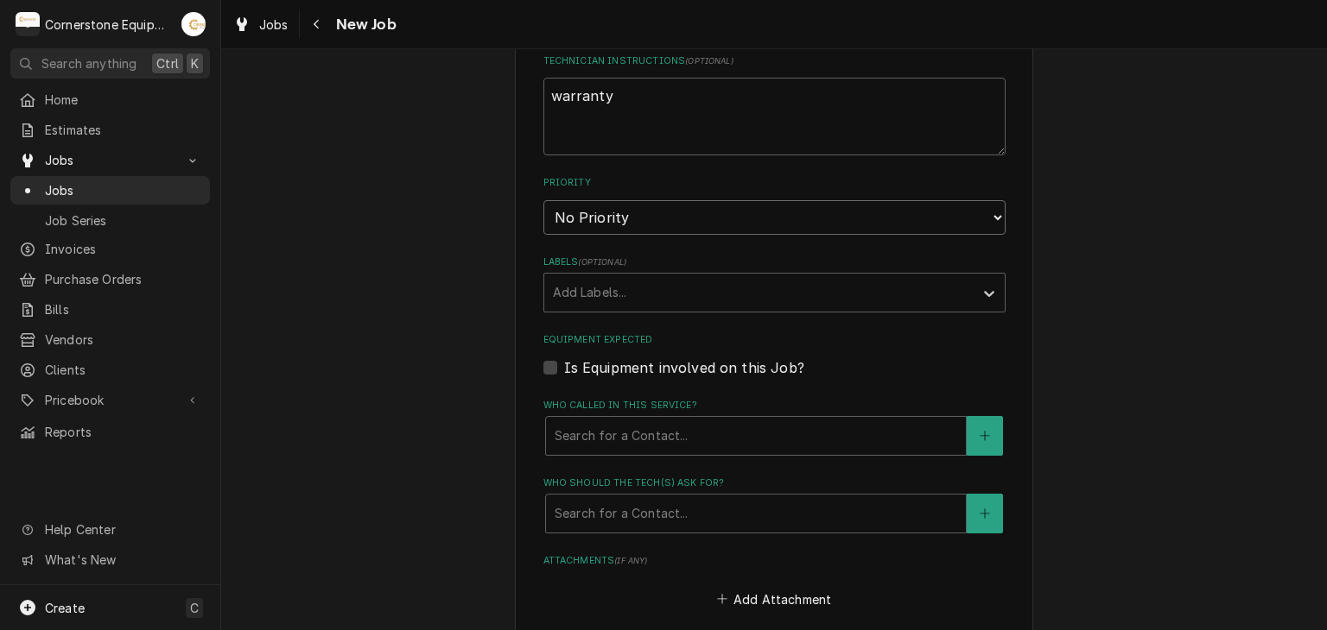
click at [629, 213] on select "No Priority Urgent High Medium Low" at bounding box center [774, 217] width 462 height 35
select select "1"
click at [543, 200] on select "No Priority Urgent High Medium Low" at bounding box center [774, 217] width 462 height 35
type textarea "x"
drag, startPoint x: 612, startPoint y: 193, endPoint x: 610, endPoint y: 203, distance: 10.7
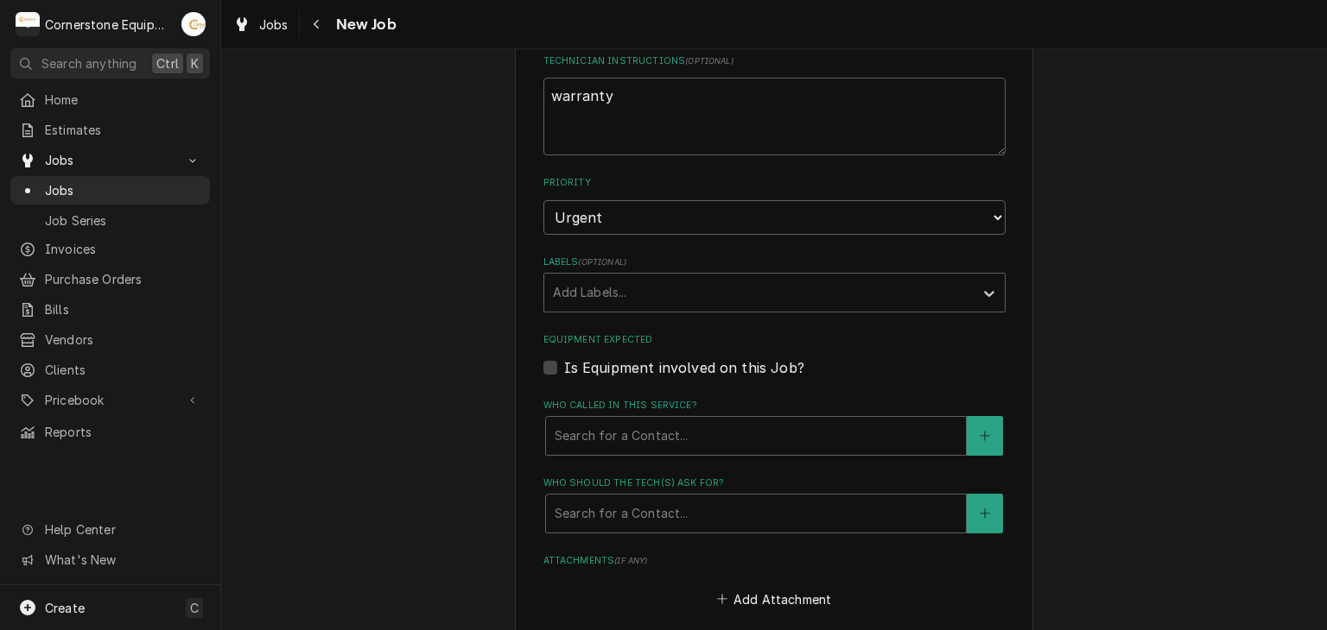
click at [613, 193] on div "Priority No Priority Urgent High Medium Low" at bounding box center [774, 205] width 462 height 58
drag, startPoint x: 610, startPoint y: 203, endPoint x: 609, endPoint y: 229, distance: 25.9
click at [610, 203] on select "No Priority Urgent High Medium Low" at bounding box center [774, 217] width 462 height 35
select select "2"
click at [543, 200] on select "No Priority Urgent High Medium Low" at bounding box center [774, 217] width 462 height 35
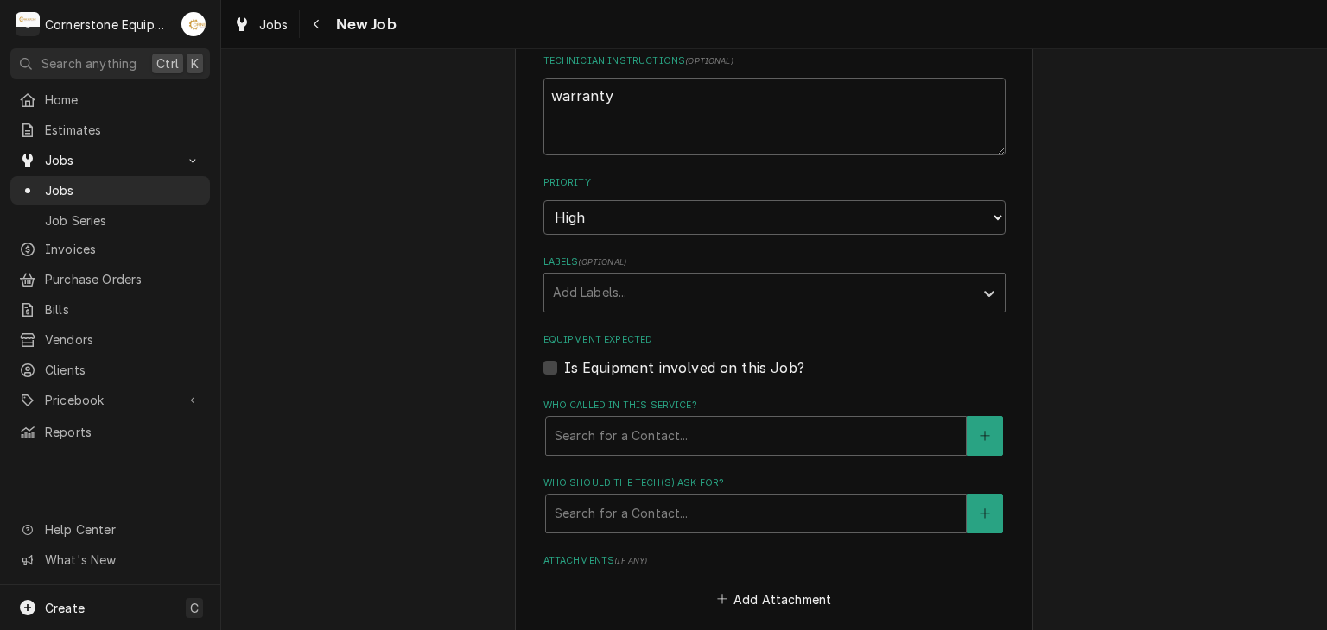
click at [543, 309] on fieldset "Job Details Job Source Direct (Phone/Email/etc.) Other Job Source Name Request …" at bounding box center [774, 115] width 462 height 1478
click at [597, 422] on div "Who called in this service?" at bounding box center [755, 436] width 402 height 31
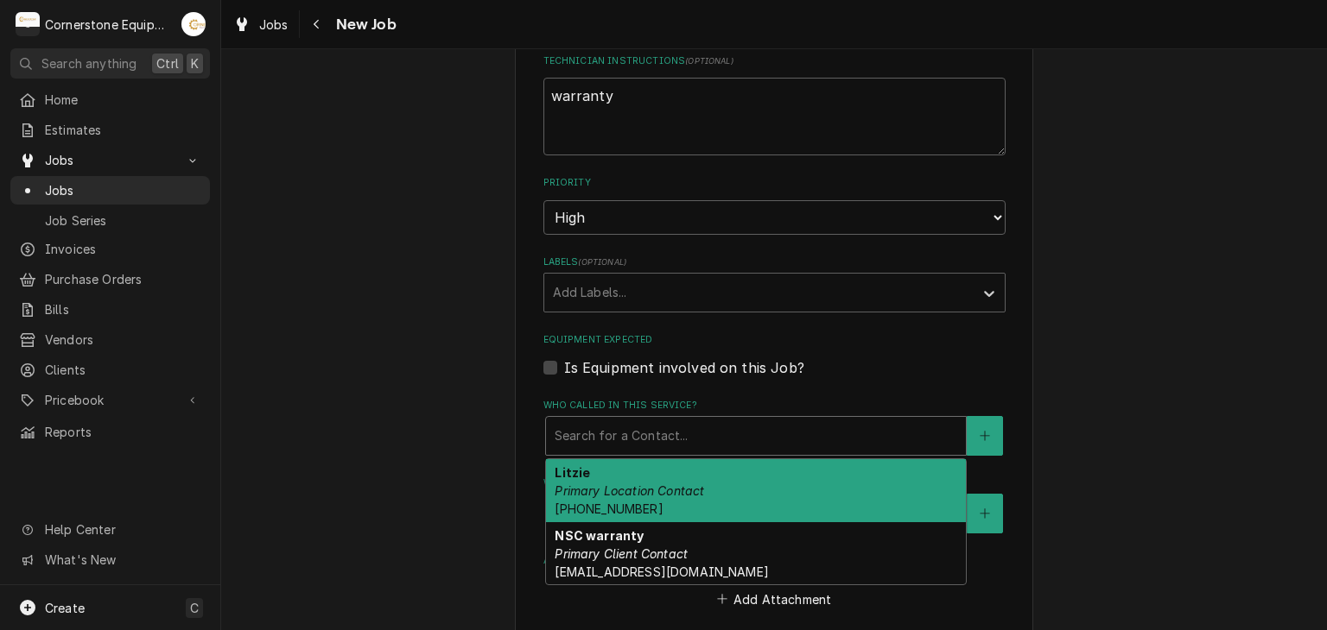
click at [598, 502] on span "(470) 505-7619" at bounding box center [608, 509] width 108 height 15
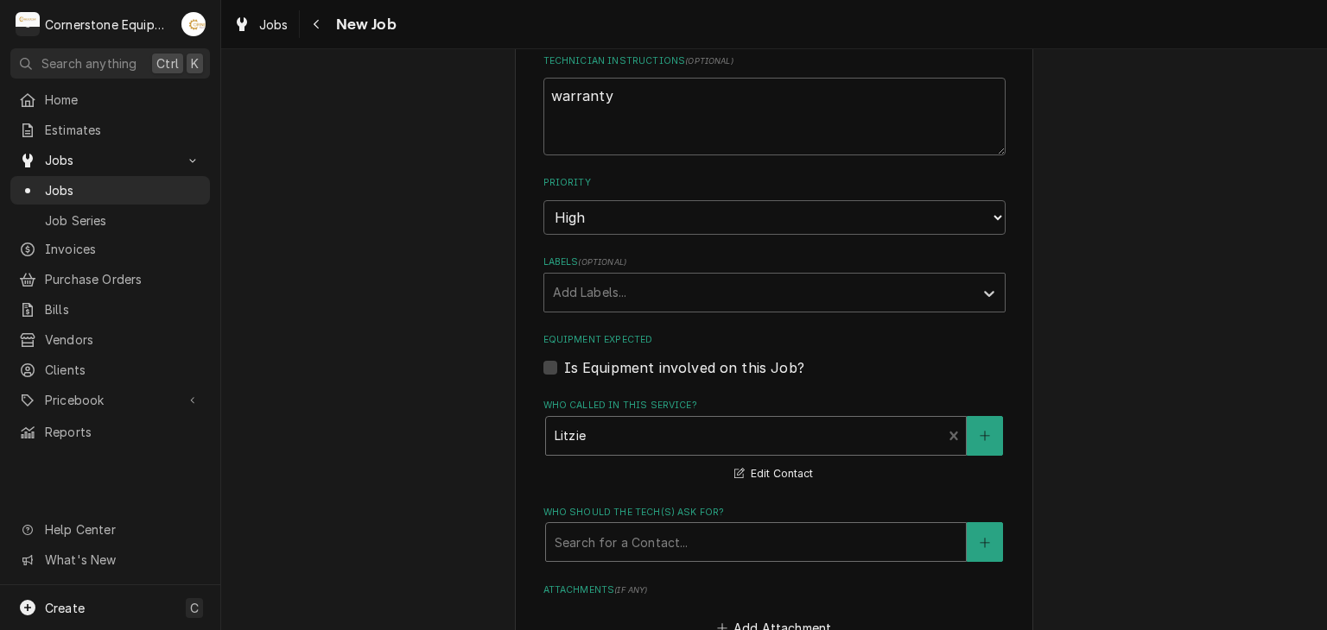
click at [638, 527] on div "Who should the tech(s) ask for?" at bounding box center [755, 542] width 402 height 31
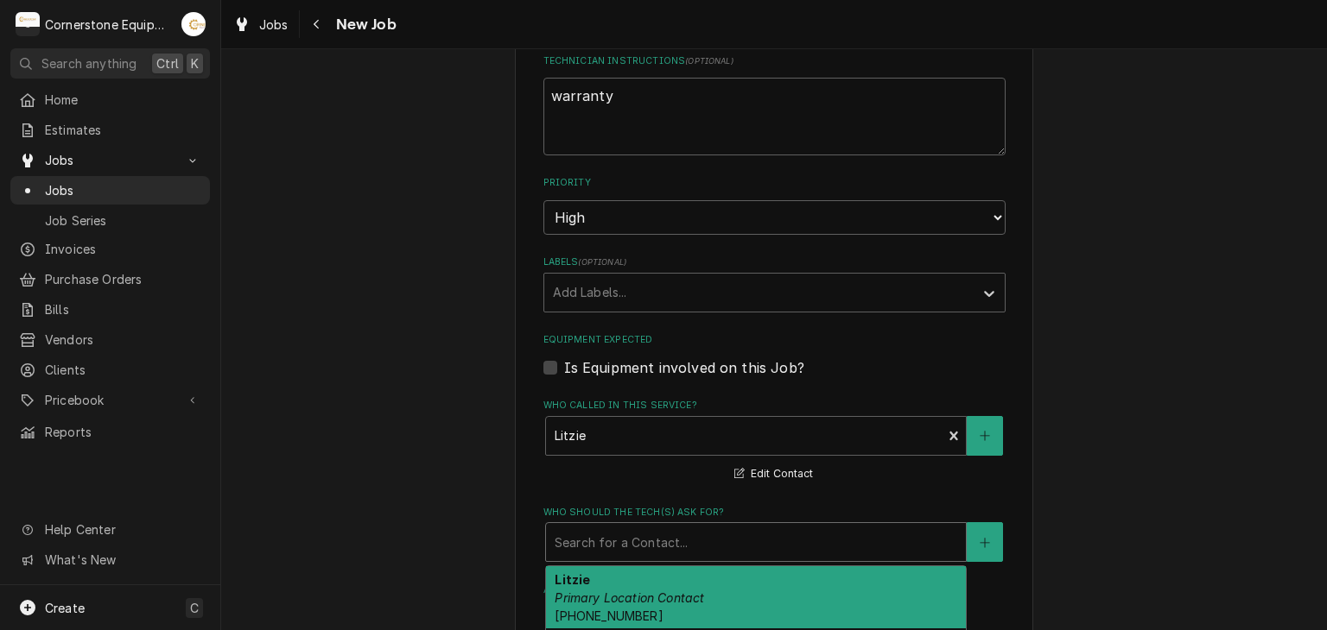
click at [633, 571] on div "Litzie Primary Location Contact (470) 505-7619" at bounding box center [756, 598] width 420 height 63
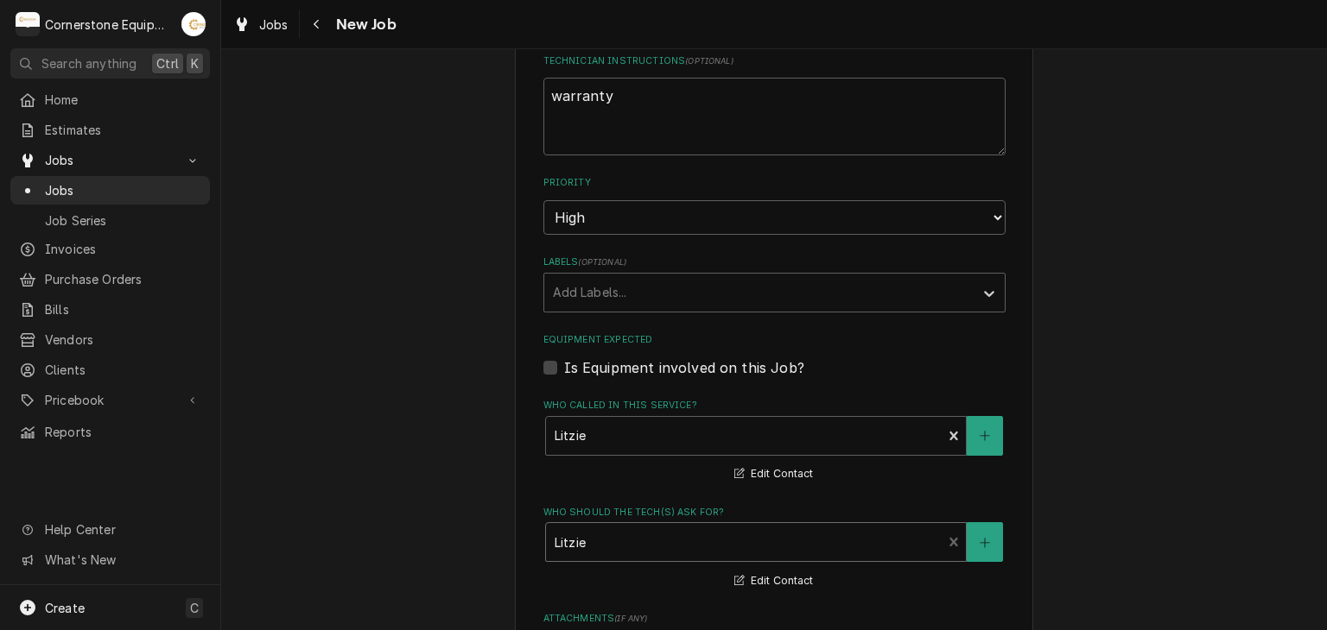
click at [425, 501] on div "Please provide the following information to create a job: Client Details Client…" at bounding box center [773, 46] width 1105 height 2031
click at [595, 427] on div "Who called in this service?" at bounding box center [743, 436] width 379 height 31
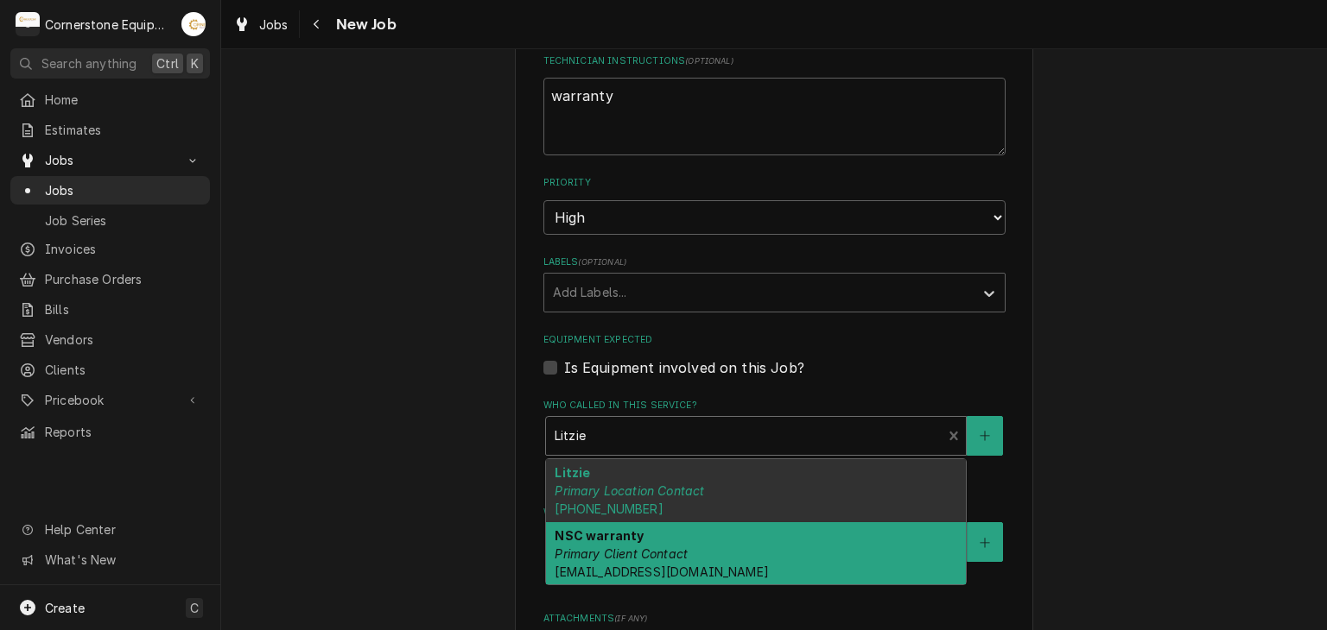
click at [610, 538] on div "NSC warranty Primary Client Contact accounting@nationalservicecoop.com" at bounding box center [756, 554] width 420 height 63
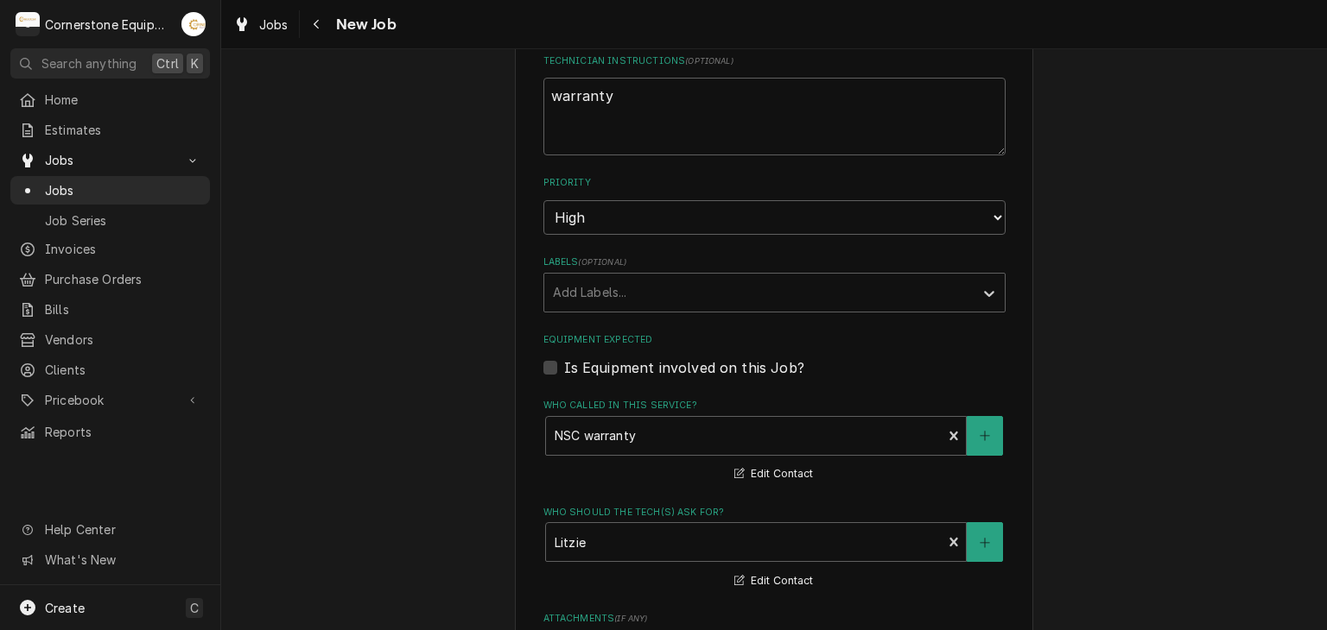
click at [406, 457] on div "Please provide the following information to create a job: Client Details Client…" at bounding box center [773, 46] width 1105 height 2031
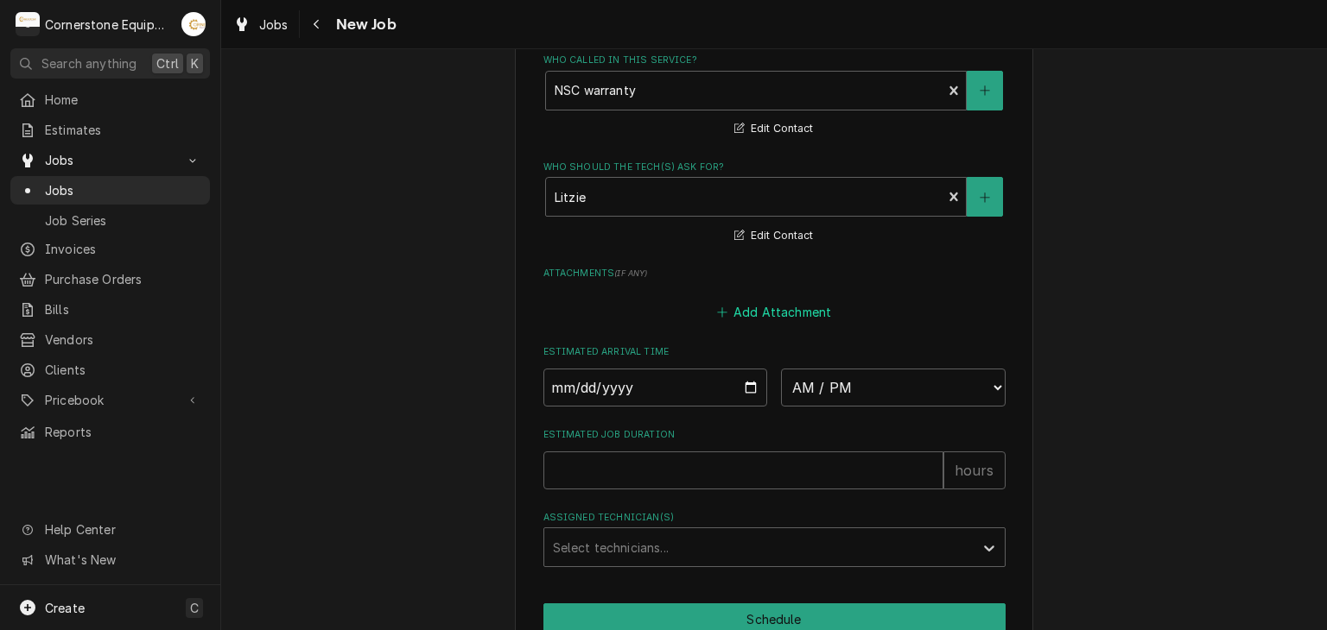
click at [751, 308] on button "Add Attachment" at bounding box center [773, 312] width 121 height 24
type textarea "x"
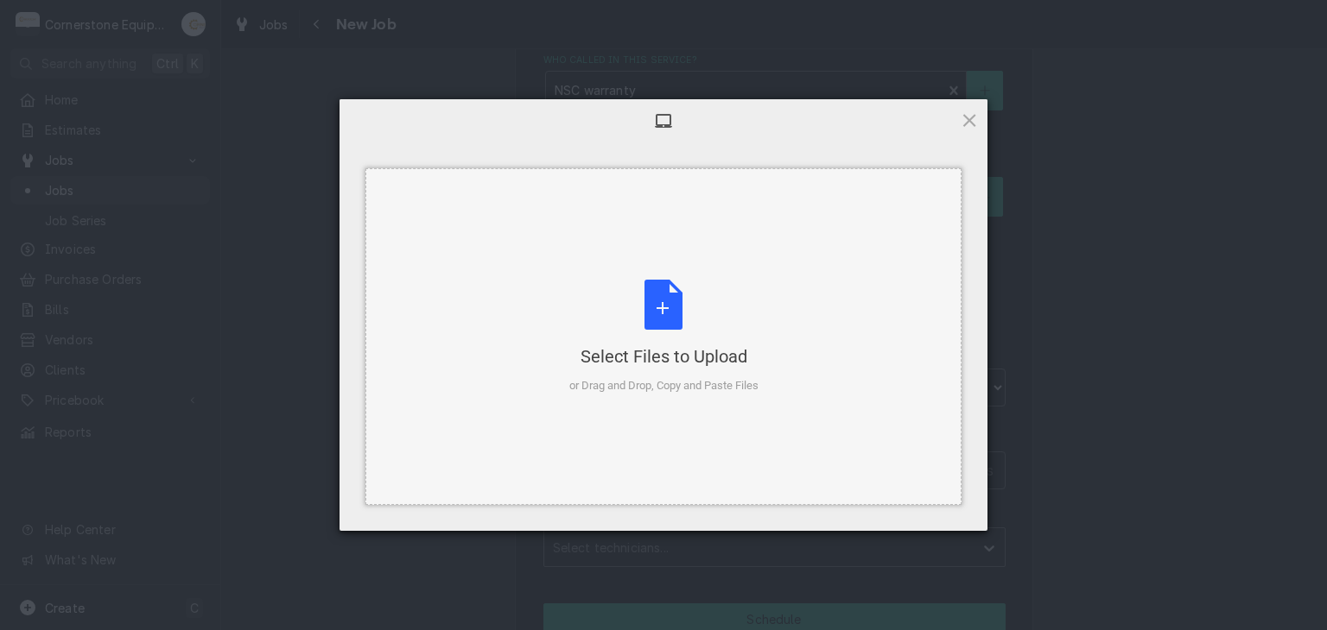
click at [664, 302] on div "Select Files to Upload or Drag and Drop, Copy and Paste Files" at bounding box center [663, 337] width 189 height 115
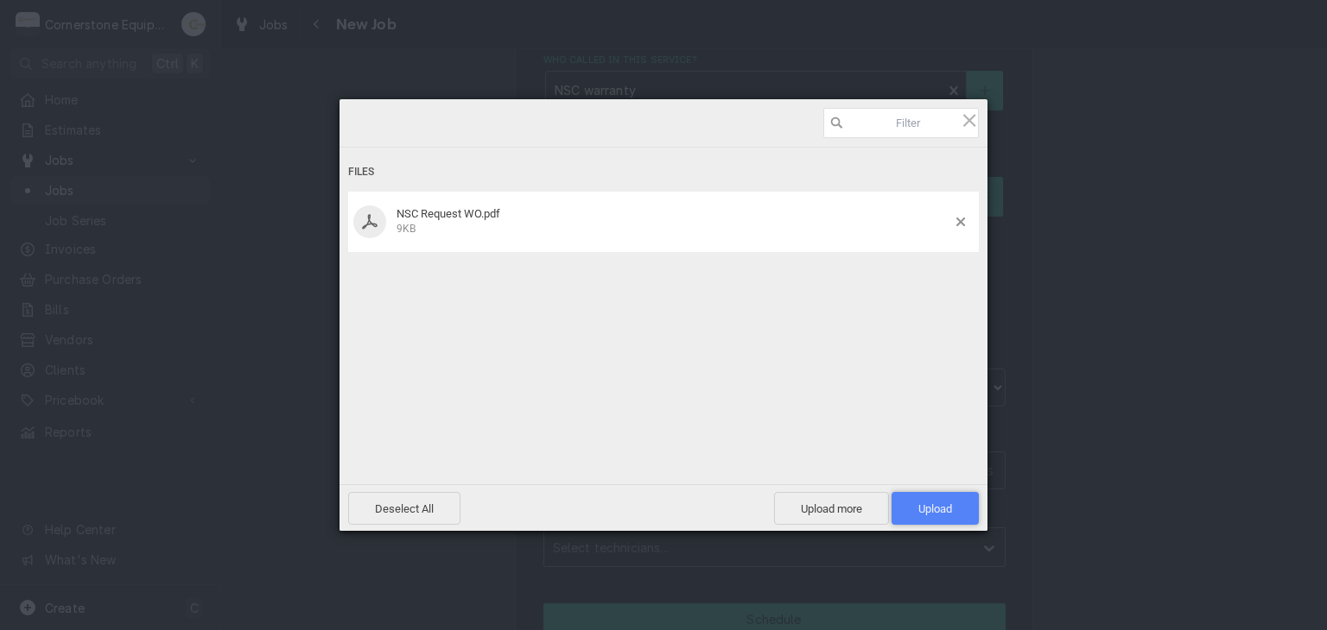
click at [920, 498] on span "Upload 1" at bounding box center [934, 508] width 87 height 33
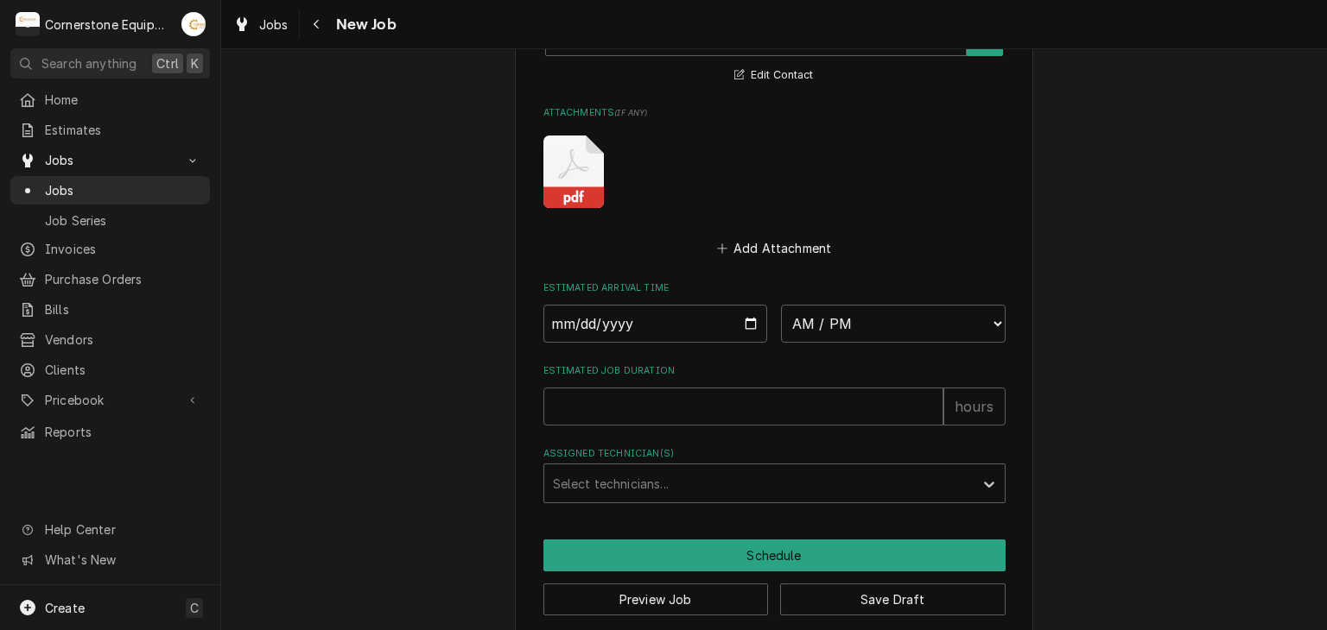
scroll to position [1559, 0]
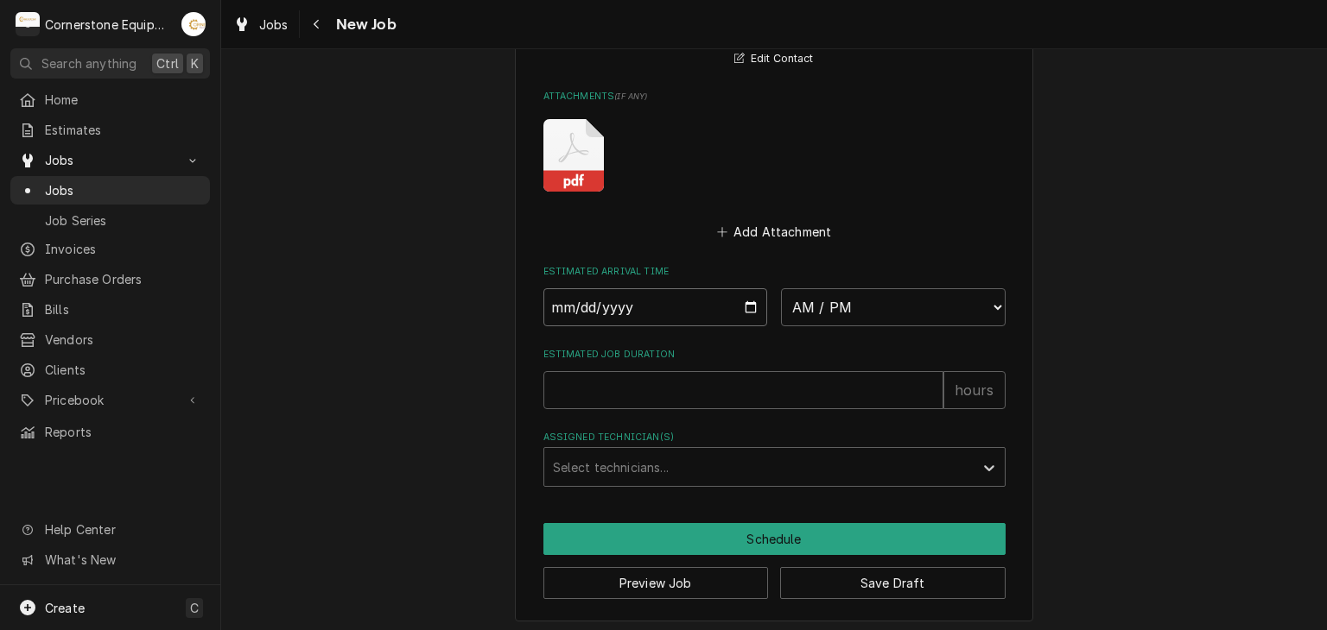
click at [741, 301] on input "Date" at bounding box center [655, 307] width 225 height 38
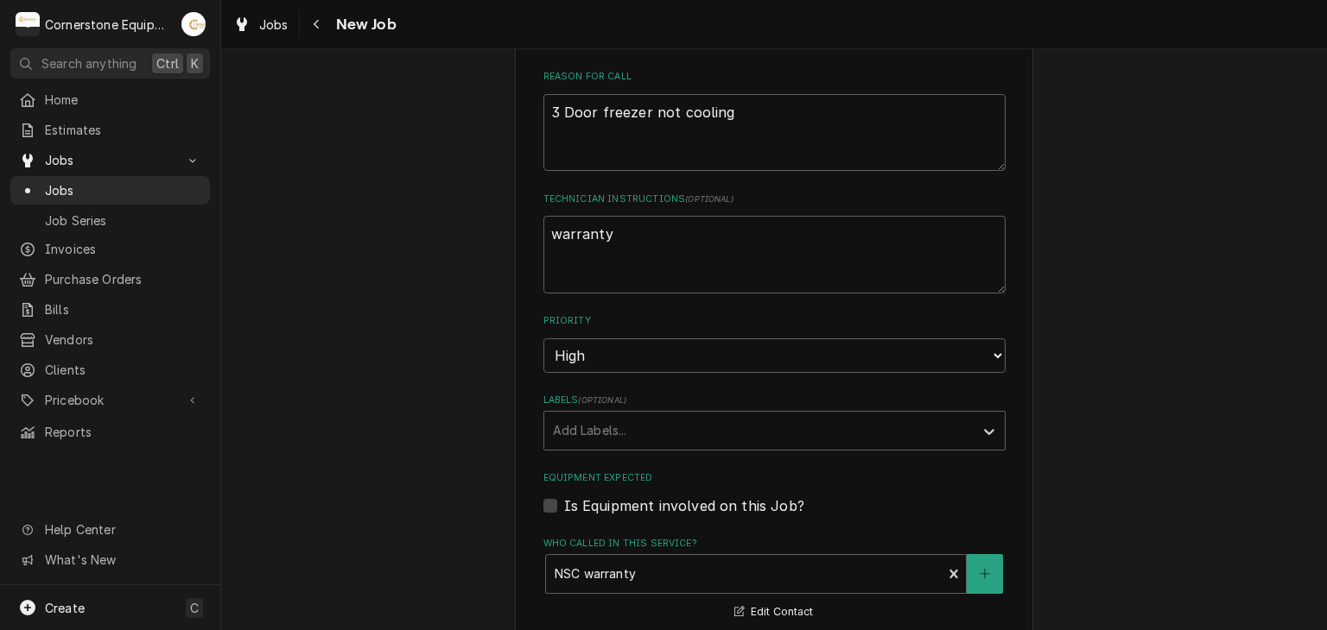
scroll to position [868, 0]
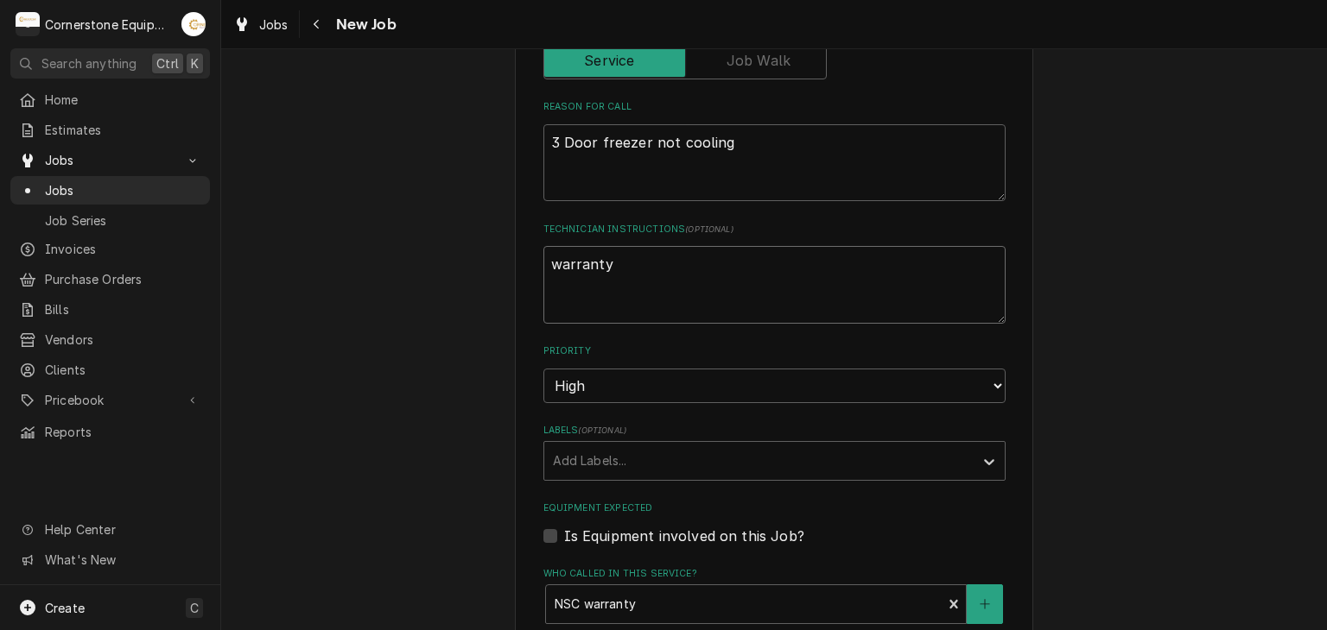
click at [653, 279] on textarea "warranty" at bounding box center [774, 285] width 462 height 78
type textarea "x"
type textarea "warranty"
type textarea "x"
type textarea "warranty r"
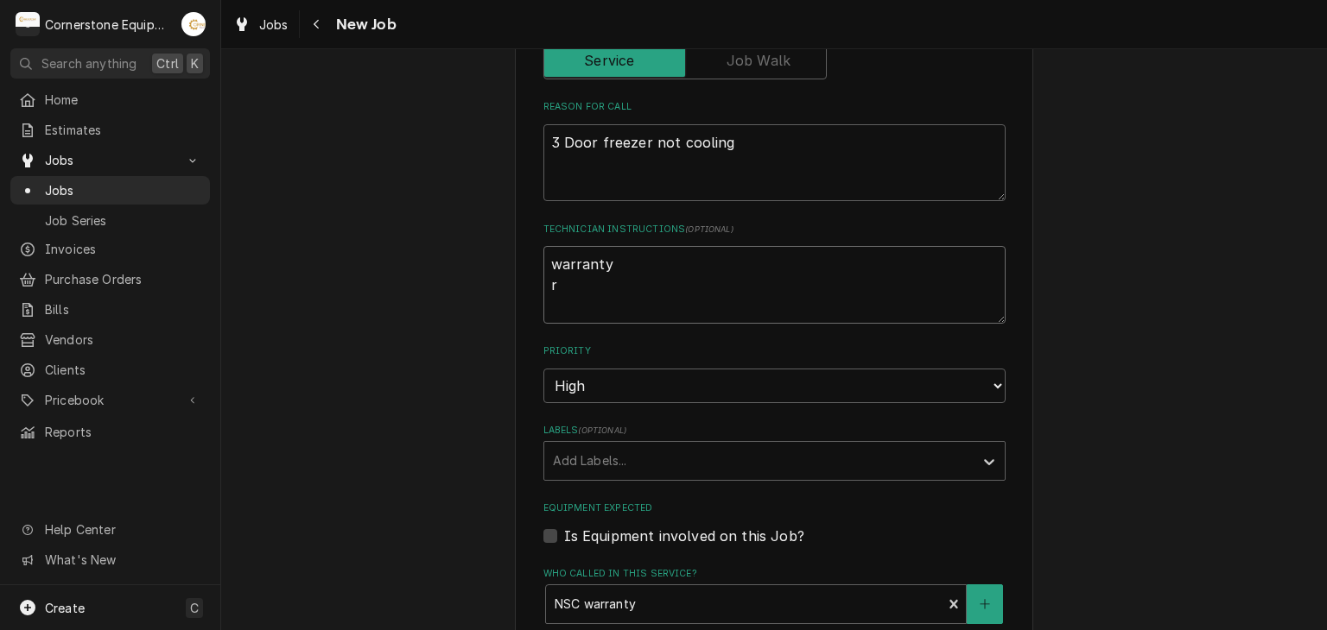
type textarea "x"
type textarea "warranty re"
type textarea "x"
type textarea "warranty ref"
type textarea "x"
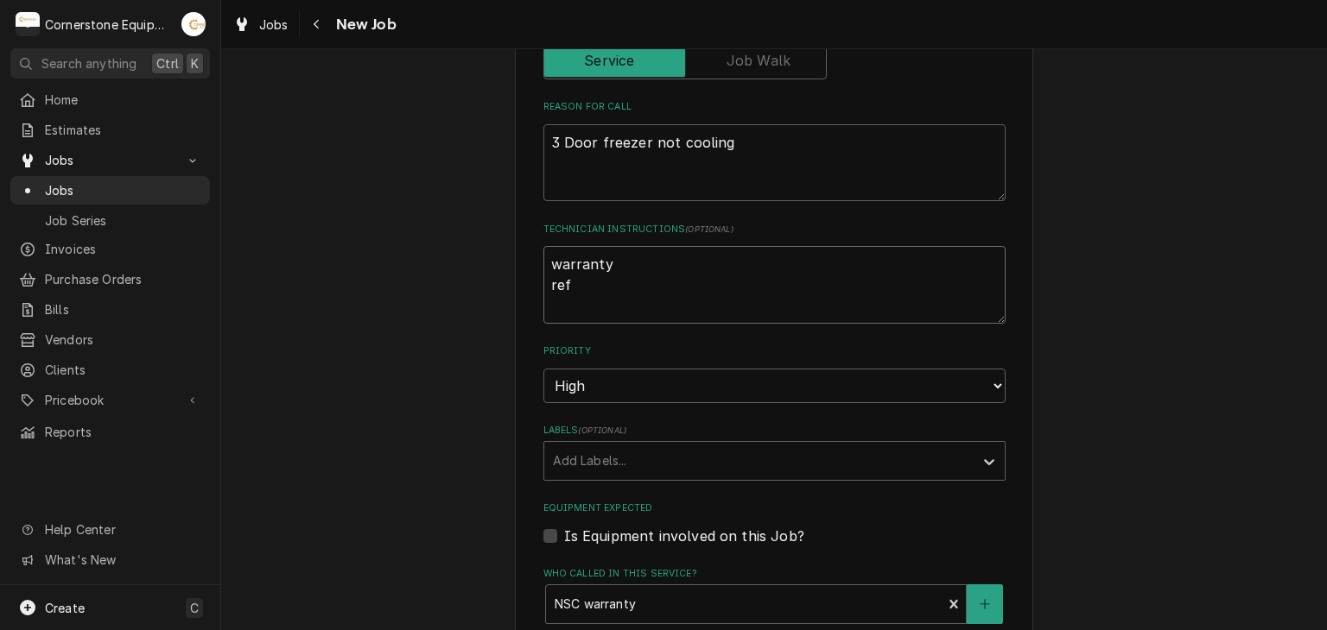
type textarea "warranty refr"
type textarea "x"
type textarea "warranty refre"
type textarea "x"
type textarea "warranty refr"
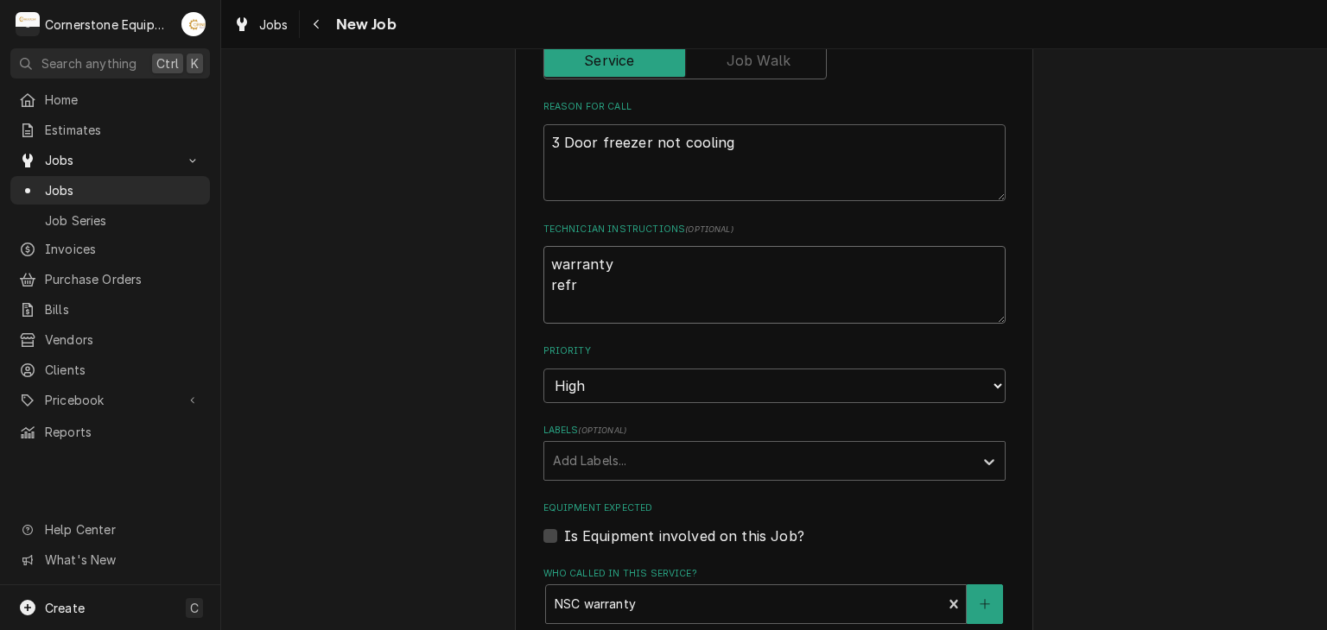
type textarea "x"
type textarea "warranty ref"
type textarea "x"
type textarea "warranty refe"
type textarea "x"
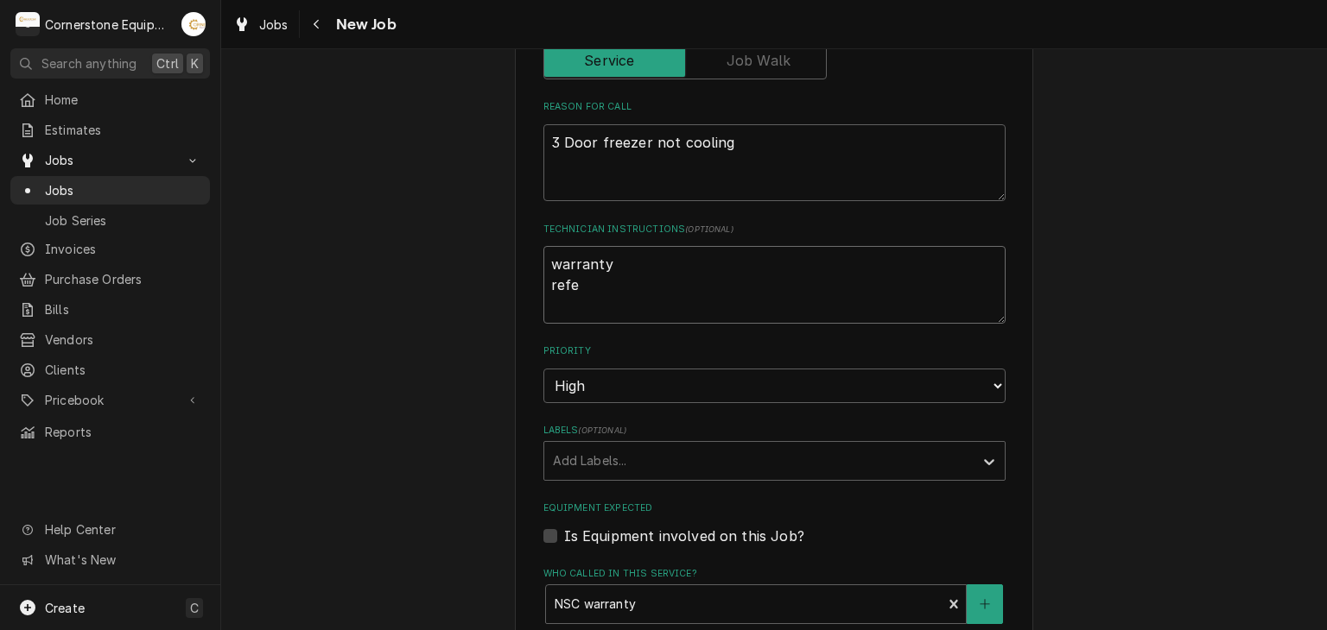
type textarea "warranty refer"
type textarea "x"
type textarea "warranty refe"
type textarea "x"
type textarea "warranty ref"
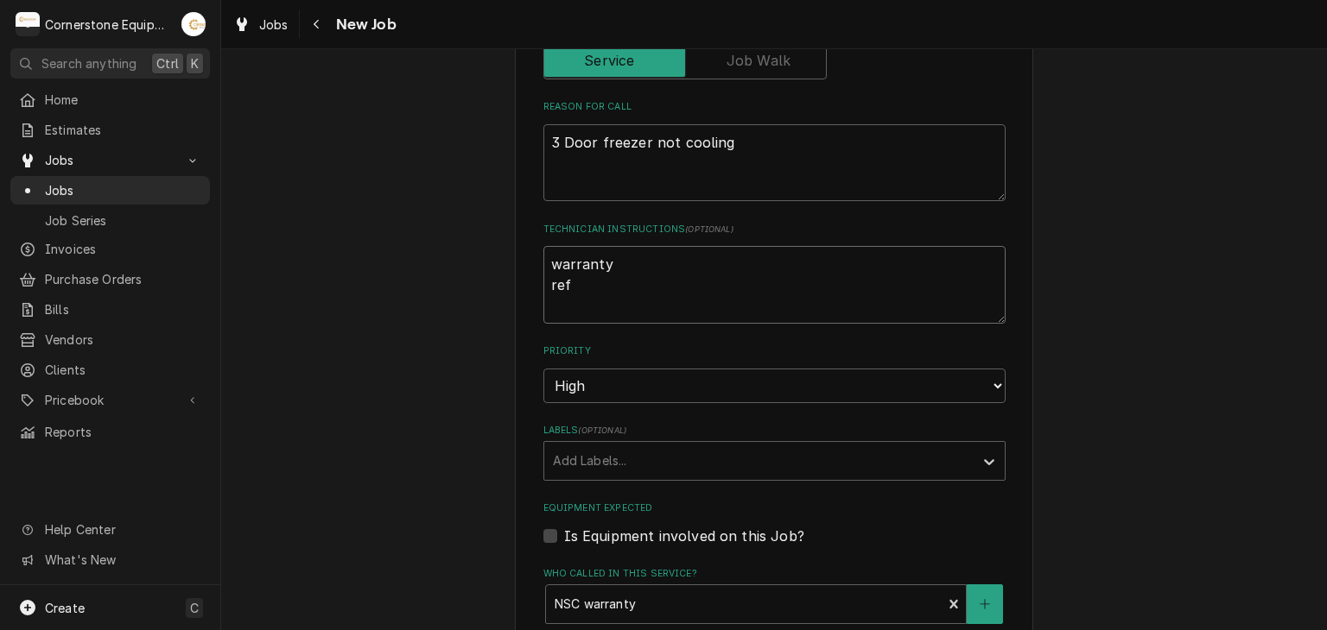
type textarea "x"
type textarea "warranty re"
type textarea "x"
type textarea "warranty r"
type textarea "x"
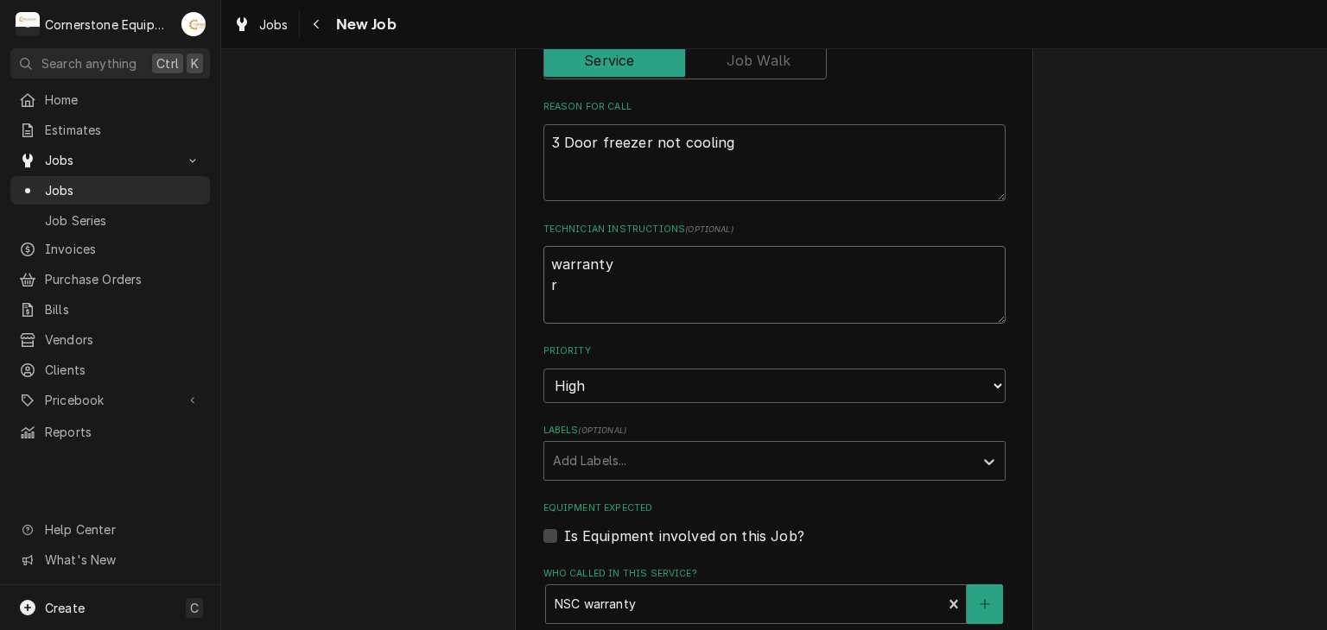
type textarea "warranty"
type textarea "x"
type textarea "warranty o"
type textarea "x"
type textarea "warranty op"
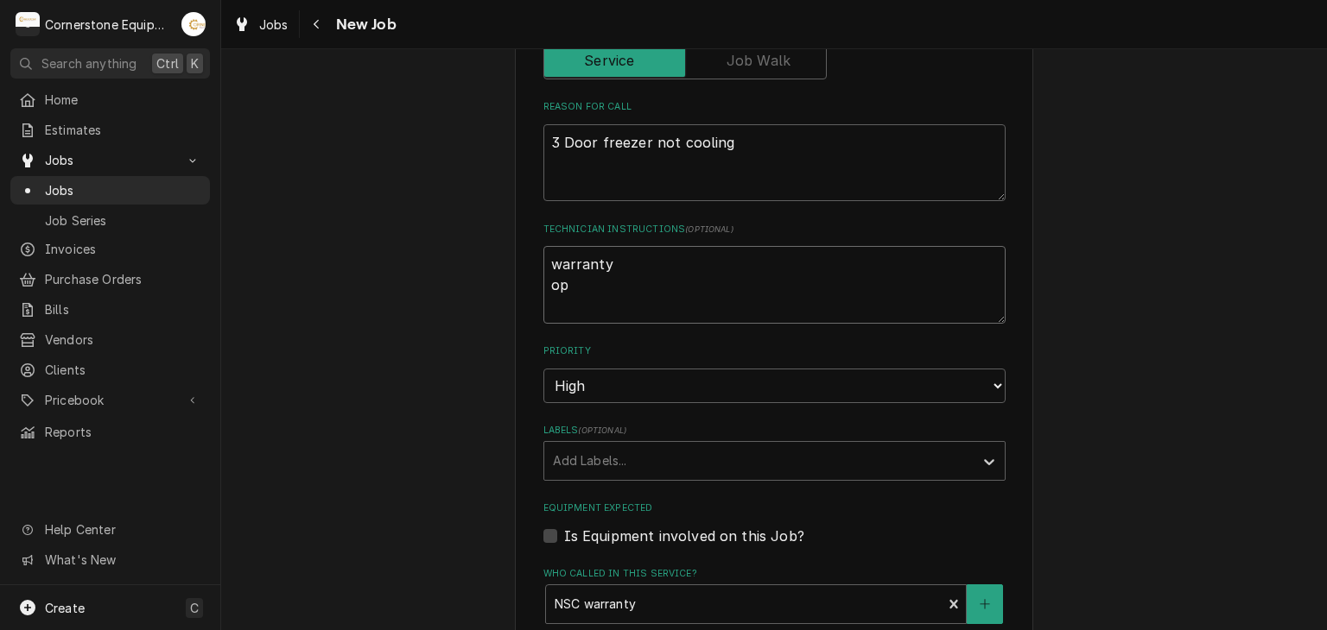
type textarea "x"
type textarea "warranty ope"
type textarea "x"
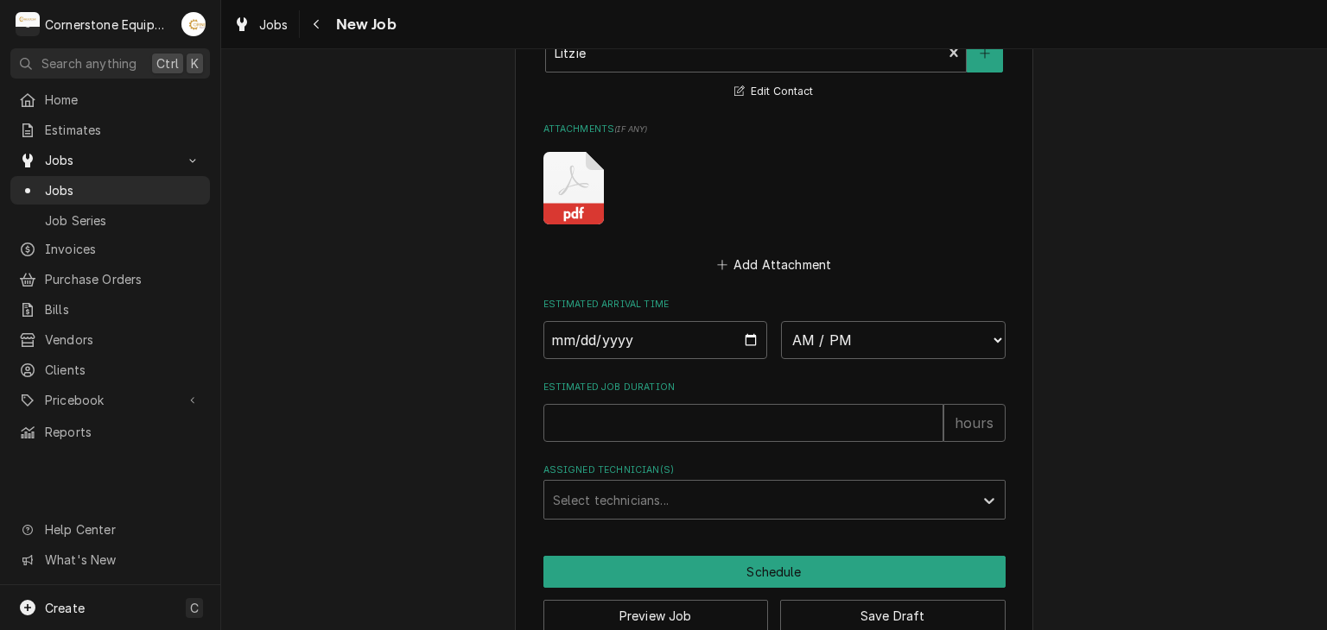
scroll to position [1559, 0]
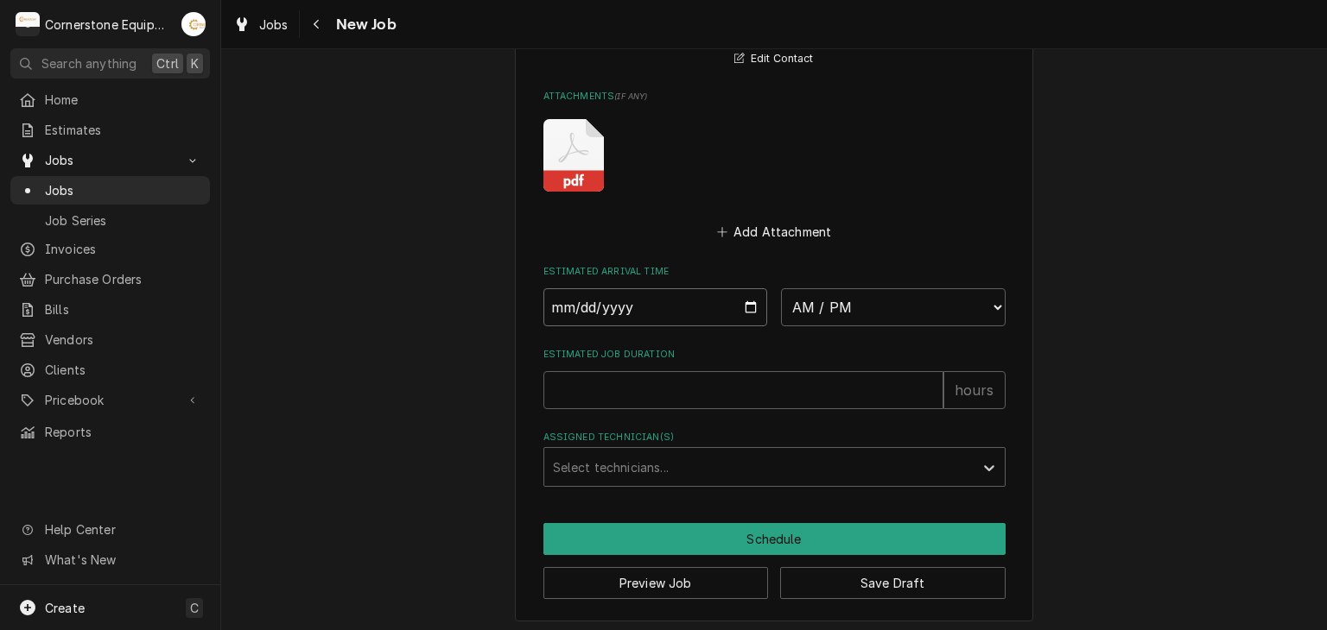
click at [742, 308] on input "Date" at bounding box center [655, 307] width 225 height 38
click at [837, 305] on select "AM / PM 6:00 AM 6:15 AM 6:30 AM 6:45 AM 7:00 AM 7:15 AM 7:30 AM 7:45 AM 8:00 AM…" at bounding box center [893, 307] width 225 height 38
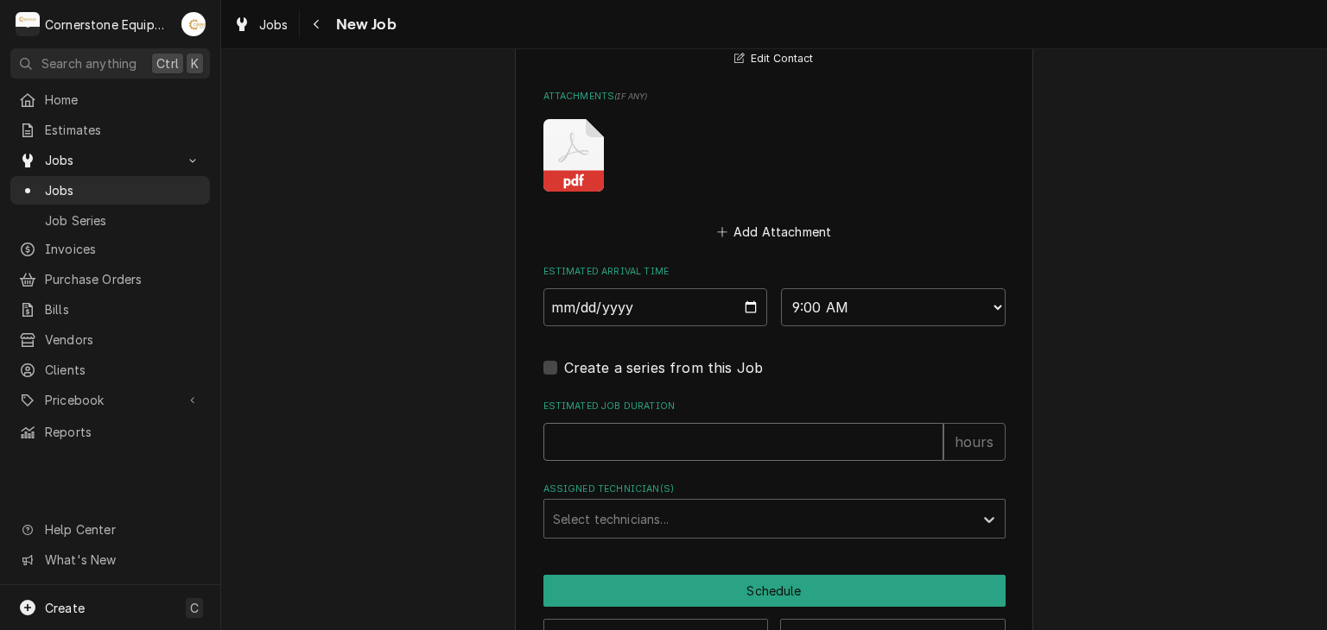
click at [646, 428] on input "Estimated Job Duration" at bounding box center [743, 442] width 400 height 38
click at [608, 505] on div "Assigned Technician(s)" at bounding box center [759, 519] width 412 height 31
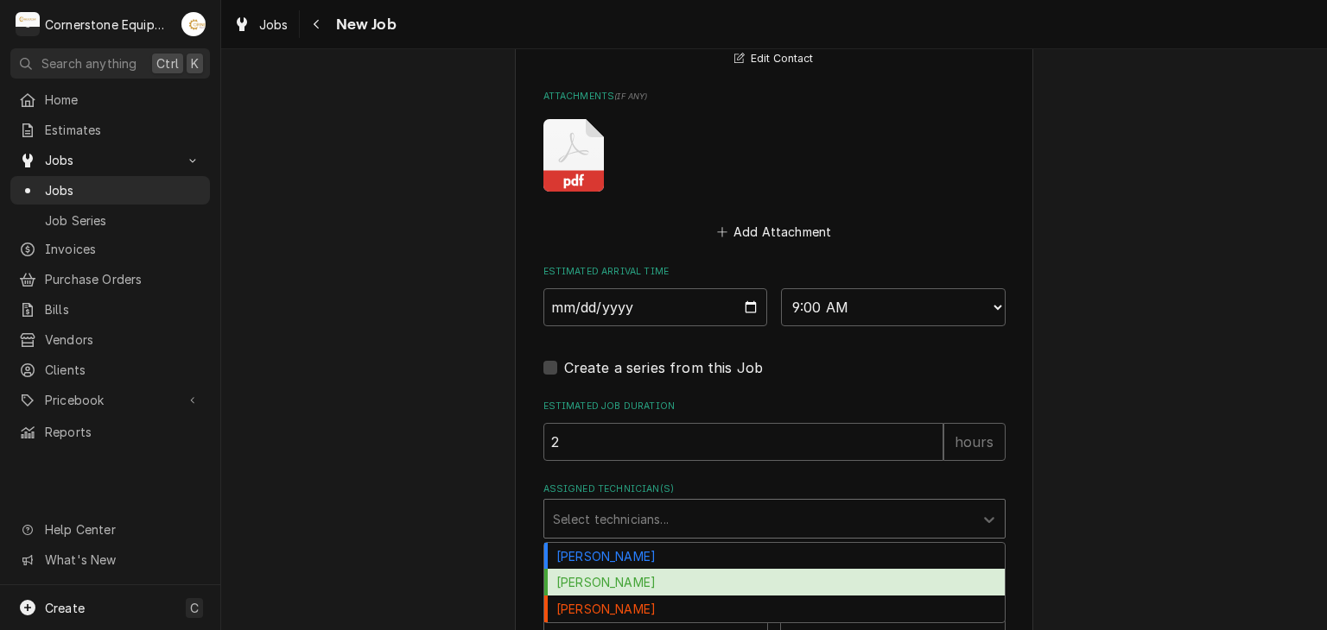
click at [590, 572] on div "Matthew Pennington" at bounding box center [774, 582] width 460 height 27
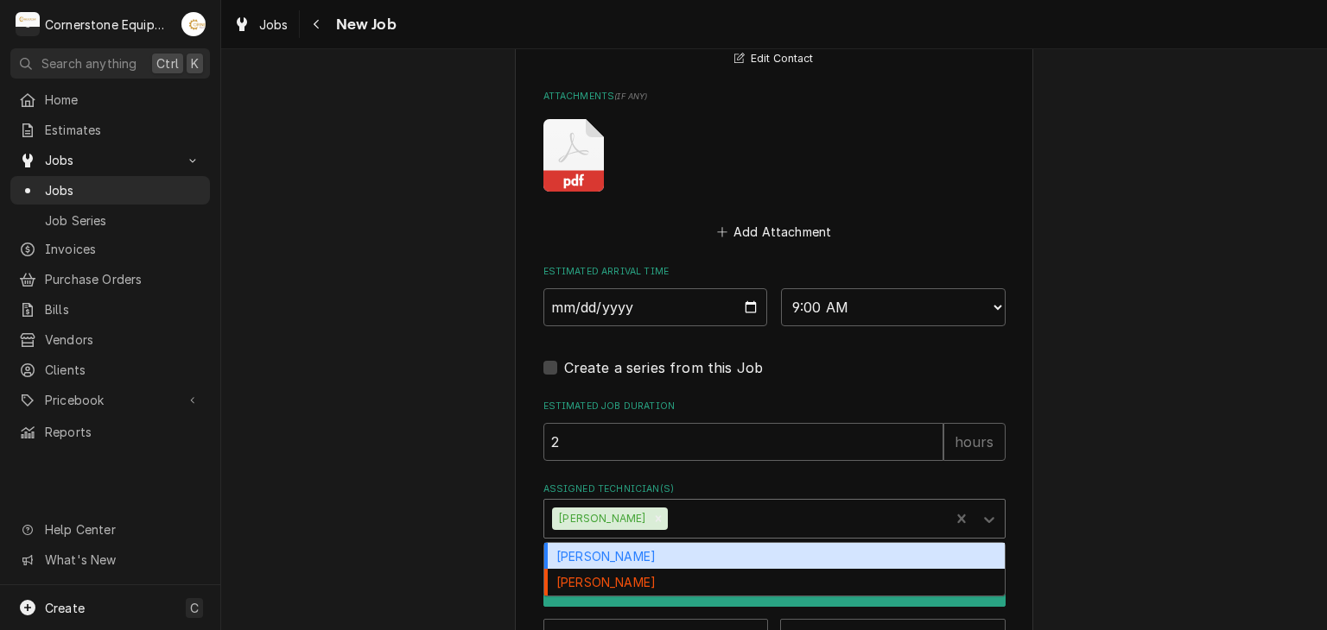
click at [702, 512] on div "Assigned Technician(s)" at bounding box center [805, 519] width 269 height 31
click at [684, 557] on div "Andrew Buigues" at bounding box center [774, 556] width 460 height 27
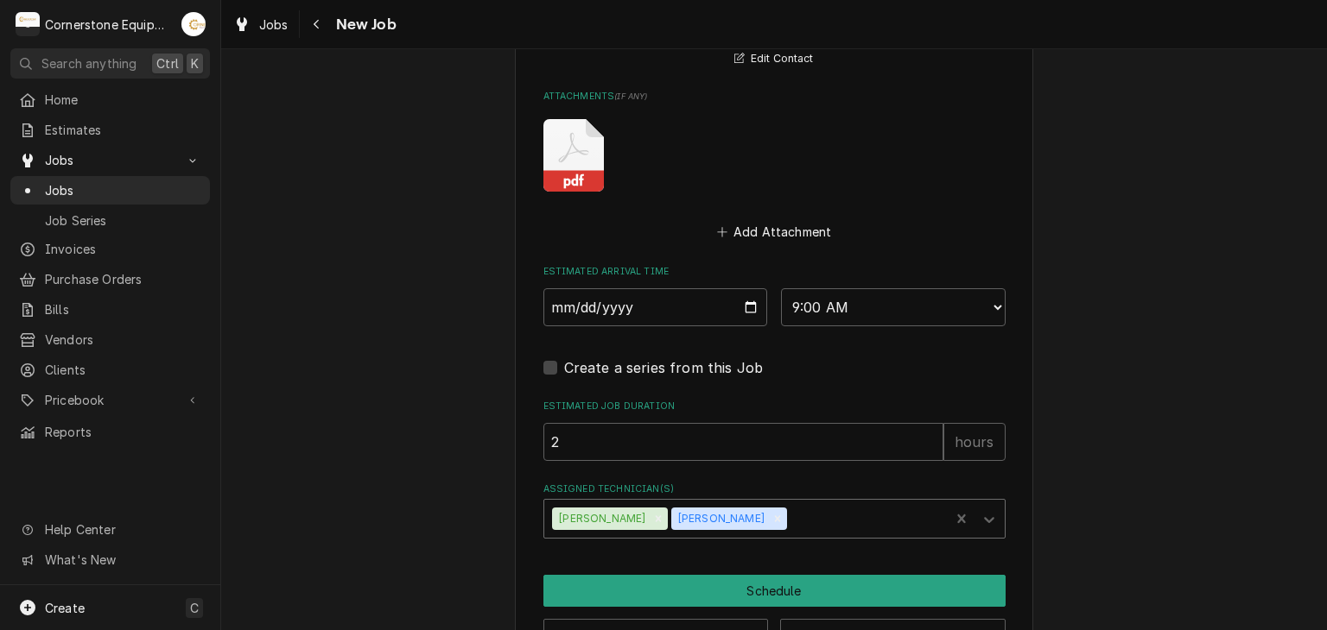
drag, startPoint x: 419, startPoint y: 507, endPoint x: 504, endPoint y: 550, distance: 95.8
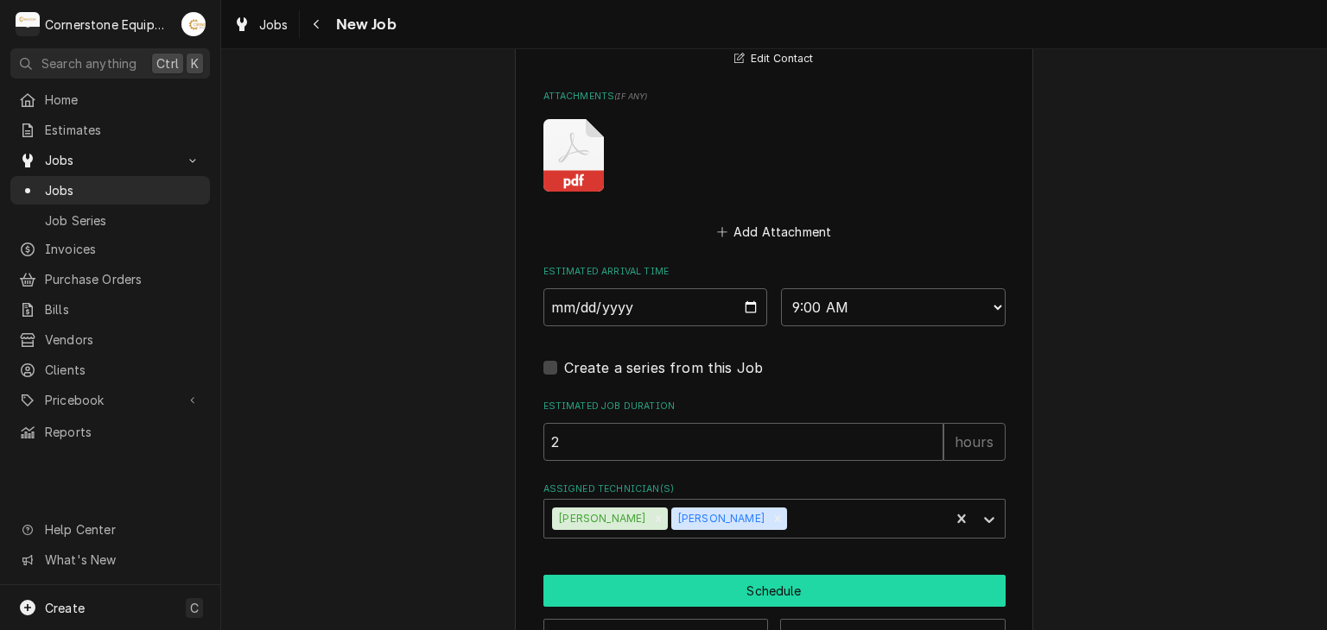
click at [605, 580] on button "Schedule" at bounding box center [774, 591] width 462 height 32
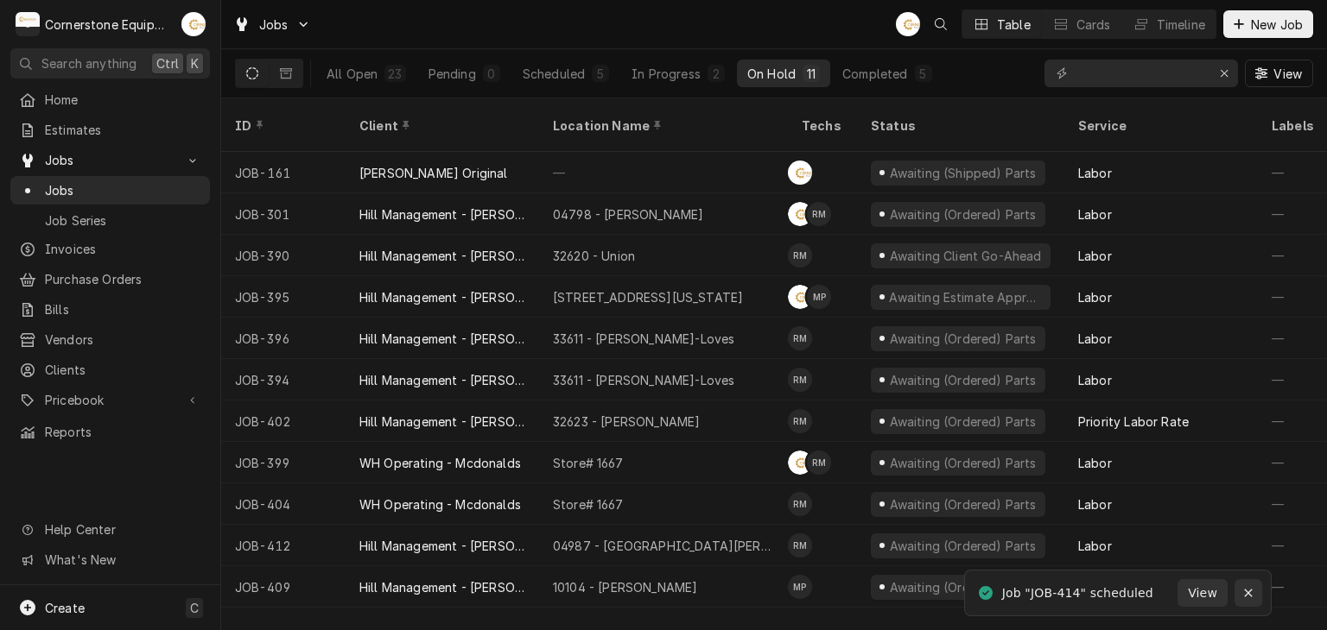
click at [1244, 591] on icon "Notifications alt+T" at bounding box center [1248, 593] width 12 height 12
